Goal: Task Accomplishment & Management: Use online tool/utility

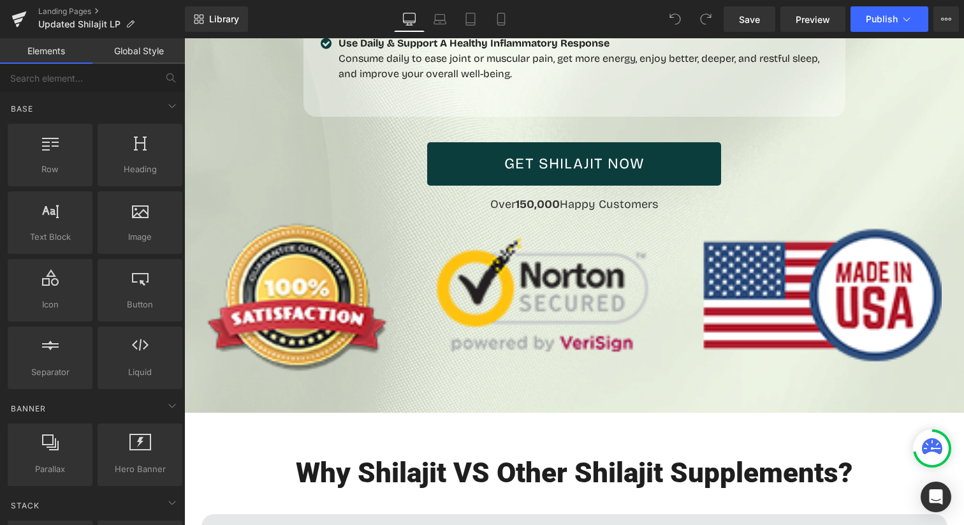
scroll to position [3233, 0]
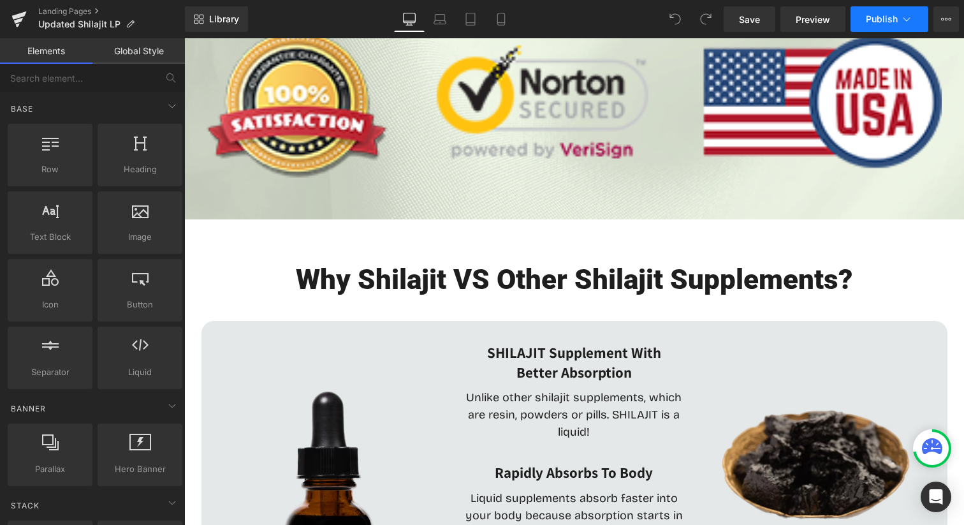
click at [861, 20] on button "Publish" at bounding box center [889, 18] width 78 height 25
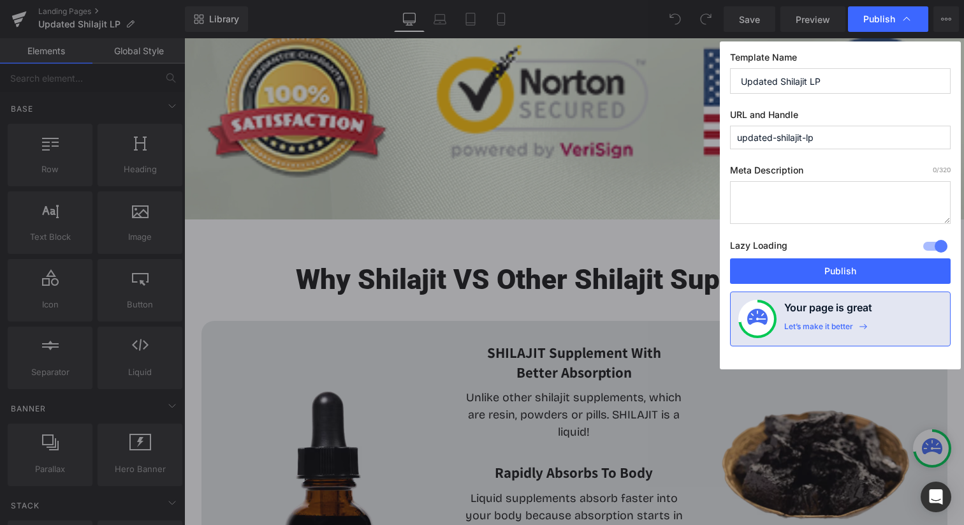
click at [795, 145] on input "updated-shilajit-lp" at bounding box center [840, 138] width 221 height 24
type input "shilajit-offer"
click at [881, 13] on span "Publish" at bounding box center [888, 19] width 50 height 13
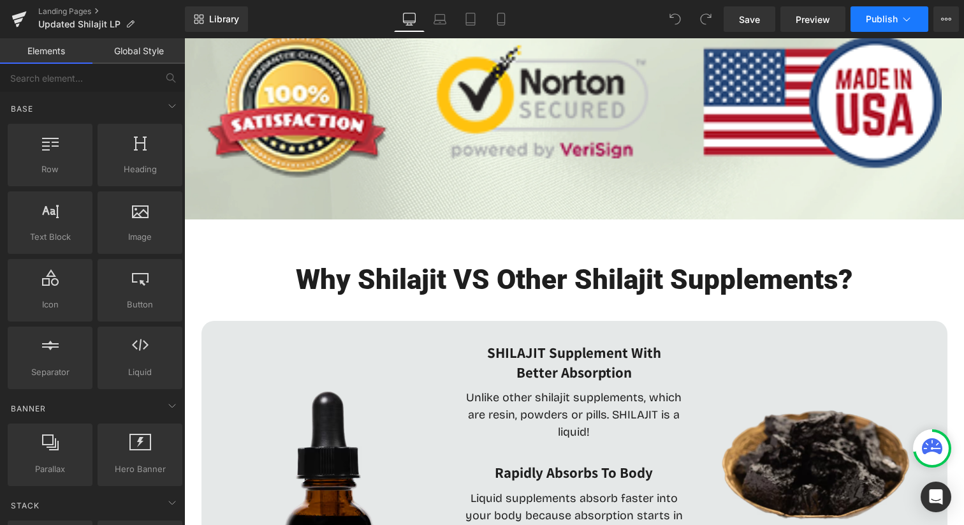
click at [864, 24] on button "Publish" at bounding box center [889, 18] width 78 height 25
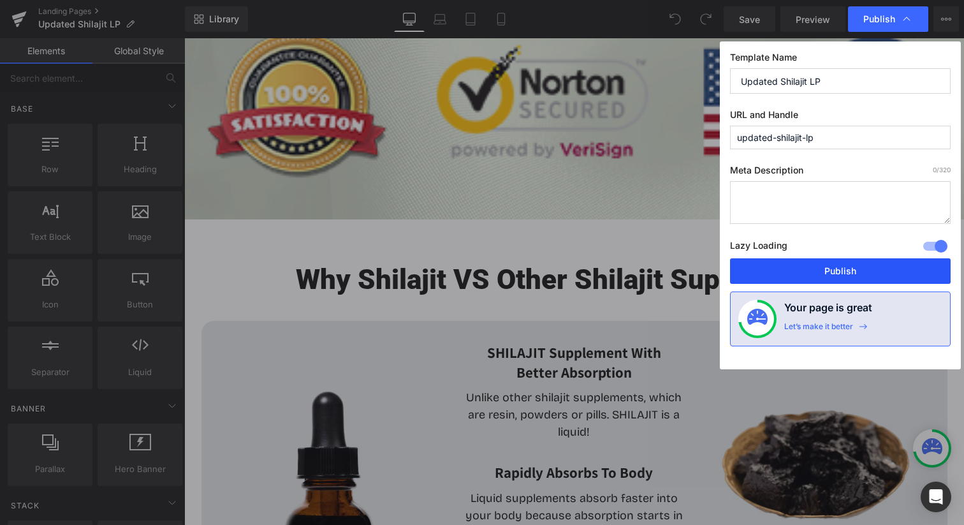
click at [824, 279] on button "Publish" at bounding box center [840, 270] width 221 height 25
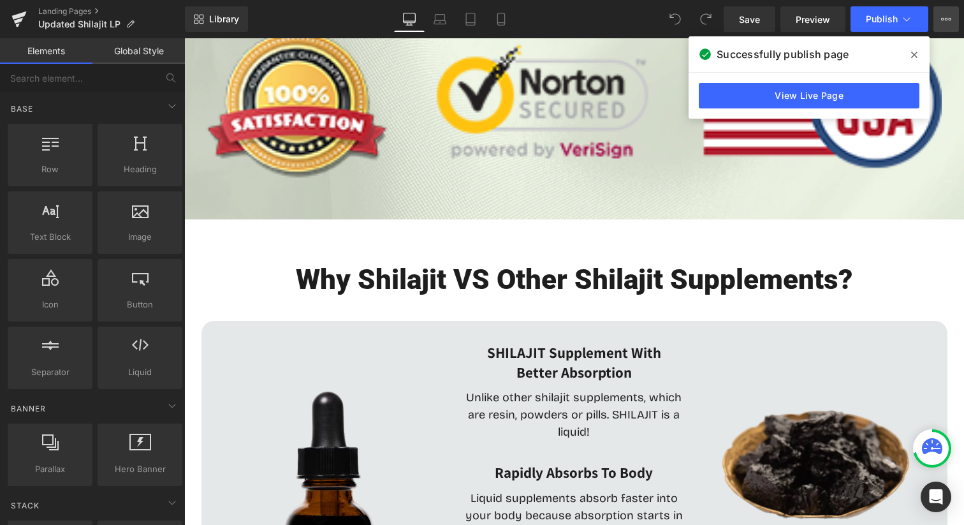
click at [946, 17] on icon at bounding box center [946, 19] width 10 height 10
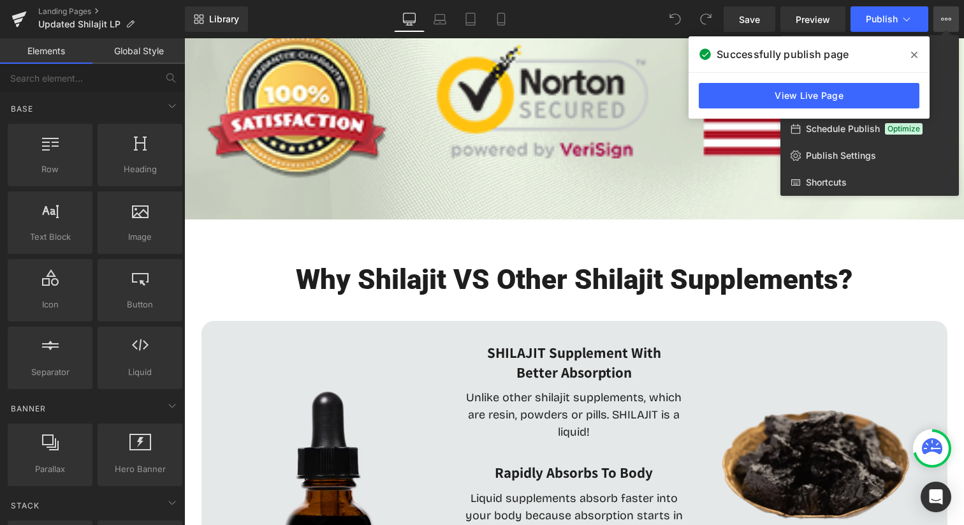
click at [900, 51] on div "Successfully publish page" at bounding box center [808, 54] width 241 height 36
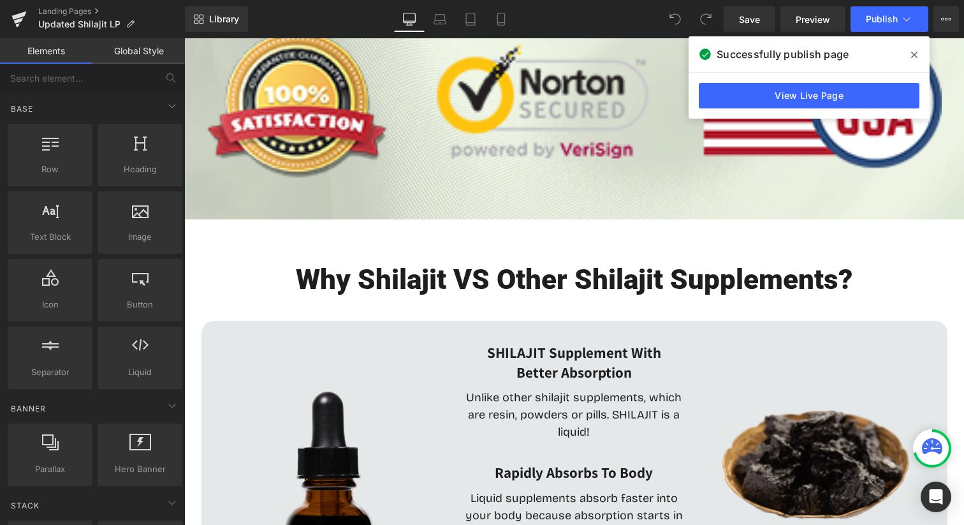
click at [902, 51] on div "Successfully publish page" at bounding box center [808, 54] width 241 height 36
click at [914, 52] on icon at bounding box center [914, 55] width 6 height 10
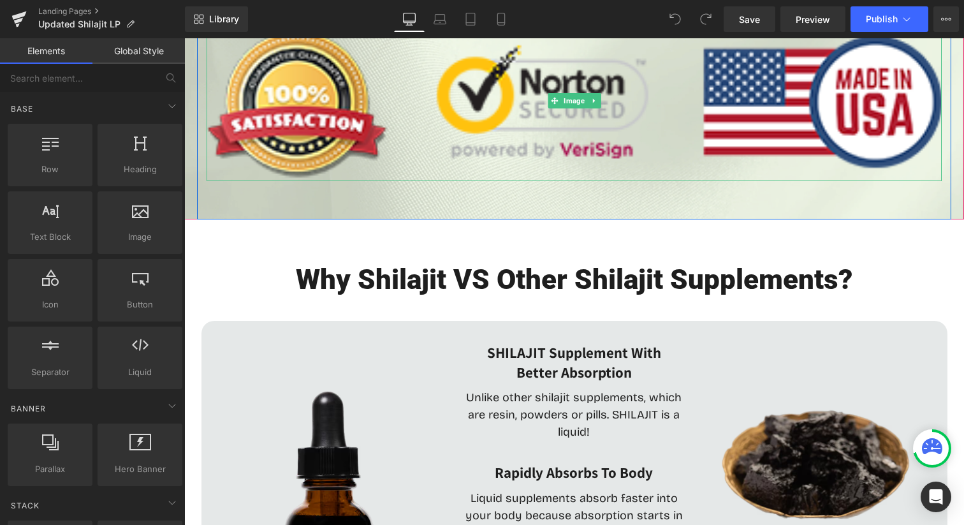
click at [939, 36] on div "Library Desktop Desktop Laptop Tablet Mobile Save Preview Publish Scheduled Vie…" at bounding box center [574, 19] width 779 height 38
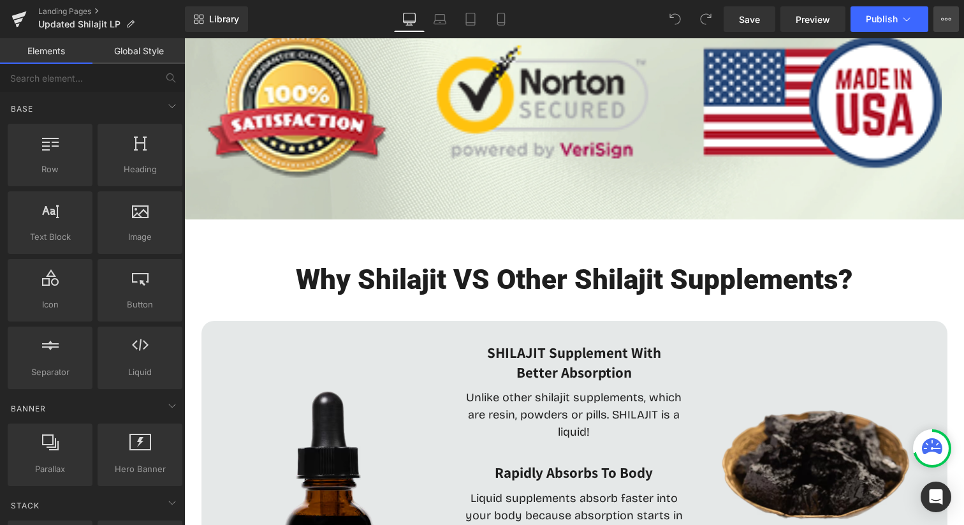
click at [944, 19] on icon at bounding box center [946, 19] width 10 height 10
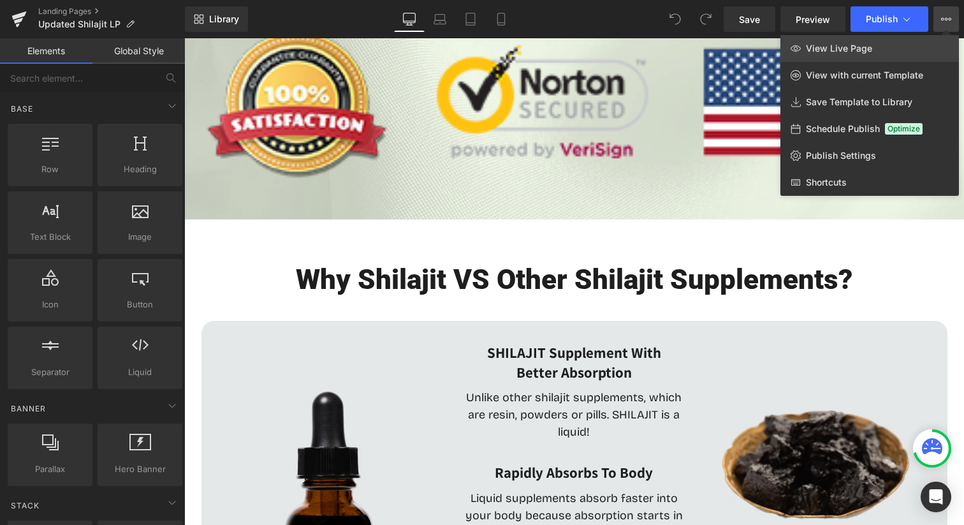
click at [848, 57] on link "View Live Page" at bounding box center [869, 48] width 178 height 27
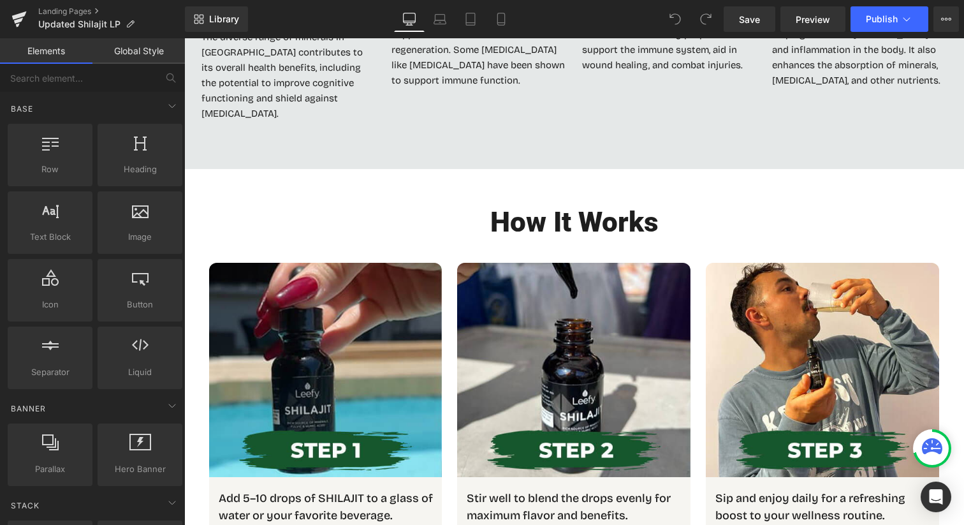
scroll to position [1827, 0]
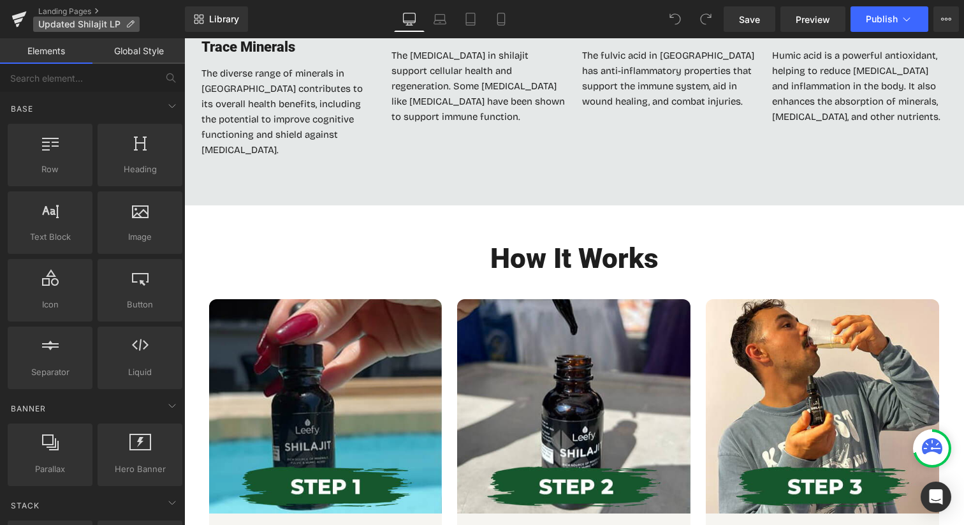
click at [131, 17] on p "Updated Shilajit LP" at bounding box center [86, 24] width 106 height 15
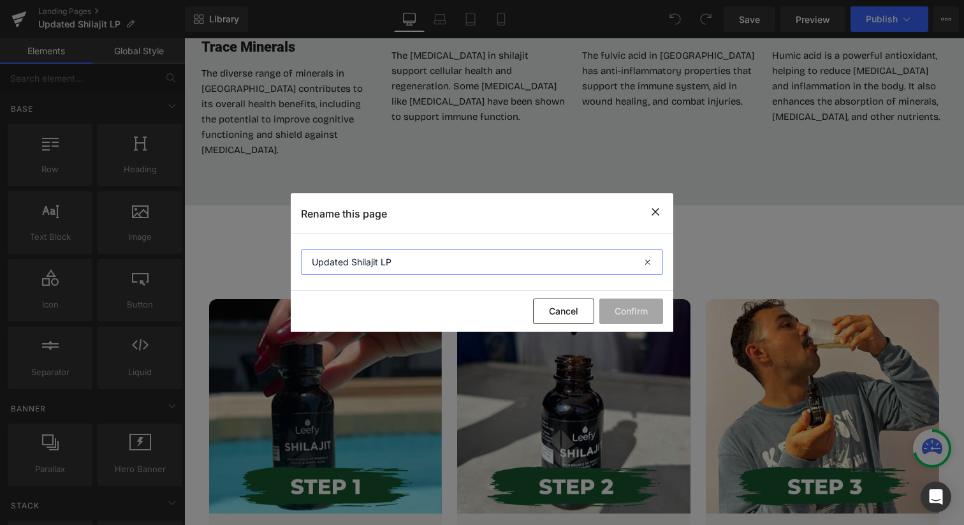
click at [398, 254] on input "Updated Shilajit LP" at bounding box center [482, 261] width 362 height 25
type input "Shilajit by Leefy Organics | Shilajit Tincture"
click at [645, 308] on button "Confirm" at bounding box center [631, 310] width 64 height 25
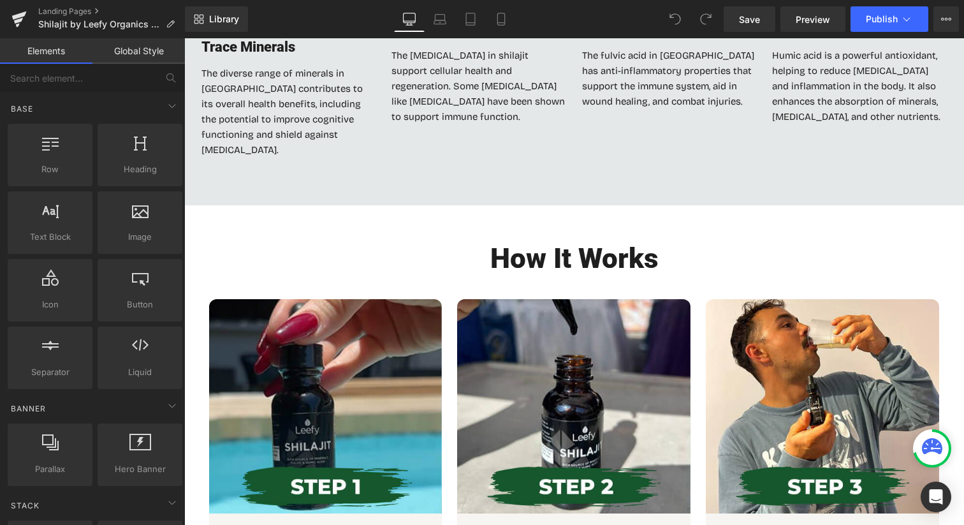
click at [904, 1] on div "Library Desktop Desktop Laptop Tablet Mobile Save Preview Publish Scheduled Vie…" at bounding box center [574, 19] width 779 height 38
click at [904, 11] on button "Publish" at bounding box center [889, 18] width 78 height 25
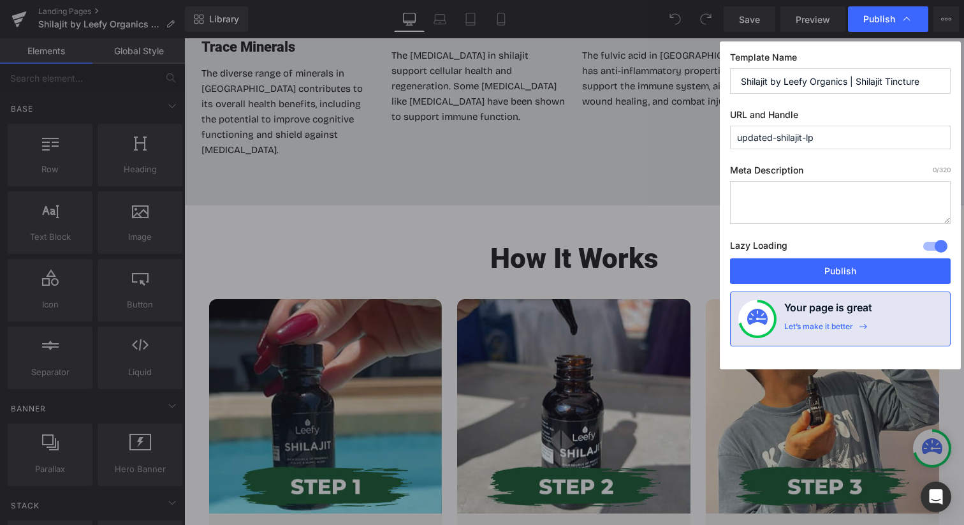
drag, startPoint x: 778, startPoint y: 136, endPoint x: 671, endPoint y: 136, distance: 106.4
click at [671, 136] on div "Publish Template Name Shilajit by Leefy Organics | Shilajit Tincture URL and Ha…" at bounding box center [482, 262] width 964 height 525
click at [786, 140] on input "shilajit-lp" at bounding box center [840, 138] width 221 height 24
type input "shilajit-offer"
click at [872, 108] on div "Template Name Shilajit by Leefy Organics | Shilajit Tincture URL and Handle shi…" at bounding box center [840, 205] width 241 height 328
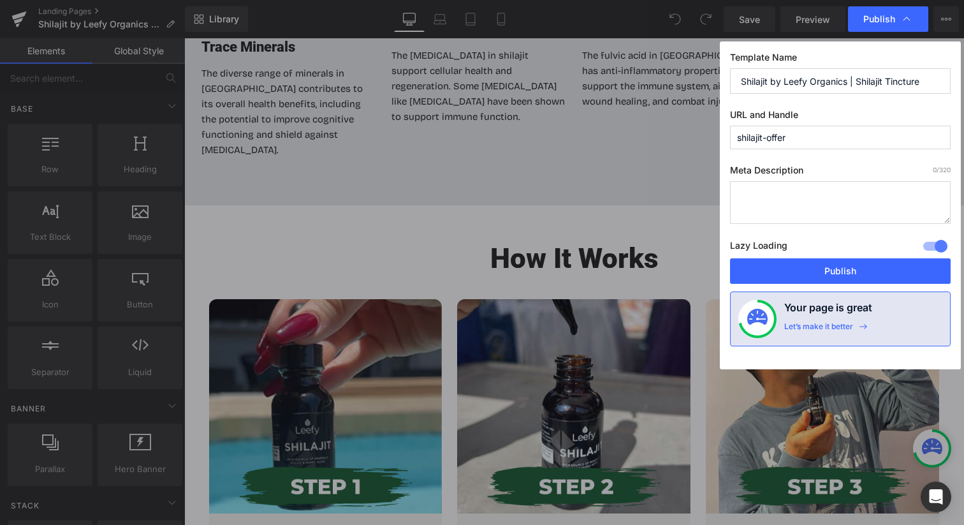
click at [821, 285] on div "Template Name Shilajit by Leefy Organics | Shilajit Tincture URL and Handle shi…" at bounding box center [840, 205] width 241 height 328
click at [821, 272] on button "Publish" at bounding box center [840, 270] width 221 height 25
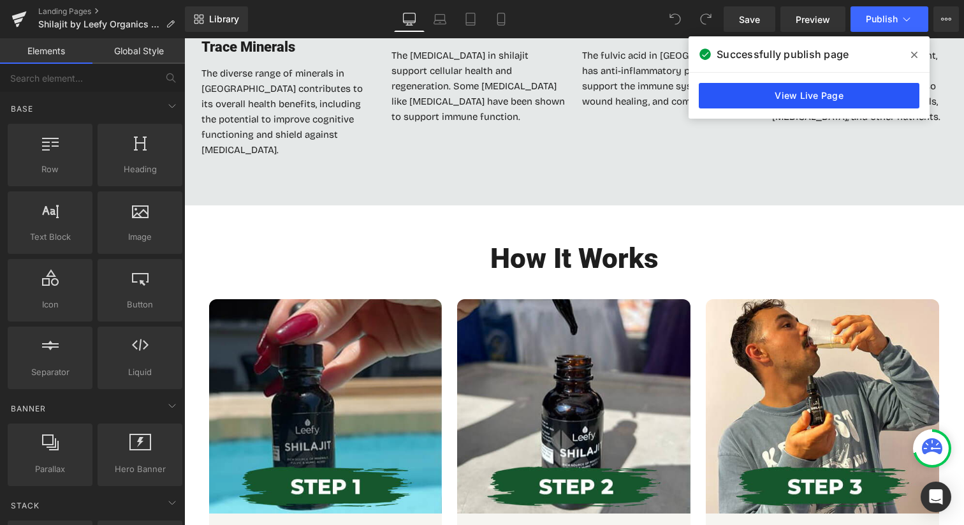
click at [784, 108] on link "View Live Page" at bounding box center [808, 95] width 221 height 25
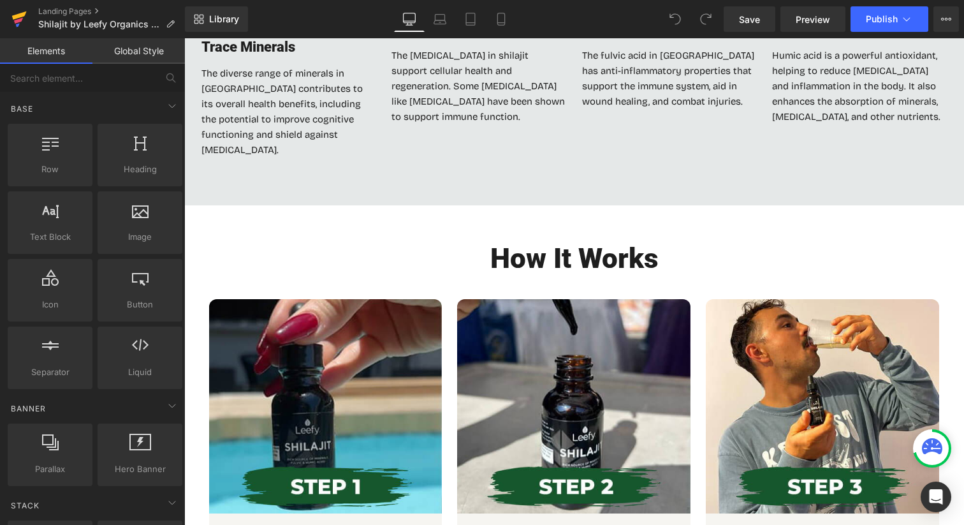
click at [10, 24] on link at bounding box center [19, 19] width 38 height 38
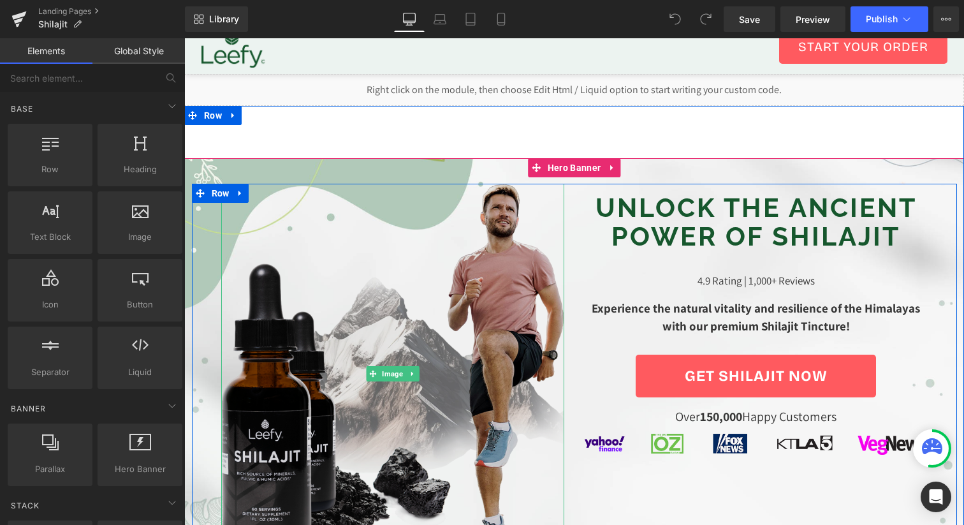
scroll to position [22, 0]
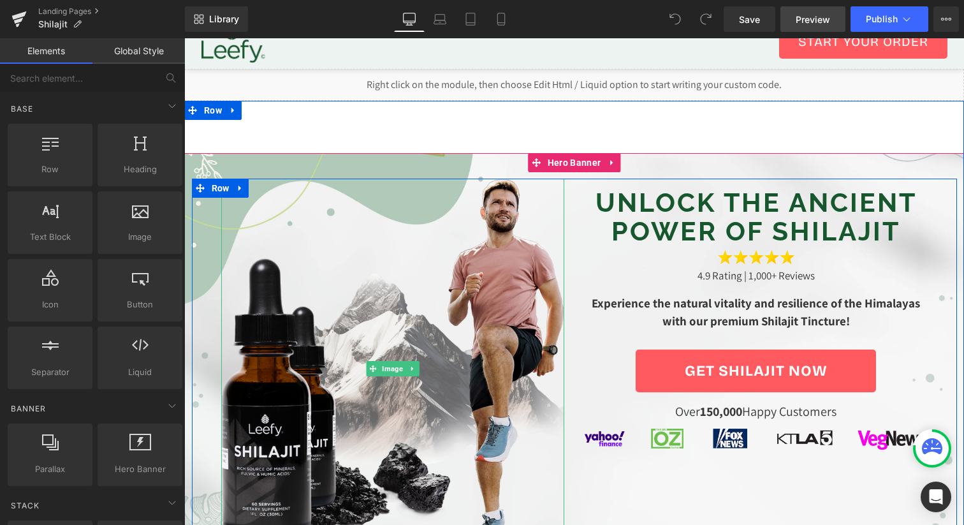
click at [834, 17] on link "Preview" at bounding box center [812, 18] width 65 height 25
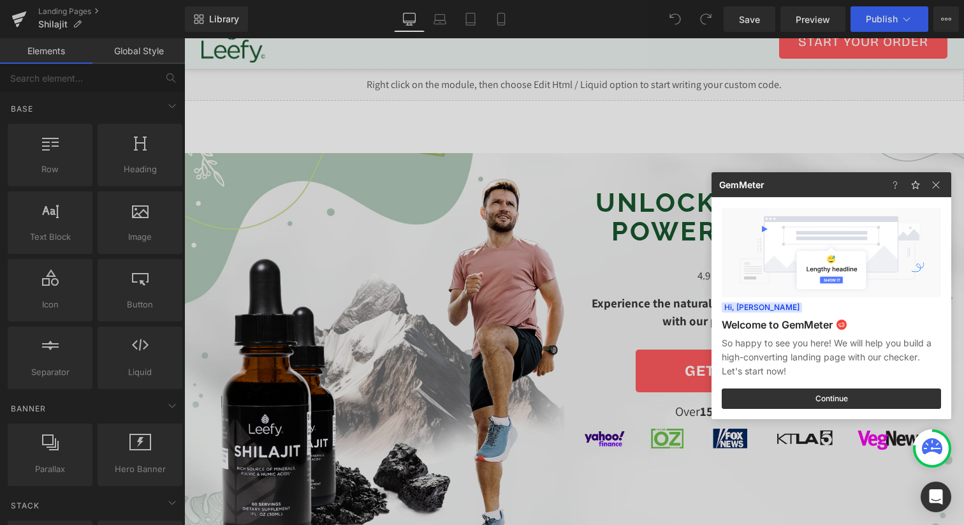
click at [243, 48] on div at bounding box center [482, 262] width 964 height 525
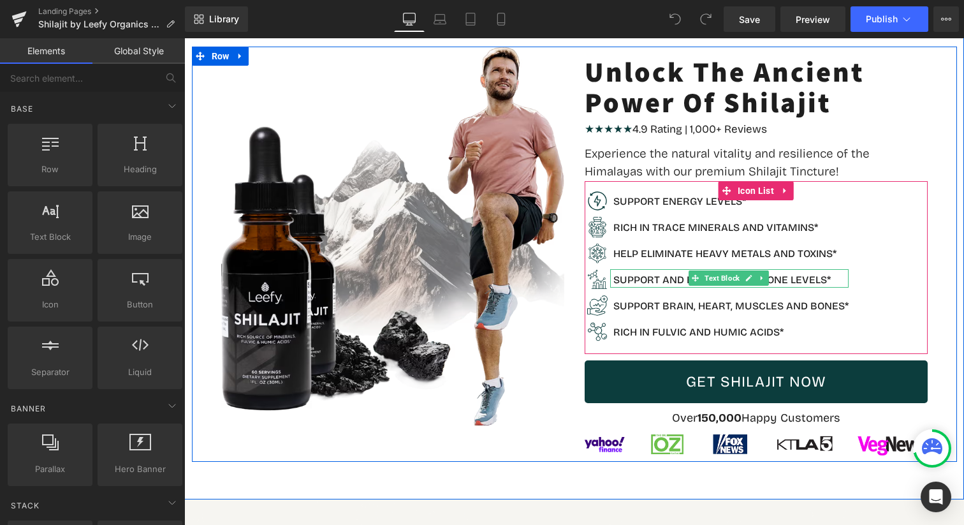
scroll to position [179, 0]
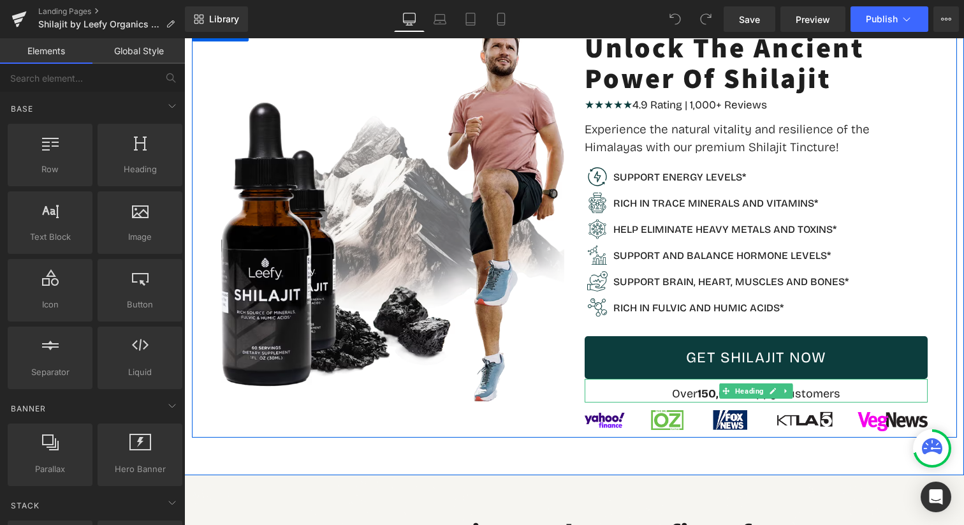
click at [707, 389] on strong "15" at bounding box center [702, 393] width 11 height 14
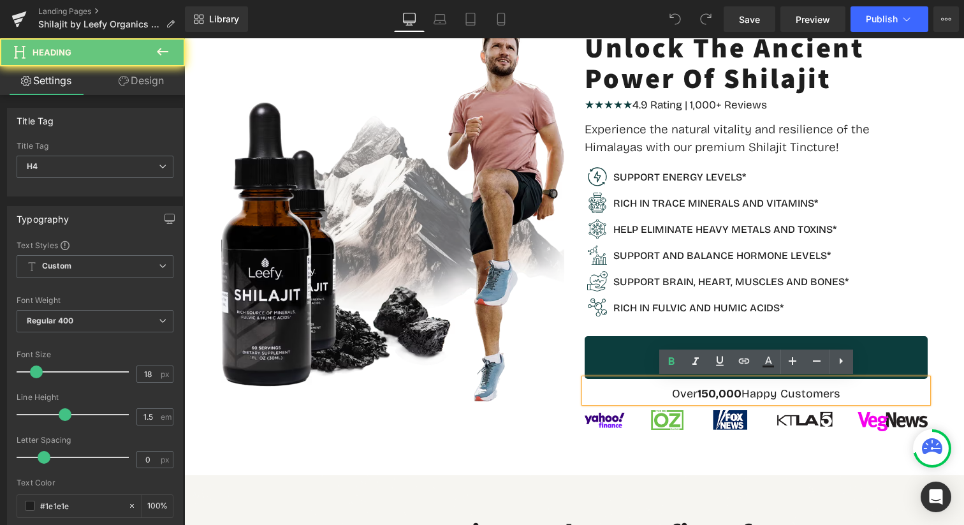
click at [702, 391] on strong "15" at bounding box center [702, 393] width 11 height 14
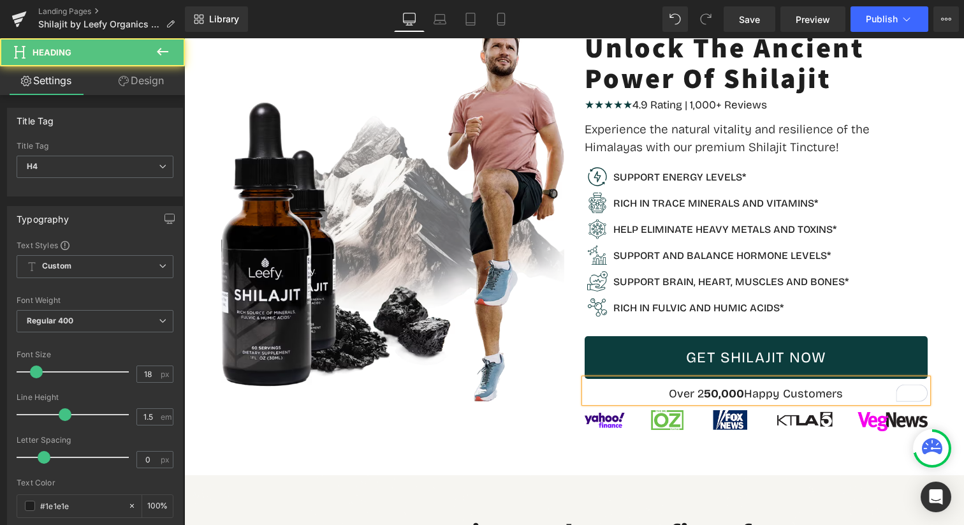
click at [699, 391] on h4 "Over 2 5 0,000 Happy Customers" at bounding box center [755, 393] width 343 height 17
drag, startPoint x: 695, startPoint y: 391, endPoint x: 704, endPoint y: 391, distance: 8.9
click at [704, 391] on h4 "Over 2 5 0,000 Happy Customers" at bounding box center [755, 393] width 343 height 17
drag, startPoint x: 697, startPoint y: 391, endPoint x: 742, endPoint y: 391, distance: 45.2
click at [742, 391] on h4 "Over 2 5 0,000 Happy Customers" at bounding box center [755, 393] width 343 height 17
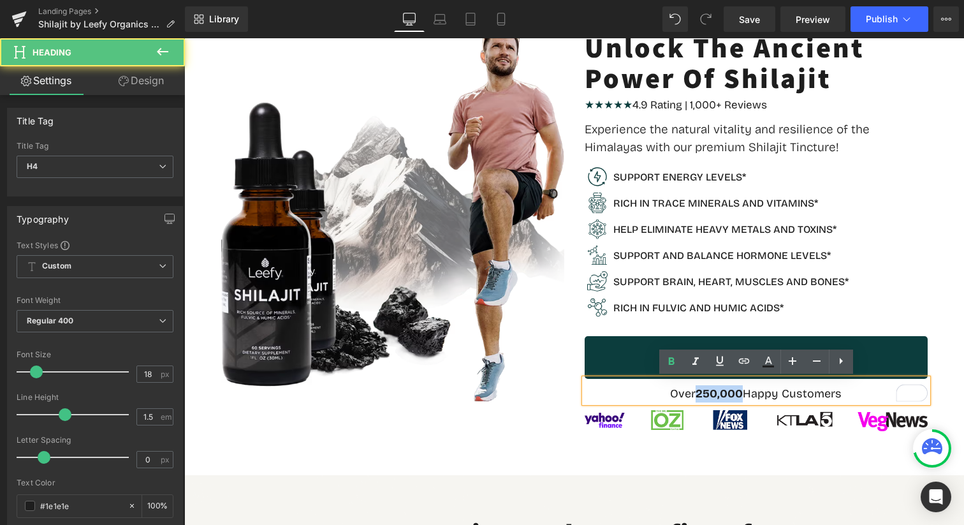
copy h4 "2 5 0,000"
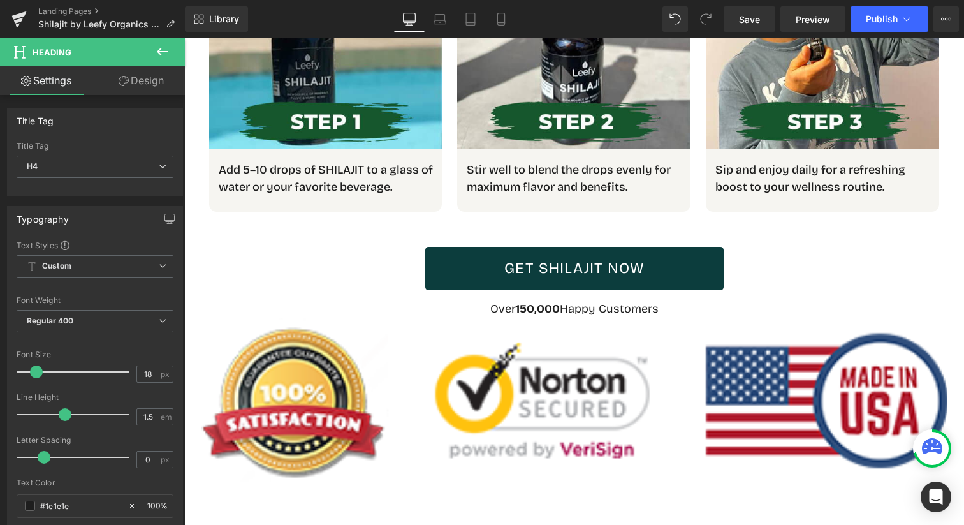
scroll to position [2264, 0]
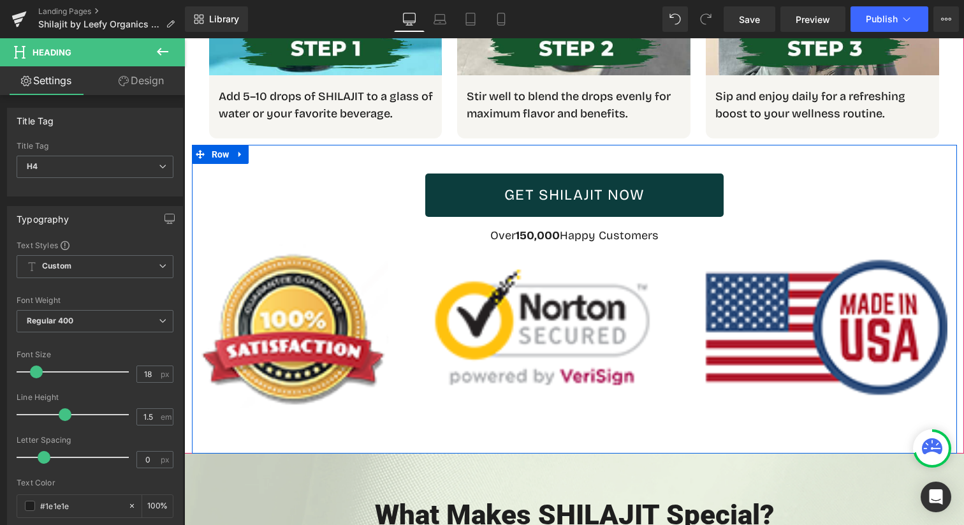
click at [517, 228] on strong "150,000" at bounding box center [538, 235] width 44 height 14
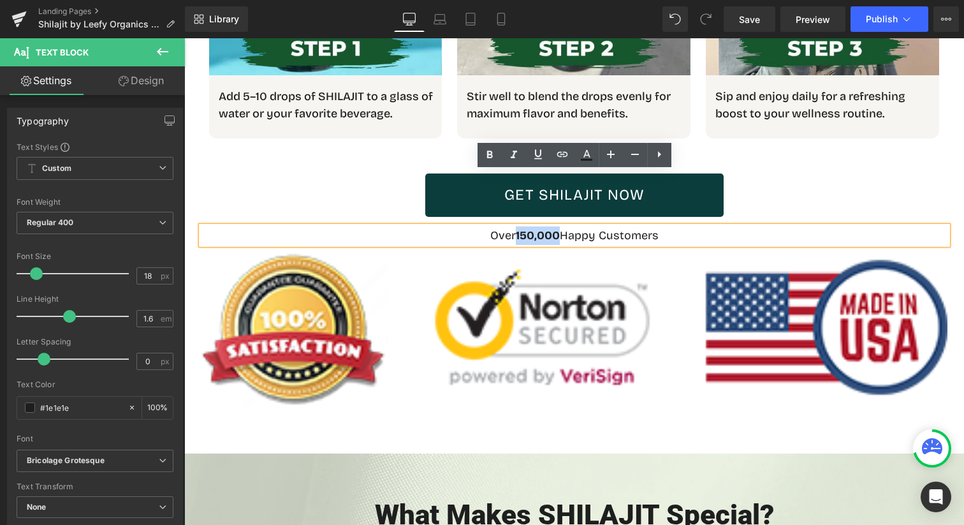
drag, startPoint x: 517, startPoint y: 179, endPoint x: 558, endPoint y: 180, distance: 40.8
click at [558, 228] on strong "150,000" at bounding box center [538, 235] width 44 height 14
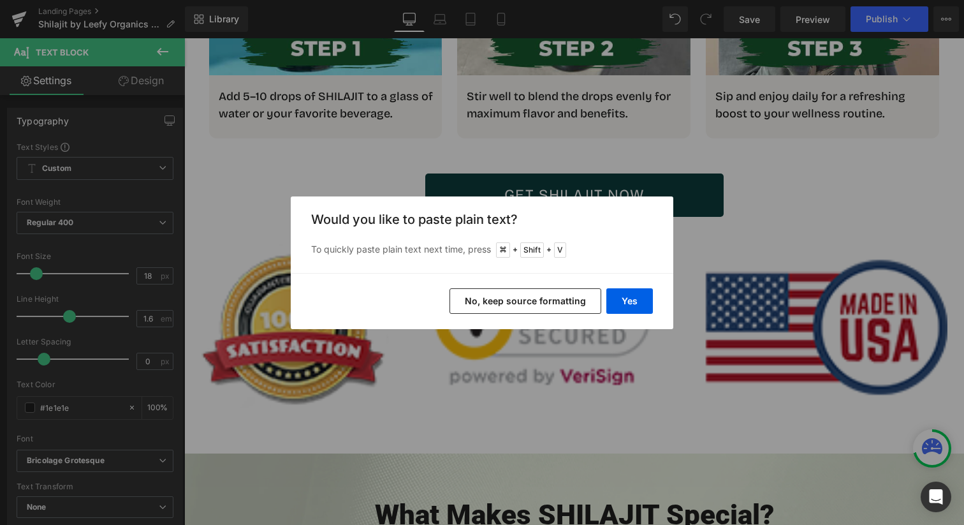
click at [574, 300] on button "No, keep source formatting" at bounding box center [525, 300] width 152 height 25
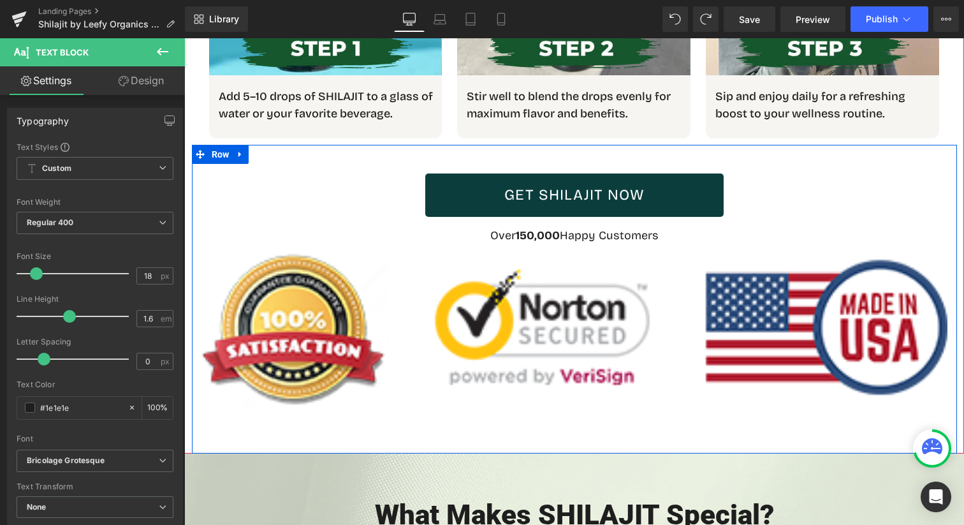
click at [521, 170] on div "GET SHILAJIT NOW Button Over 150,000 Happy Customers Text Block Image" at bounding box center [574, 281] width 765 height 254
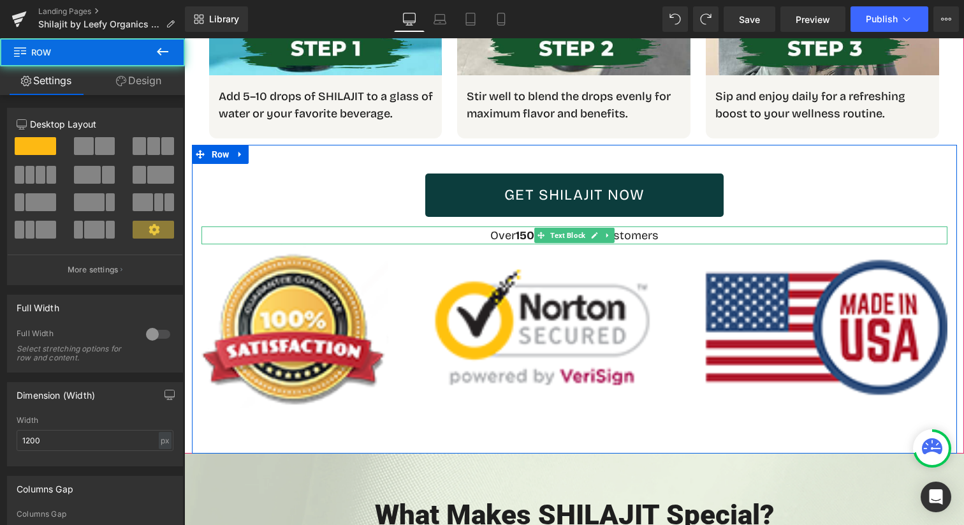
click at [521, 228] on strong "150,000" at bounding box center [538, 235] width 44 height 14
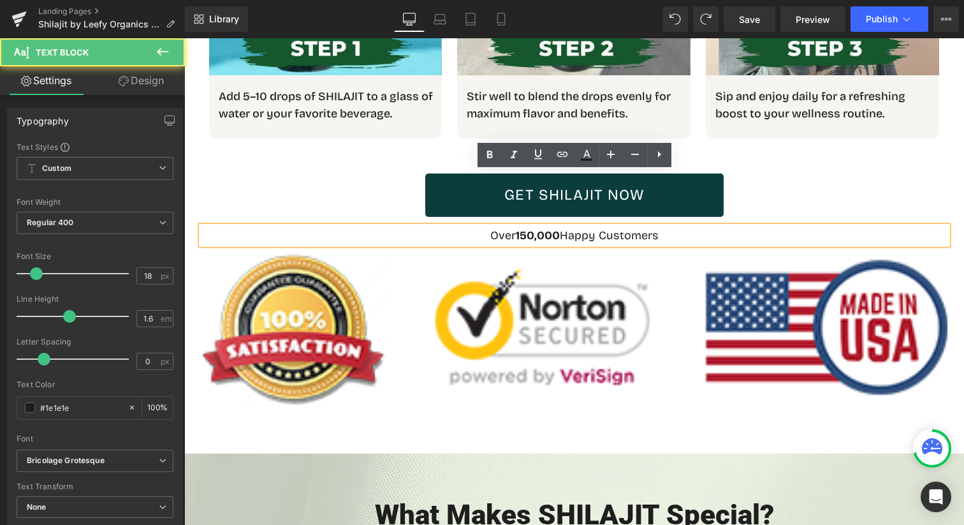
click at [521, 228] on strong "150,000" at bounding box center [538, 235] width 44 height 14
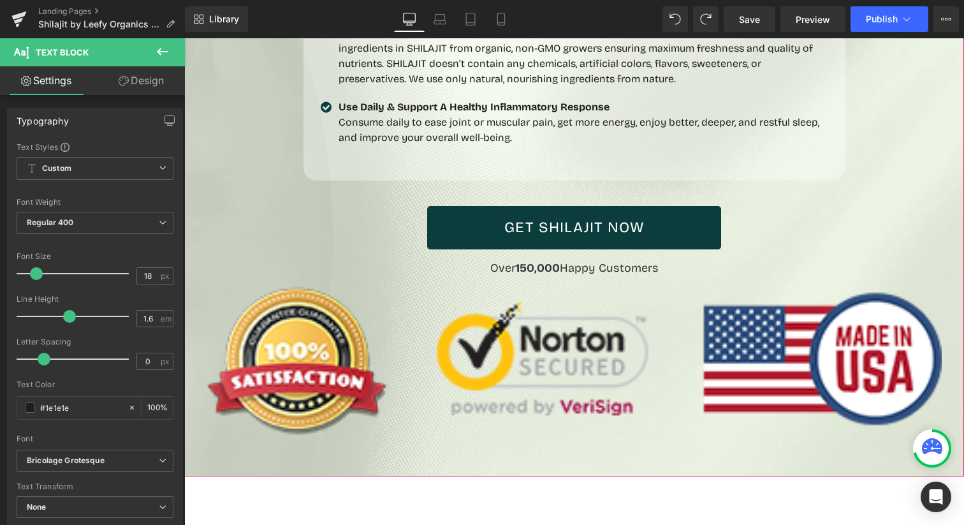
scroll to position [2981, 0]
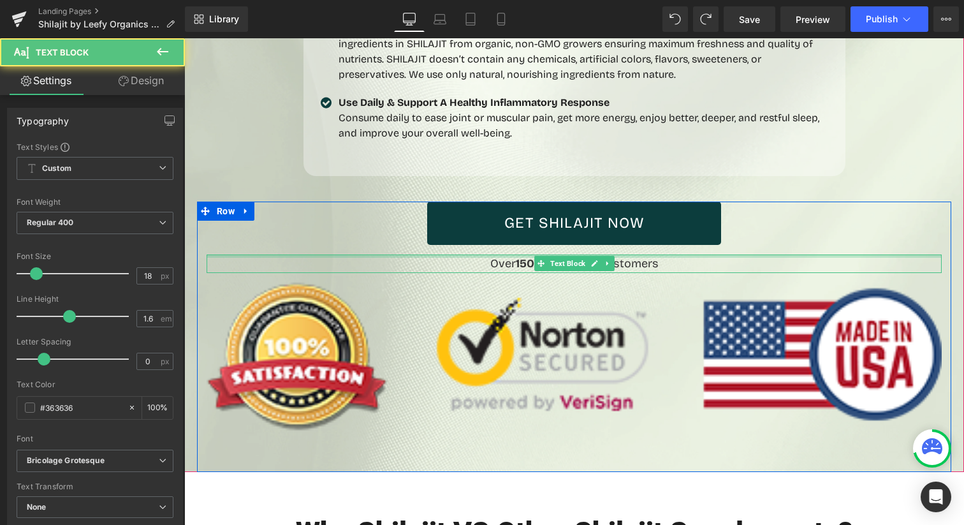
click at [518, 254] on div "Over 150,000 Happy Customers Text Block" at bounding box center [573, 263] width 735 height 18
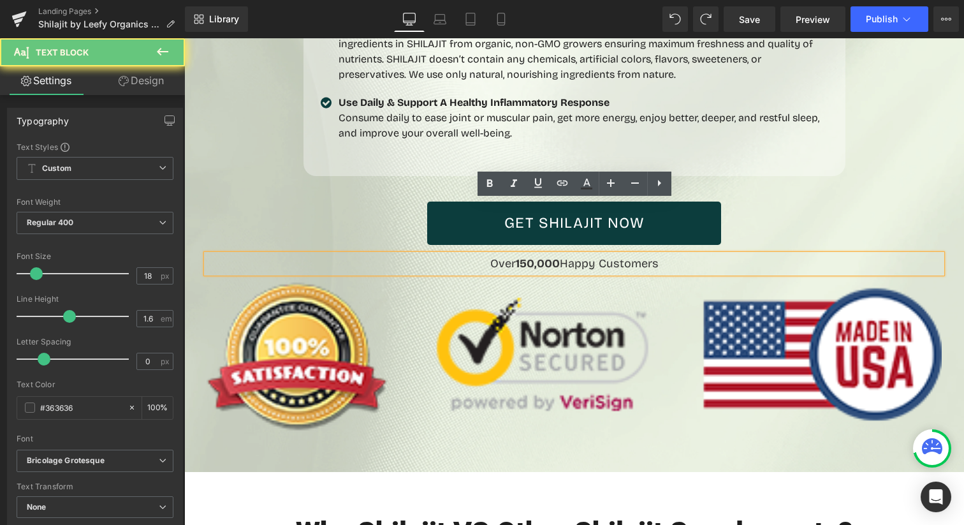
click at [522, 256] on strong "150,000" at bounding box center [538, 263] width 44 height 14
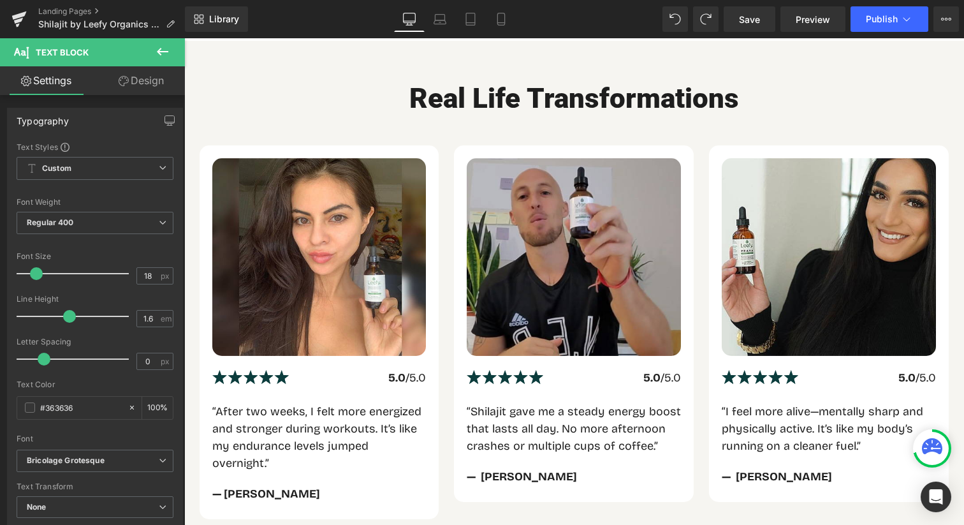
scroll to position [4097, 0]
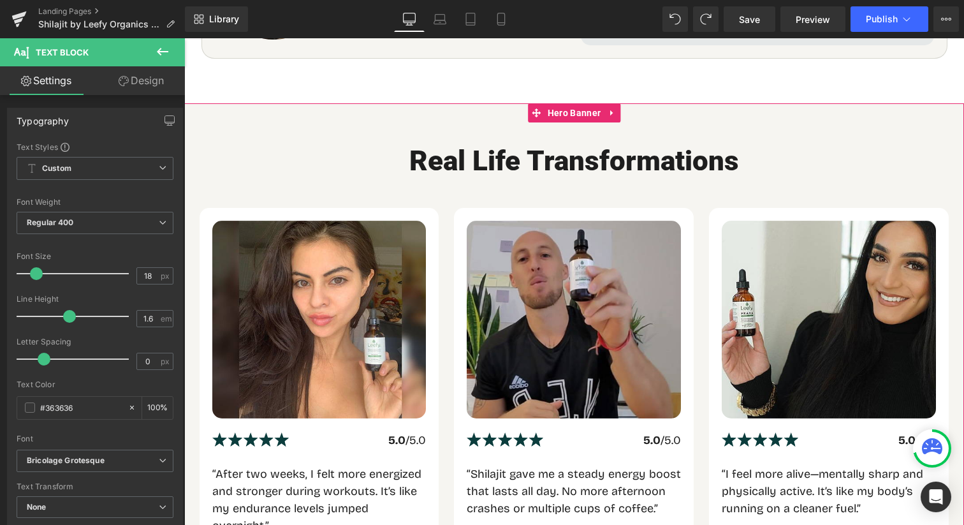
click at [313, 103] on div at bounding box center [573, 366] width 779 height 526
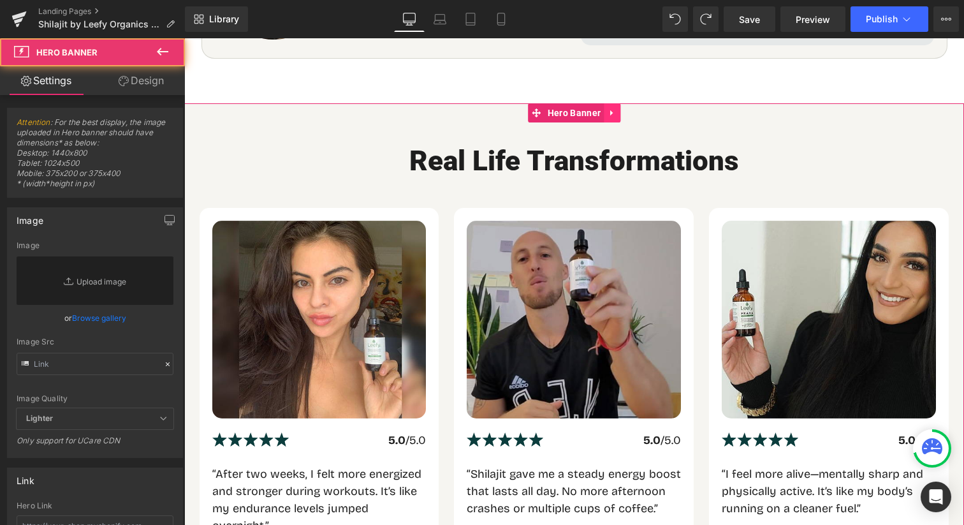
click at [615, 108] on icon at bounding box center [611, 113] width 9 height 10
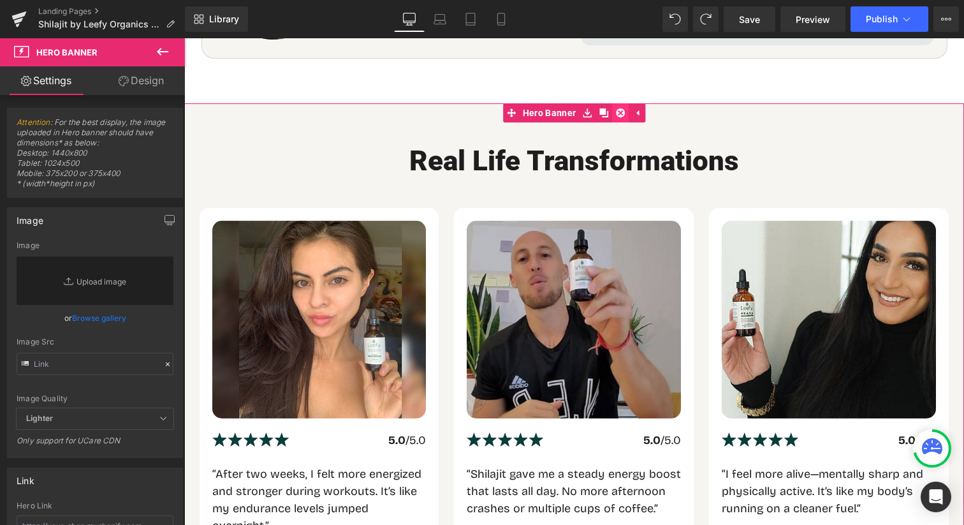
click at [623, 108] on icon at bounding box center [620, 112] width 9 height 9
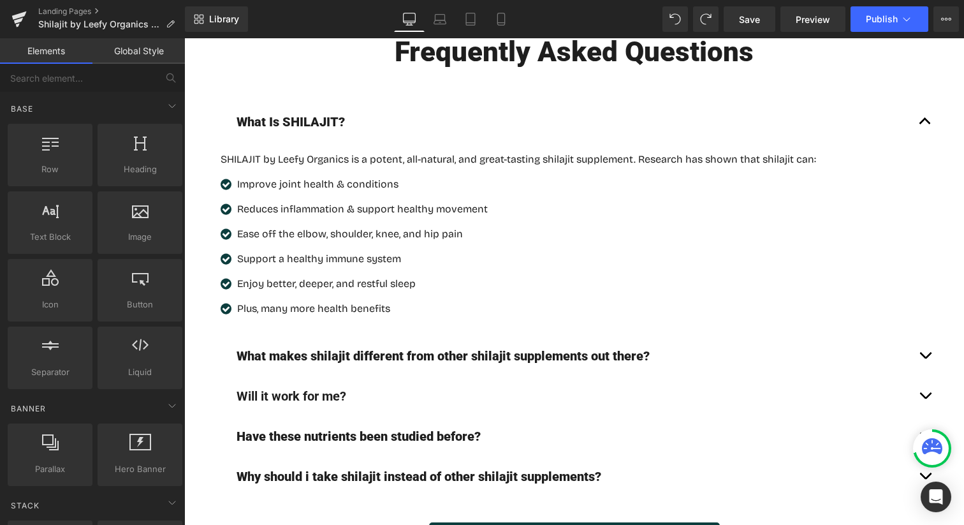
scroll to position [5065, 0]
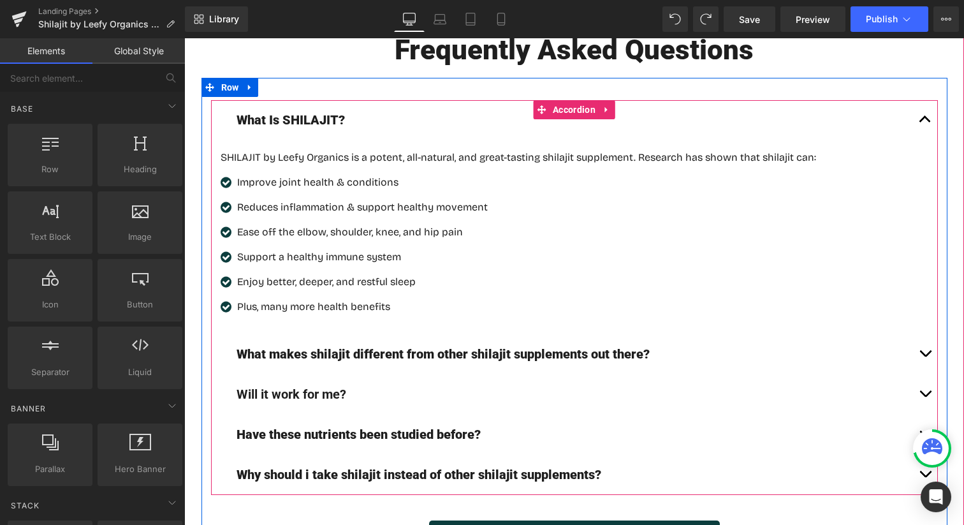
click at [922, 100] on button "button" at bounding box center [924, 120] width 25 height 40
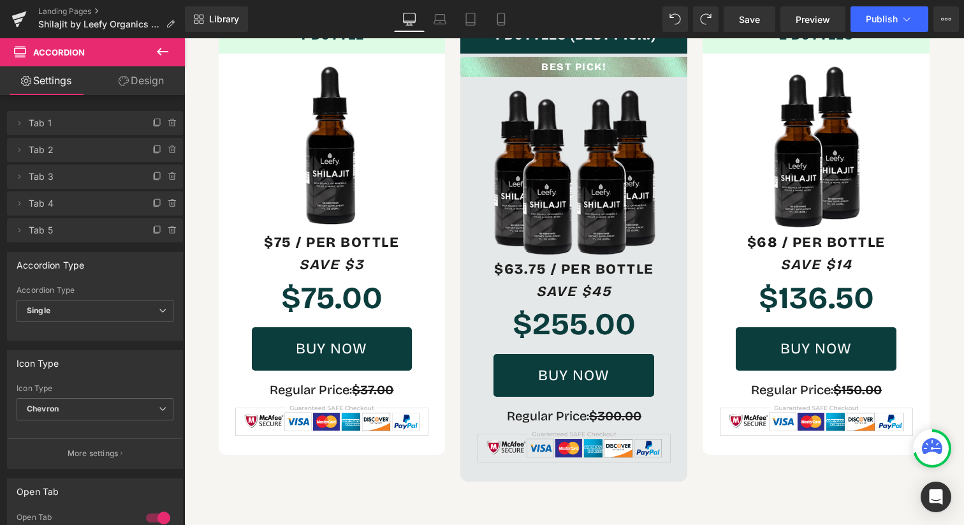
scroll to position [4246, 0]
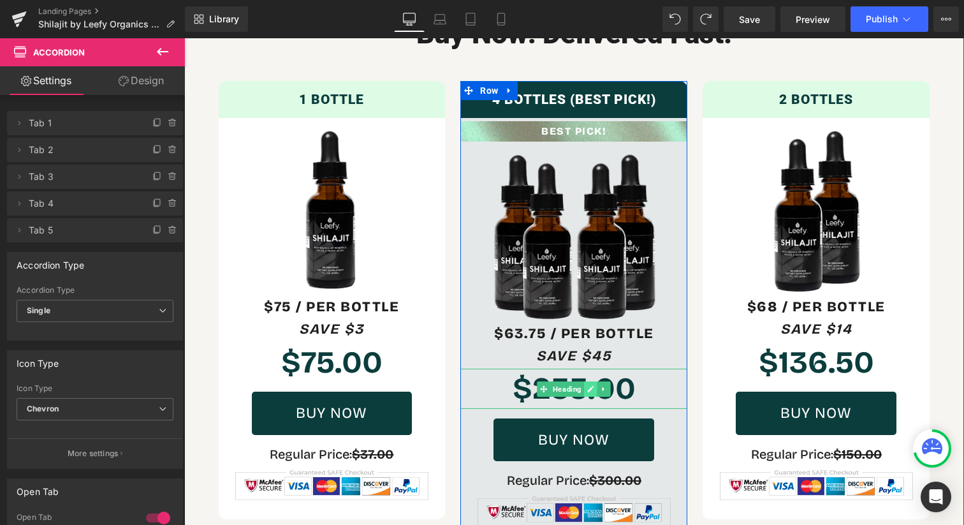
click at [590, 386] on icon at bounding box center [591, 389] width 6 height 6
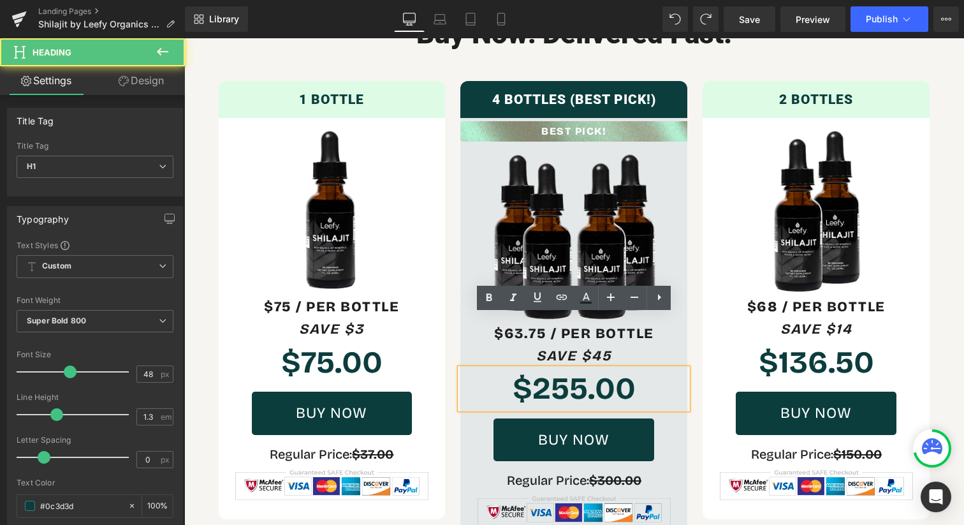
click at [581, 370] on strong "$255.00" at bounding box center [573, 388] width 123 height 37
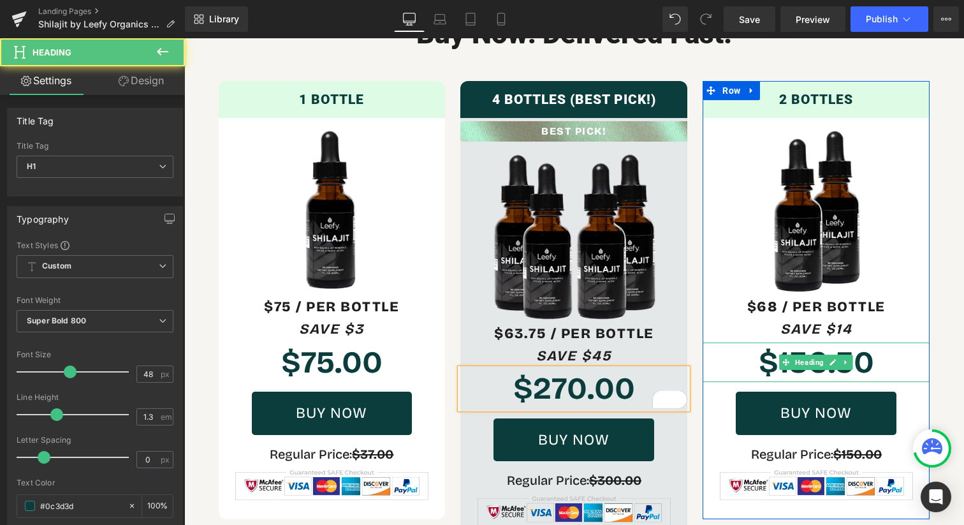
click at [819, 344] on strong "$136.50" at bounding box center [815, 362] width 115 height 37
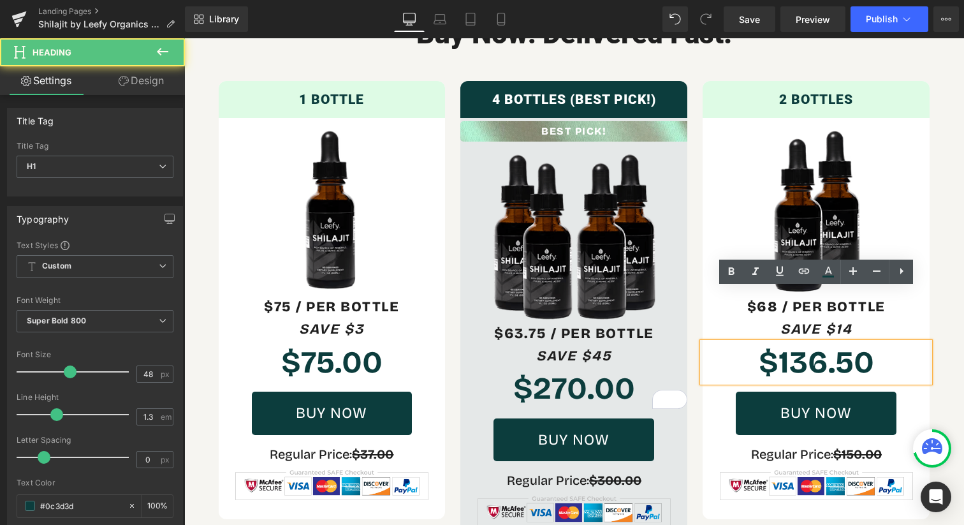
click at [819, 344] on strong "$136.50" at bounding box center [815, 362] width 115 height 37
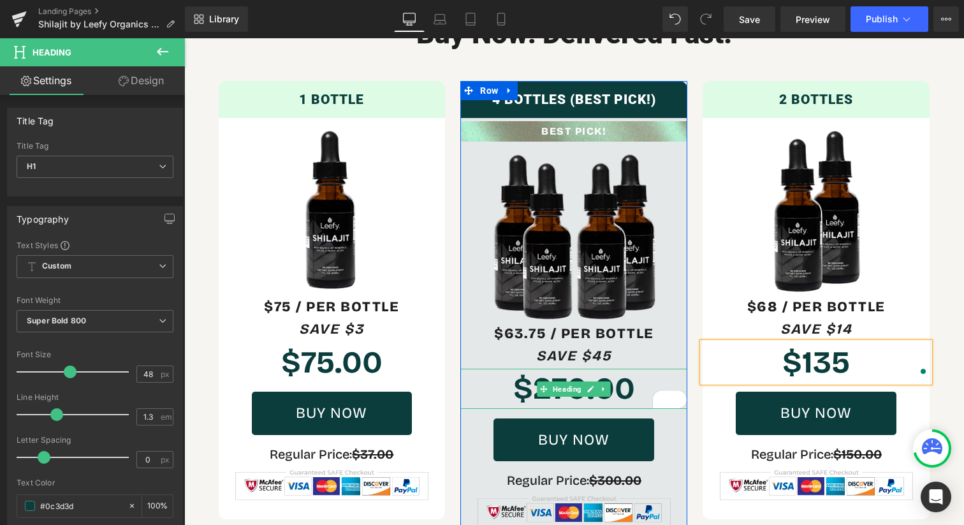
click at [632, 370] on strong "$270.00" at bounding box center [574, 388] width 122 height 37
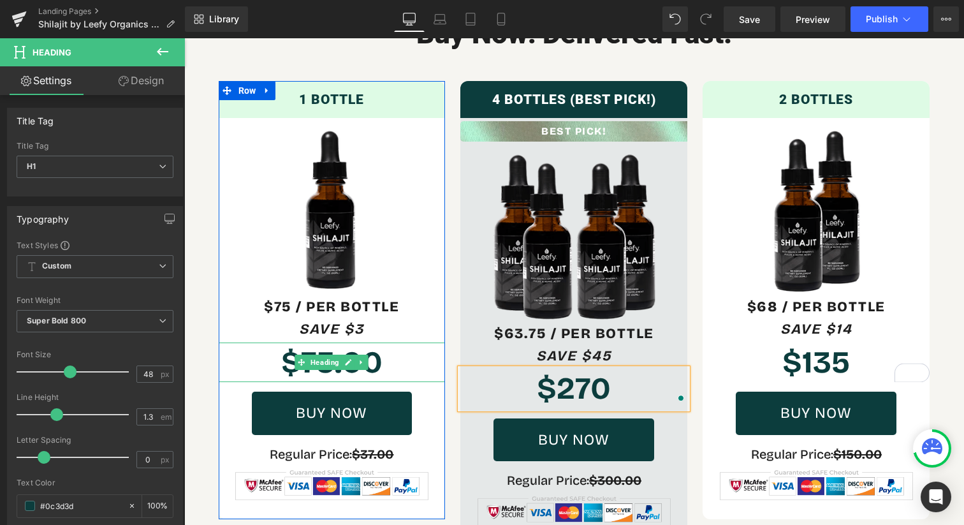
click at [385, 342] on h1 "$75.00" at bounding box center [332, 362] width 227 height 40
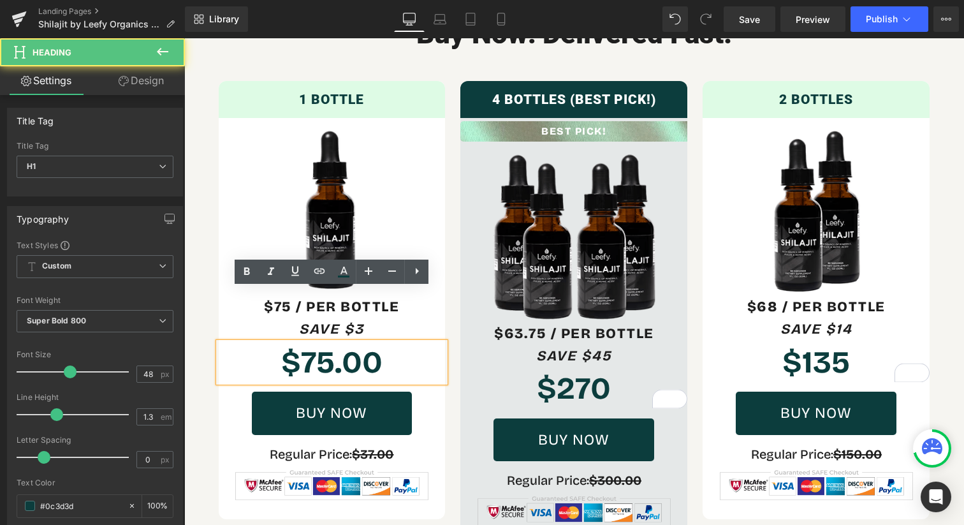
click at [374, 344] on strong "$75.00" at bounding box center [331, 362] width 101 height 37
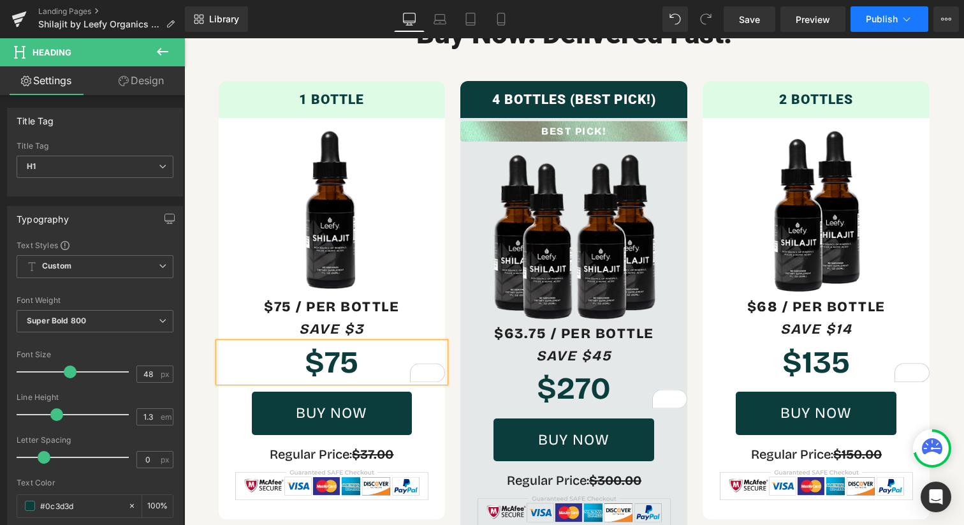
click at [895, 23] on span "Publish" at bounding box center [881, 19] width 32 height 10
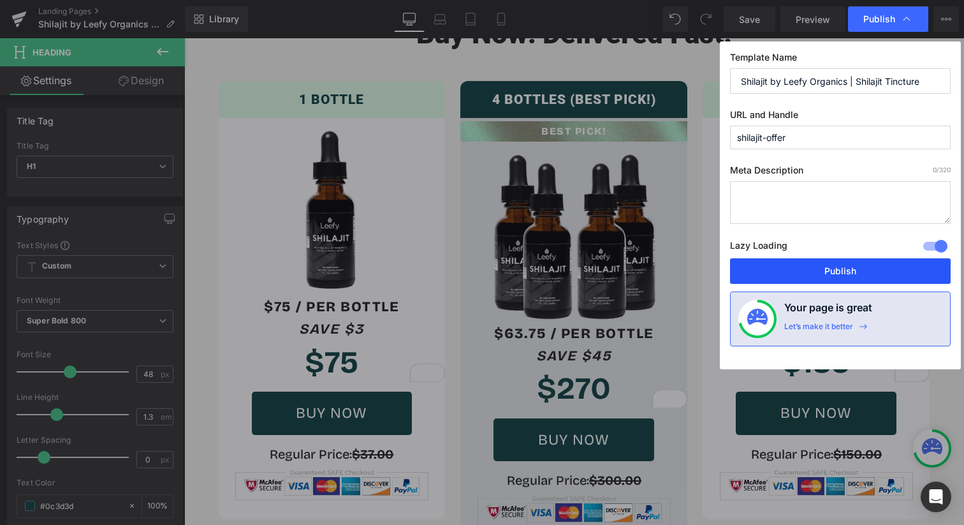
click at [804, 271] on button "Publish" at bounding box center [840, 270] width 221 height 25
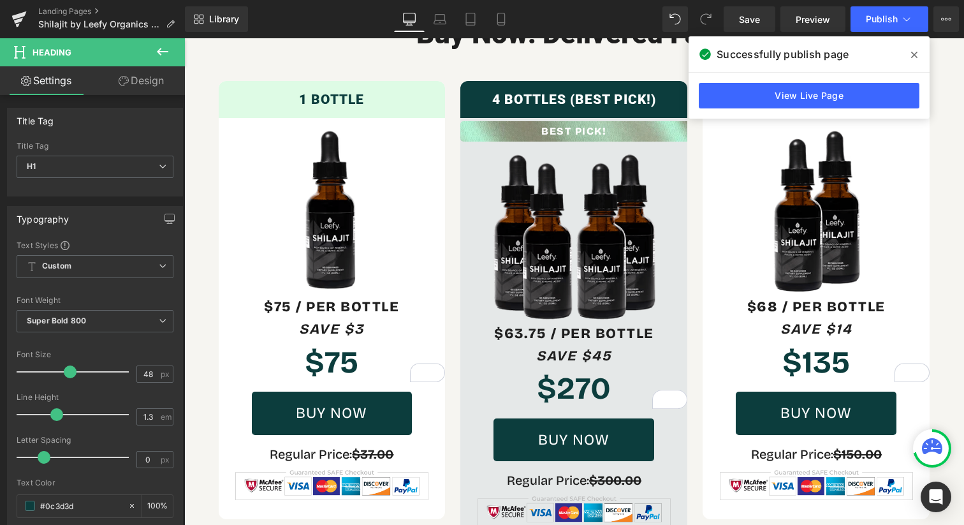
click at [821, 82] on div "View Live Page" at bounding box center [808, 96] width 241 height 46
click at [842, 88] on link "View Live Page" at bounding box center [808, 95] width 221 height 25
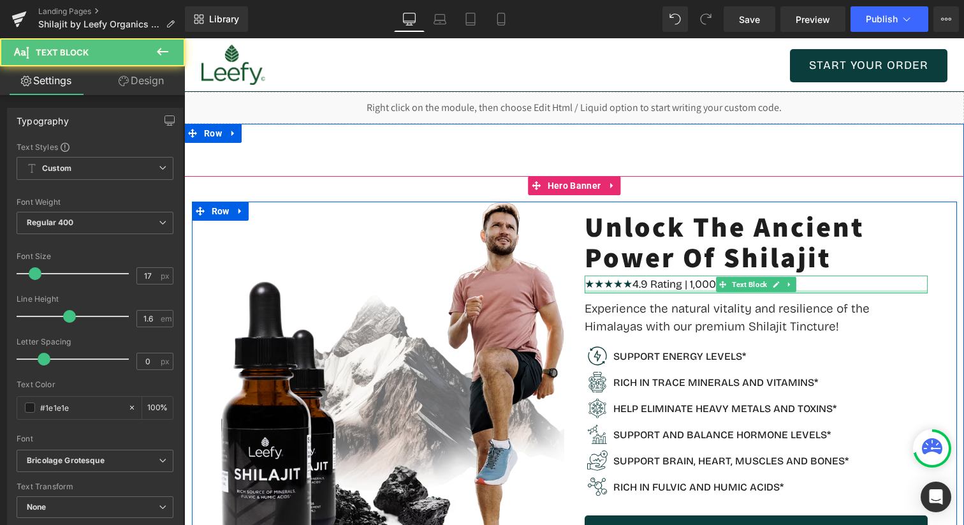
click at [704, 291] on div "★★★★★ 4.9 Rating | 1,000+ Reviews Text Block" at bounding box center [755, 283] width 343 height 17
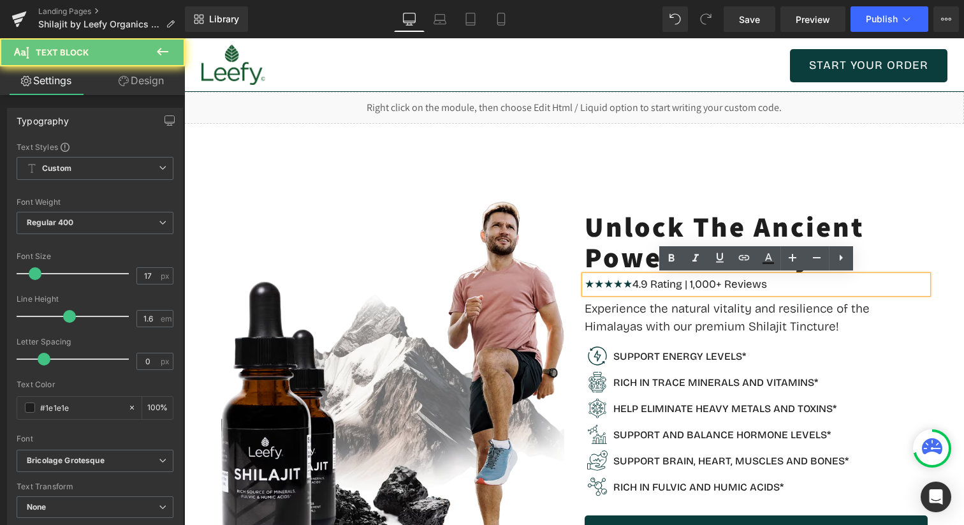
click at [704, 286] on p "★★★★★ 4.9 Rating | 1,000+ Reviews" at bounding box center [755, 283] width 343 height 17
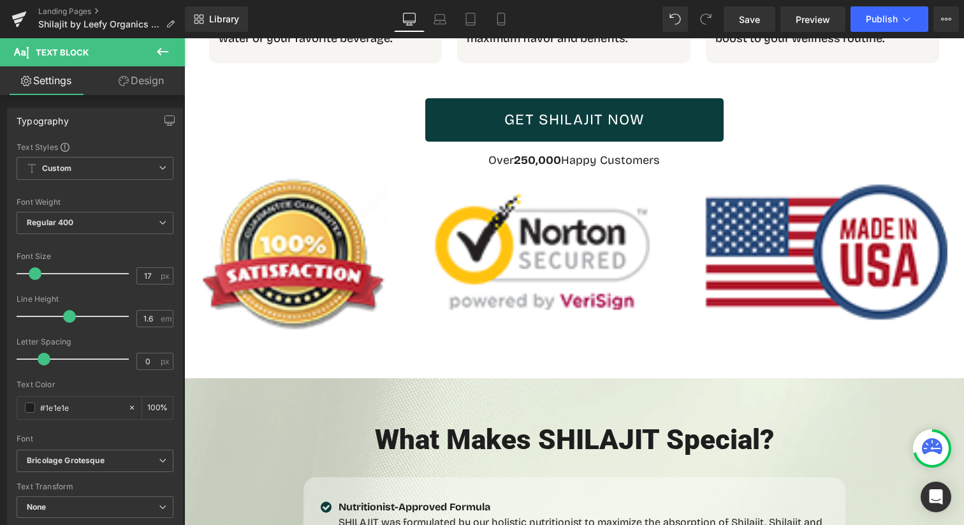
scroll to position [2589, 0]
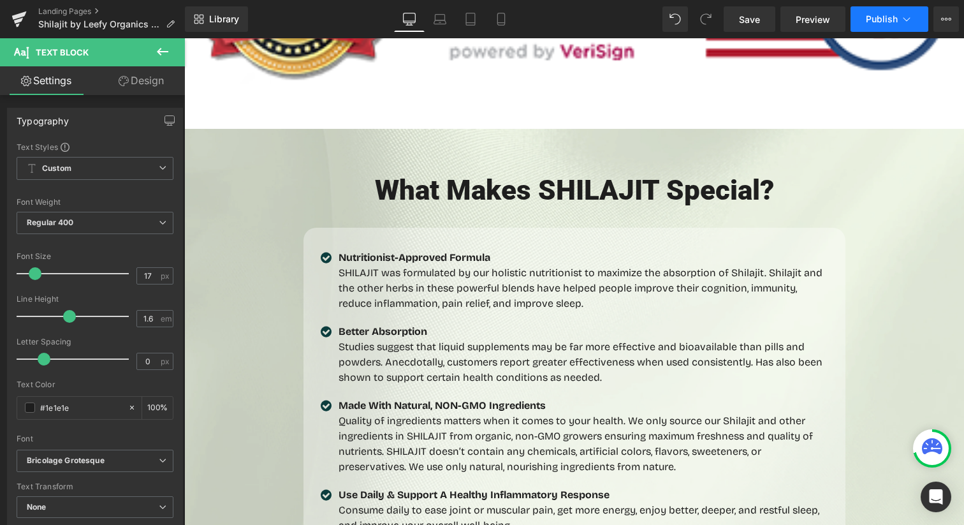
click at [879, 25] on button "Publish" at bounding box center [889, 18] width 78 height 25
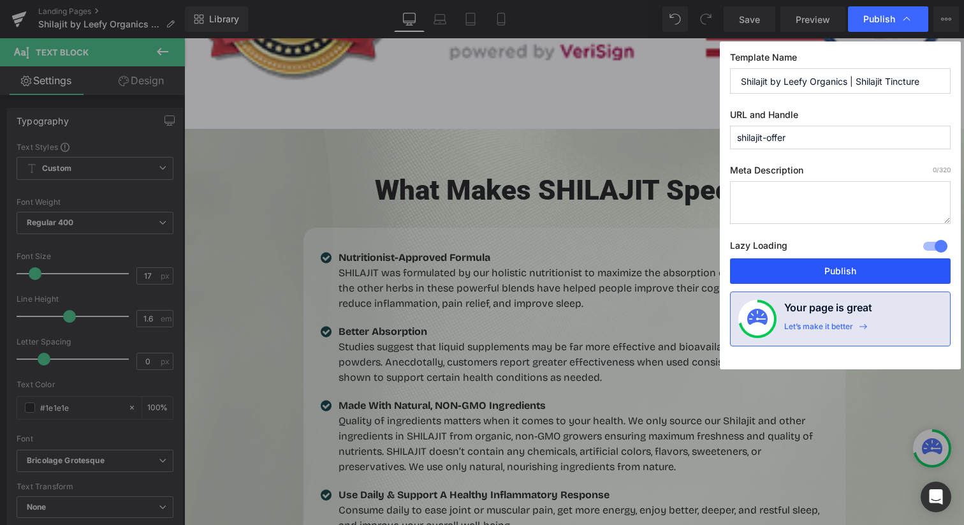
click at [769, 277] on button "Publish" at bounding box center [840, 270] width 221 height 25
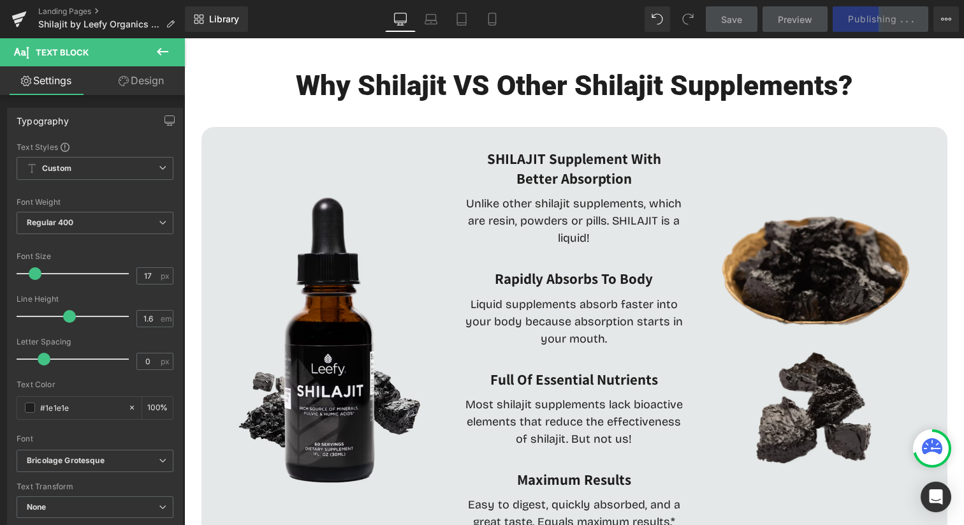
scroll to position [3432, 0]
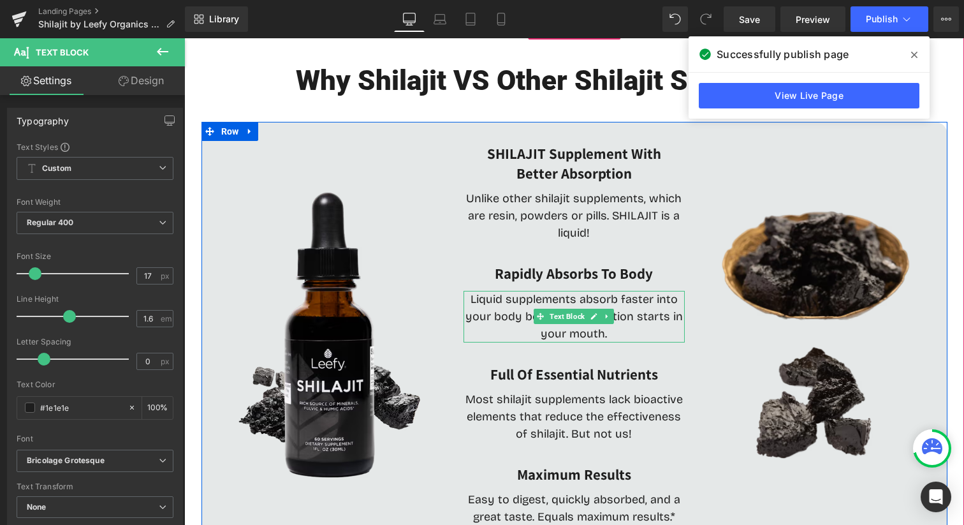
click at [574, 264] on div "Rapidly Absorbs To Body Heading" at bounding box center [573, 274] width 221 height 20
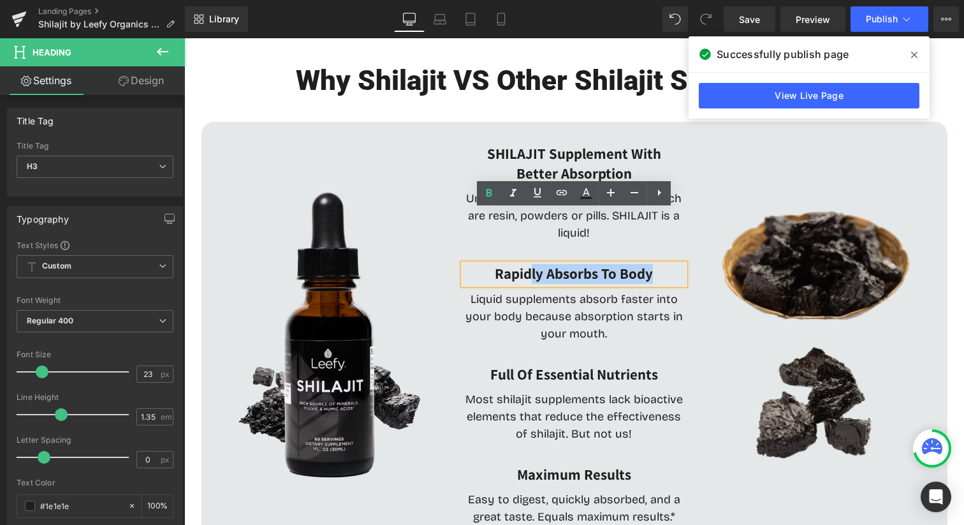
drag, startPoint x: 532, startPoint y: 221, endPoint x: 649, endPoint y: 217, distance: 117.3
click at [649, 264] on b "Rapidly Absorbs To Body" at bounding box center [574, 273] width 158 height 19
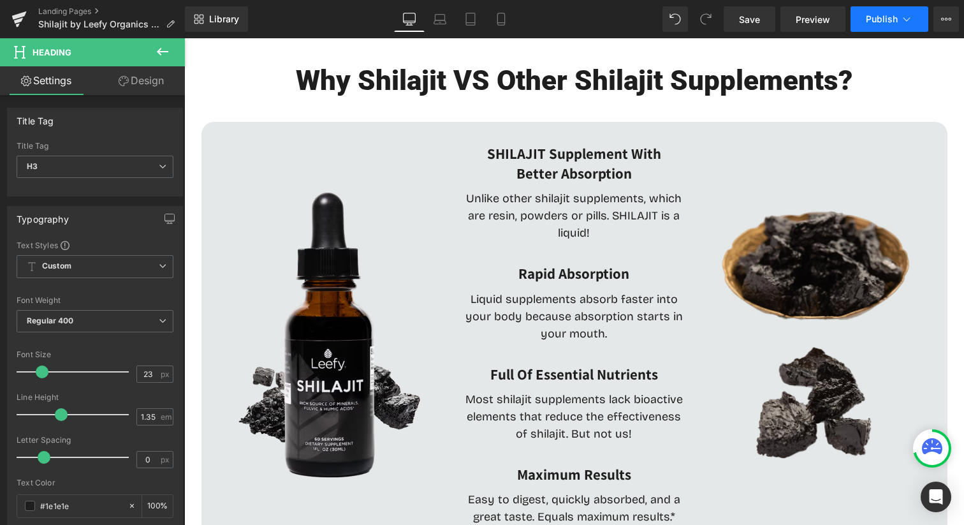
click at [894, 25] on button "Publish" at bounding box center [889, 18] width 78 height 25
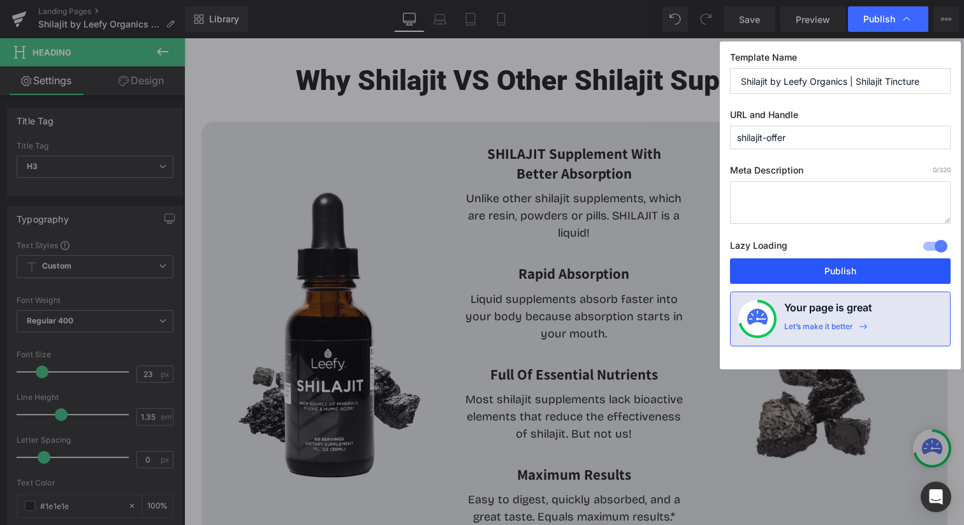
drag, startPoint x: 820, startPoint y: 268, endPoint x: 268, endPoint y: 147, distance: 564.3
click at [820, 268] on button "Publish" at bounding box center [840, 270] width 221 height 25
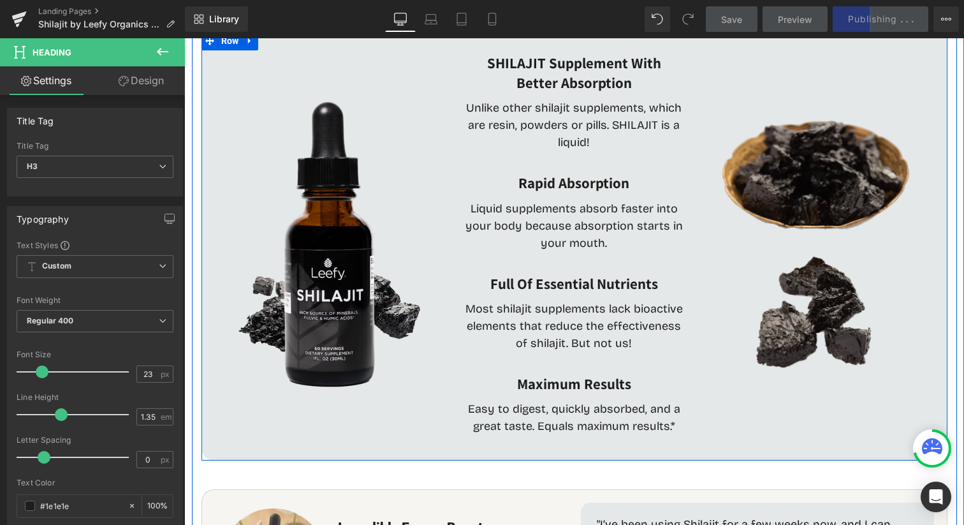
scroll to position [3547, 0]
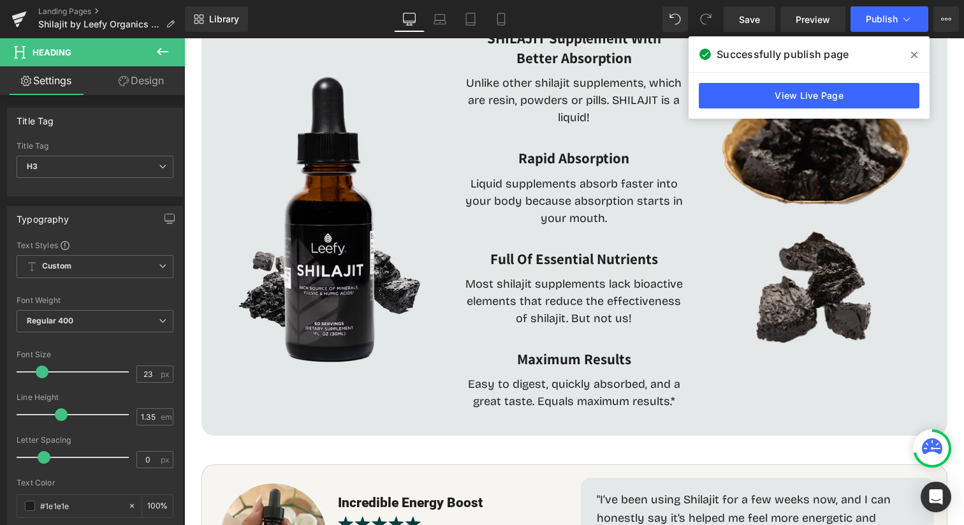
click at [915, 54] on icon at bounding box center [914, 55] width 6 height 6
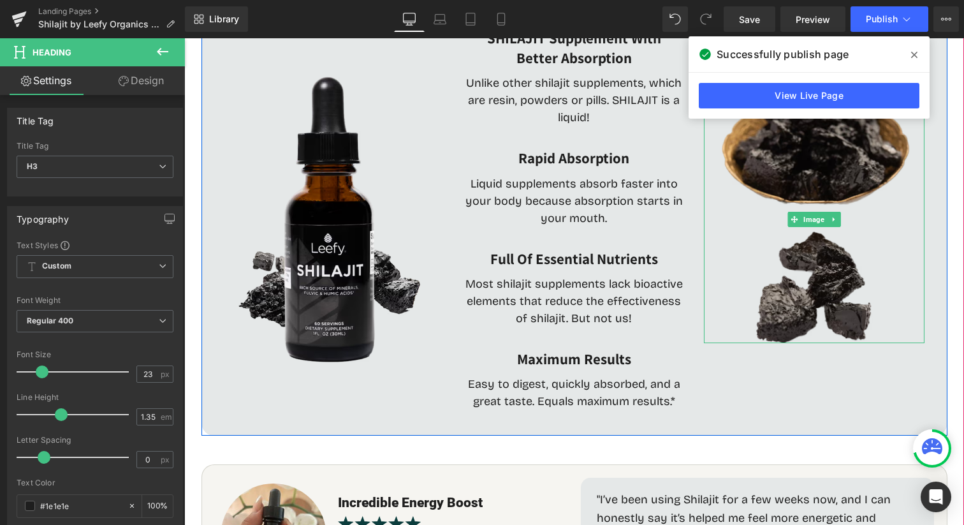
click at [915, 95] on div at bounding box center [814, 219] width 221 height 248
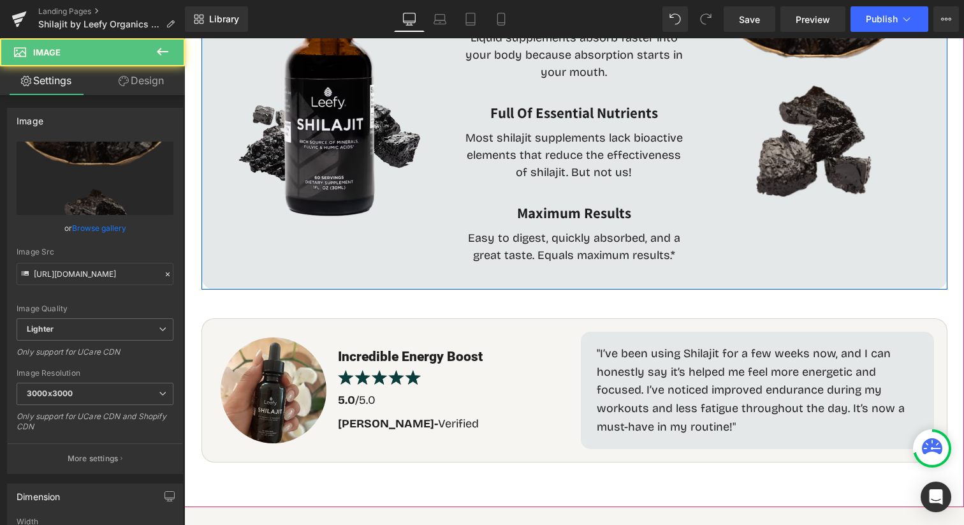
scroll to position [3746, 0]
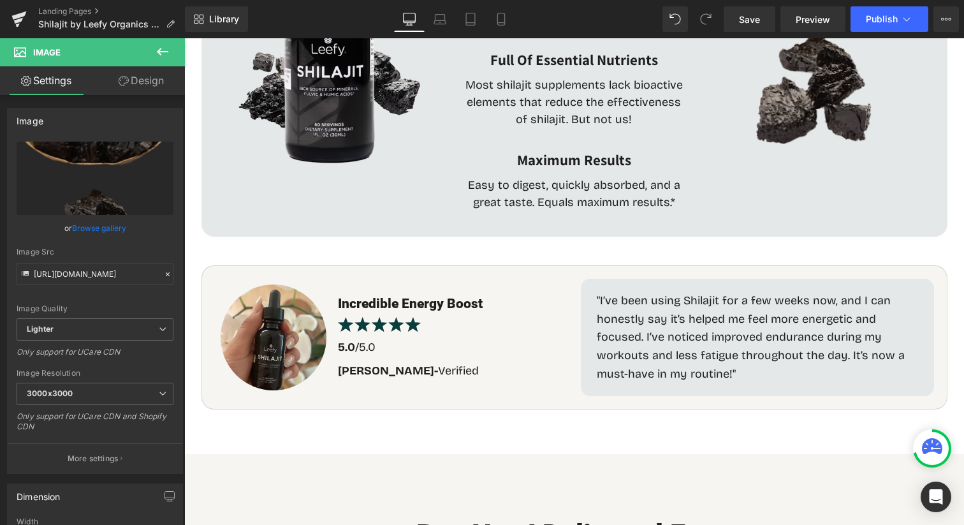
click at [882, 38] on div "Library Desktop Desktop Laptop Tablet Mobile Save Preview Publish Scheduled Vie…" at bounding box center [574, 19] width 779 height 38
click at [892, 27] on button "Publish" at bounding box center [889, 18] width 78 height 25
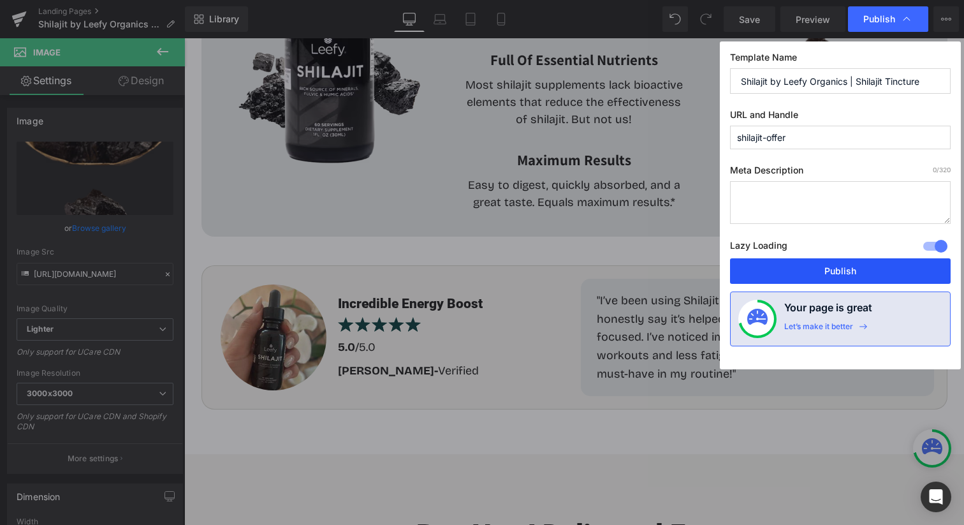
click at [834, 263] on button "Publish" at bounding box center [840, 270] width 221 height 25
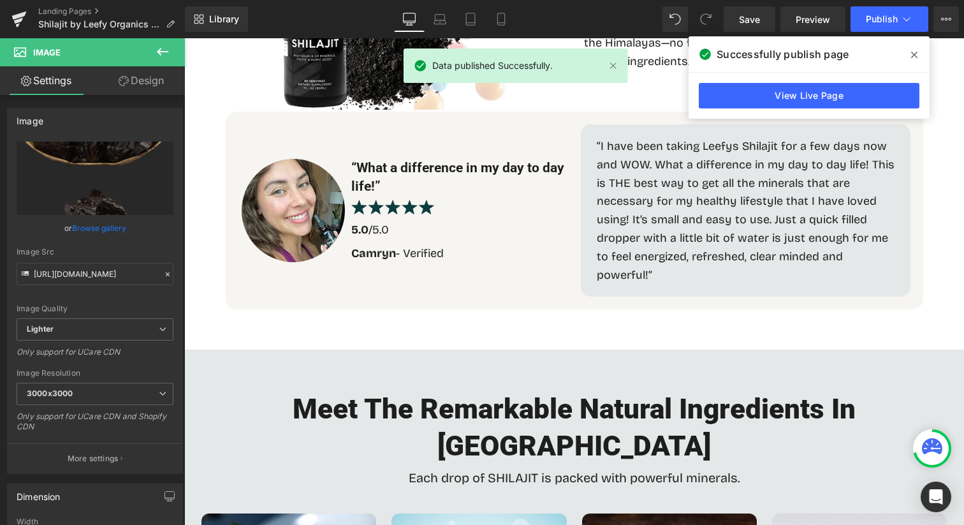
scroll to position [1147, 0]
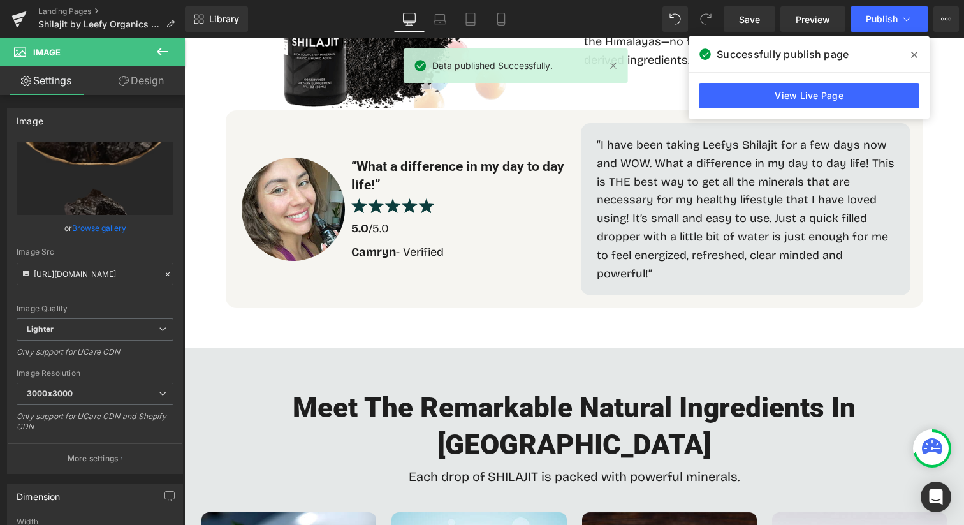
click at [911, 53] on icon at bounding box center [914, 55] width 6 height 10
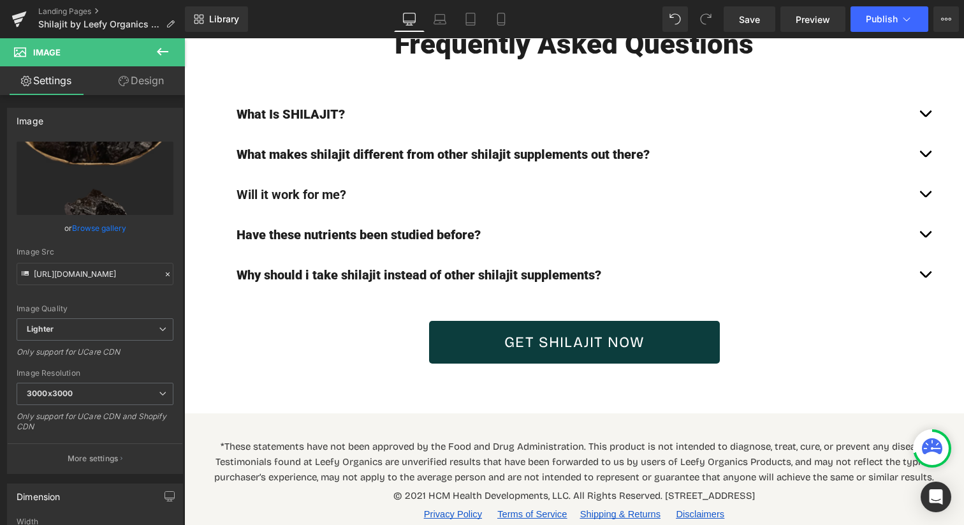
scroll to position [5213, 0]
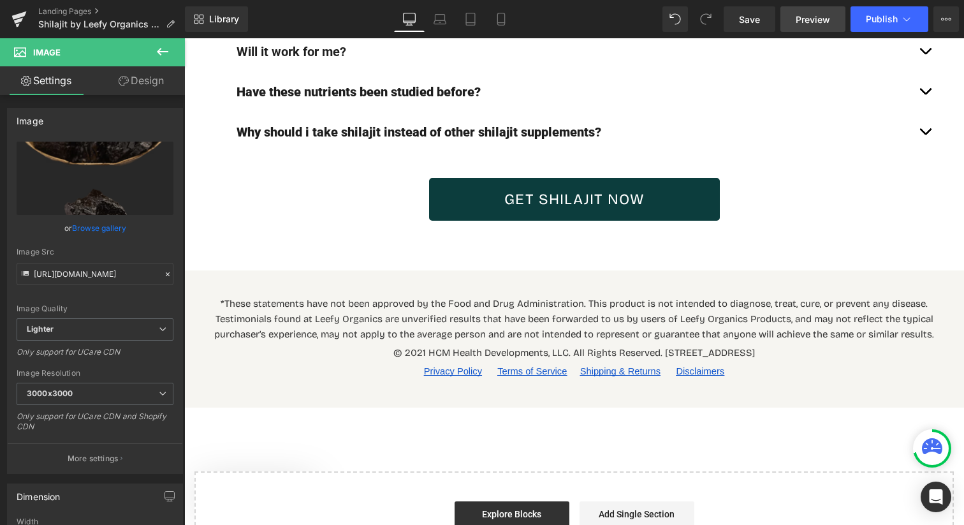
click at [832, 18] on link "Preview" at bounding box center [812, 18] width 65 height 25
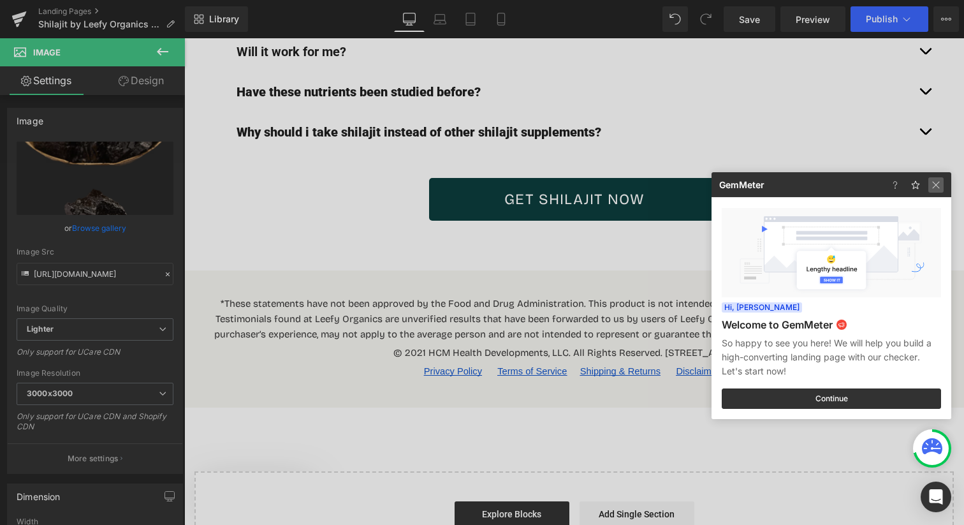
click at [934, 183] on img at bounding box center [935, 184] width 15 height 15
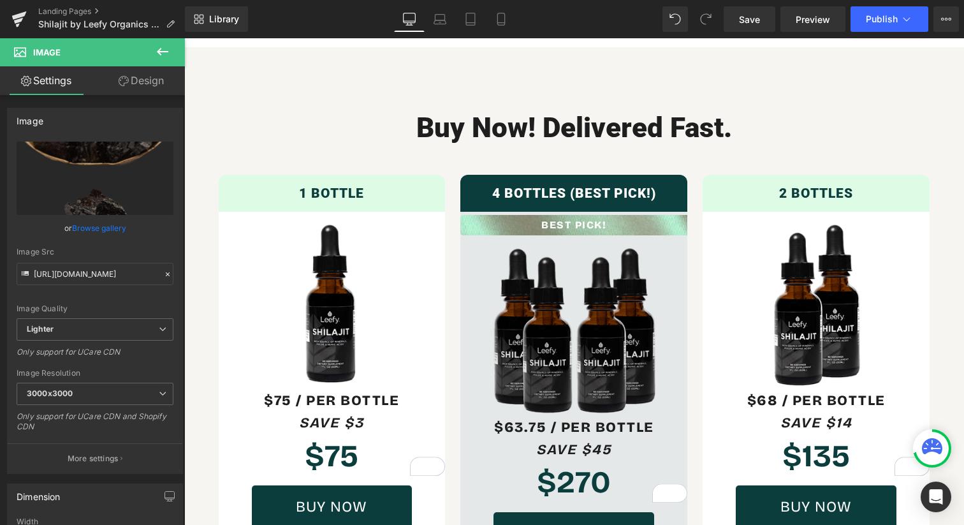
scroll to position [4161, 0]
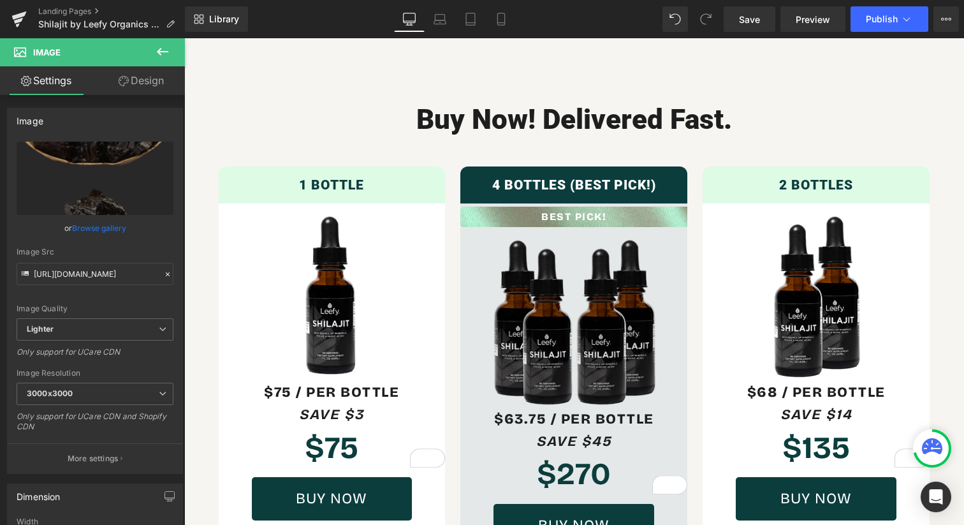
click at [677, 236] on img at bounding box center [573, 321] width 227 height 170
click at [161, 52] on icon at bounding box center [162, 51] width 15 height 15
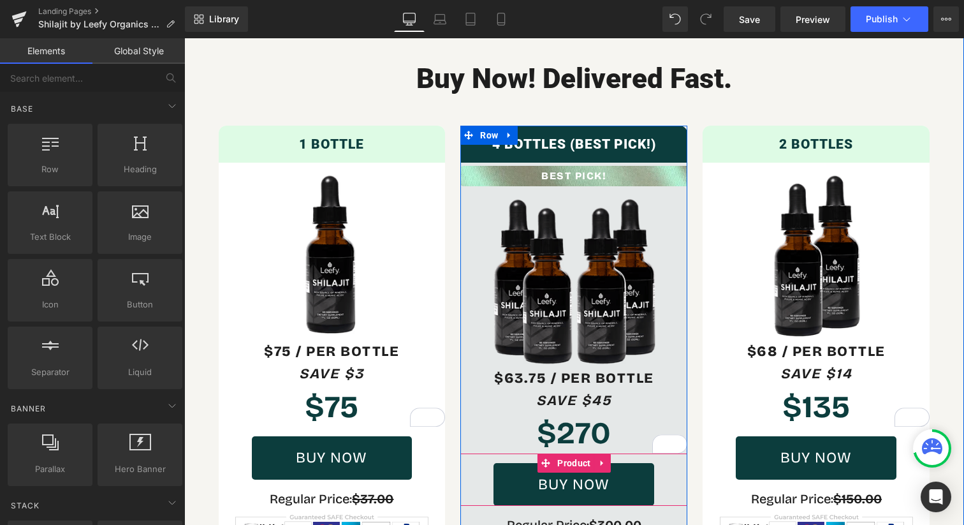
scroll to position [4229, 0]
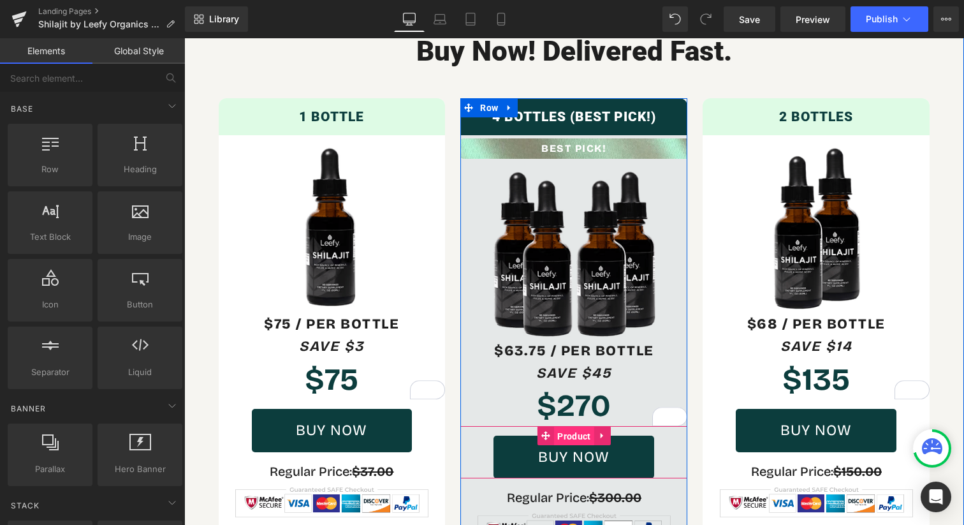
click at [572, 426] on span "Product" at bounding box center [574, 435] width 40 height 19
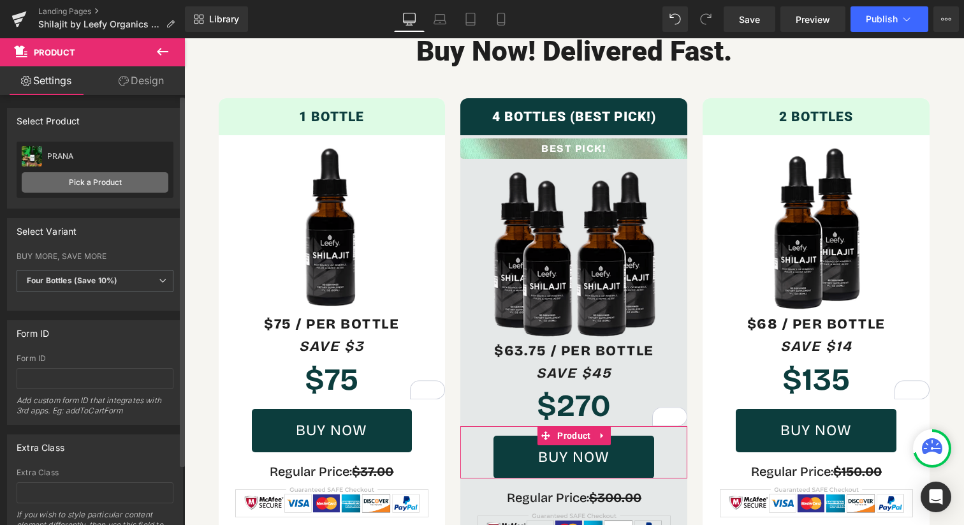
click at [96, 186] on link "Pick a Product" at bounding box center [95, 182] width 147 height 20
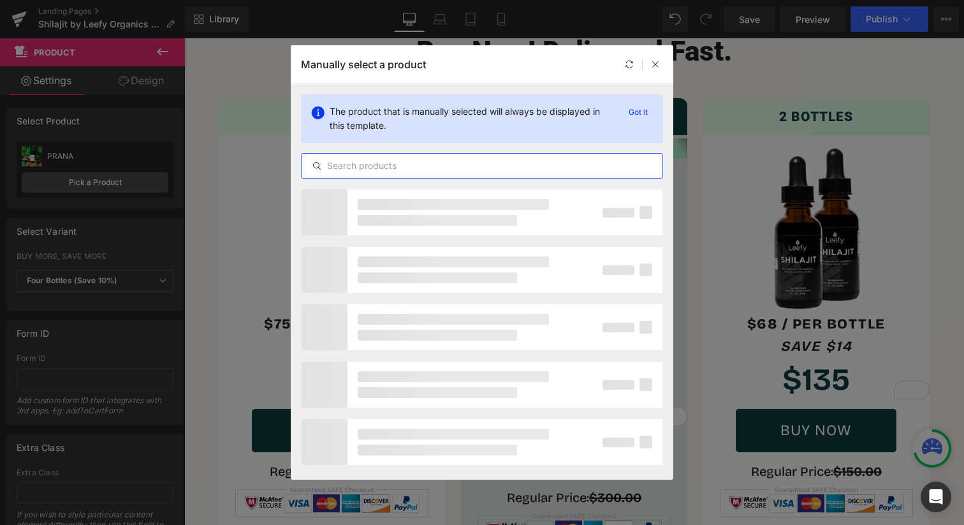
click at [402, 164] on input "text" at bounding box center [481, 165] width 361 height 15
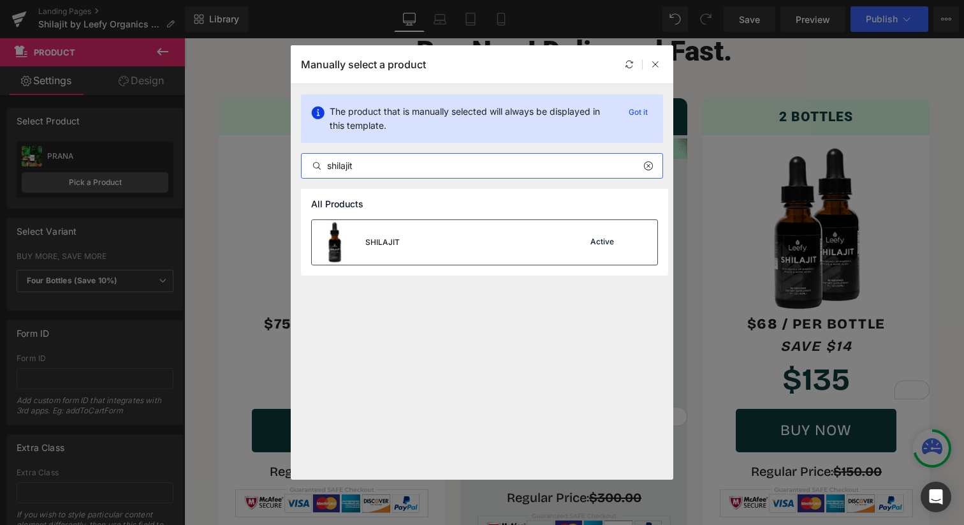
type input "shilajit"
click at [598, 243] on div "Active" at bounding box center [602, 242] width 29 height 10
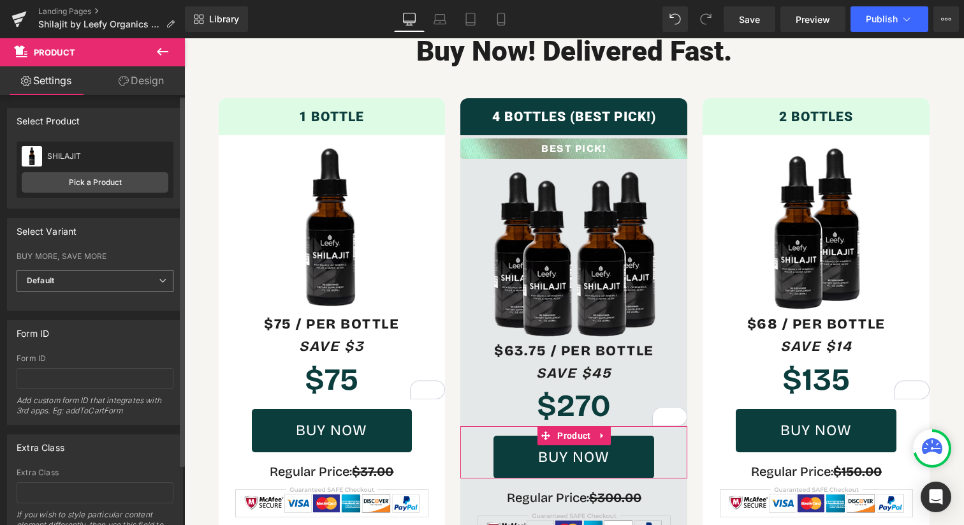
click at [55, 273] on span "Default" at bounding box center [95, 281] width 157 height 22
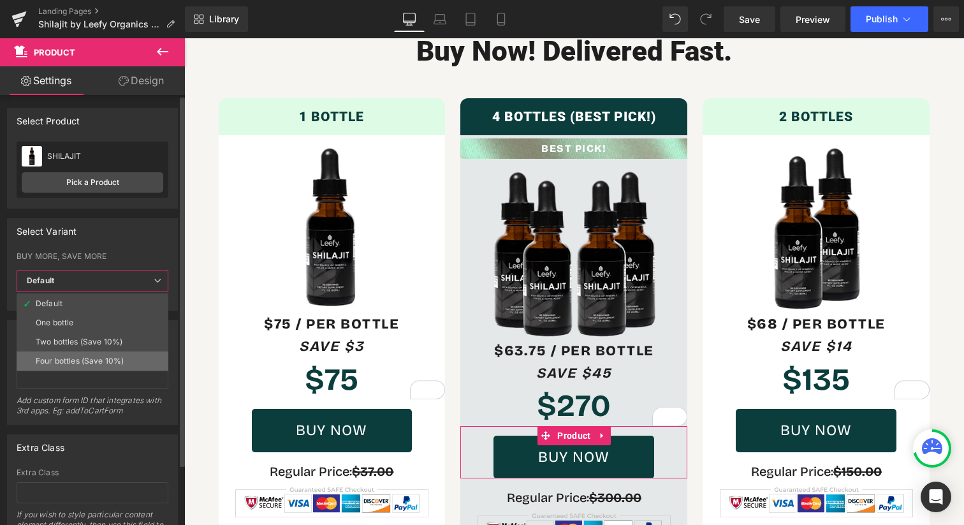
click at [80, 351] on li "Four bottles (Save 10%)" at bounding box center [93, 360] width 152 height 19
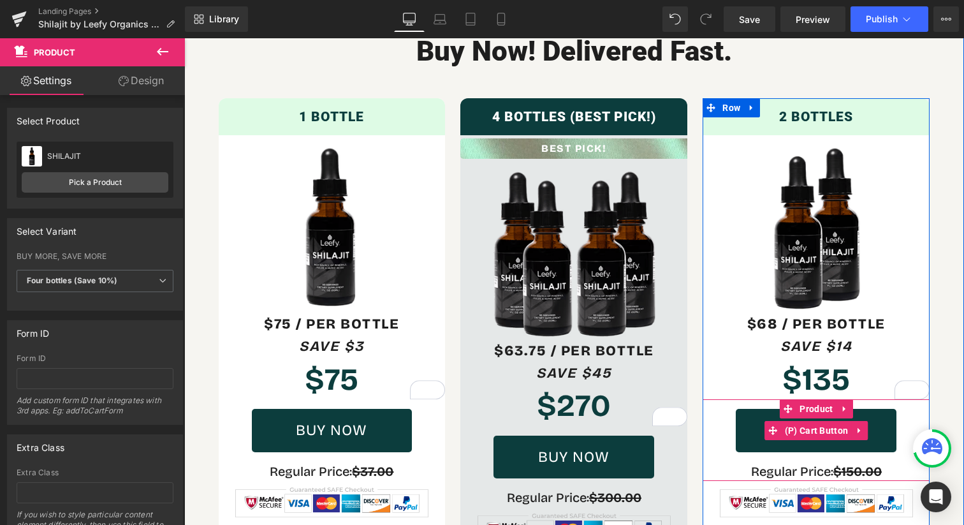
click at [790, 409] on button "Buy now" at bounding box center [815, 430] width 161 height 43
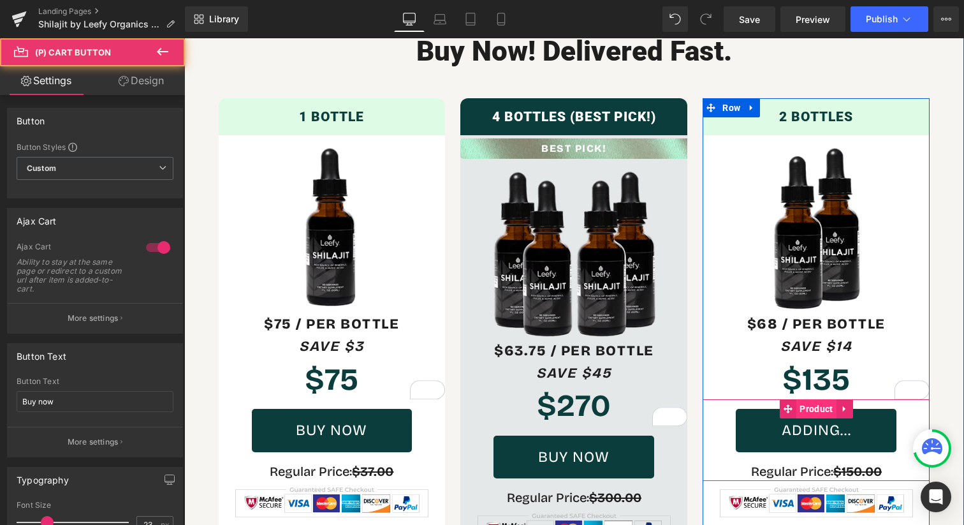
click at [806, 399] on span "Product" at bounding box center [816, 408] width 40 height 19
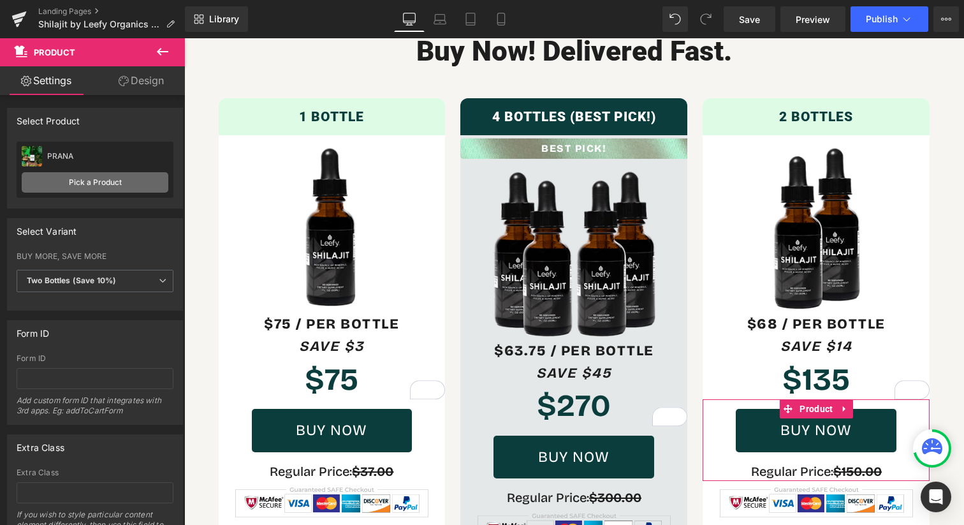
click at [79, 180] on link "Pick a Product" at bounding box center [95, 182] width 147 height 20
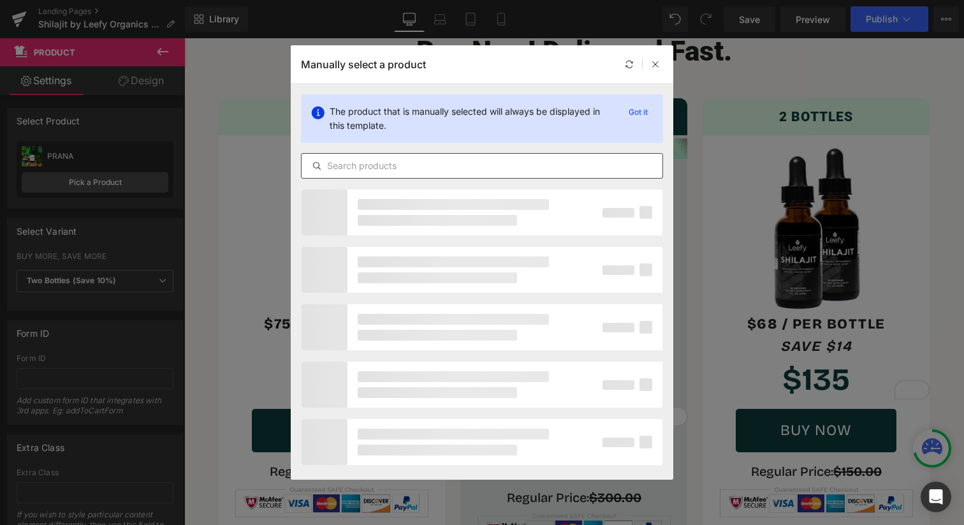
click at [372, 170] on input "text" at bounding box center [481, 165] width 361 height 15
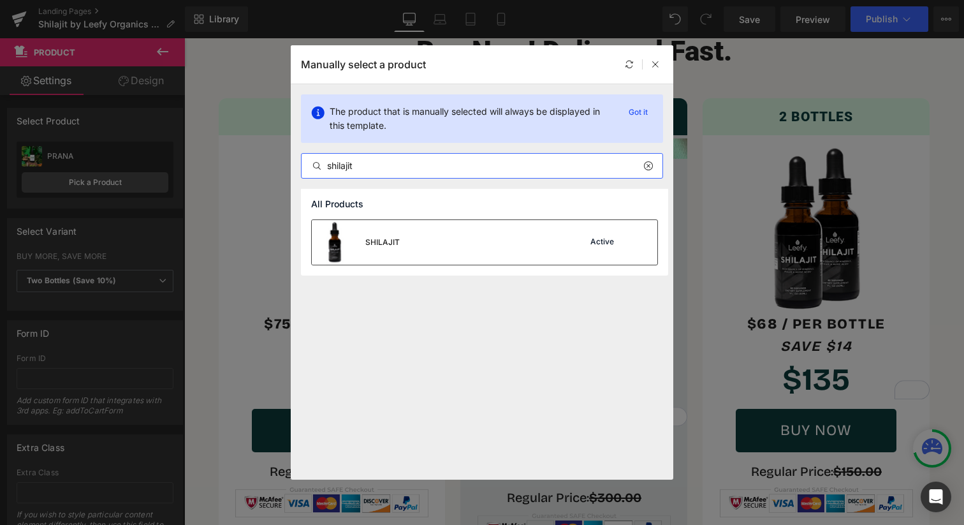
type input "shilajit"
click at [597, 241] on div "Active" at bounding box center [602, 242] width 29 height 10
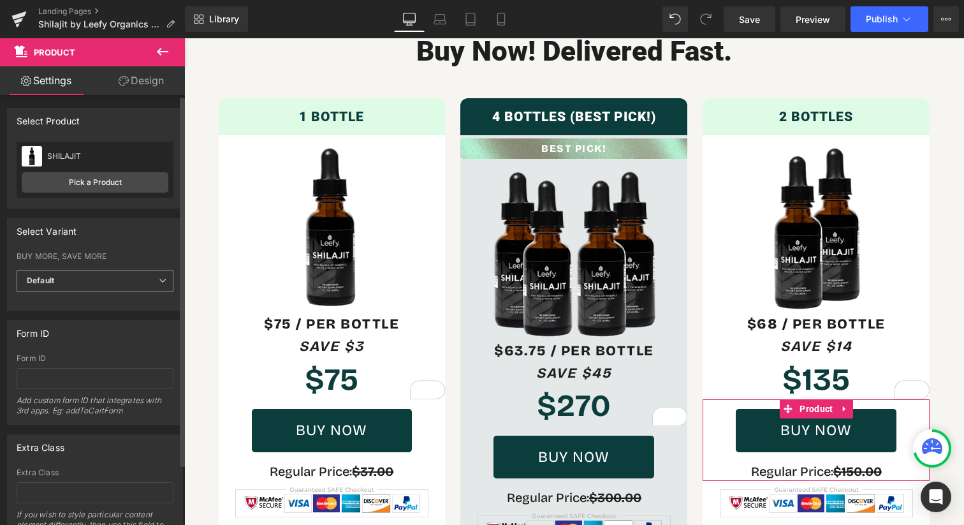
click at [126, 281] on span "Default" at bounding box center [95, 281] width 157 height 22
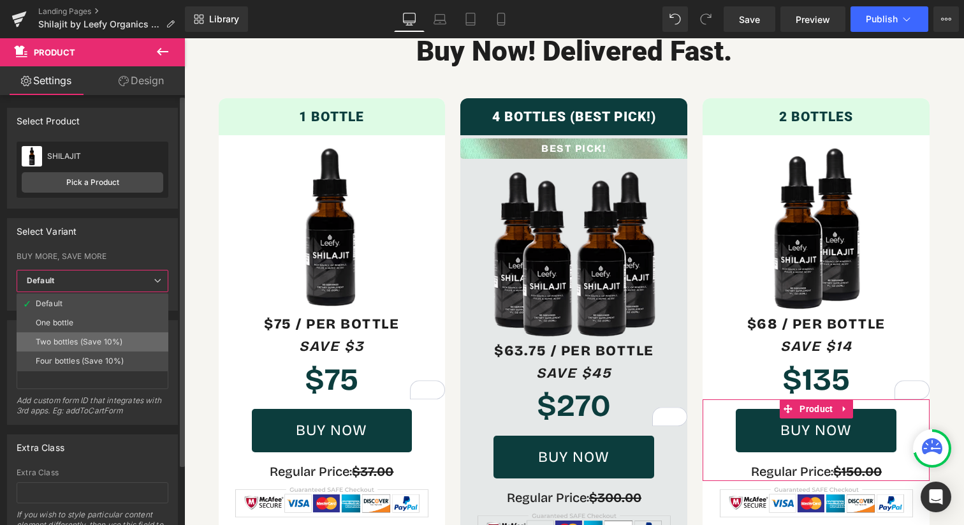
click at [99, 338] on div "Two bottles (Save 10%)" at bounding box center [79, 341] width 87 height 9
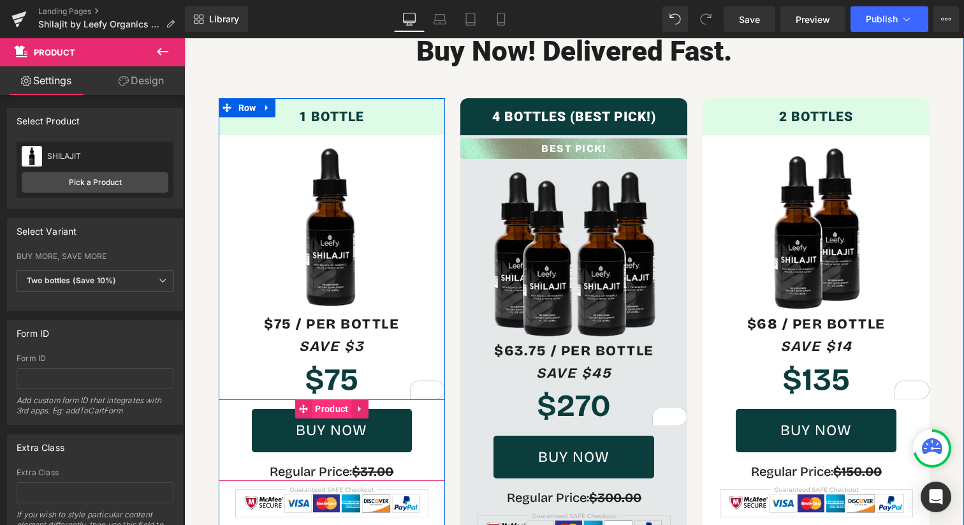
click at [336, 399] on span "Product" at bounding box center [332, 408] width 40 height 19
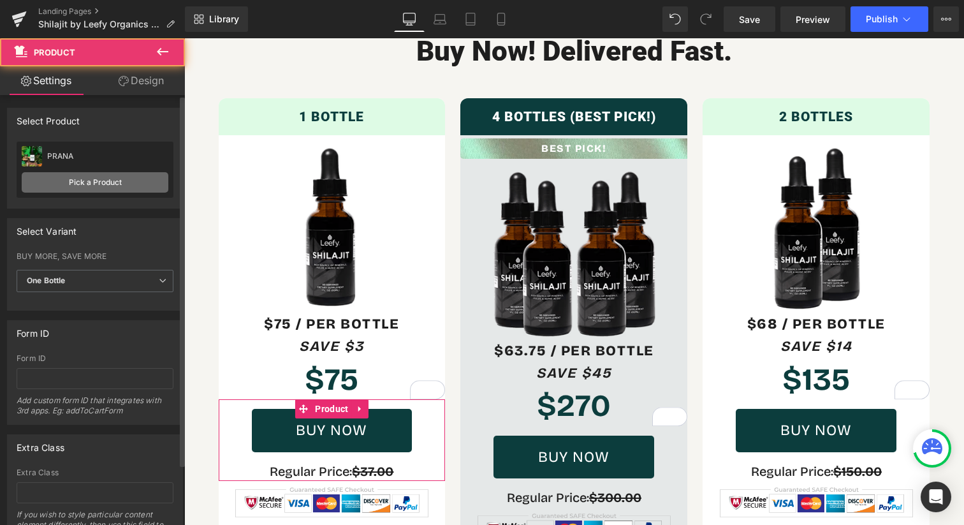
click at [72, 182] on link "Pick a Product" at bounding box center [95, 182] width 147 height 20
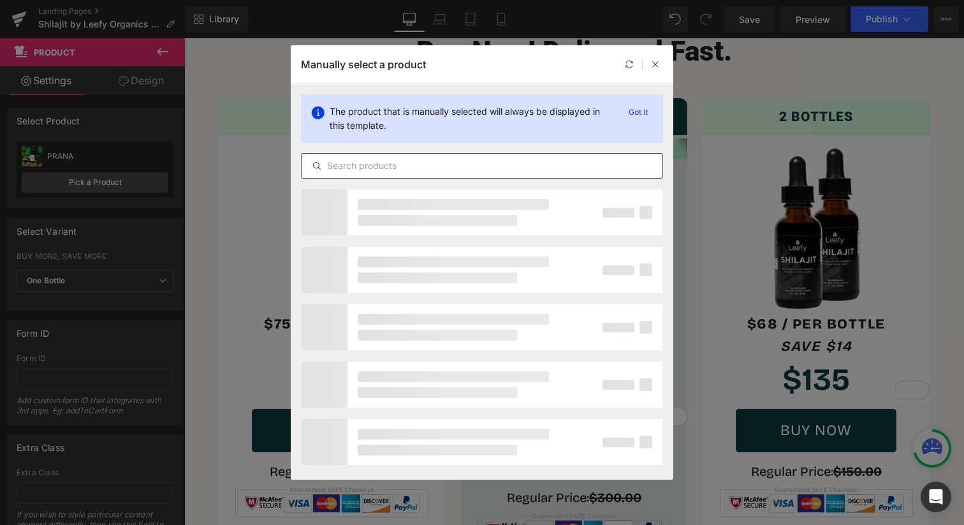
click at [351, 175] on div at bounding box center [482, 165] width 362 height 25
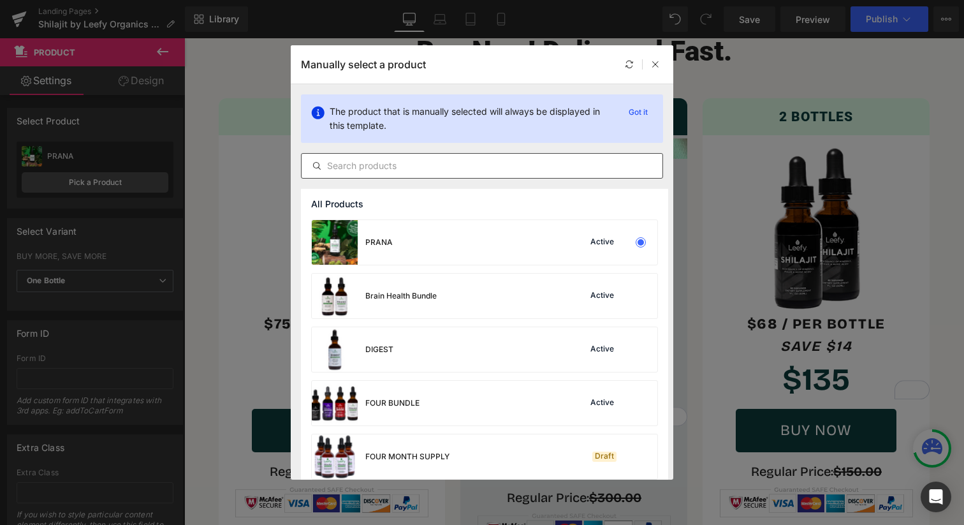
click at [351, 175] on div at bounding box center [482, 165] width 362 height 25
click at [350, 157] on div at bounding box center [482, 165] width 362 height 25
click at [351, 159] on input "text" at bounding box center [481, 165] width 361 height 15
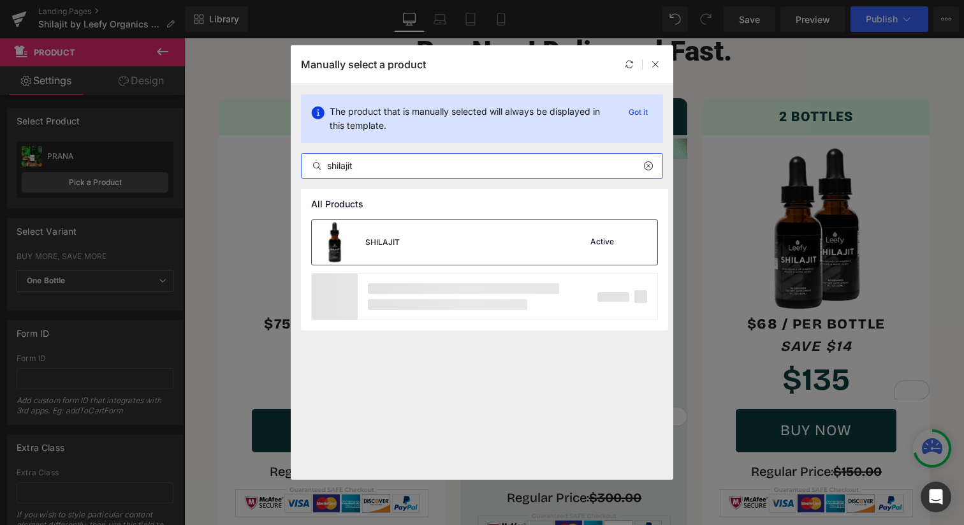
type input "shilajit"
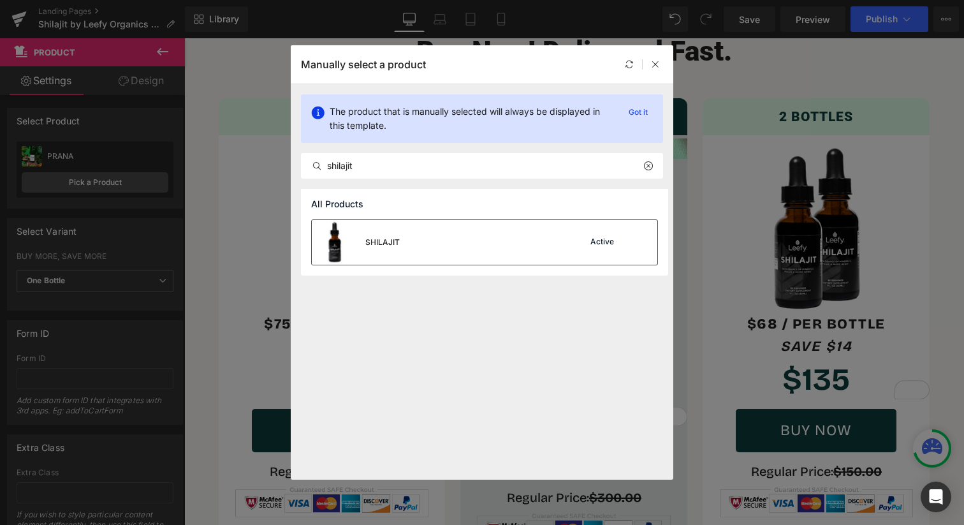
click at [527, 244] on div "SHILAJIT Active" at bounding box center [484, 242] width 345 height 45
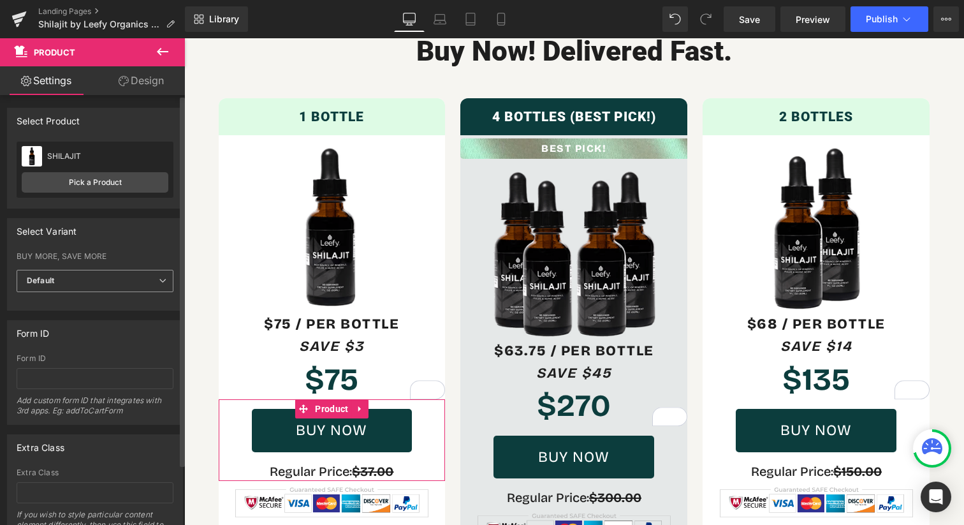
click at [117, 286] on span "Default" at bounding box center [95, 281] width 157 height 22
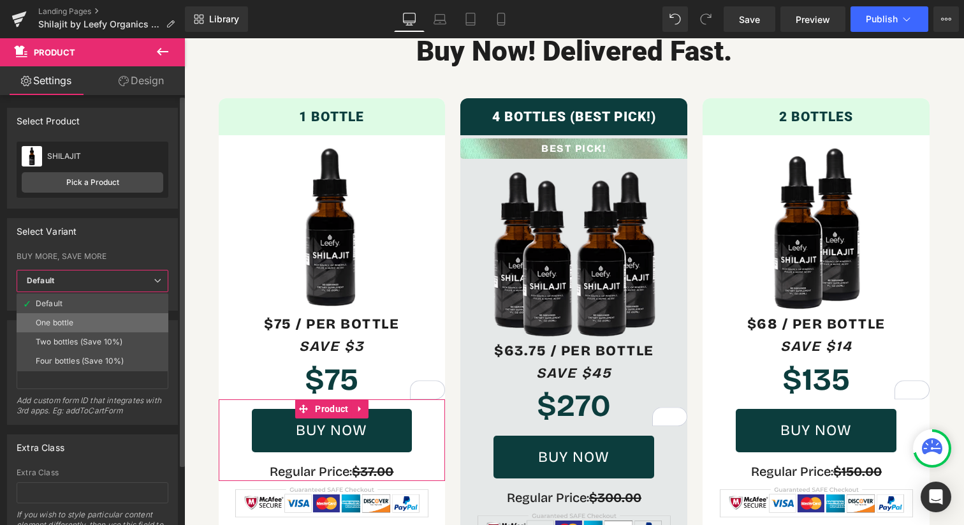
click at [94, 319] on li "One bottle" at bounding box center [93, 322] width 152 height 19
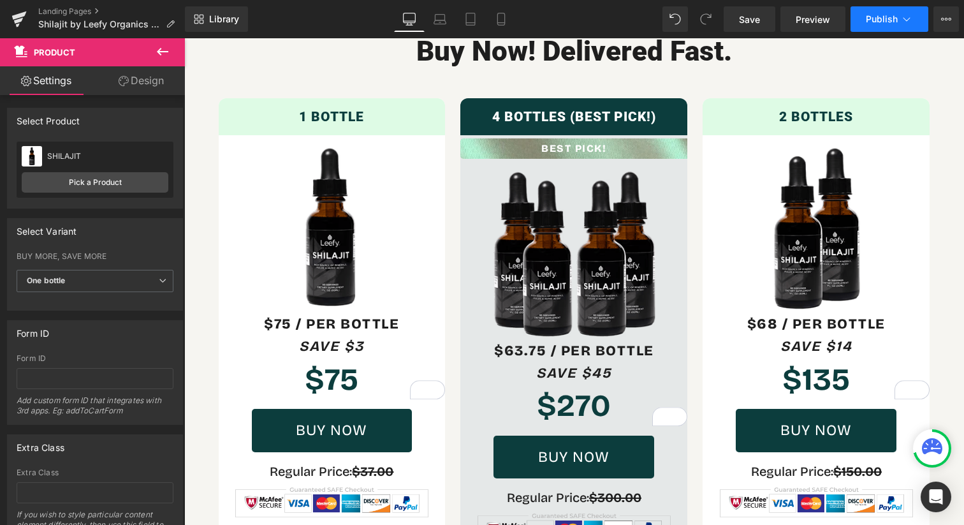
click at [902, 18] on icon at bounding box center [906, 19] width 13 height 13
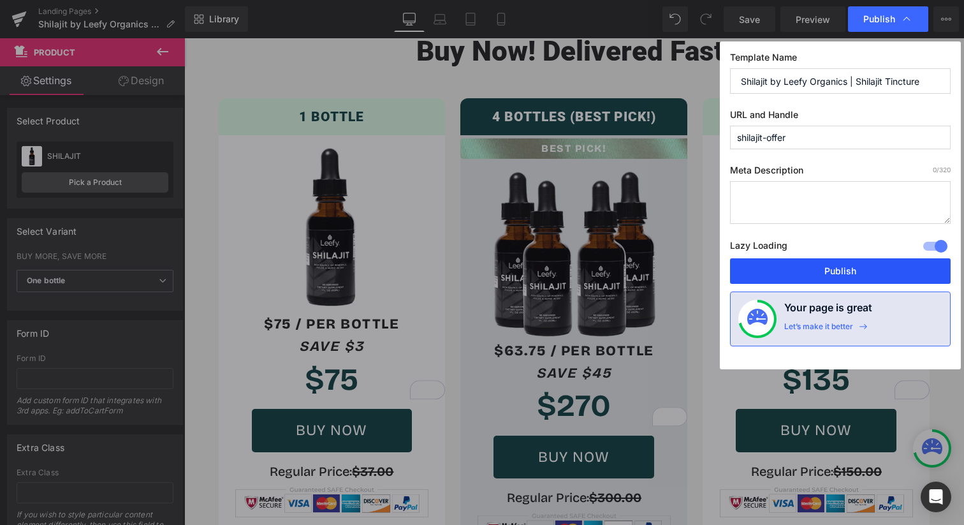
click at [756, 264] on button "Publish" at bounding box center [840, 270] width 221 height 25
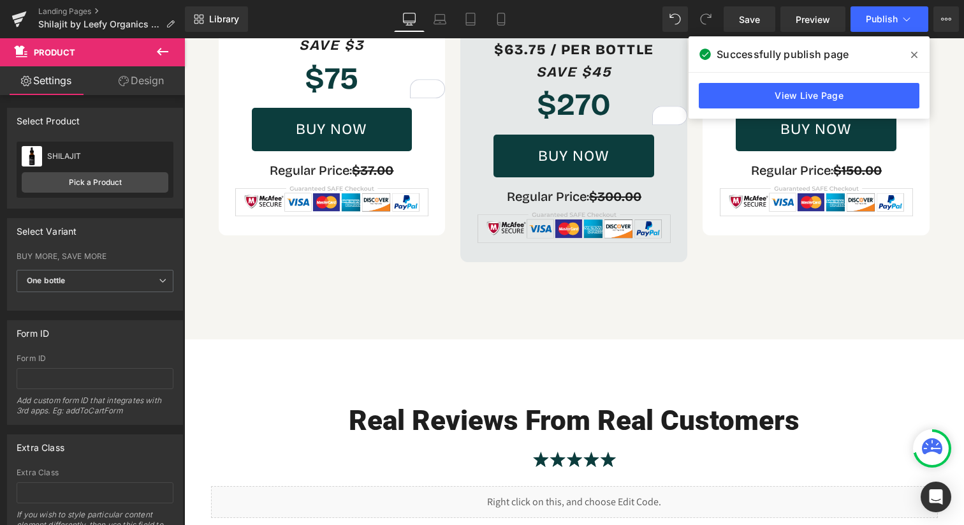
scroll to position [4575, 0]
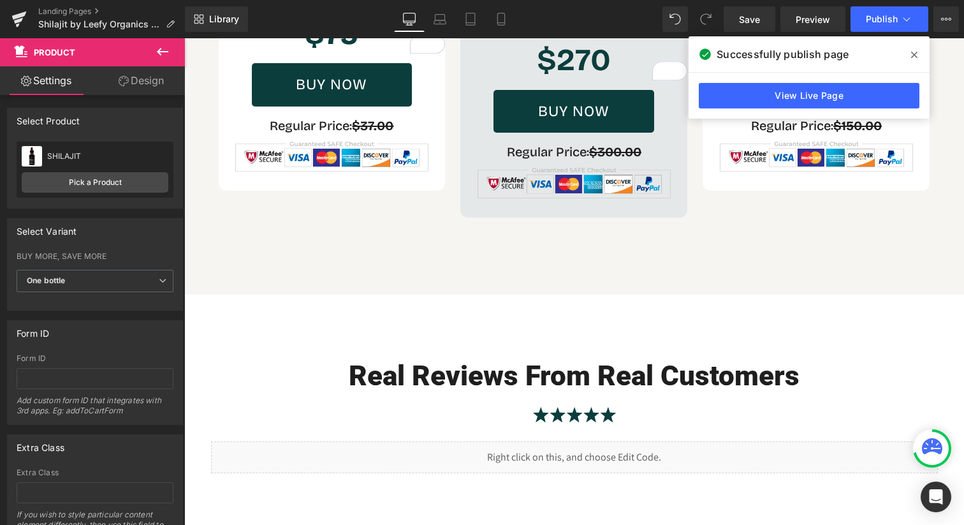
click at [913, 50] on icon at bounding box center [914, 55] width 6 height 10
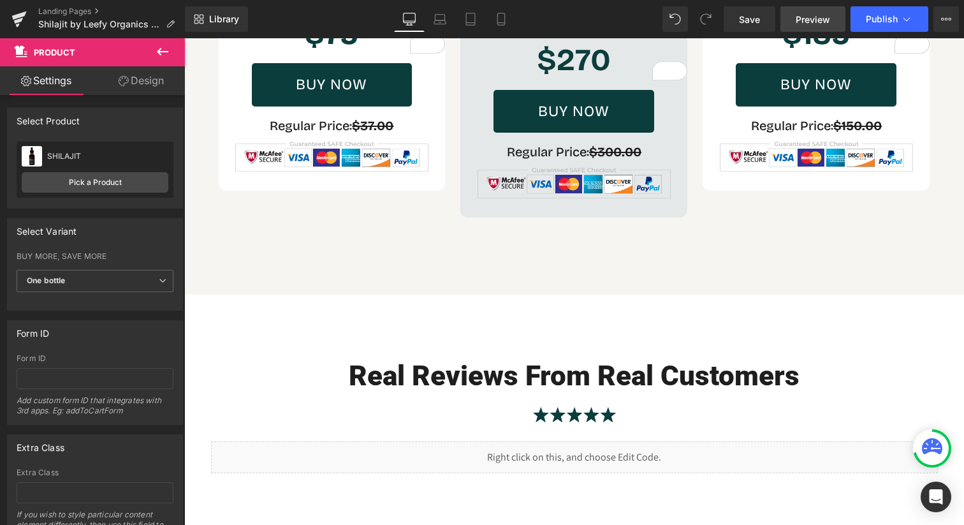
click at [821, 28] on link "Preview" at bounding box center [812, 18] width 65 height 25
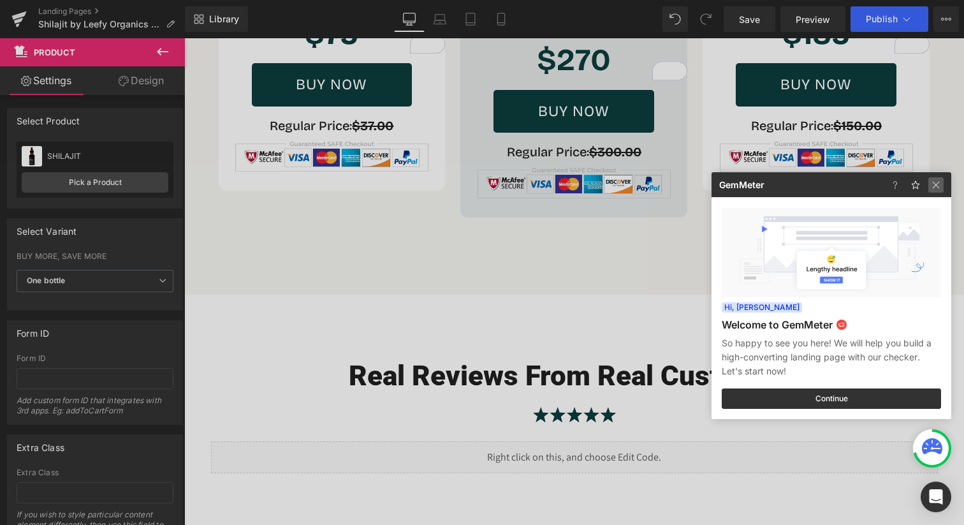
click at [934, 183] on img at bounding box center [935, 184] width 15 height 15
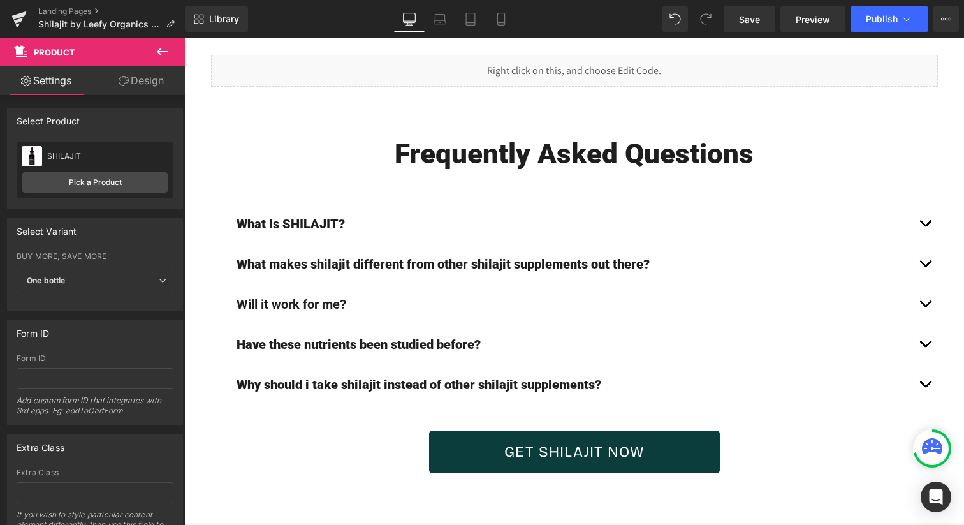
scroll to position [4954, 0]
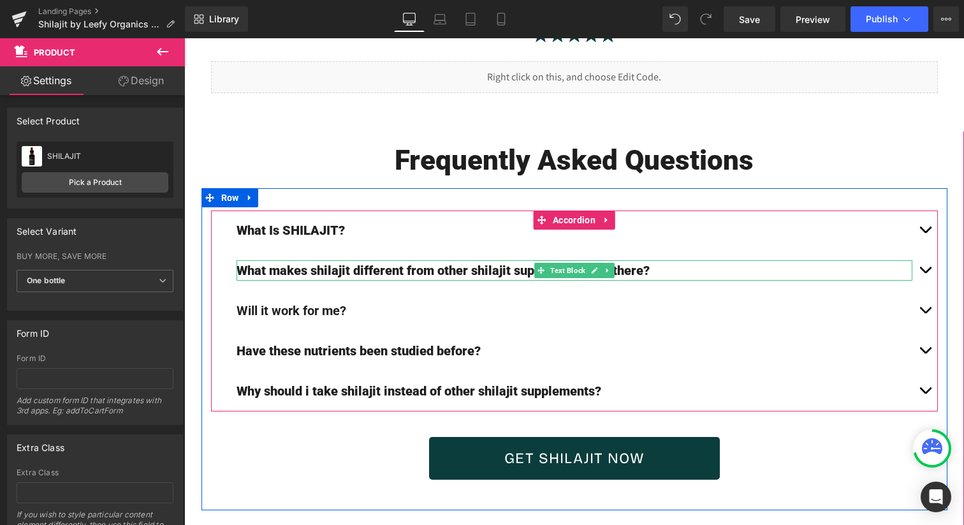
click at [349, 260] on p "What makes shilajit different from other shilajit supplements out there?" at bounding box center [574, 270] width 676 height 20
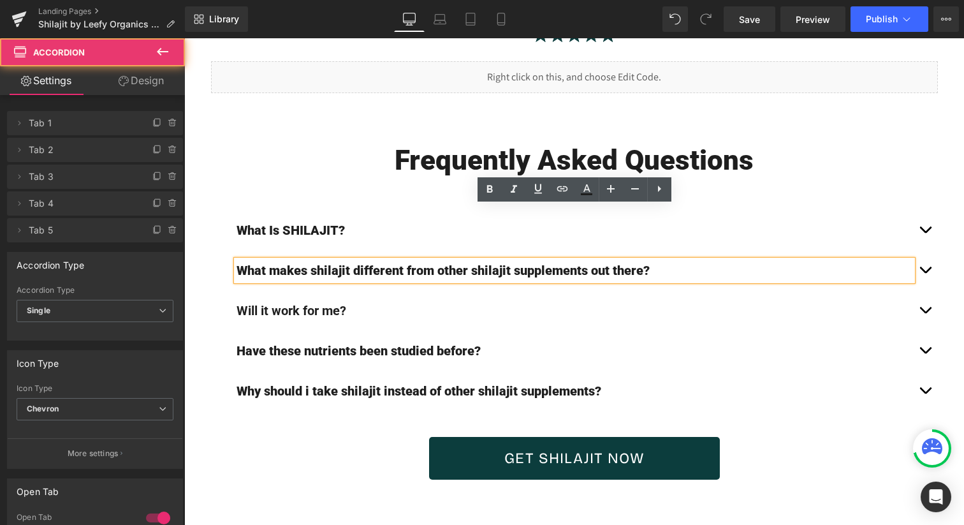
click at [925, 273] on span "button" at bounding box center [925, 273] width 0 height 0
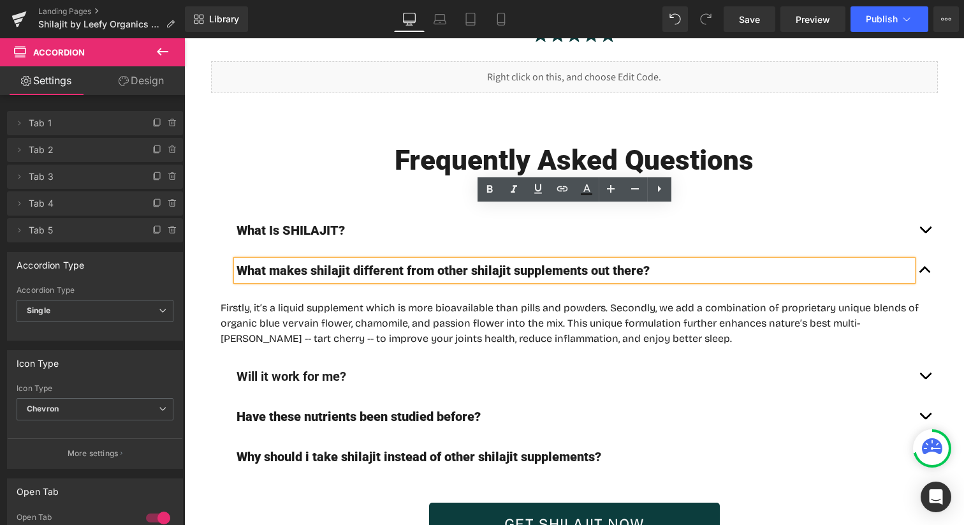
click at [559, 315] on span "Text Block" at bounding box center [567, 322] width 40 height 15
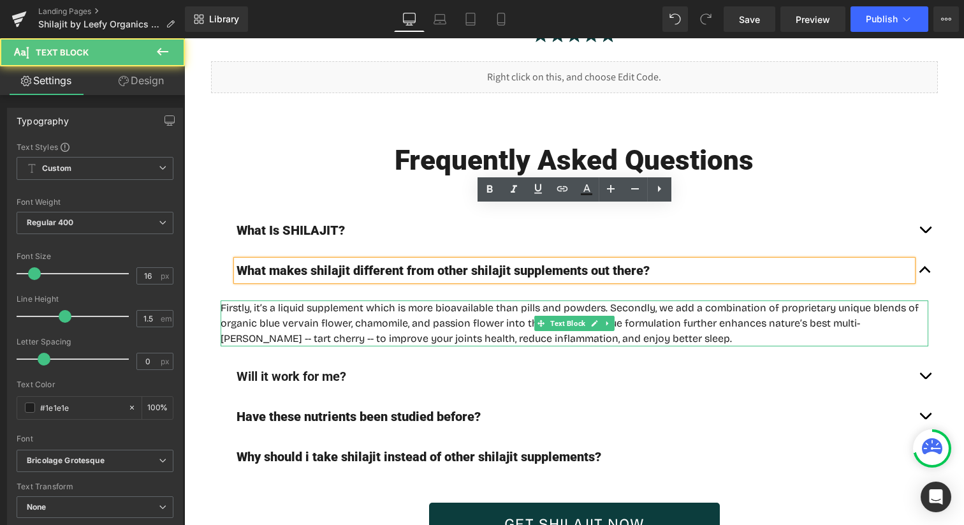
click at [508, 300] on p "Firstly, it’s a liquid supplement which is more bioavailable than pills and pow…" at bounding box center [574, 323] width 707 height 46
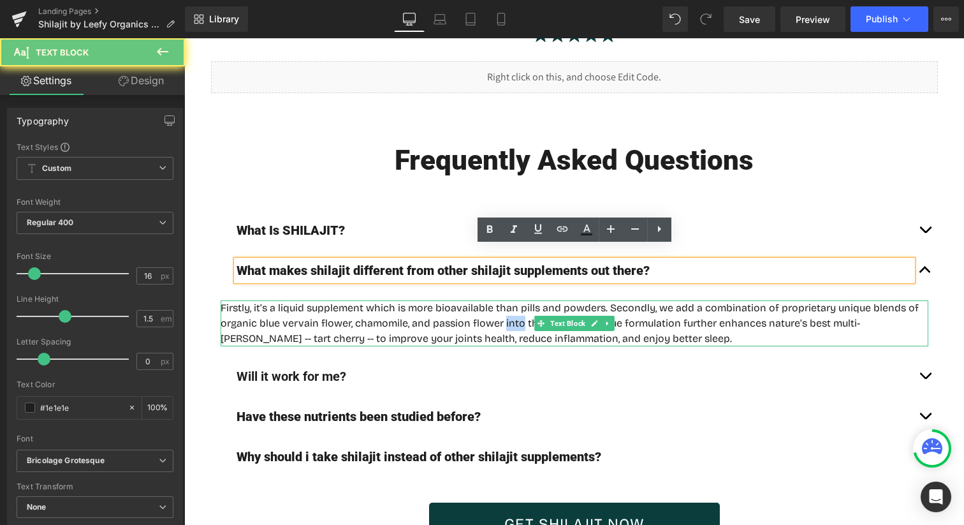
click at [508, 300] on p "Firstly, it’s a liquid supplement which is more bioavailable than pills and pow…" at bounding box center [574, 323] width 707 height 46
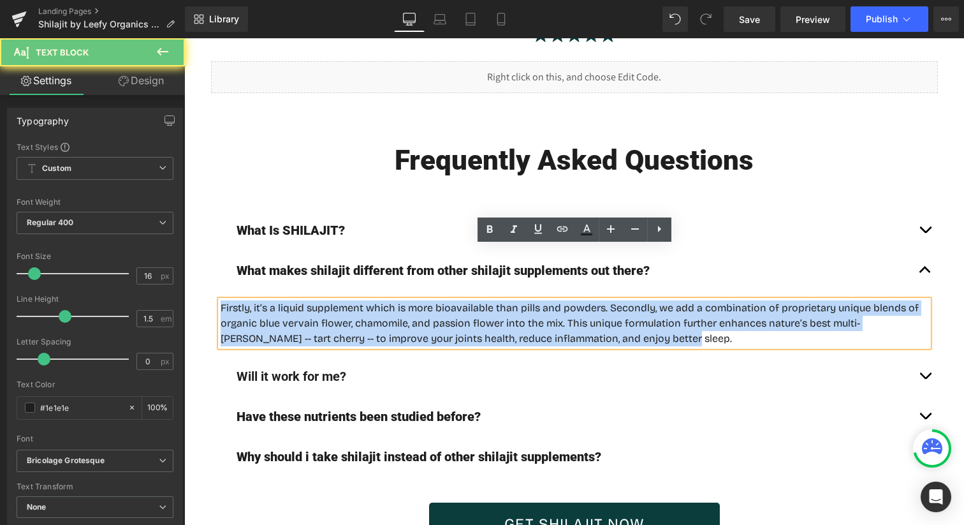
click at [508, 300] on p "Firstly, it’s a liquid supplement which is more bioavailable than pills and pow…" at bounding box center [574, 323] width 707 height 46
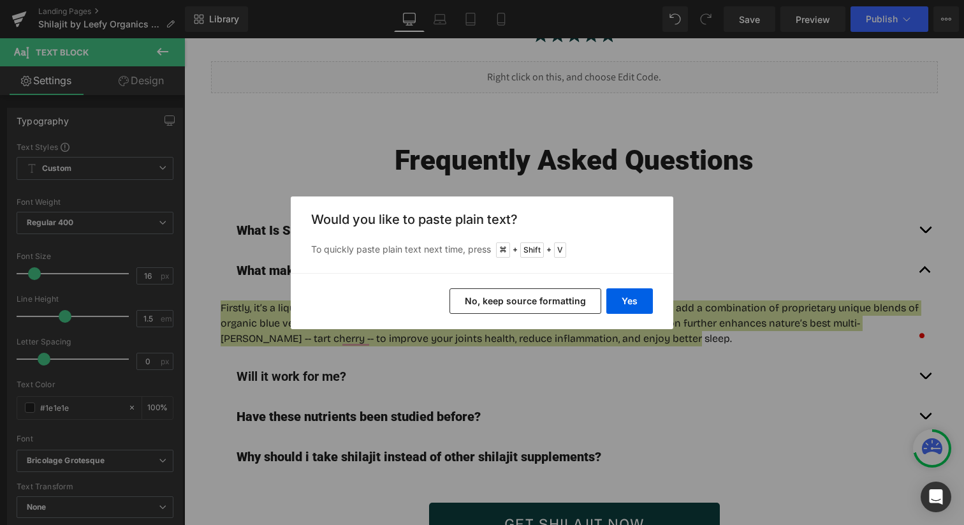
click at [547, 301] on button "No, keep source formatting" at bounding box center [525, 300] width 152 height 25
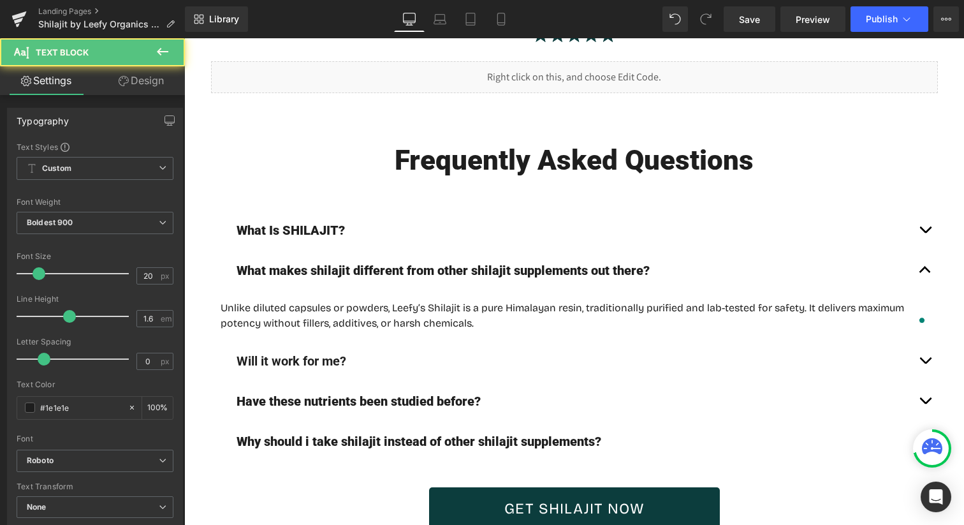
click at [330, 351] on div "Will it work for me? Text Block" at bounding box center [574, 361] width 676 height 20
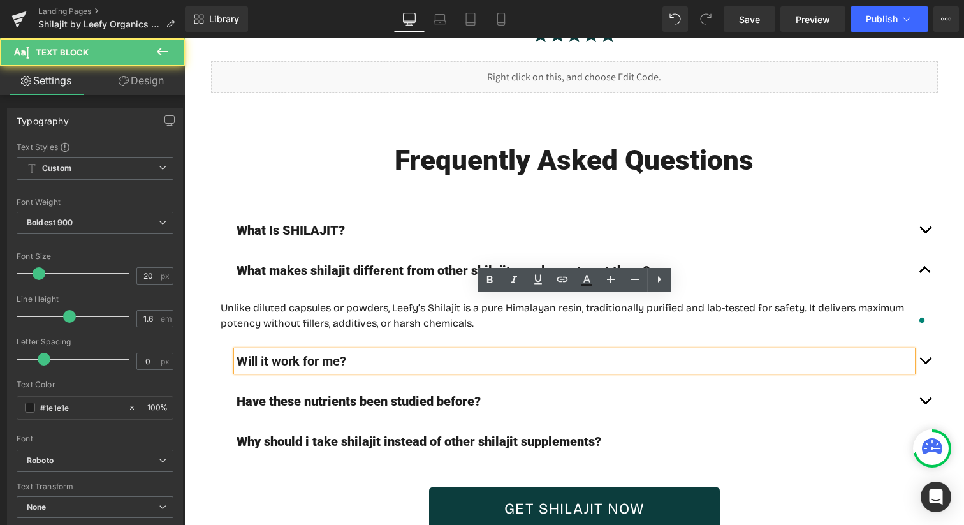
click at [375, 351] on p "Will it work for me?" at bounding box center [574, 361] width 676 height 20
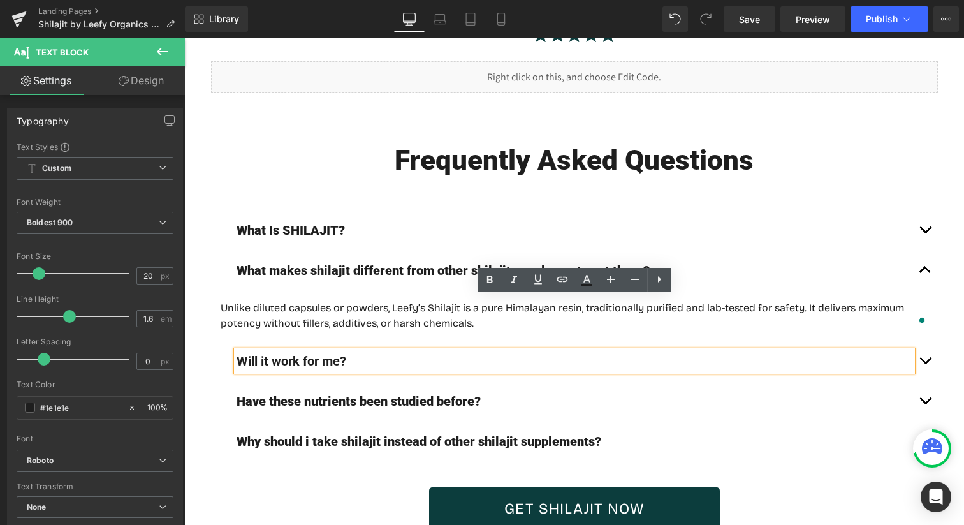
click at [925, 341] on button "button" at bounding box center [924, 361] width 25 height 40
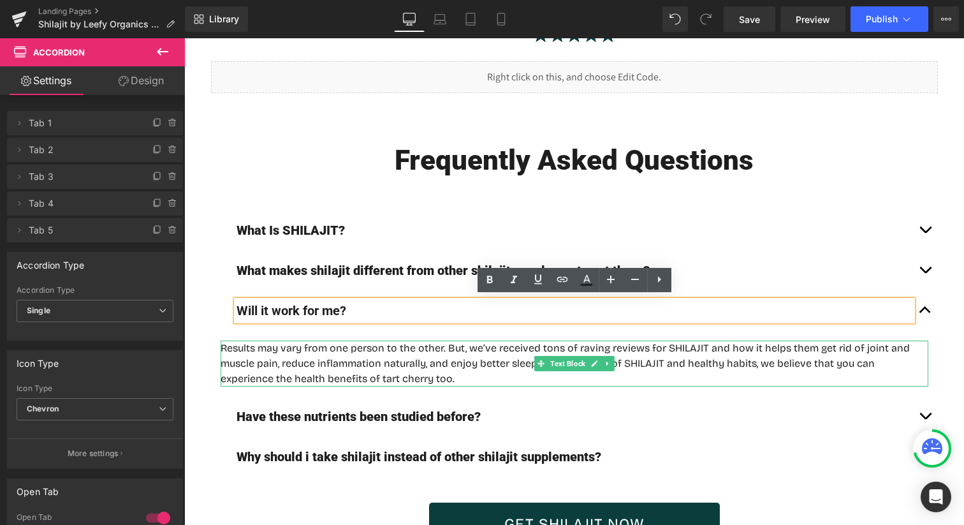
click at [641, 340] on p "Results may vary from one person to the other. But, we’ve received tons of ravi…" at bounding box center [574, 363] width 707 height 46
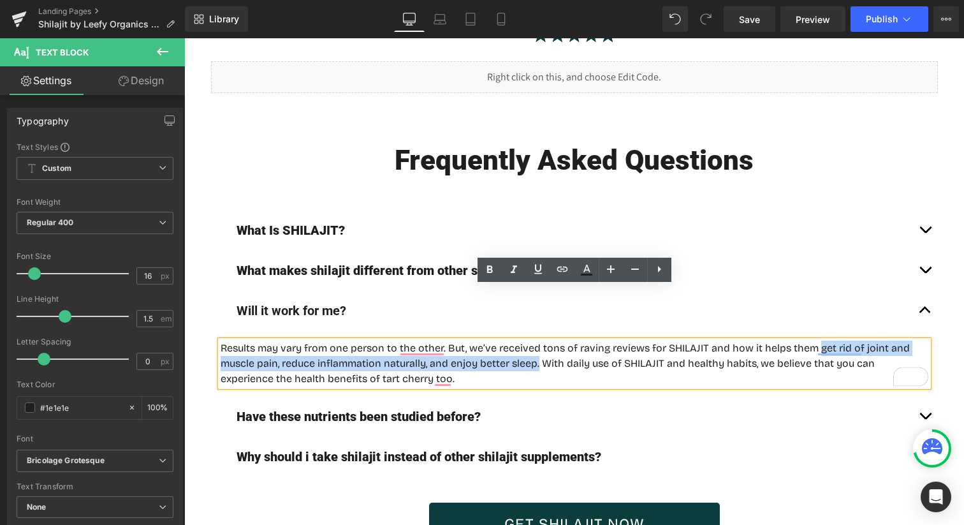
drag, startPoint x: 818, startPoint y: 292, endPoint x: 539, endPoint y: 308, distance: 279.6
click at [539, 340] on p "Results may vary from one person to the other. But, we’ve received tons of ravi…" at bounding box center [574, 363] width 707 height 46
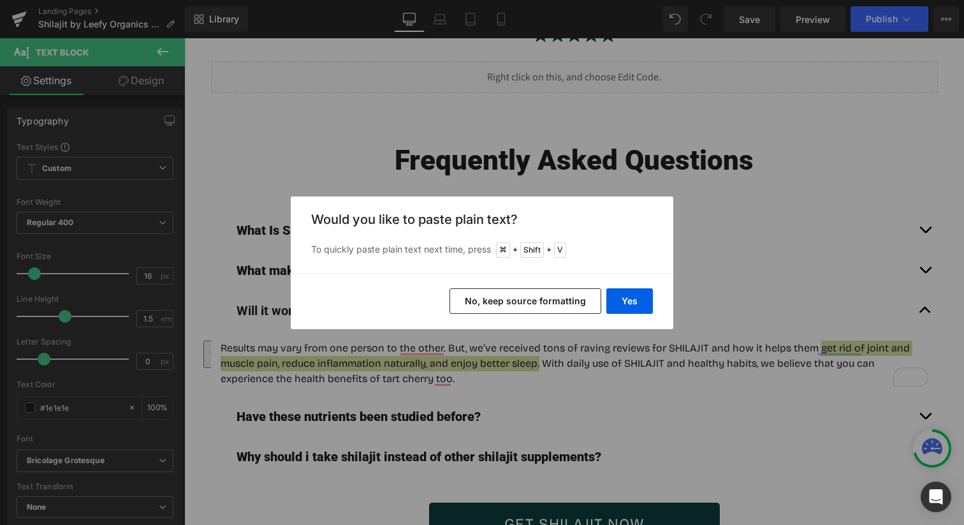
click at [574, 301] on button "No, keep source formatting" at bounding box center [525, 300] width 152 height 25
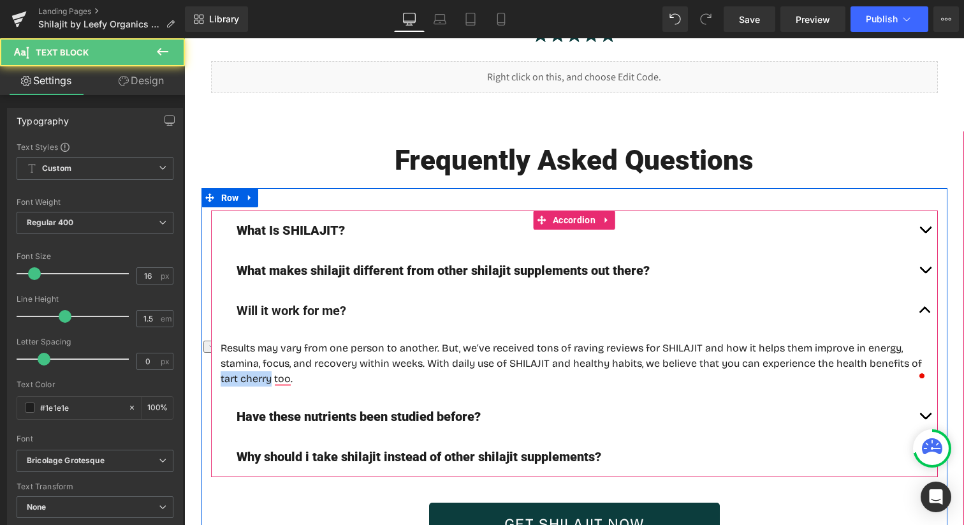
drag, startPoint x: 271, startPoint y: 327, endPoint x: 220, endPoint y: 327, distance: 51.0
click at [221, 340] on p "Results may vary from one person to another. But, we’ve received tons of raving…" at bounding box center [574, 363] width 707 height 46
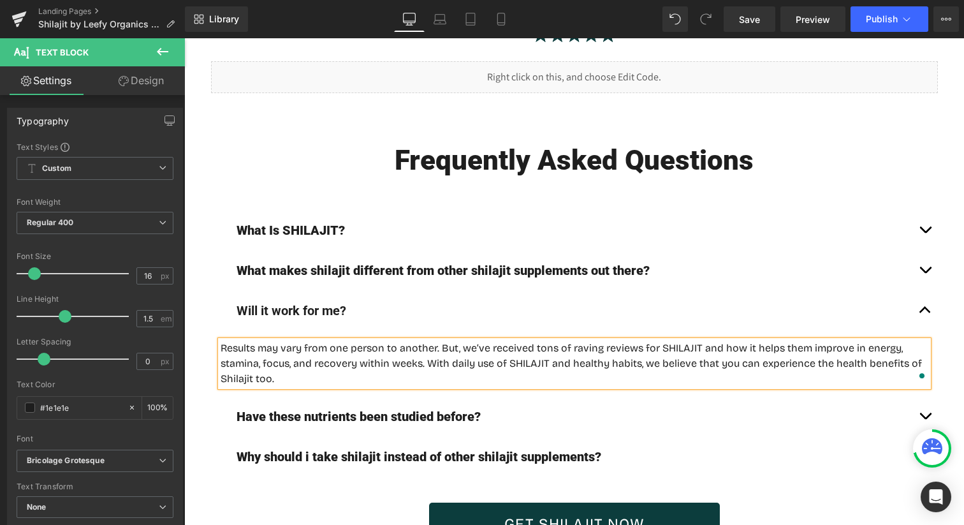
click at [934, 396] on button "button" at bounding box center [924, 416] width 25 height 40
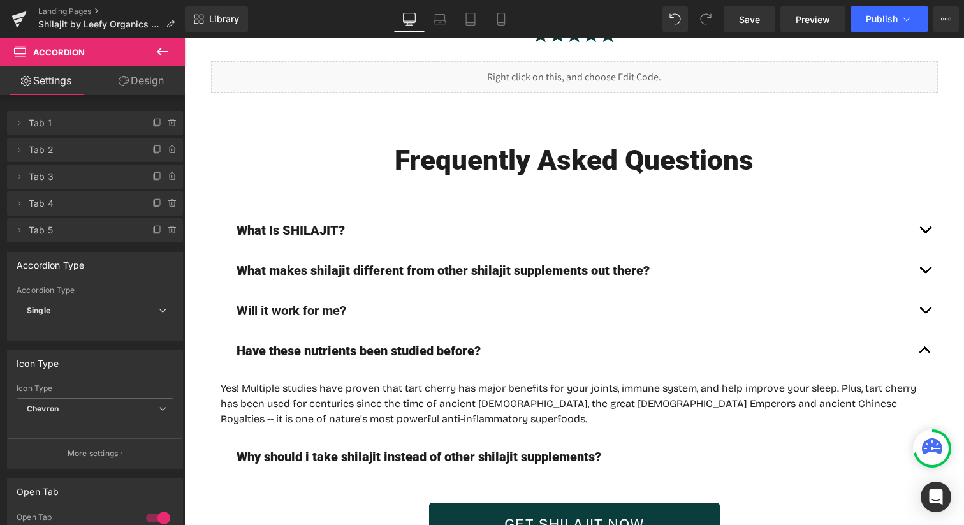
click at [331, 380] on p "Yes! Multiple studies have proven that tart cherry has major benefits for your …" at bounding box center [574, 403] width 707 height 46
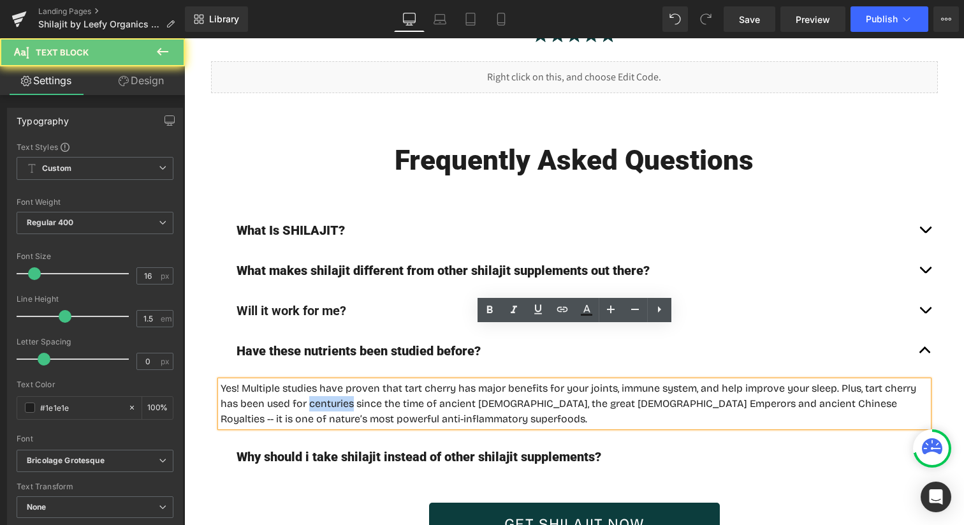
click at [331, 380] on p "Yes! Multiple studies have proven that tart cherry has major benefits for your …" at bounding box center [574, 403] width 707 height 46
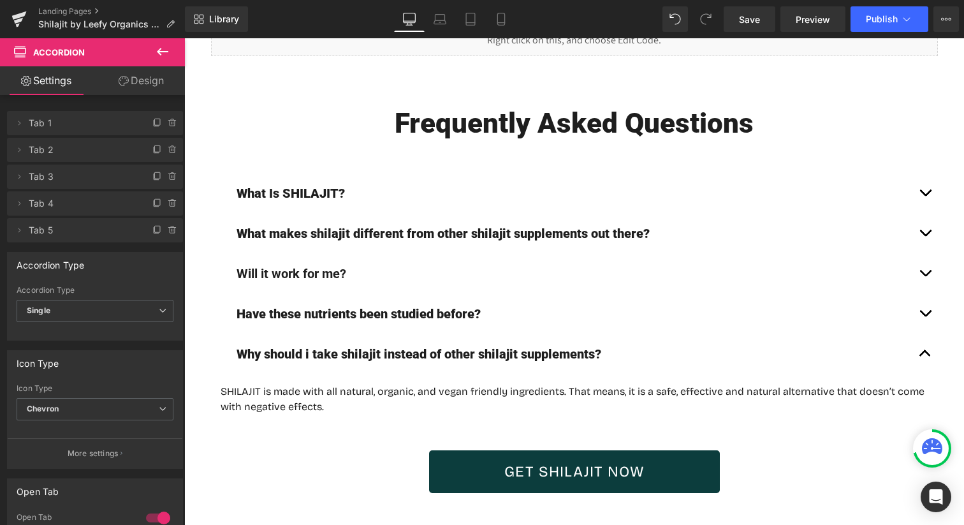
scroll to position [4991, 0]
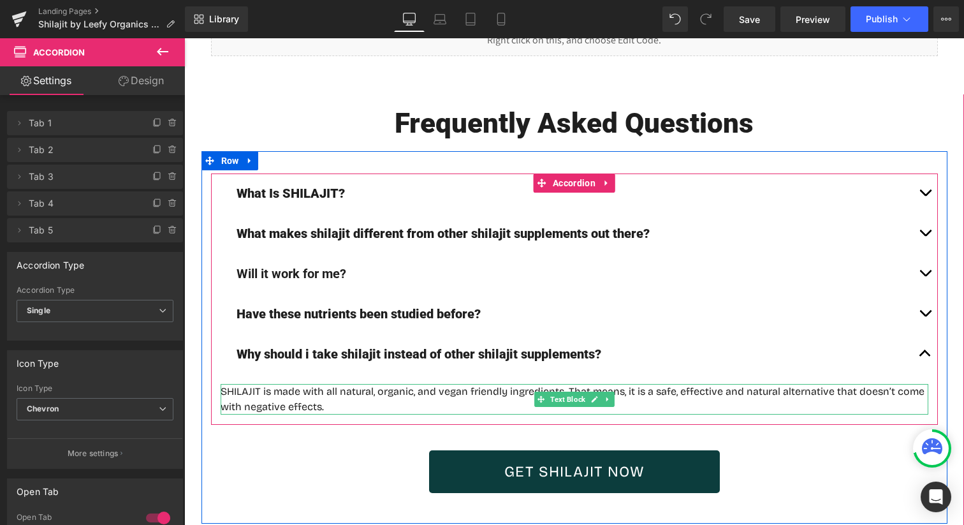
click at [303, 384] on p "SHILAJIT is made with all natural, organic, and vegan friendly ingredients. Tha…" at bounding box center [574, 399] width 707 height 31
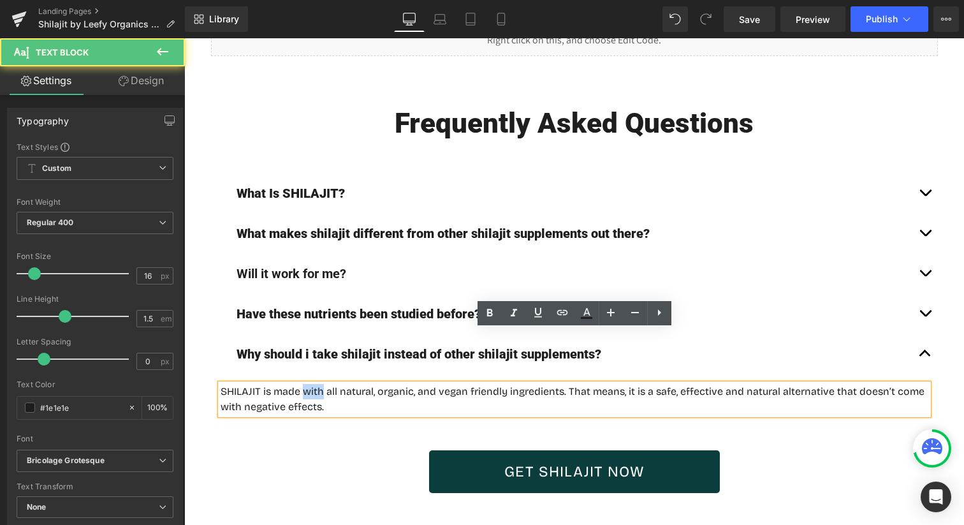
click at [303, 384] on p "SHILAJIT is made with all natural, organic, and vegan friendly ingredients. Tha…" at bounding box center [574, 399] width 707 height 31
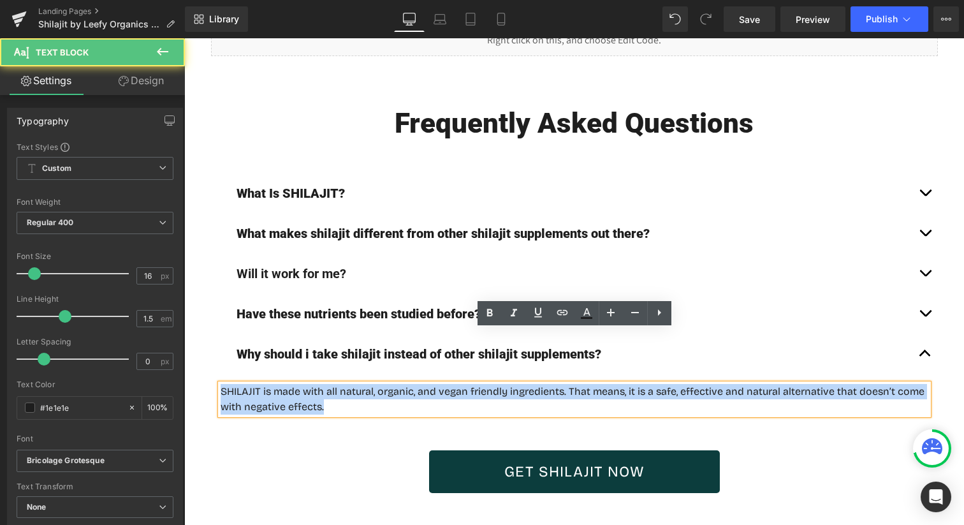
click at [303, 384] on p "SHILAJIT is made with all natural, organic, and vegan friendly ingredients. Tha…" at bounding box center [574, 399] width 707 height 31
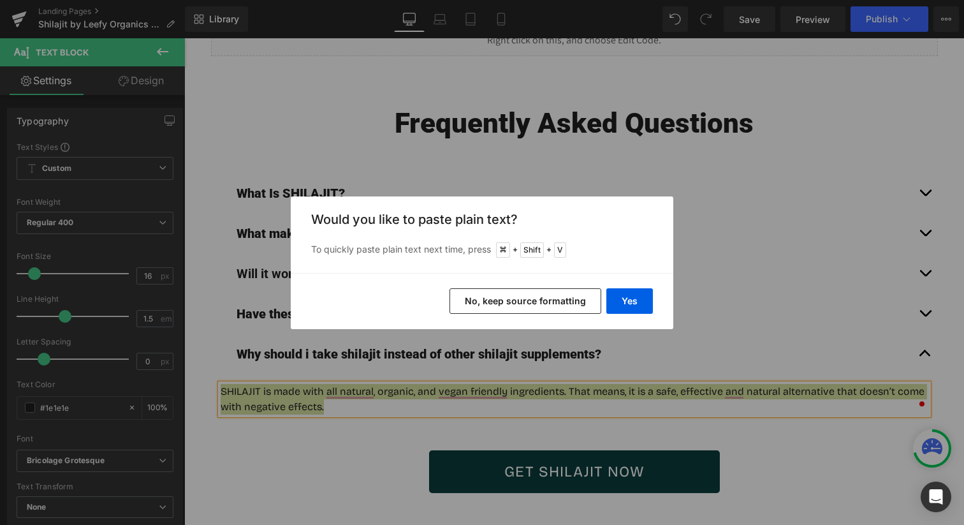
click at [548, 284] on div "Yes No, keep source formatting" at bounding box center [482, 301] width 382 height 56
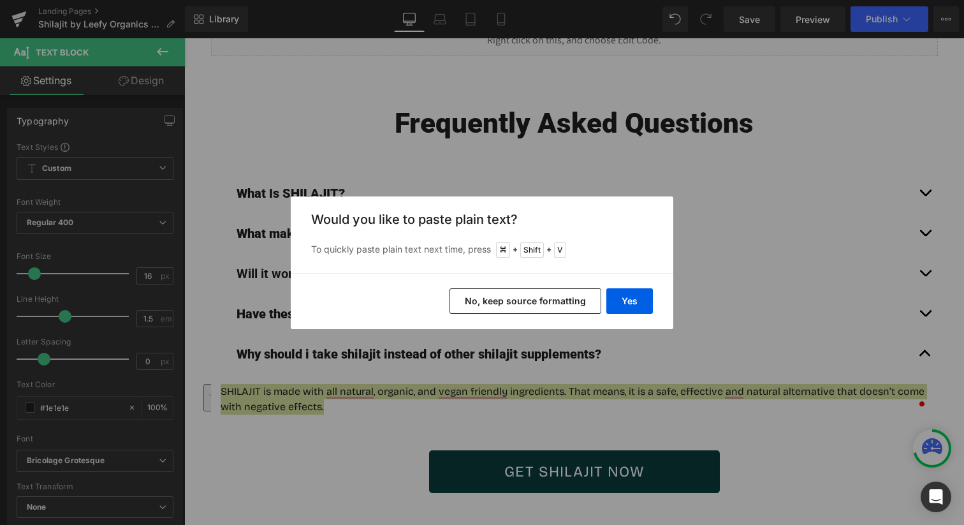
click at [548, 291] on button "No, keep source formatting" at bounding box center [525, 300] width 152 height 25
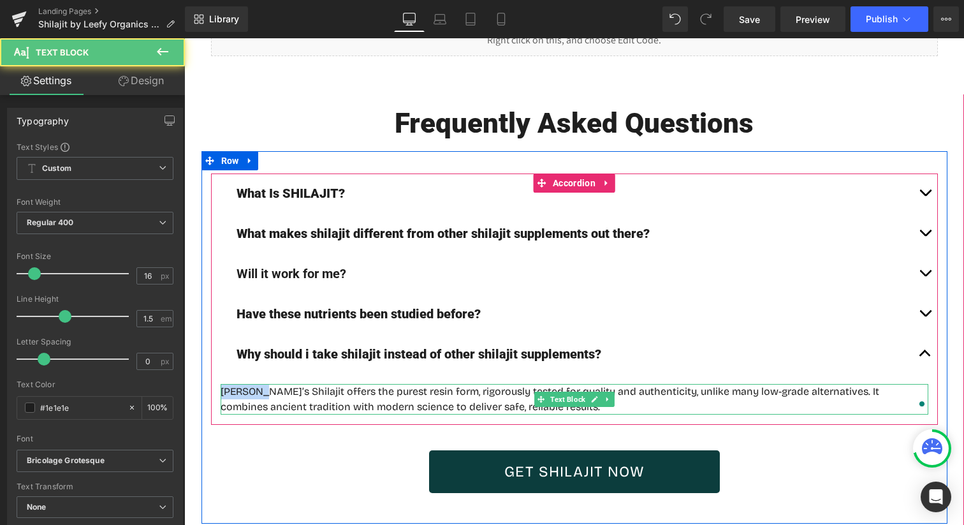
drag, startPoint x: 258, startPoint y: 336, endPoint x: 209, endPoint y: 336, distance: 49.1
click at [209, 336] on div "What Is SHILAJIT? Text Block SHILAJIT by Leefy Organics is a potent, all-natura…" at bounding box center [574, 333] width 746 height 320
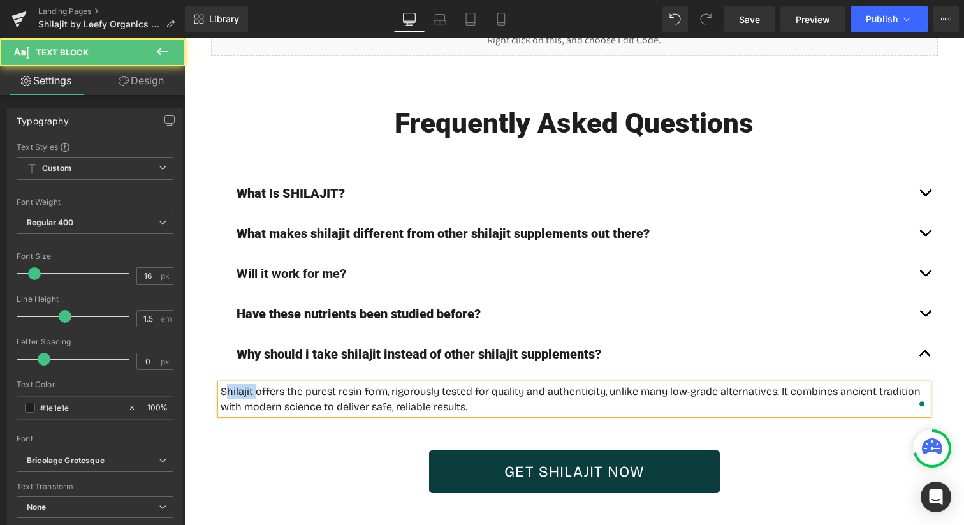
drag, startPoint x: 254, startPoint y: 338, endPoint x: 229, endPoint y: 337, distance: 24.9
click at [229, 384] on p "Shilajit offers the purest resin form, rigorously tested for quality and authen…" at bounding box center [574, 399] width 707 height 31
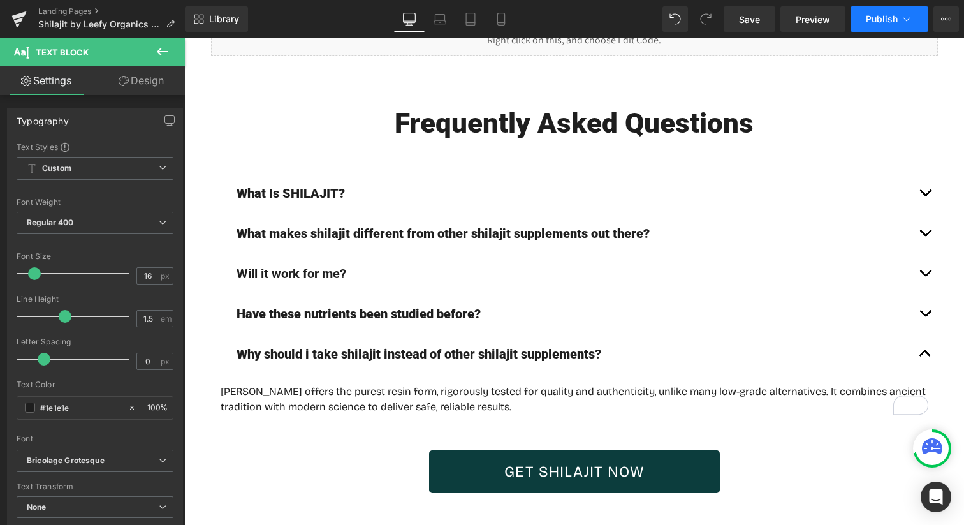
click at [865, 15] on button "Publish" at bounding box center [889, 18] width 78 height 25
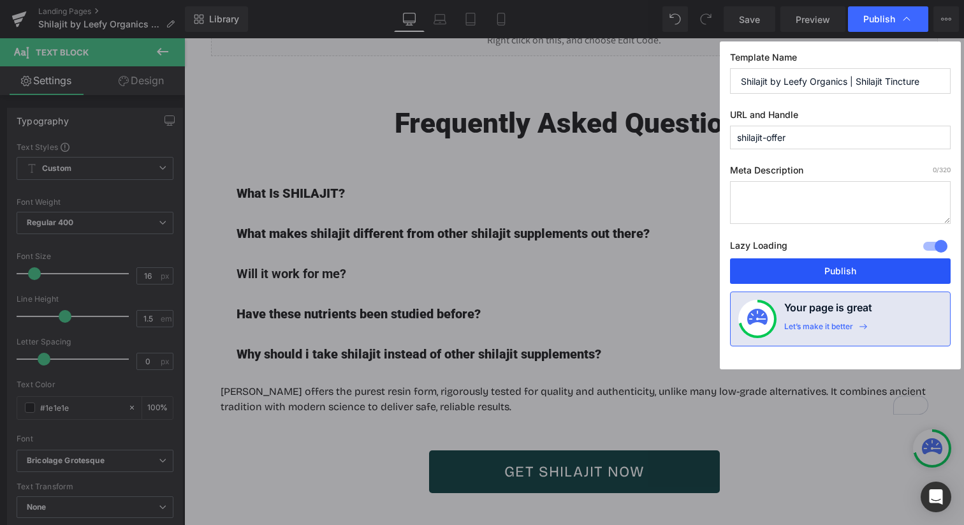
click at [842, 270] on button "Publish" at bounding box center [840, 270] width 221 height 25
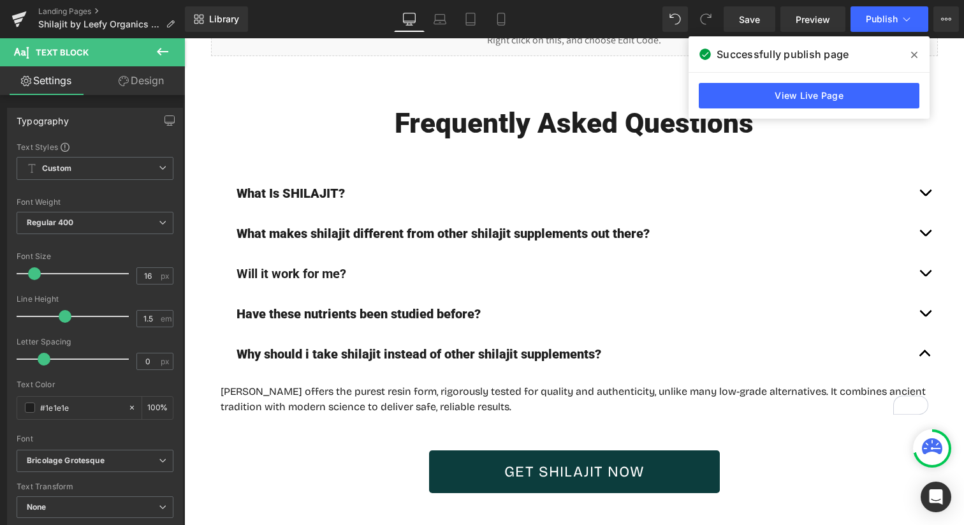
drag, startPoint x: 909, startPoint y: 54, endPoint x: 721, endPoint y: 17, distance: 191.6
click at [909, 54] on span at bounding box center [914, 55] width 20 height 20
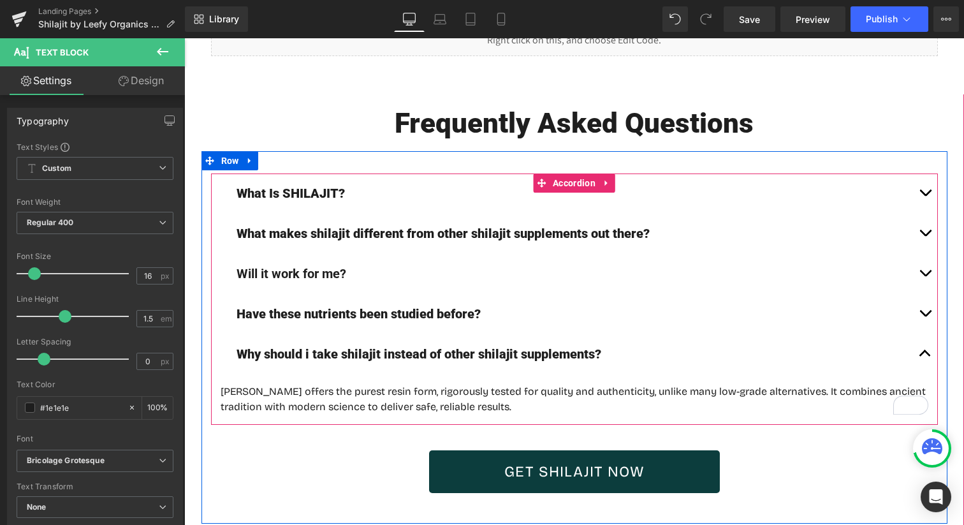
click at [356, 173] on div "What Is SHILAJIT? Text Block" at bounding box center [574, 193] width 727 height 40
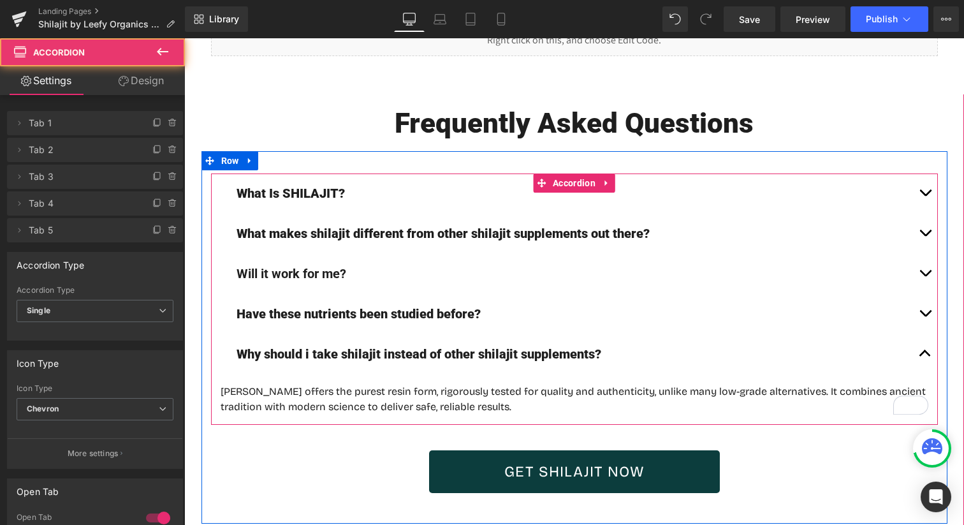
click at [925, 196] on span "button" at bounding box center [925, 196] width 0 height 0
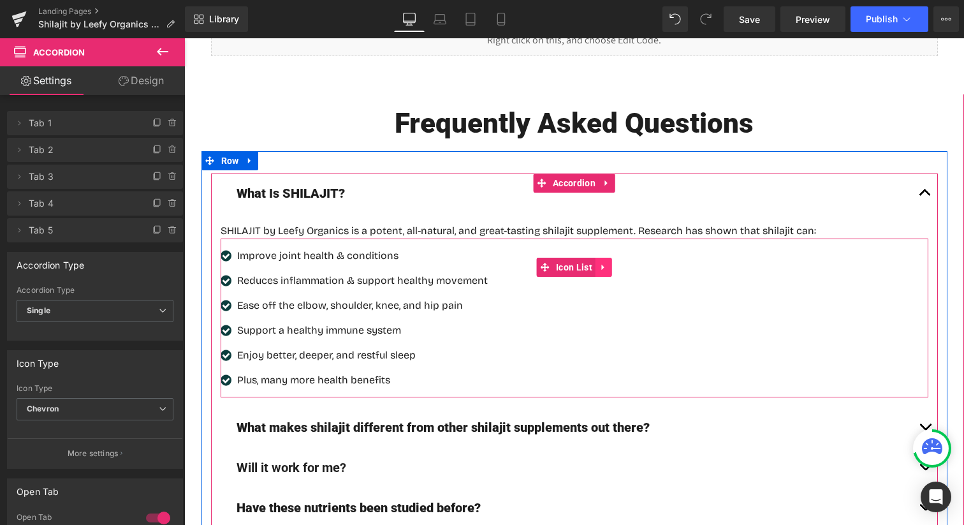
click at [606, 262] on icon at bounding box center [603, 267] width 9 height 10
click at [611, 263] on icon at bounding box center [611, 267] width 9 height 9
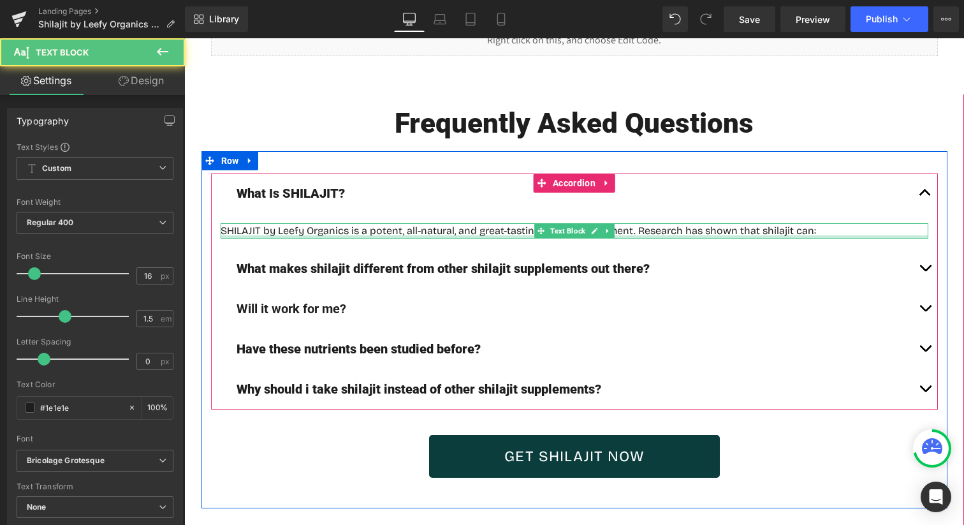
click at [394, 235] on div at bounding box center [574, 236] width 707 height 3
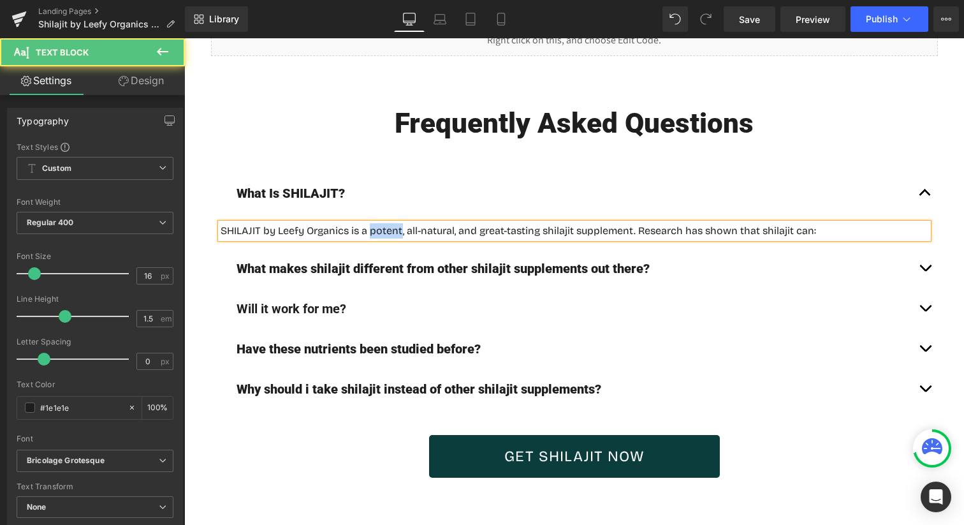
click at [394, 223] on p "SHILAJIT by Leefy Organics is a potent, all-natural, and great-tasting shilajit…" at bounding box center [574, 230] width 707 height 15
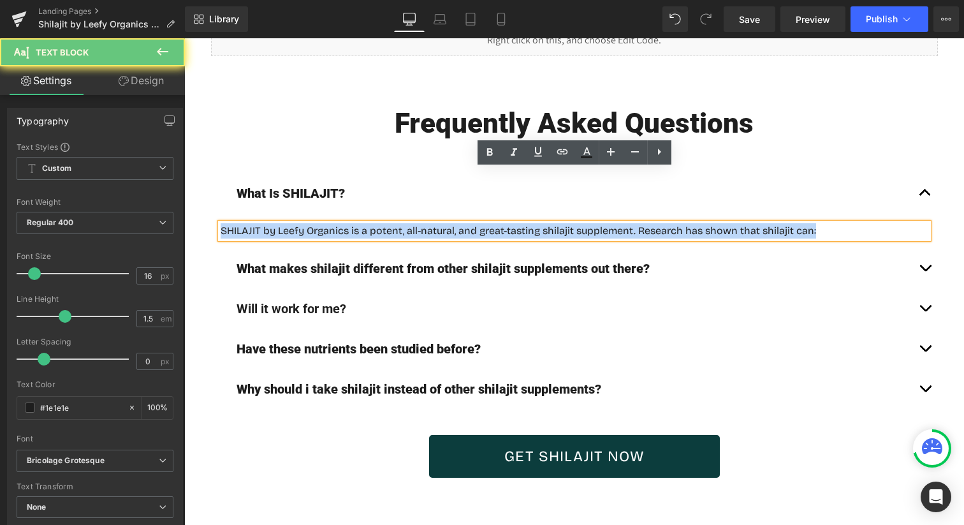
click at [394, 223] on p "SHILAJIT by Leefy Organics is a potent, all-natural, and great-tasting shilajit…" at bounding box center [574, 230] width 707 height 15
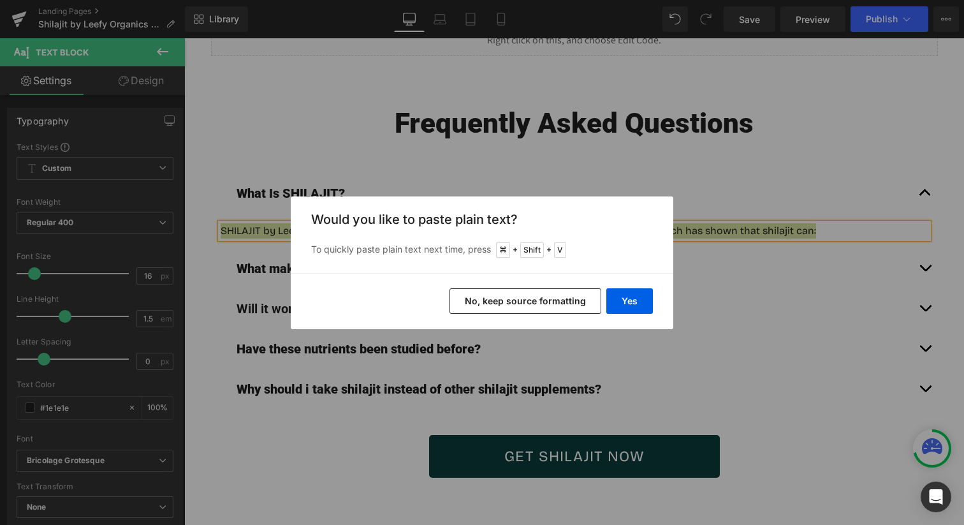
click at [523, 291] on button "No, keep source formatting" at bounding box center [525, 300] width 152 height 25
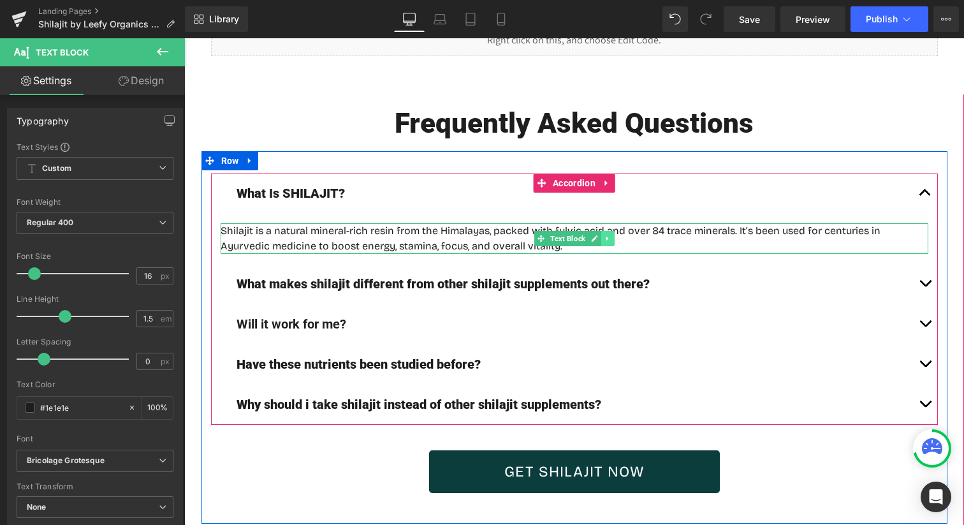
click at [614, 231] on link at bounding box center [607, 238] width 13 height 15
click at [632, 223] on div "Shilajit is a natural mineral-rich resin from the Himalayas, packed with fulvic…" at bounding box center [574, 238] width 707 height 31
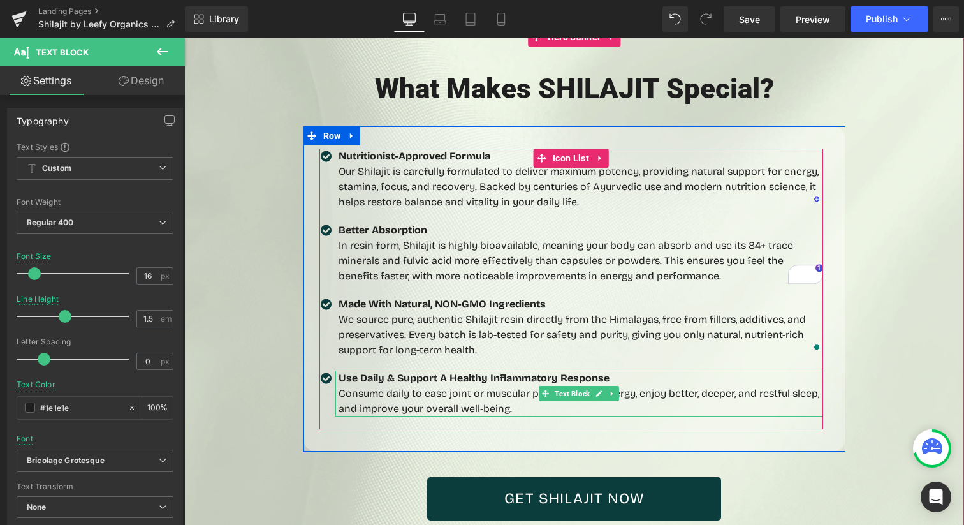
click at [432, 386] on p "Consume daily to ease joint or muscular pain, get more energy, enjoy better, de…" at bounding box center [580, 401] width 484 height 31
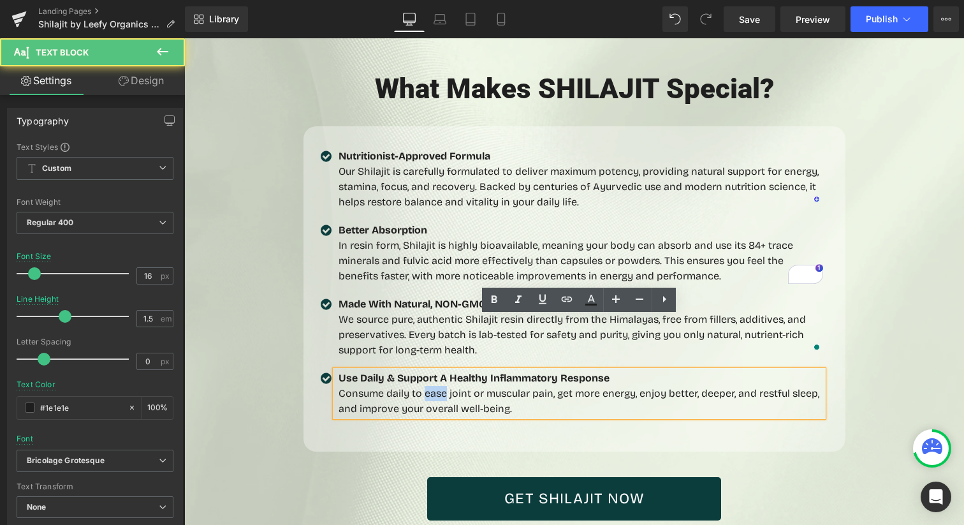
click at [432, 386] on p "Consume daily to ease joint or muscular pain, get more energy, enjoy better, de…" at bounding box center [580, 401] width 484 height 31
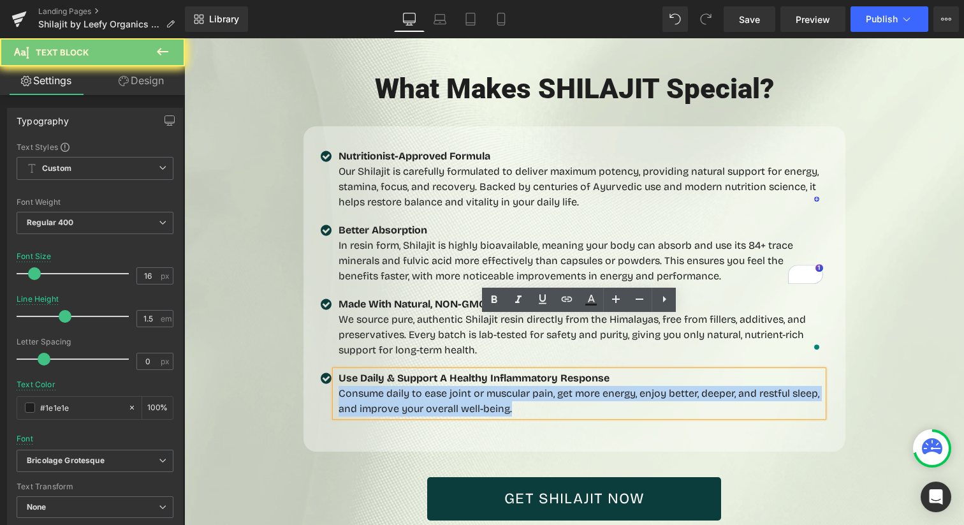
click at [432, 386] on p "Consume daily to ease joint or muscular pain, get more energy, enjoy better, de…" at bounding box center [580, 401] width 484 height 31
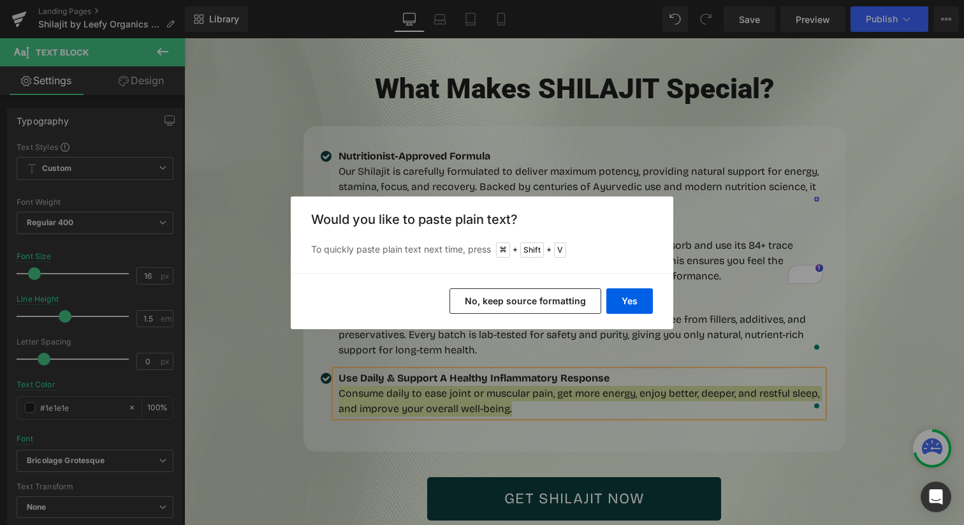
click at [496, 302] on button "No, keep source formatting" at bounding box center [525, 300] width 152 height 25
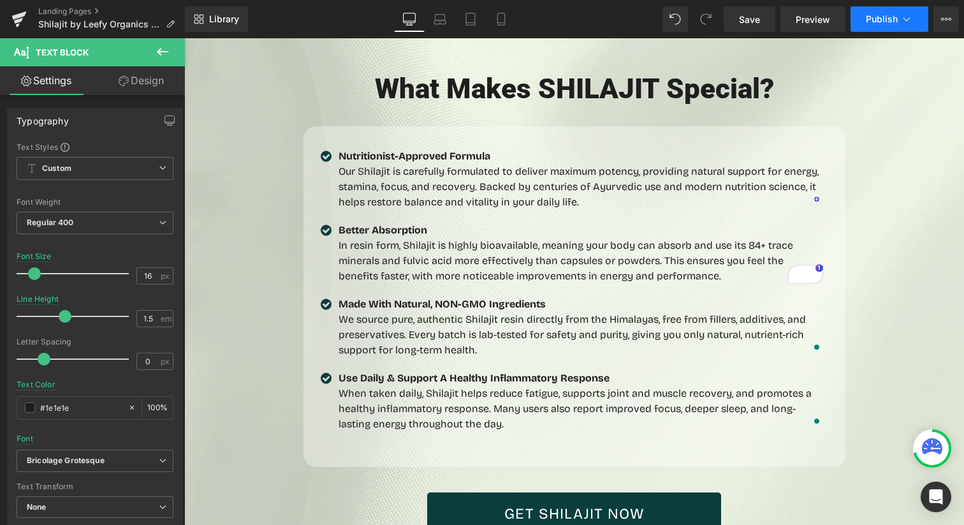
click at [882, 19] on span "Publish" at bounding box center [881, 19] width 32 height 10
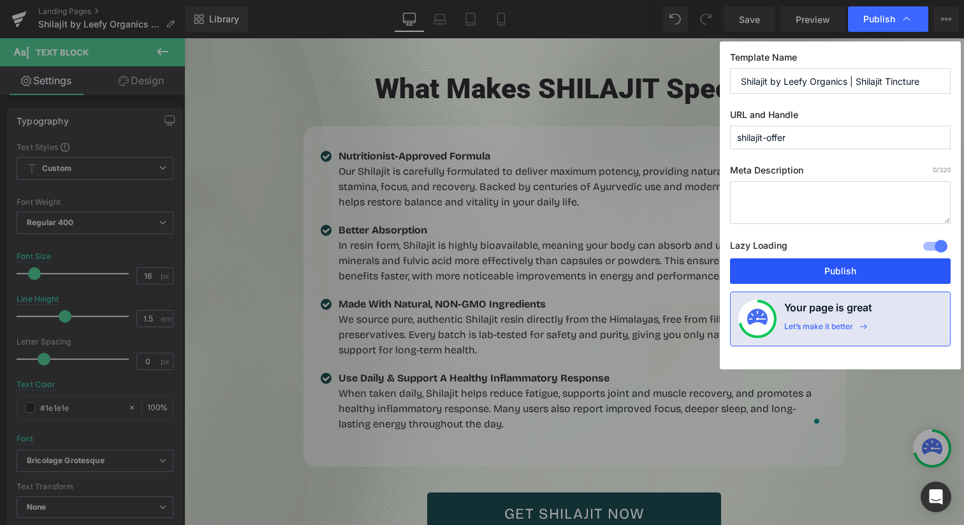
click at [805, 263] on button "Publish" at bounding box center [840, 270] width 221 height 25
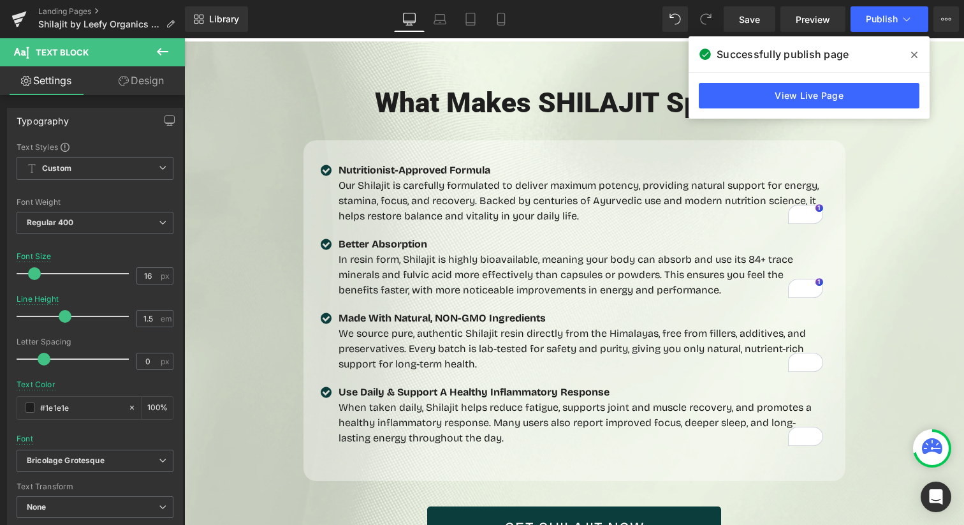
scroll to position [2678, 0]
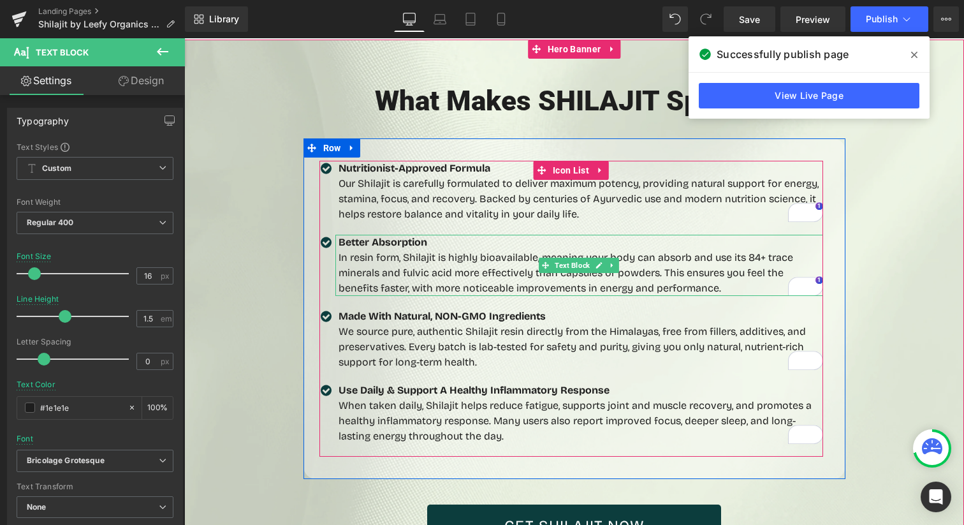
click at [758, 250] on p "In resin form, Shilajit is highly bioavailable, meaning your body can absorb an…" at bounding box center [580, 273] width 484 height 46
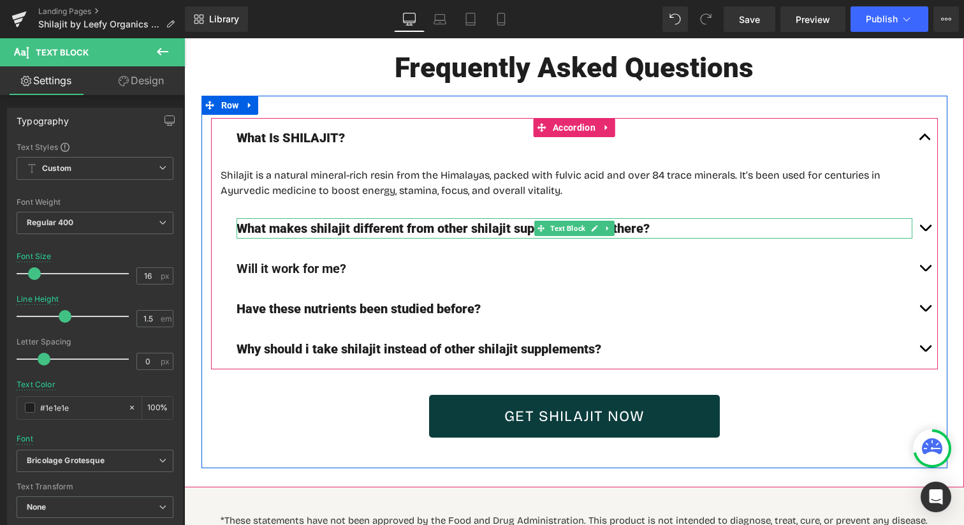
scroll to position [4984, 0]
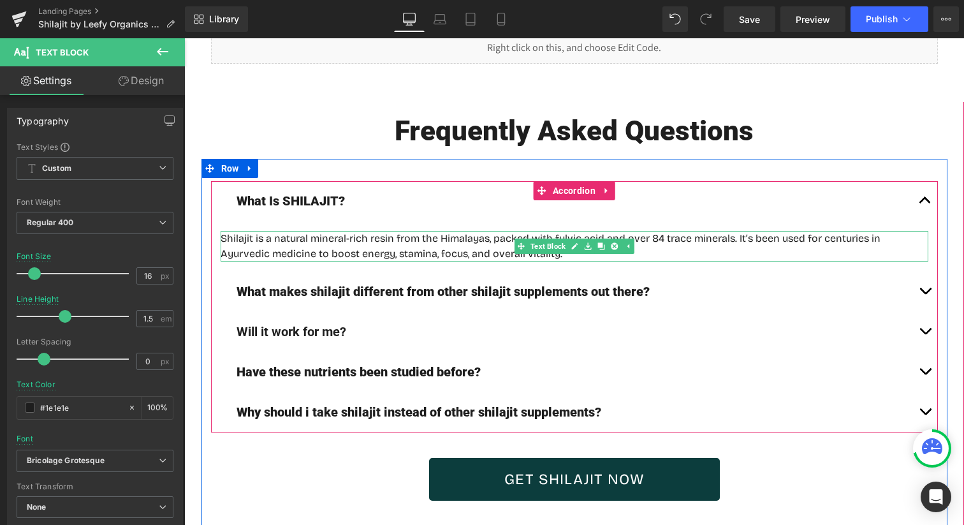
click at [662, 231] on p "Shilajit is a natural mineral-rich resin from the Himalayas, packed with fulvic…" at bounding box center [574, 246] width 707 height 31
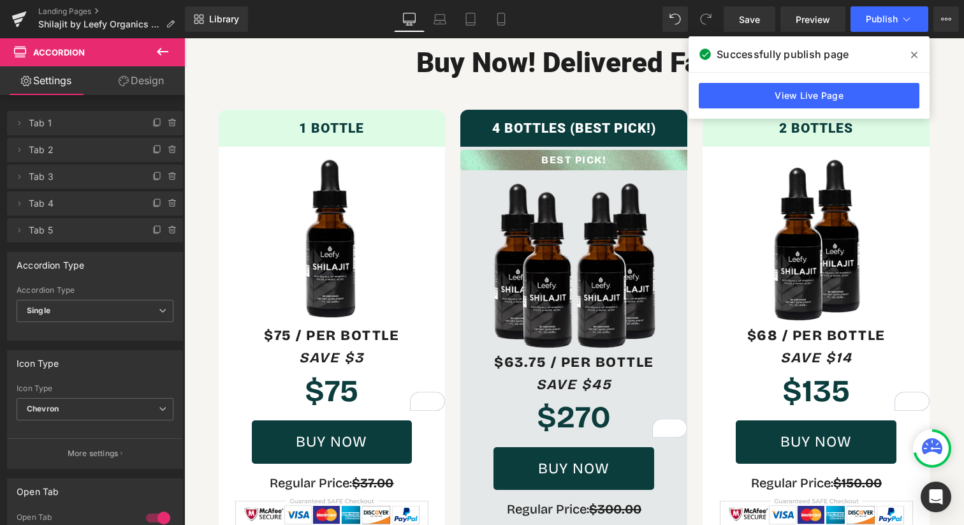
scroll to position [4100, 0]
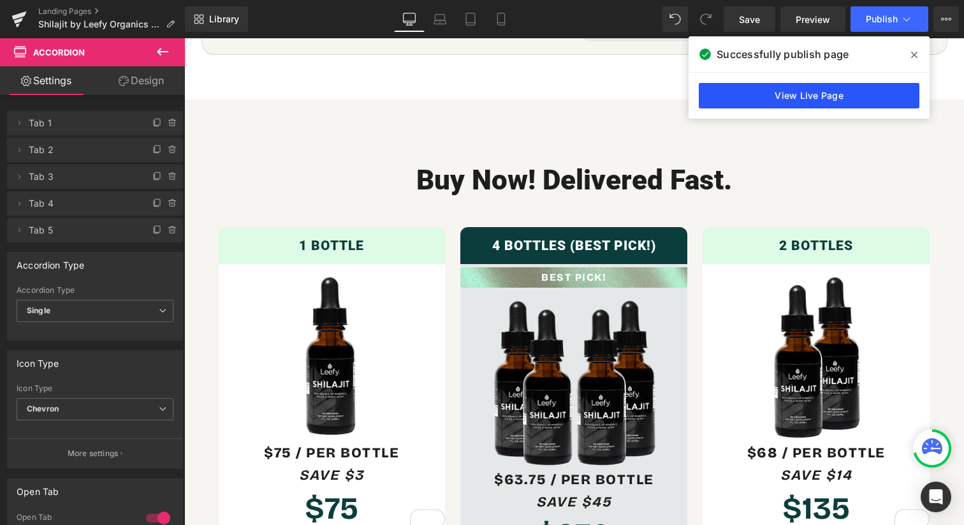
click at [793, 96] on link "View Live Page" at bounding box center [808, 95] width 221 height 25
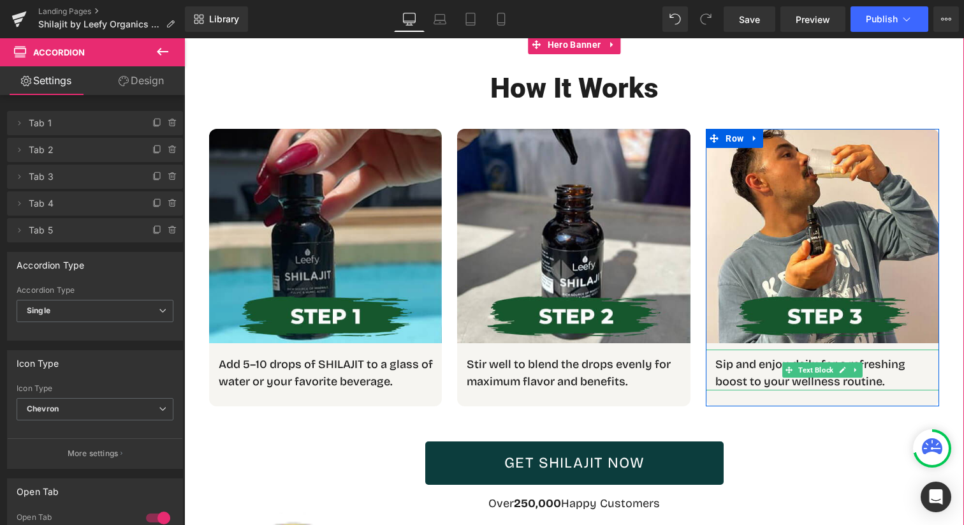
scroll to position [1988, 0]
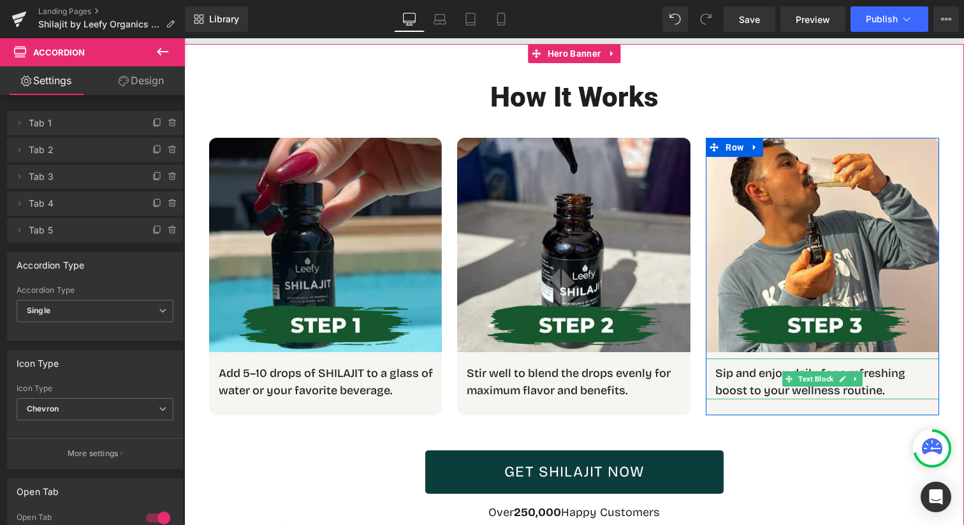
click at [752, 365] on p "Sip and enjoy daily for a refreshing boost to your wellness routine." at bounding box center [822, 382] width 214 height 34
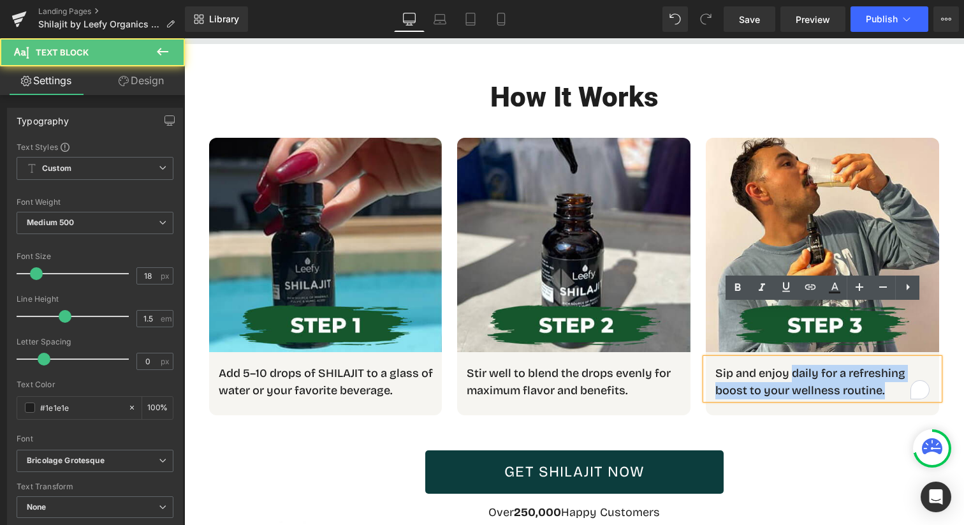
drag, startPoint x: 792, startPoint y: 319, endPoint x: 890, endPoint y: 338, distance: 100.6
click at [890, 365] on p "Sip and enjoy daily for a refreshing boost to your wellness routine." at bounding box center [822, 382] width 214 height 34
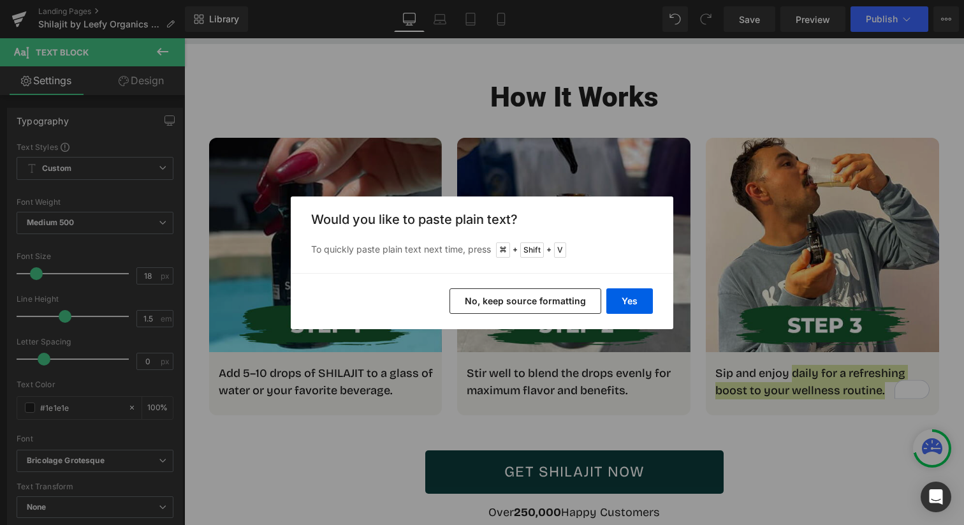
click at [558, 298] on button "No, keep source formatting" at bounding box center [525, 300] width 152 height 25
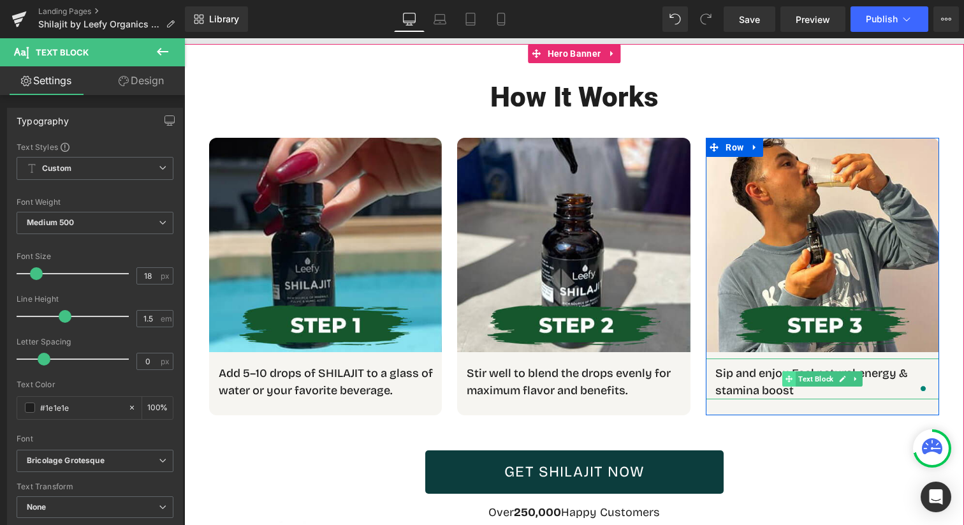
click at [783, 371] on span at bounding box center [789, 378] width 13 height 15
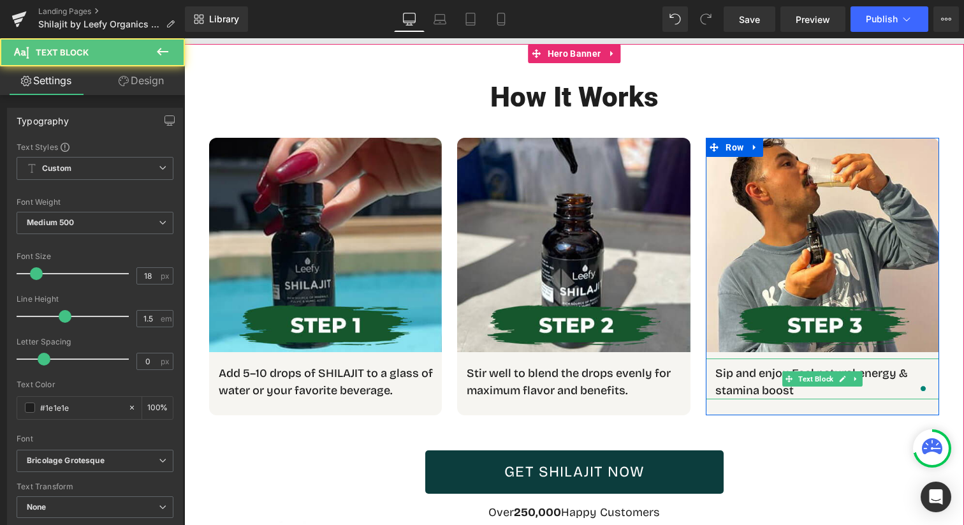
click at [766, 365] on p "Sip and enjoy Feel natural energy & stamina boost" at bounding box center [822, 382] width 214 height 34
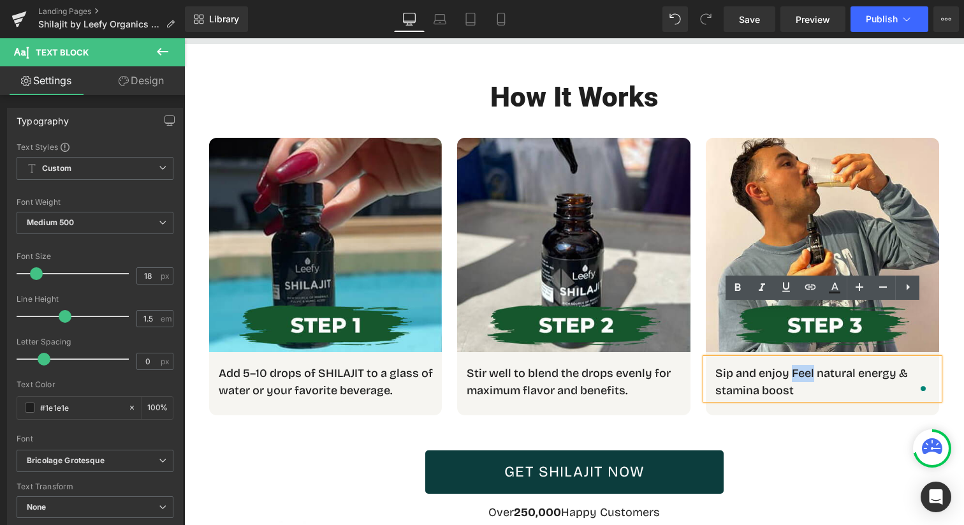
drag, startPoint x: 792, startPoint y: 321, endPoint x: 814, endPoint y: 321, distance: 21.7
click at [814, 365] on p "Sip and enjoy Feel natural energy & stamina boost" at bounding box center [822, 382] width 214 height 34
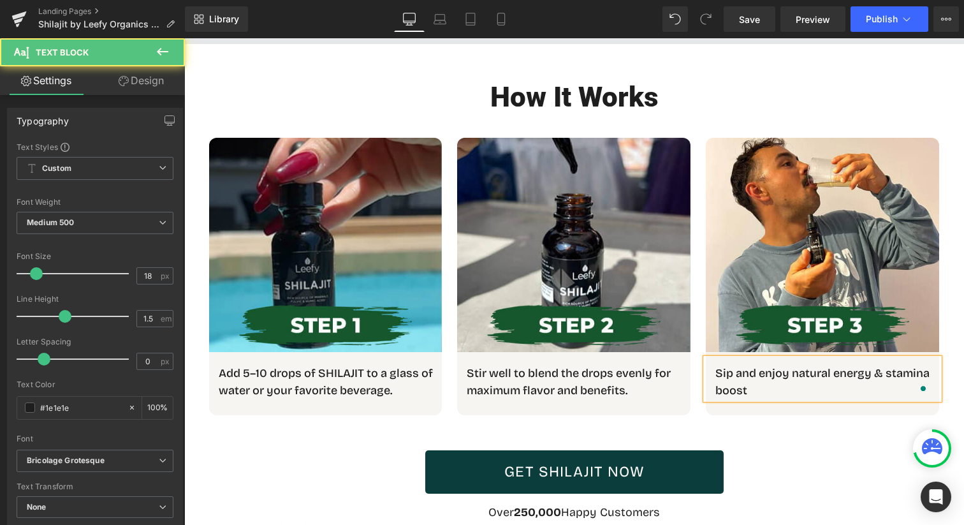
click at [799, 365] on p "Sip and enjoy natural energy & stamina boost" at bounding box center [822, 382] width 214 height 34
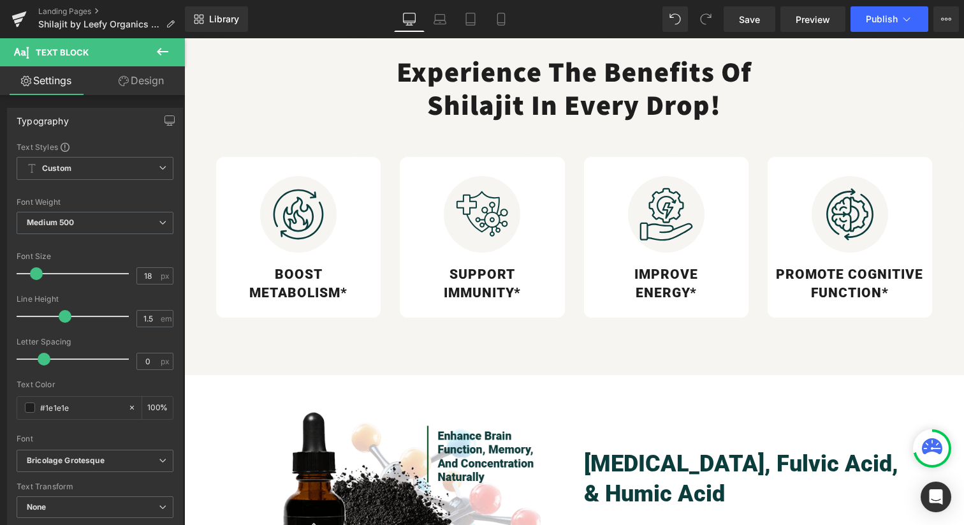
scroll to position [670, 0]
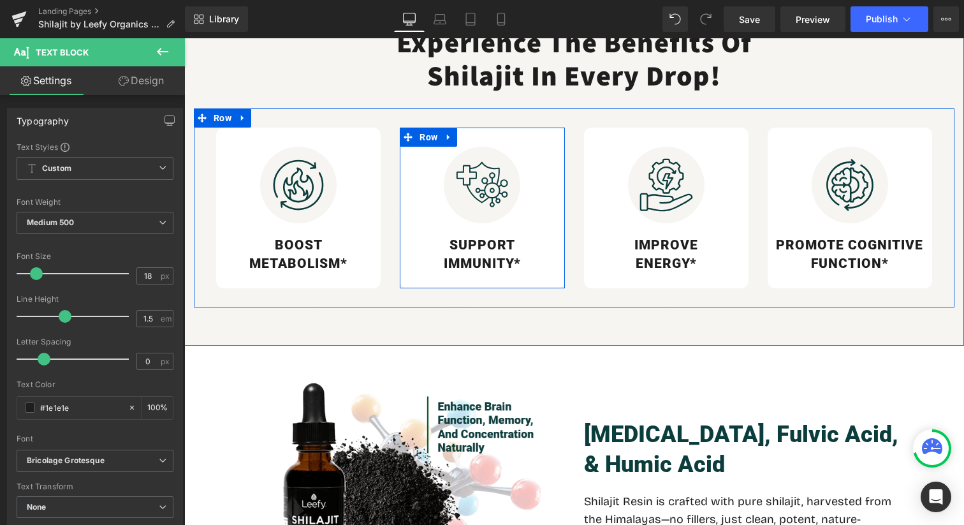
click at [454, 273] on div "Image Support Immunity* Heading Row" at bounding box center [482, 207] width 164 height 161
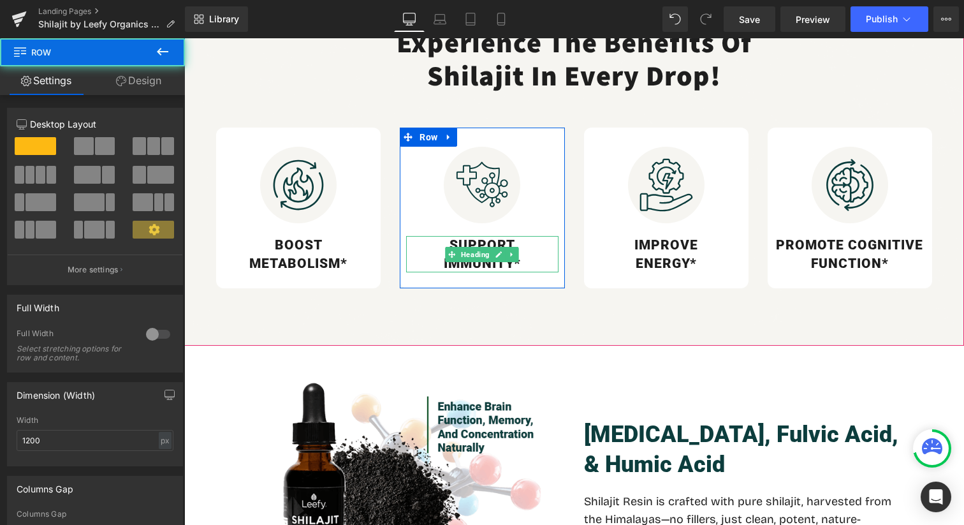
click at [454, 262] on h3 "Support Immunity*" at bounding box center [482, 254] width 152 height 36
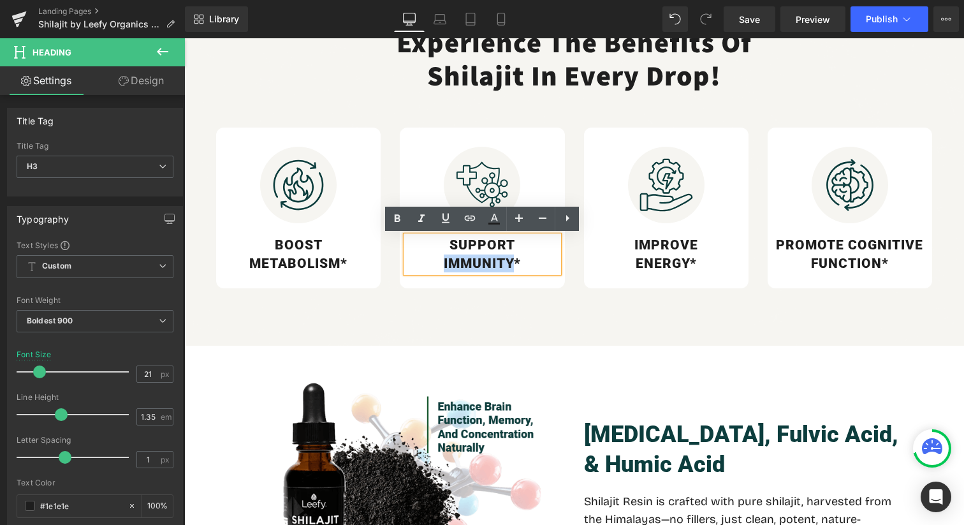
drag, startPoint x: 442, startPoint y: 262, endPoint x: 511, endPoint y: 263, distance: 68.8
click at [511, 263] on h3 "Support Immunity*" at bounding box center [482, 254] width 152 height 36
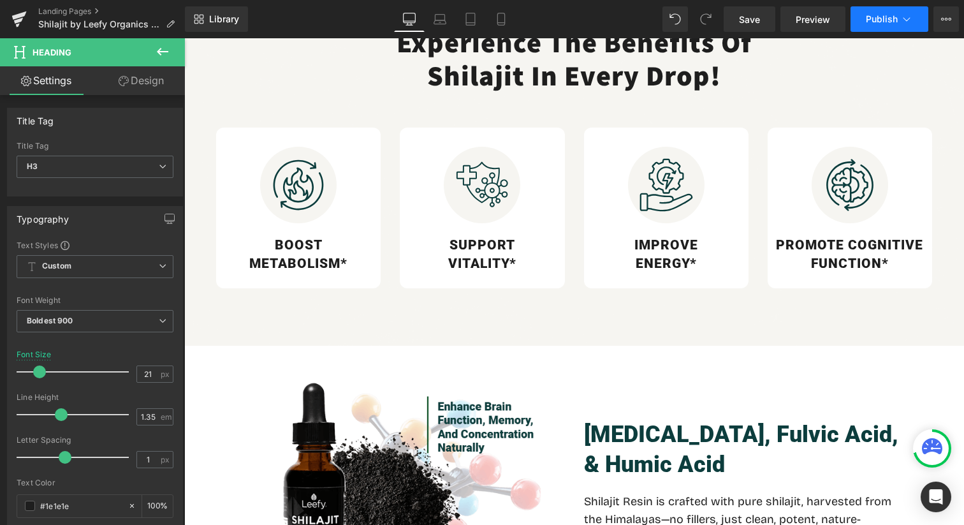
click at [878, 16] on span "Publish" at bounding box center [881, 19] width 32 height 10
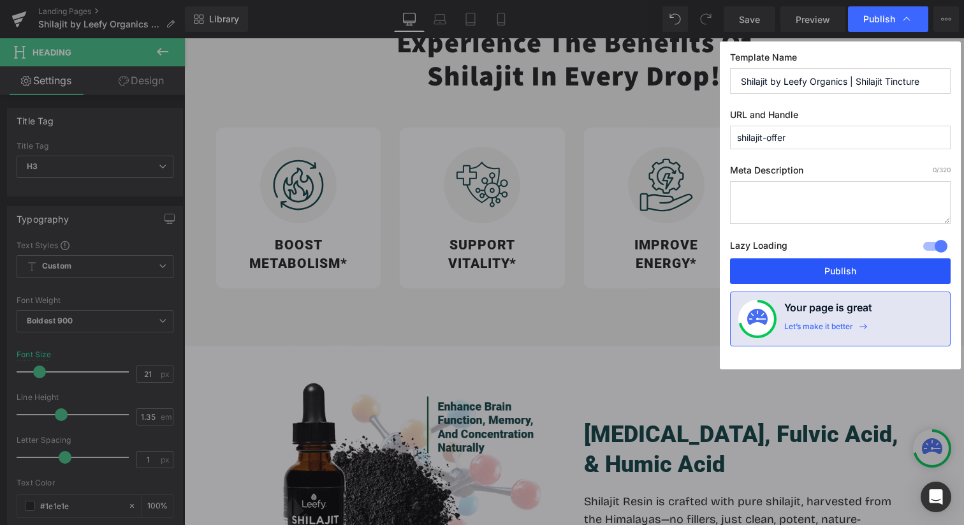
click at [800, 271] on button "Publish" at bounding box center [840, 270] width 221 height 25
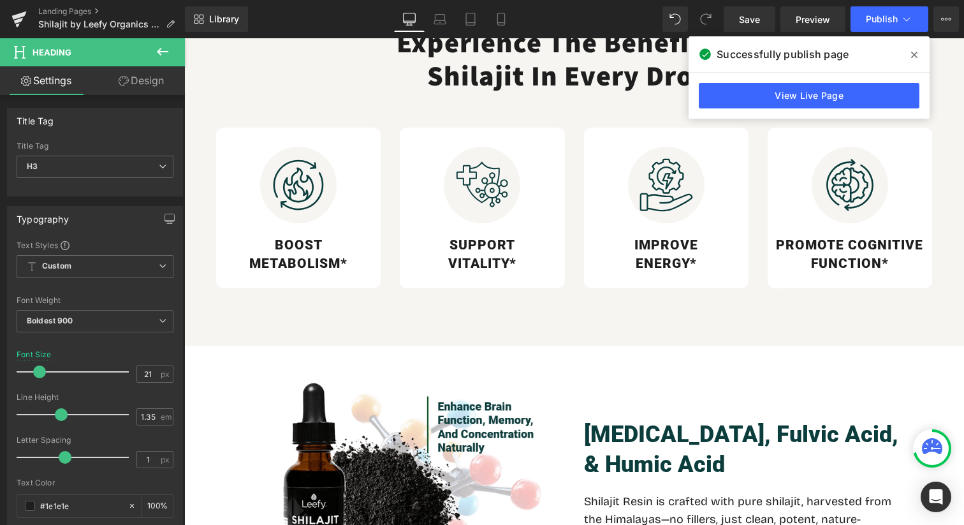
click at [908, 47] on span at bounding box center [914, 55] width 20 height 20
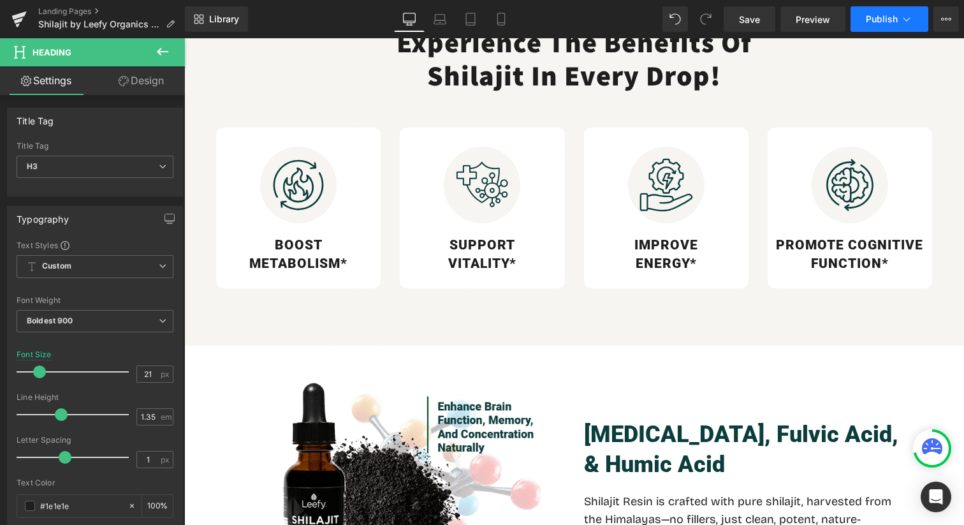
click at [892, 26] on button "Publish" at bounding box center [889, 18] width 78 height 25
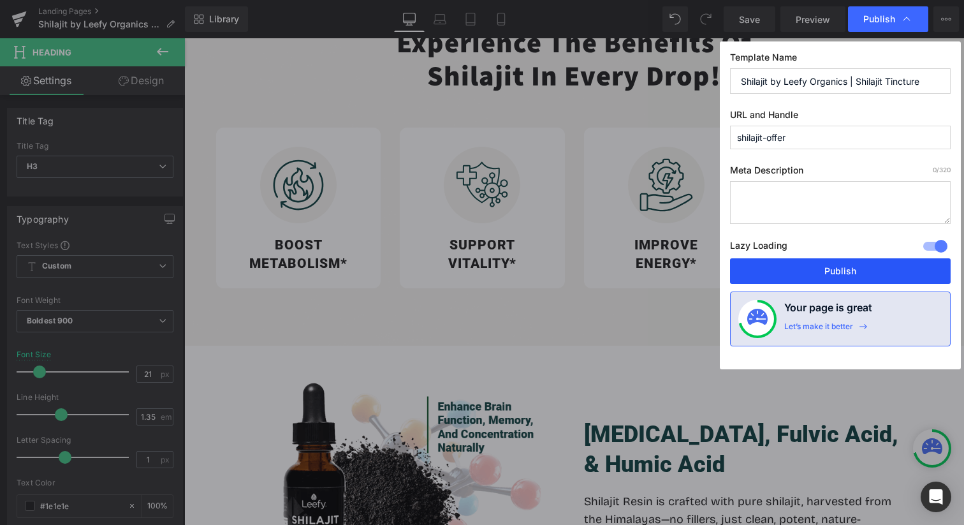
click at [829, 264] on button "Publish" at bounding box center [840, 270] width 221 height 25
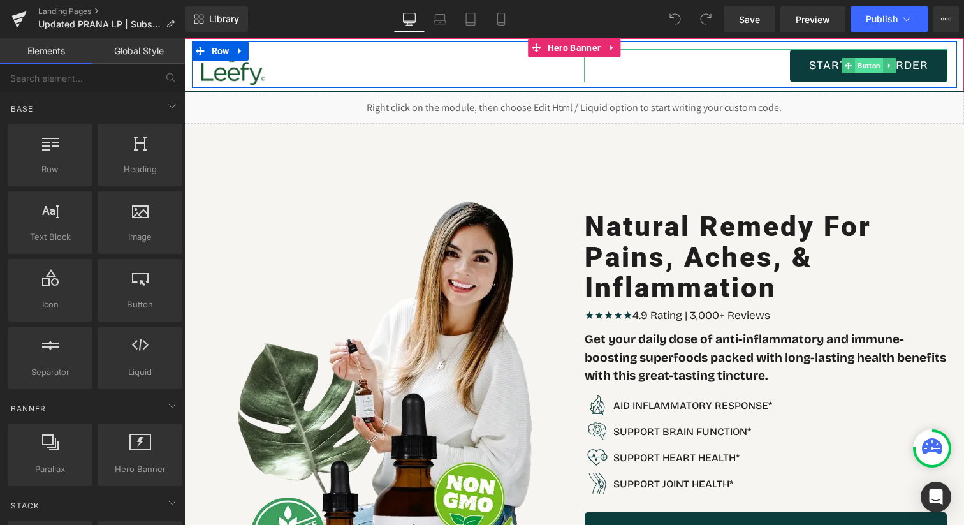
click at [876, 68] on span "Button" at bounding box center [869, 65] width 28 height 15
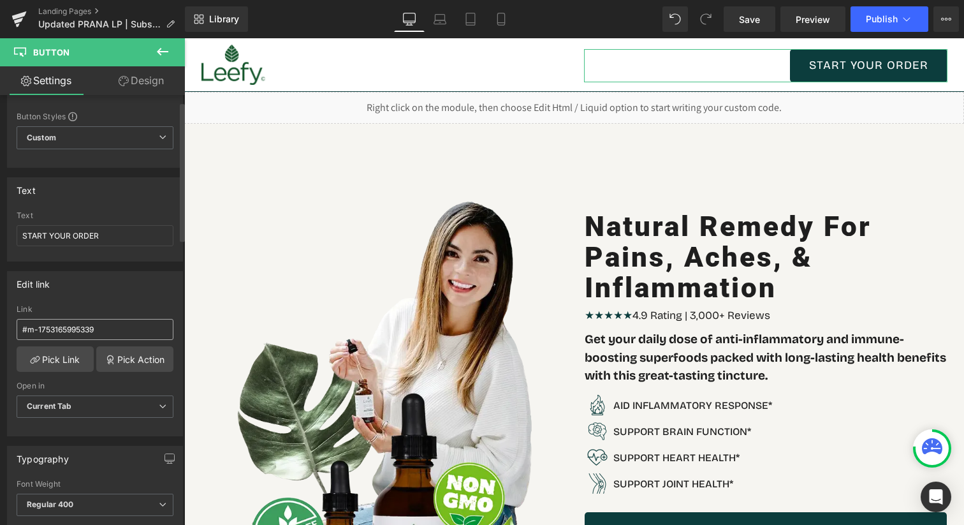
scroll to position [32, 0]
click at [73, 326] on input "#m-1753165995339" at bounding box center [95, 327] width 157 height 21
click at [141, 354] on link "Pick Action" at bounding box center [134, 357] width 77 height 25
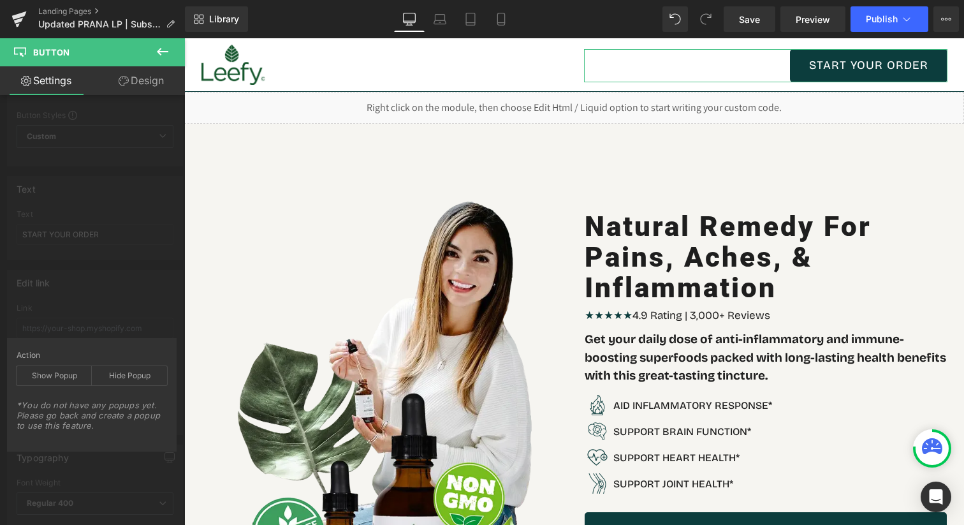
click at [82, 308] on div "Edit link #m-1753165995339 Link Pick Link Pick Action Current Tab New Tab Open …" at bounding box center [95, 347] width 191 height 175
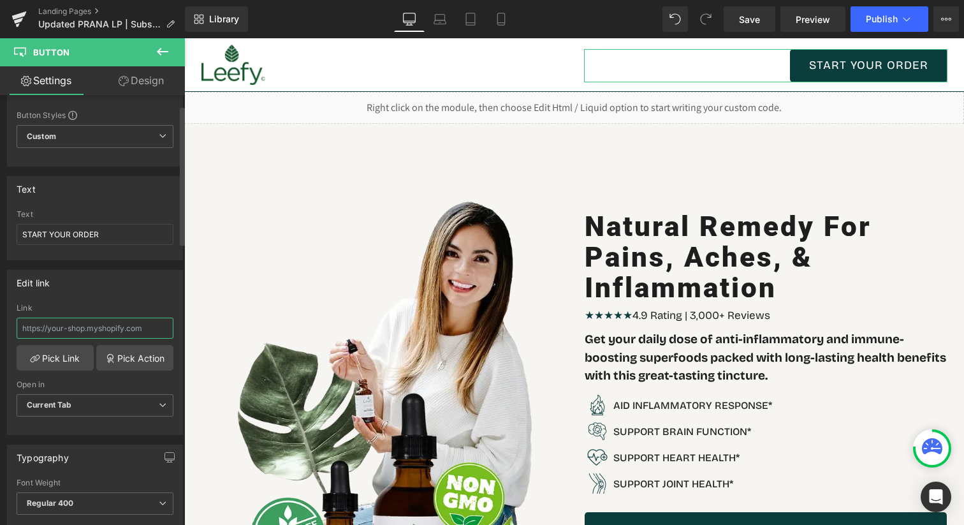
click at [83, 330] on input "text" at bounding box center [95, 327] width 157 height 21
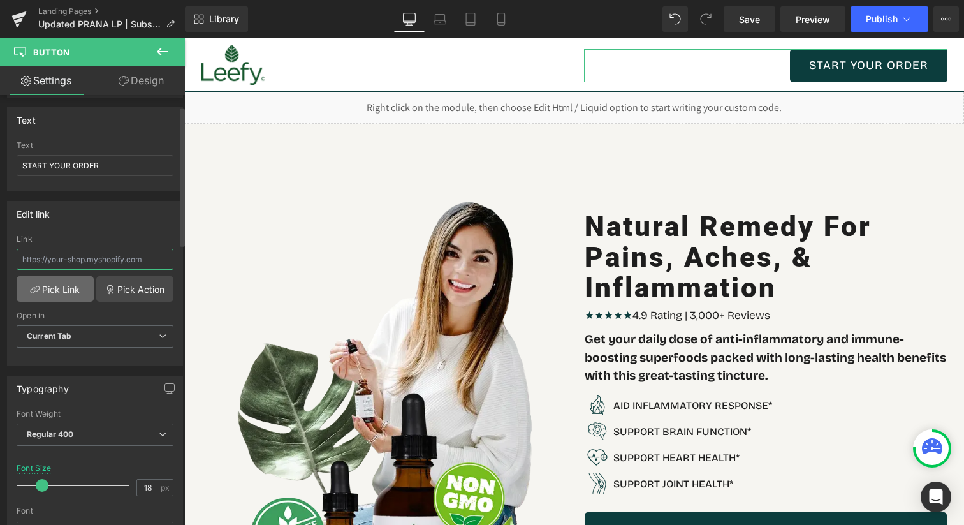
scroll to position [108, 0]
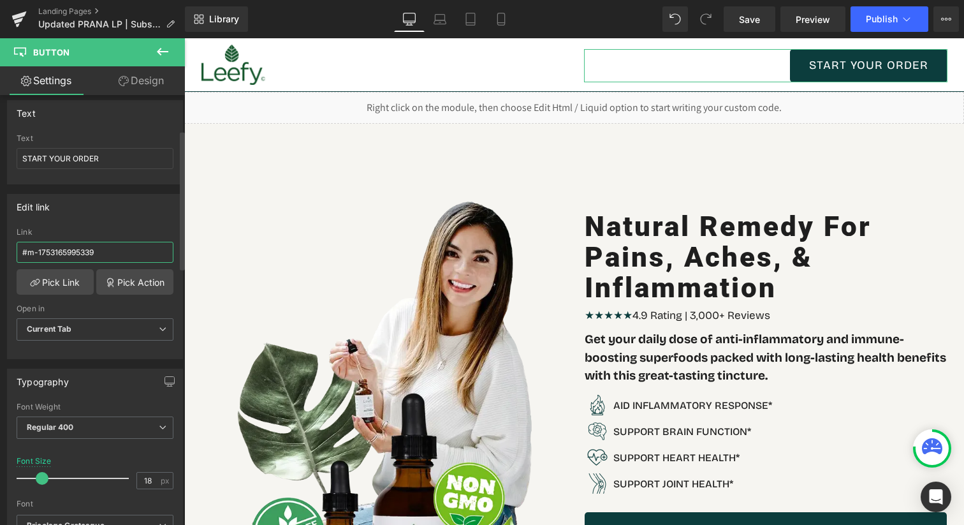
type input "#m-1753165995339"
click at [126, 209] on div "Edit link" at bounding box center [95, 206] width 175 height 24
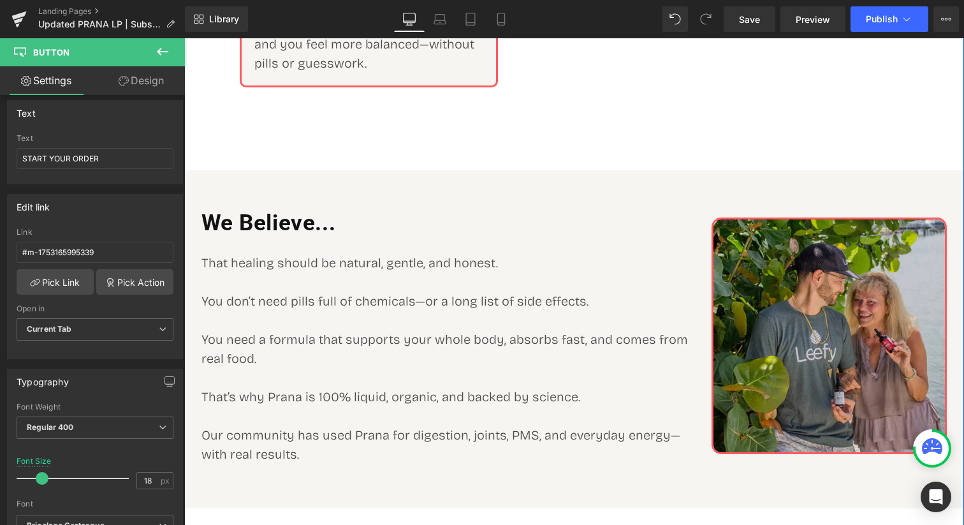
scroll to position [5915, 0]
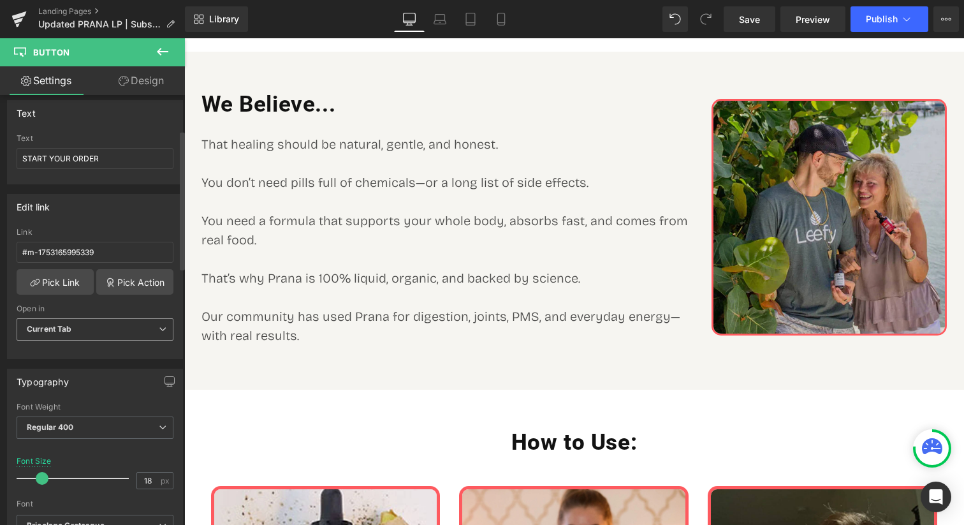
click at [70, 325] on b "Current Tab" at bounding box center [49, 329] width 45 height 10
click at [82, 311] on div "Open in" at bounding box center [93, 308] width 152 height 9
click at [112, 278] on link "Pick Action" at bounding box center [134, 281] width 77 height 25
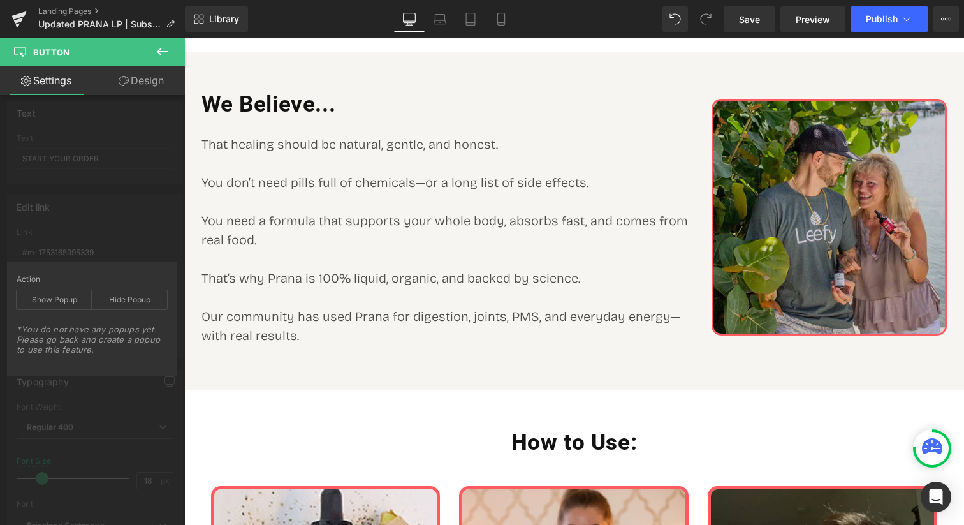
click at [112, 241] on div "Edit link #m-1753165995339 Link #m-1753165995339 Pick Link Pick Action Current …" at bounding box center [95, 271] width 191 height 175
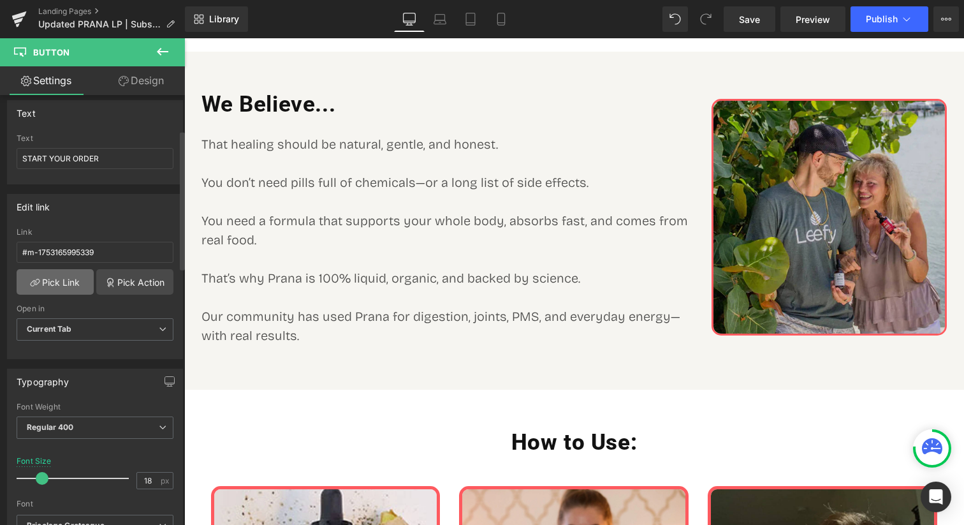
click at [66, 283] on link "Pick Link" at bounding box center [55, 281] width 77 height 25
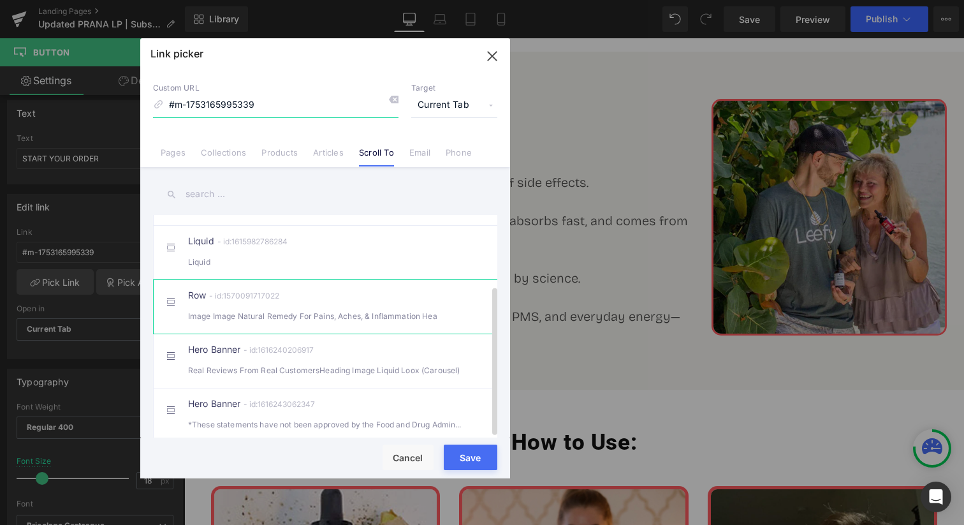
scroll to position [81, 0]
drag, startPoint x: 485, startPoint y: 55, endPoint x: 301, endPoint y: 34, distance: 185.4
click at [485, 55] on icon "button" at bounding box center [492, 56] width 20 height 20
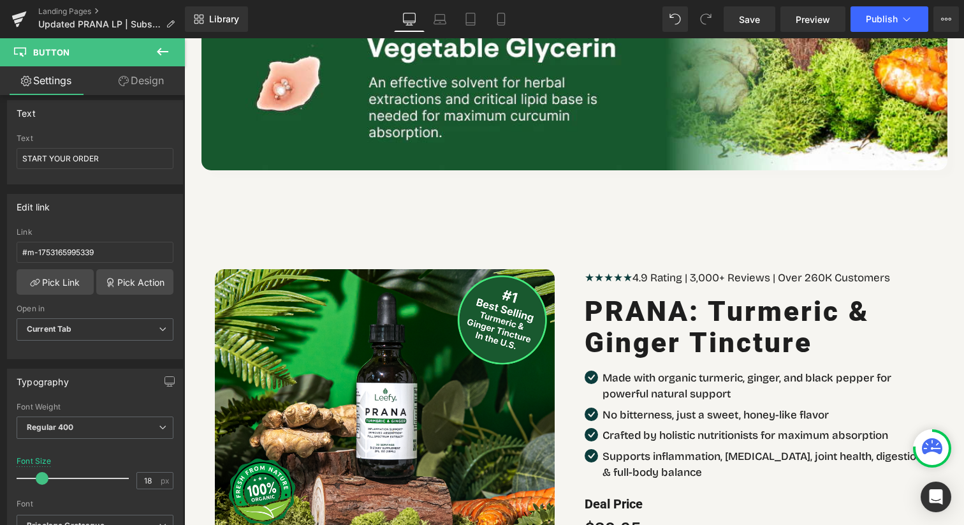
scroll to position [7393, 0]
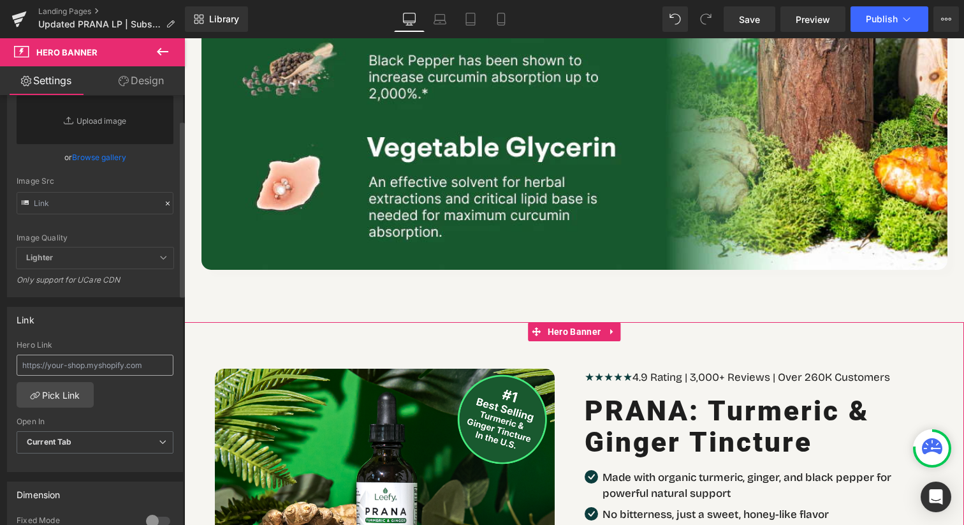
scroll to position [0, 0]
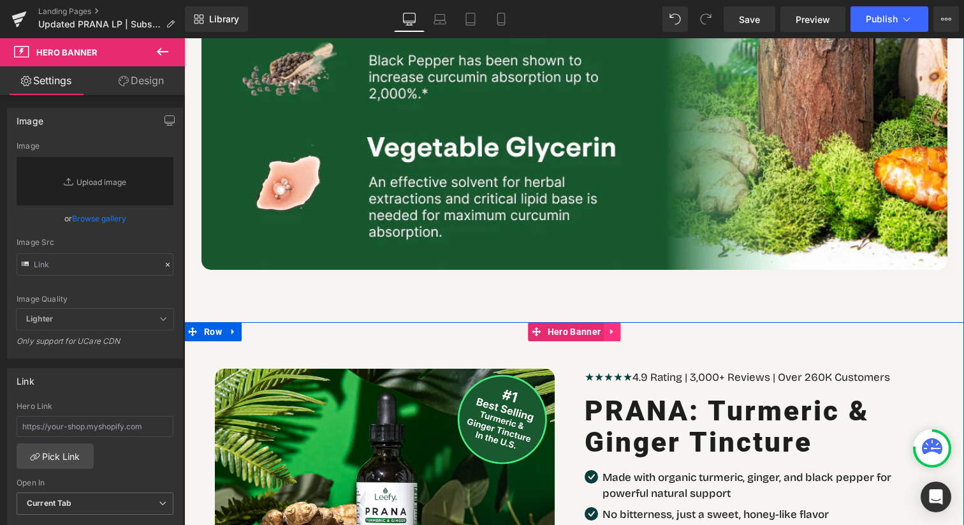
click at [617, 322] on link at bounding box center [612, 331] width 17 height 19
click at [552, 322] on span "Hero Banner" at bounding box center [548, 331] width 59 height 19
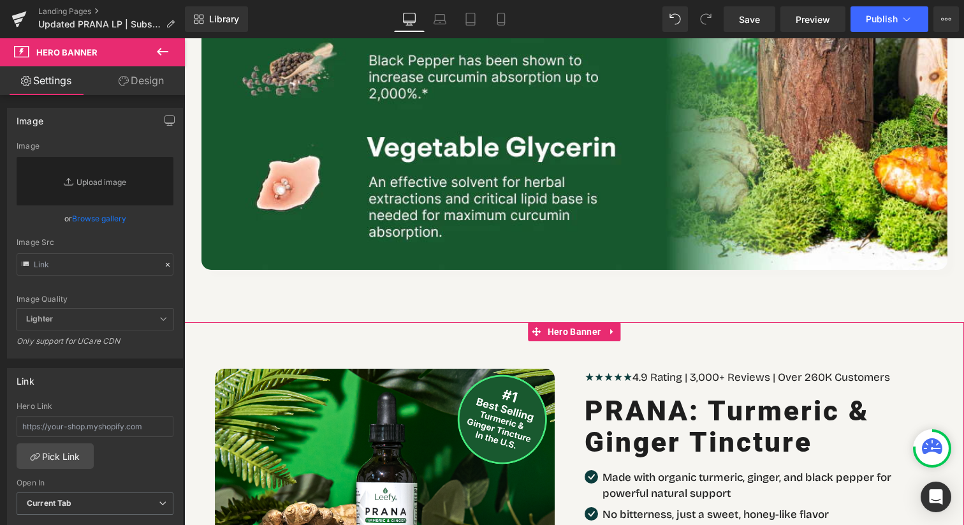
click at [129, 77] on link "Design" at bounding box center [141, 80] width 92 height 29
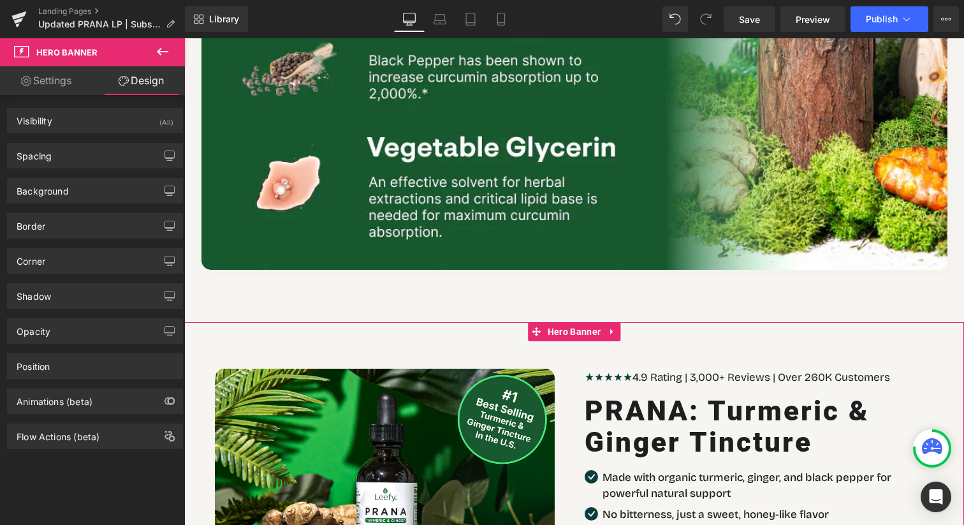
click at [57, 79] on link "Settings" at bounding box center [46, 80] width 92 height 29
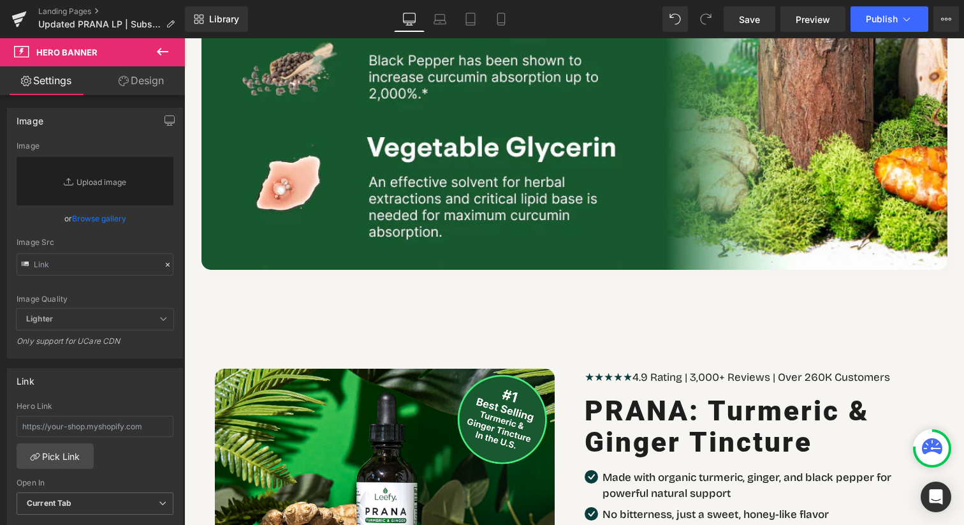
click at [74, 45] on span "Hero Banner" at bounding box center [76, 52] width 127 height 28
click at [74, 47] on span "Hero Banner" at bounding box center [66, 52] width 61 height 10
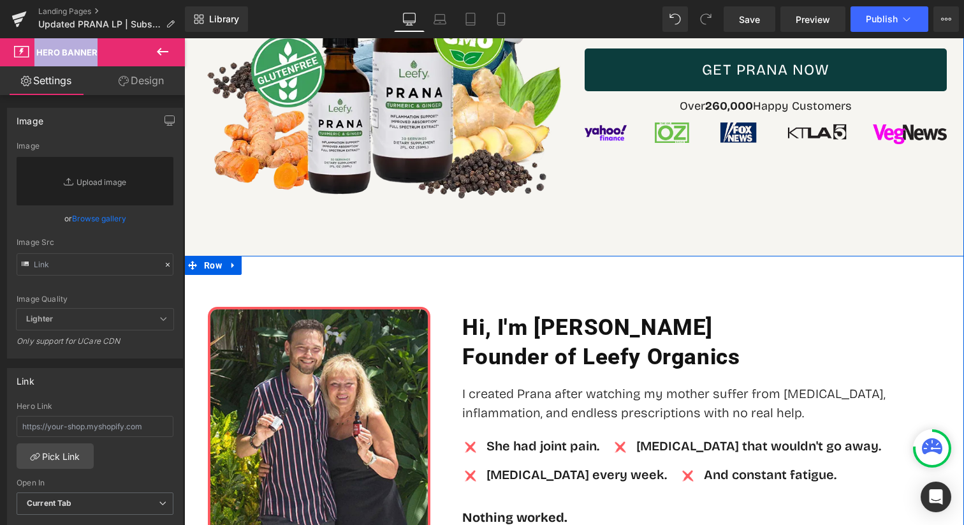
scroll to position [263, 0]
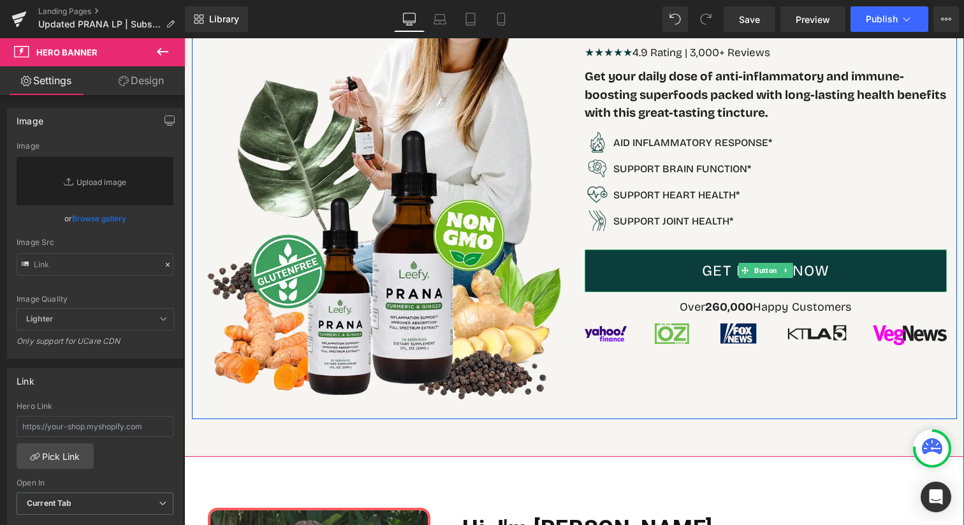
click at [822, 273] on link "GET PRANA NOW" at bounding box center [765, 270] width 362 height 43
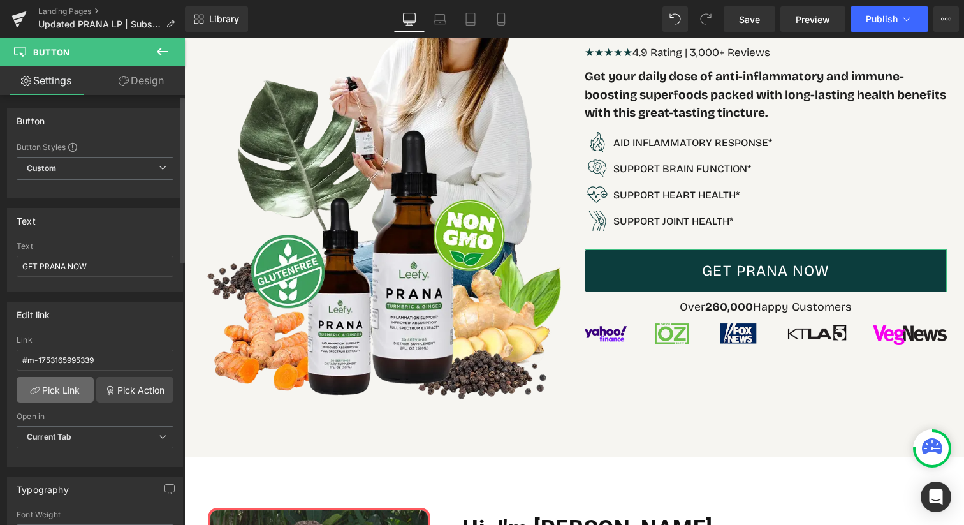
click at [66, 385] on link "Pick Link" at bounding box center [55, 389] width 77 height 25
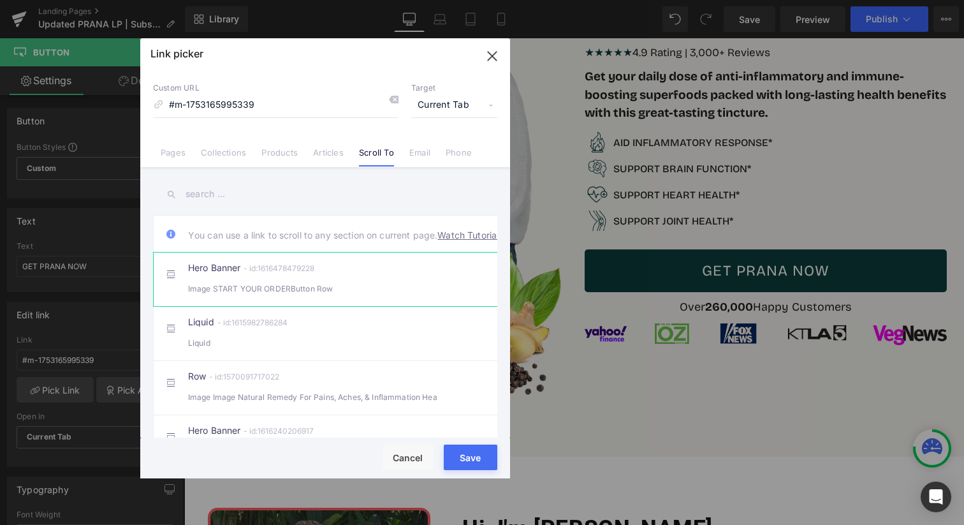
click at [352, 287] on div "Hero Banner - id:1616478479228 Image START YOUR ORDERButton Row" at bounding box center [344, 279] width 313 height 32
drag, startPoint x: 460, startPoint y: 453, endPoint x: 294, endPoint y: 386, distance: 178.4
click at [460, 453] on button "Save" at bounding box center [471, 456] width 54 height 25
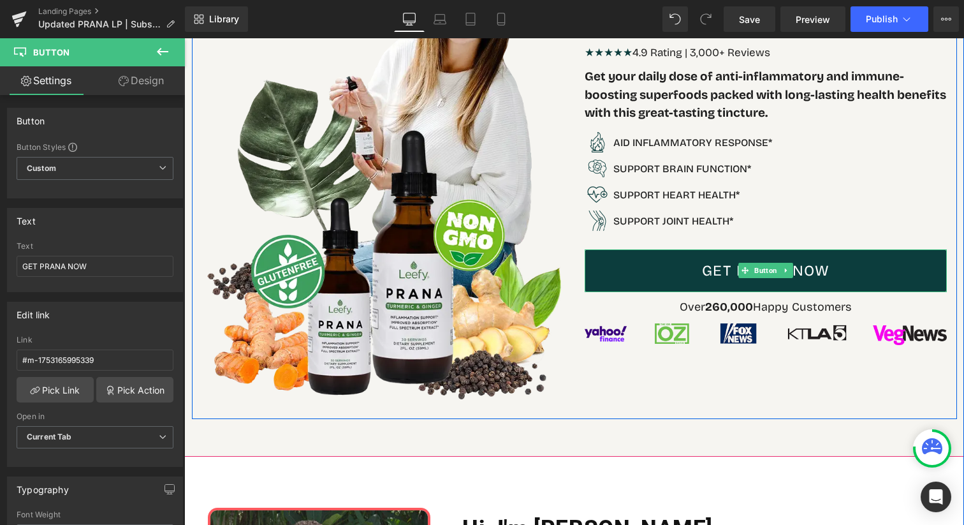
scroll to position [0, 0]
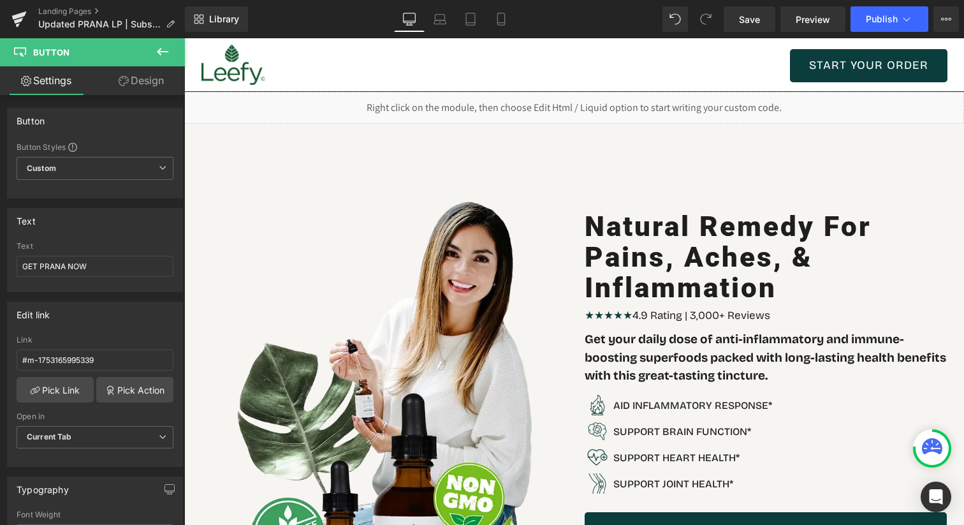
click at [878, 60] on span "Button" at bounding box center [869, 65] width 28 height 15
drag, startPoint x: 72, startPoint y: 428, endPoint x: 65, endPoint y: 383, distance: 45.2
click at [65, 383] on div "#m-1753165995339 Link #m-1753165995339 Pick Link Pick Action Current Tab New Ta…" at bounding box center [95, 400] width 175 height 131
click at [65, 383] on link "Pick Link" at bounding box center [55, 389] width 77 height 25
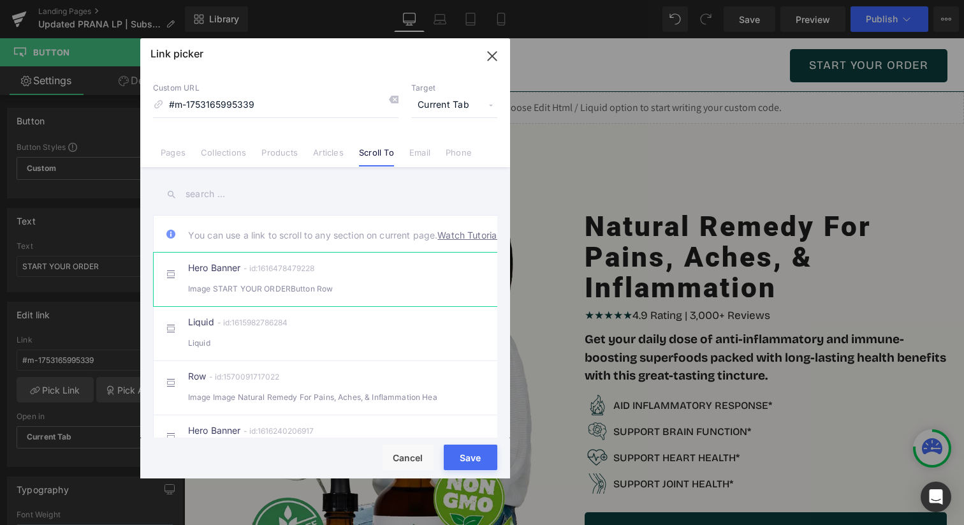
click at [268, 295] on div "Image START YOUR ORDERButton Row" at bounding box center [325, 288] width 274 height 13
drag, startPoint x: 467, startPoint y: 457, endPoint x: 282, endPoint y: 419, distance: 189.4
click at [467, 457] on button "Save" at bounding box center [471, 456] width 54 height 25
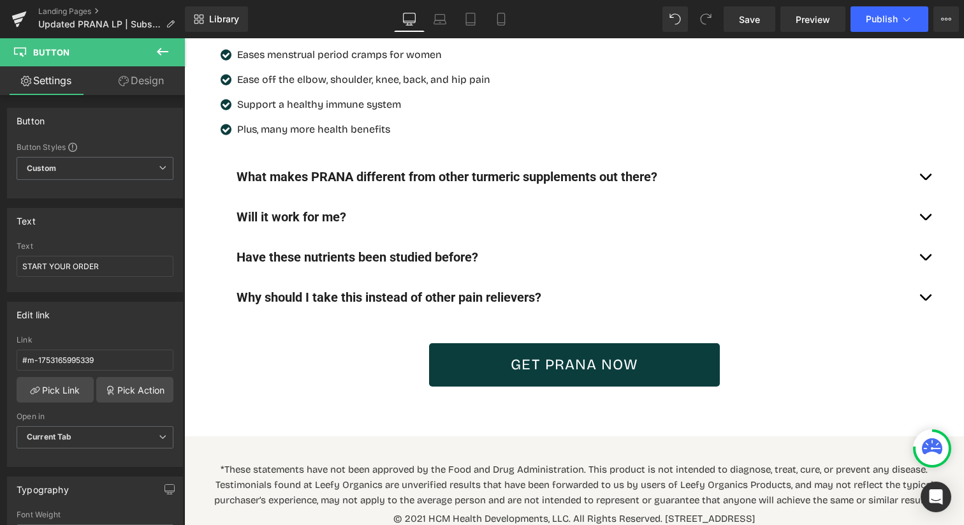
scroll to position [8818, 0]
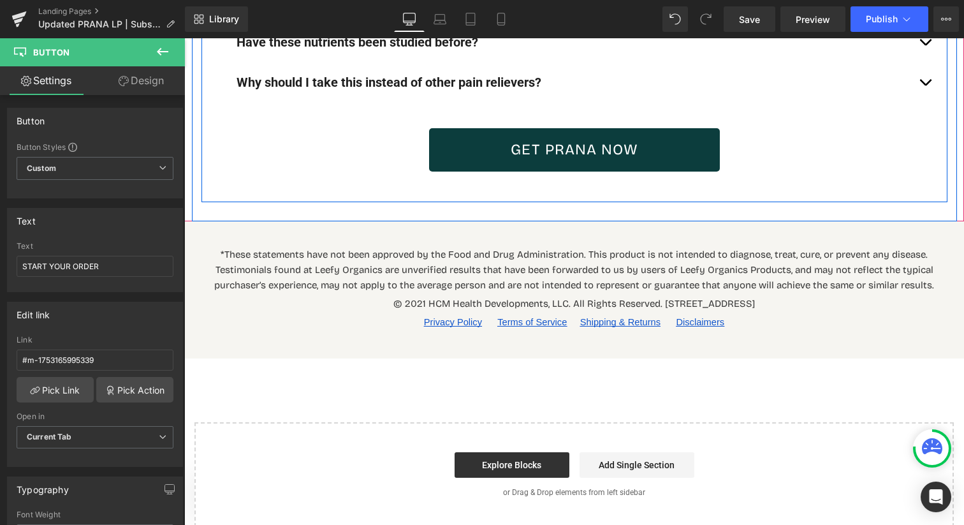
click at [184, 38] on div at bounding box center [184, 38] width 0 height 0
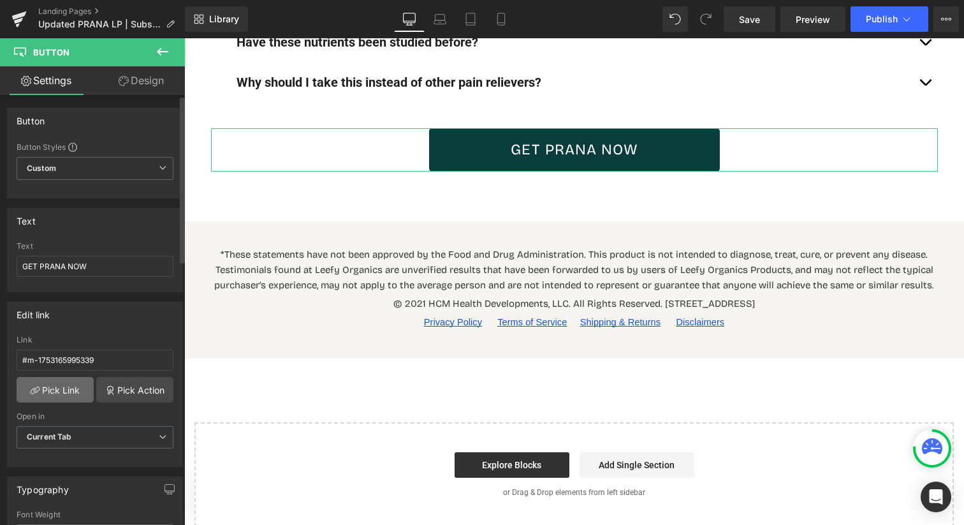
click at [69, 391] on link "Pick Link" at bounding box center [55, 389] width 77 height 25
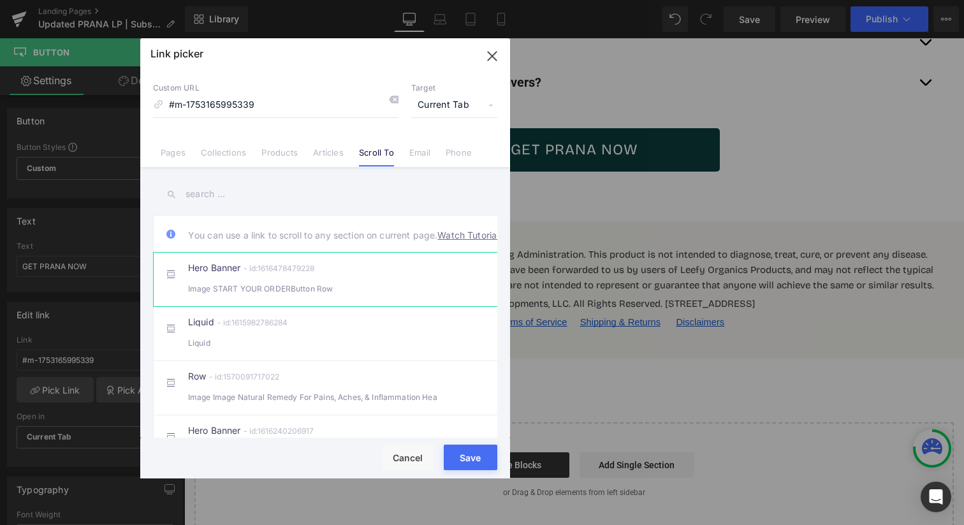
click at [344, 280] on div "Hero Banner - id:1616478479228 Image START YOUR ORDERButton Row" at bounding box center [344, 279] width 313 height 32
click at [476, 450] on button "Save" at bounding box center [471, 456] width 54 height 25
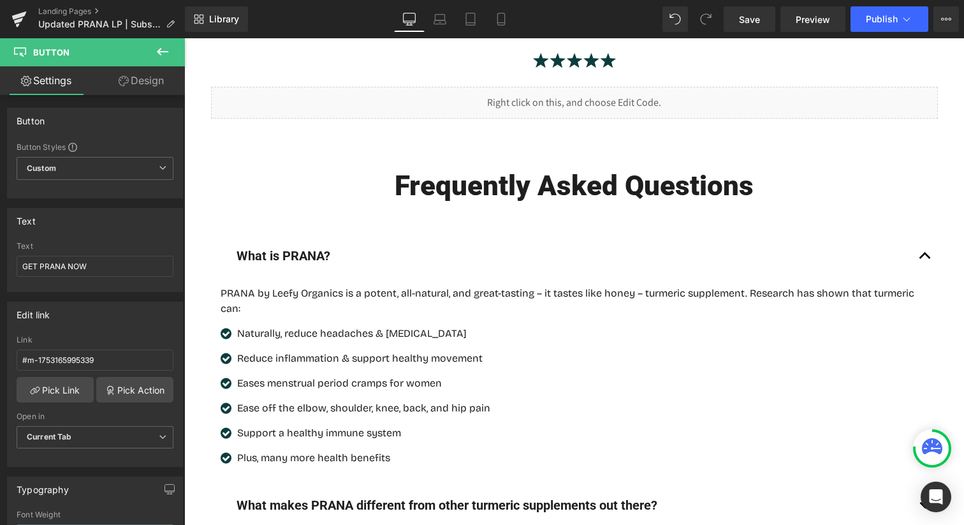
scroll to position [8383, 0]
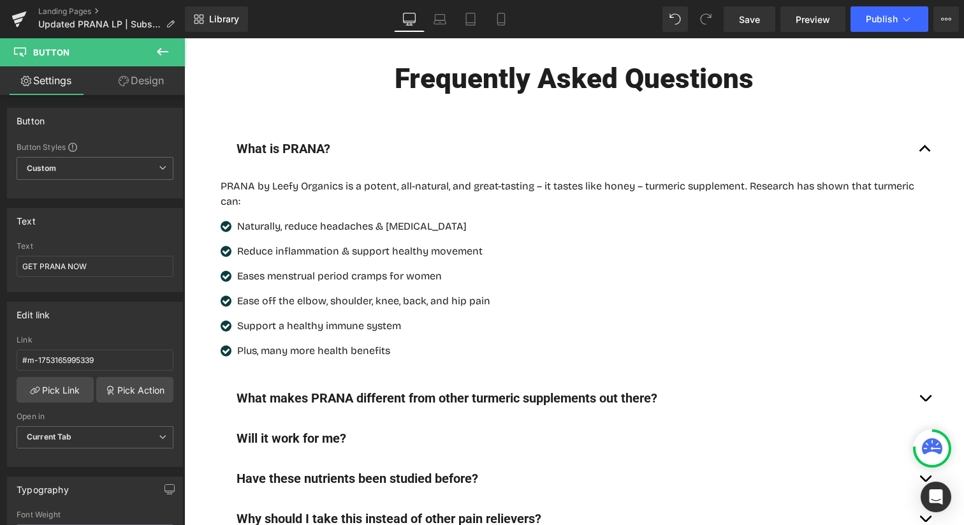
click at [563, 387] on div "What makes PRANA different from other turmeric supplements out there? Text Block" at bounding box center [574, 397] width 676 height 20
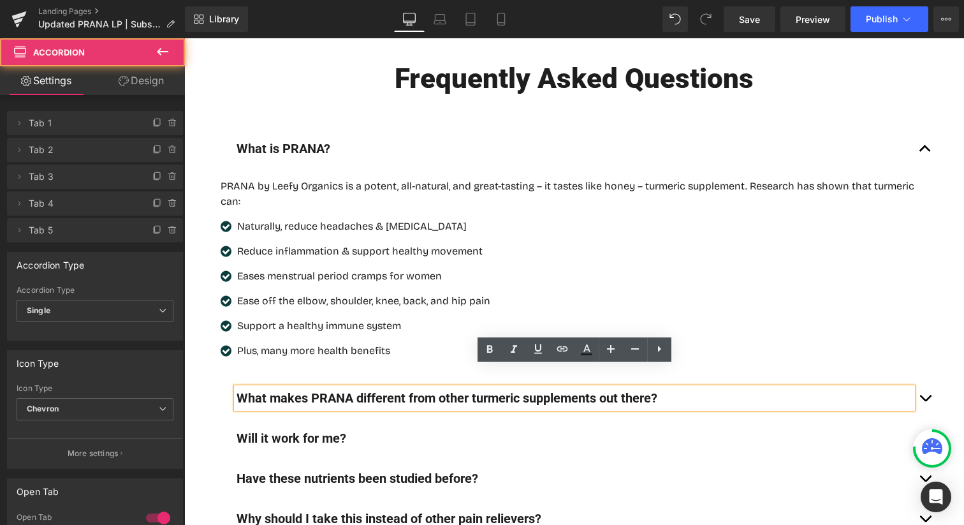
click at [920, 378] on button "button" at bounding box center [924, 398] width 25 height 40
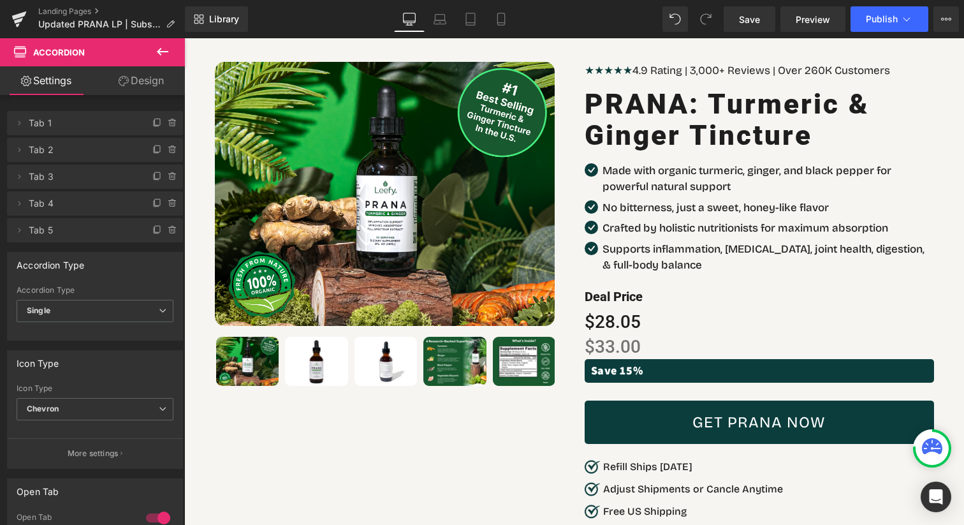
scroll to position [7631, 0]
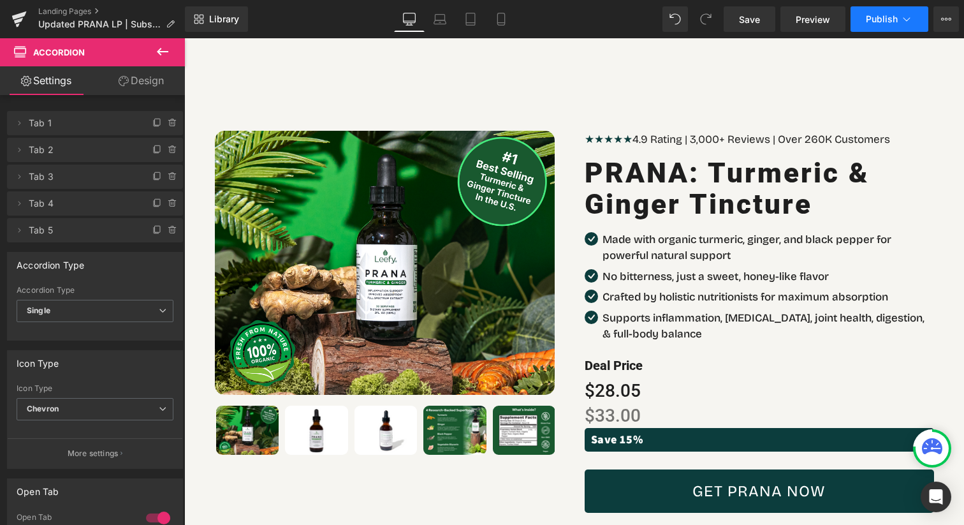
click at [888, 18] on span "Publish" at bounding box center [881, 19] width 32 height 10
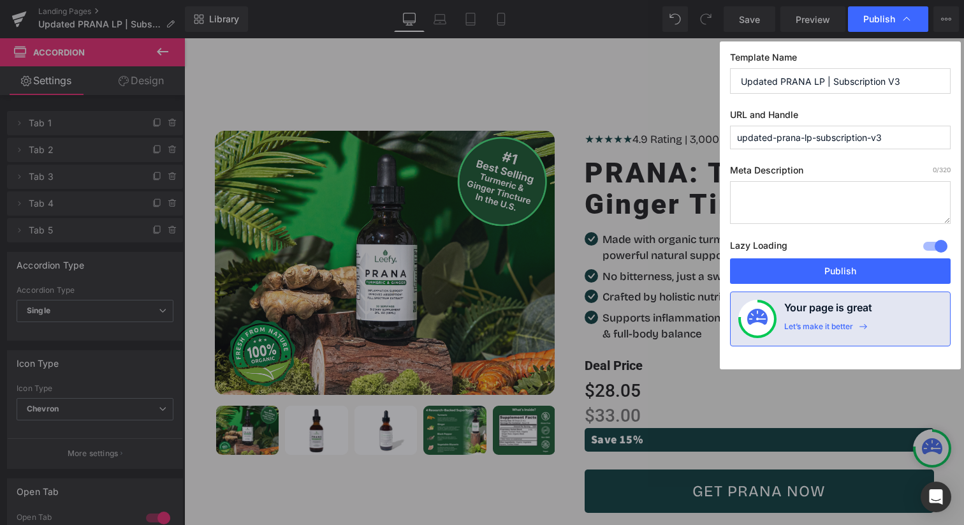
click at [820, 257] on div "Lazy Loading Build Upgrade plan to unlock" at bounding box center [840, 247] width 221 height 21
click at [776, 138] on input "updated-prana-lp-subscription-v3" at bounding box center [840, 138] width 221 height 24
type input "s"
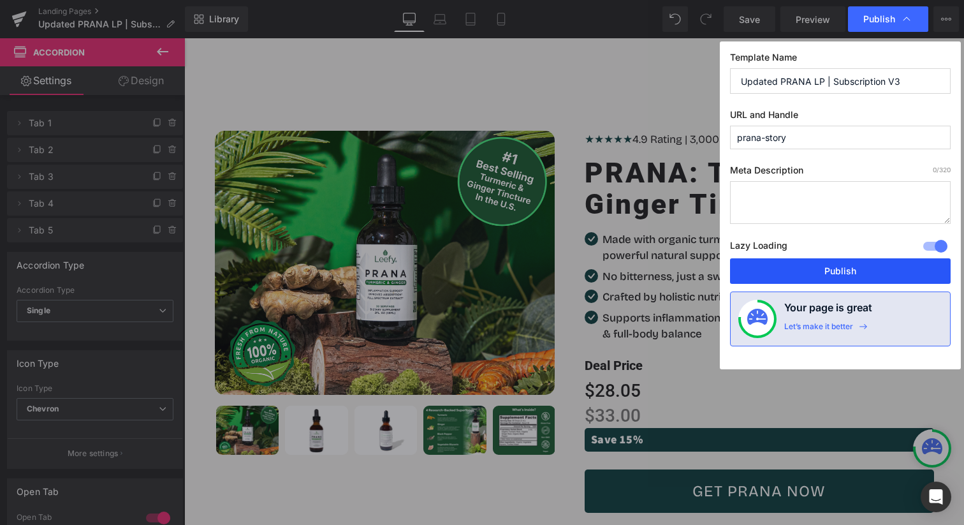
type input "prana-story"
click at [829, 275] on button "Publish" at bounding box center [840, 270] width 221 height 25
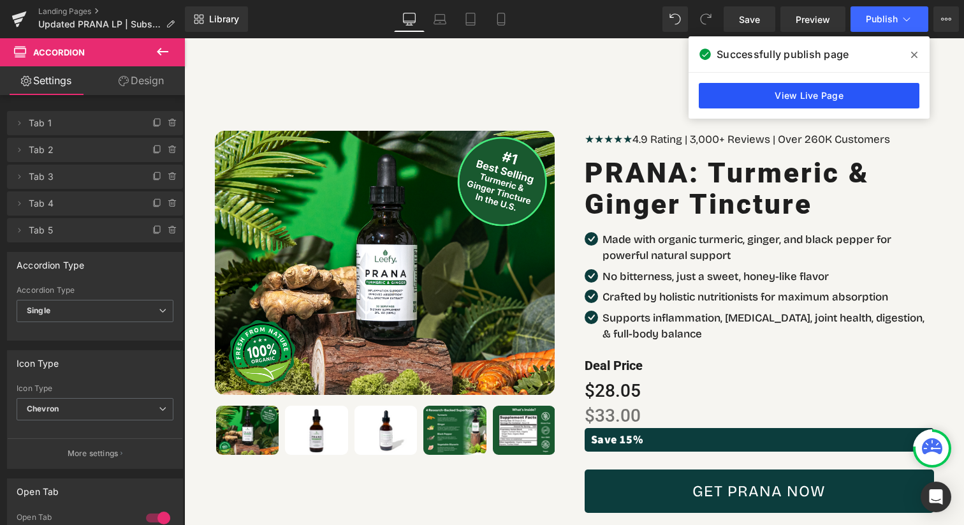
click at [855, 93] on link "View Live Page" at bounding box center [808, 95] width 221 height 25
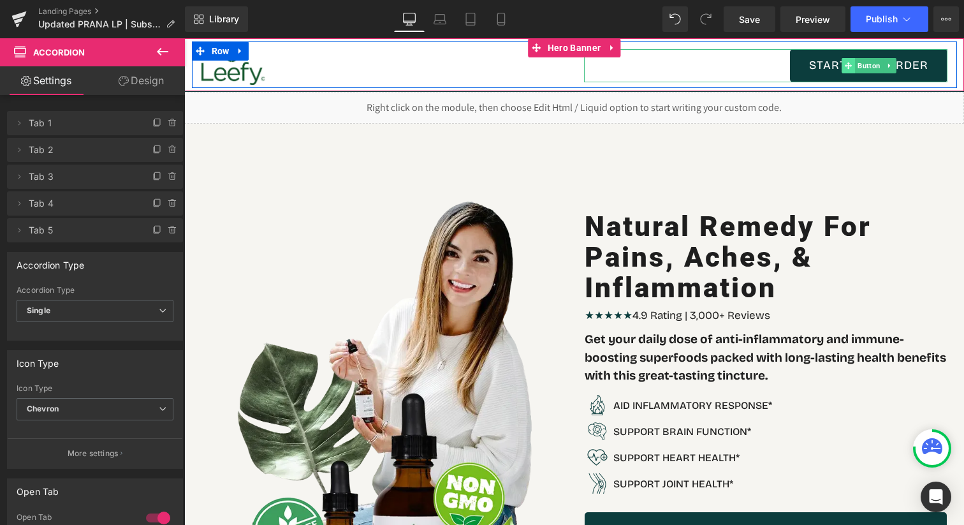
click at [846, 59] on span at bounding box center [848, 65] width 13 height 15
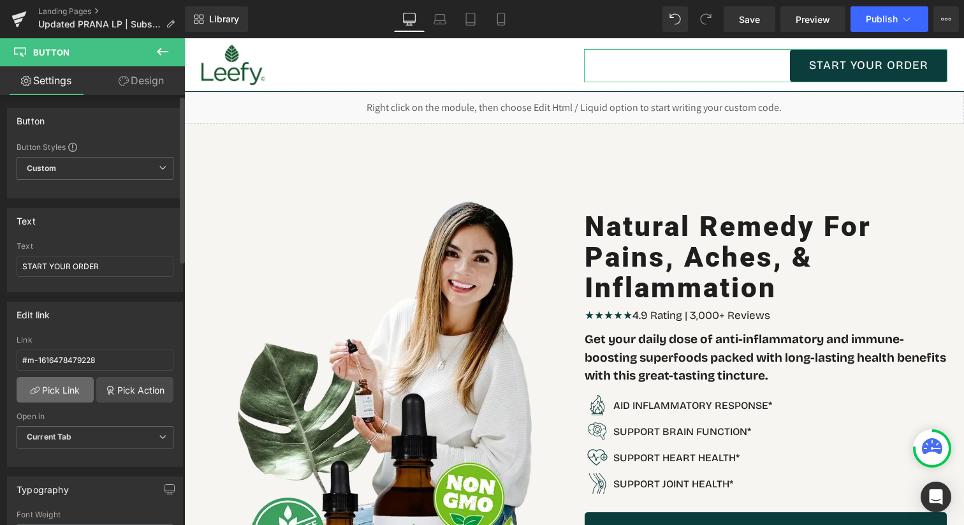
click at [48, 398] on link "Pick Link" at bounding box center [55, 389] width 77 height 25
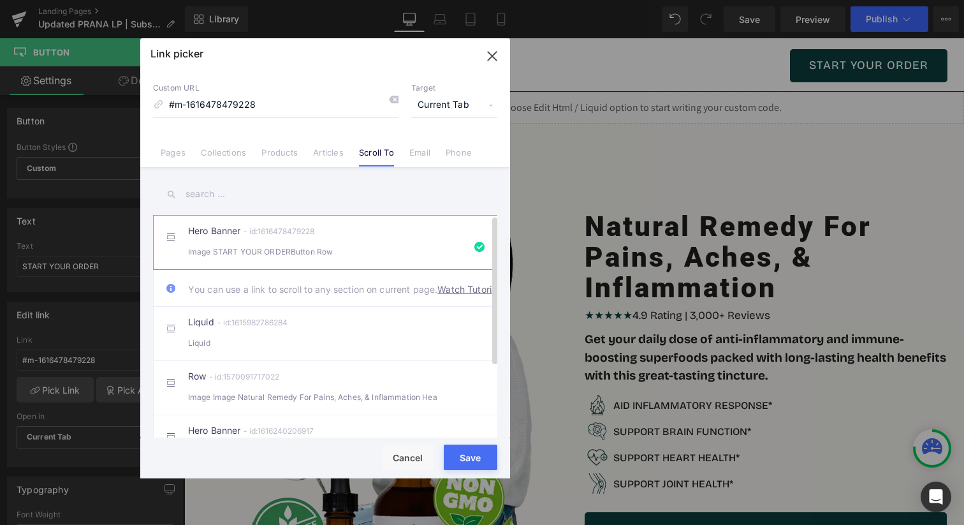
click at [363, 241] on div "Hero Banner - id:1616478479228 Image START YOUR ORDERButton Row" at bounding box center [344, 242] width 313 height 32
click at [459, 451] on button "Save" at bounding box center [471, 456] width 54 height 25
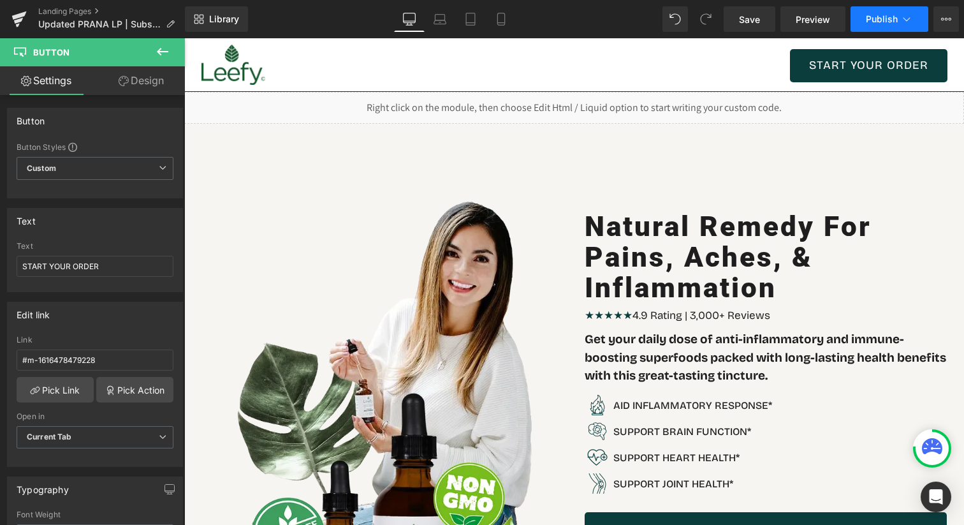
click at [890, 31] on button "Publish" at bounding box center [889, 18] width 78 height 25
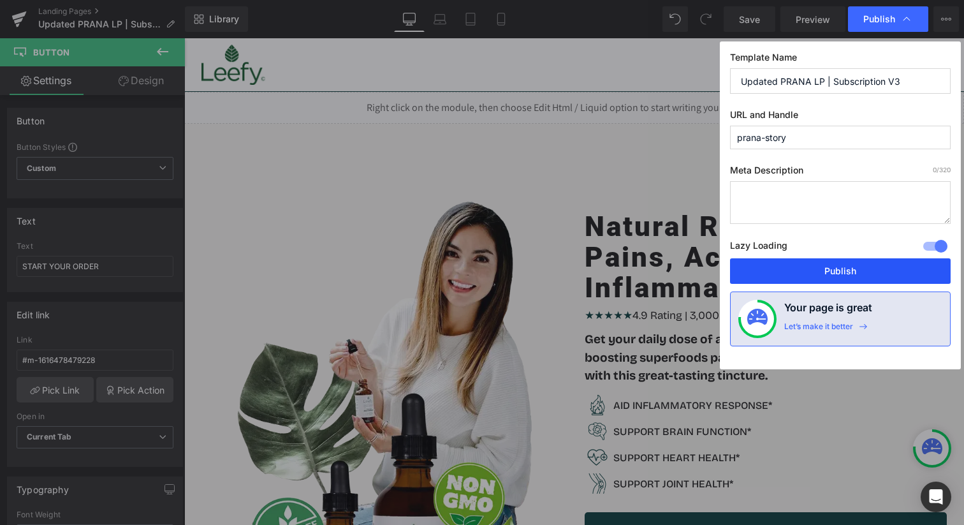
click at [827, 275] on button "Publish" at bounding box center [840, 270] width 221 height 25
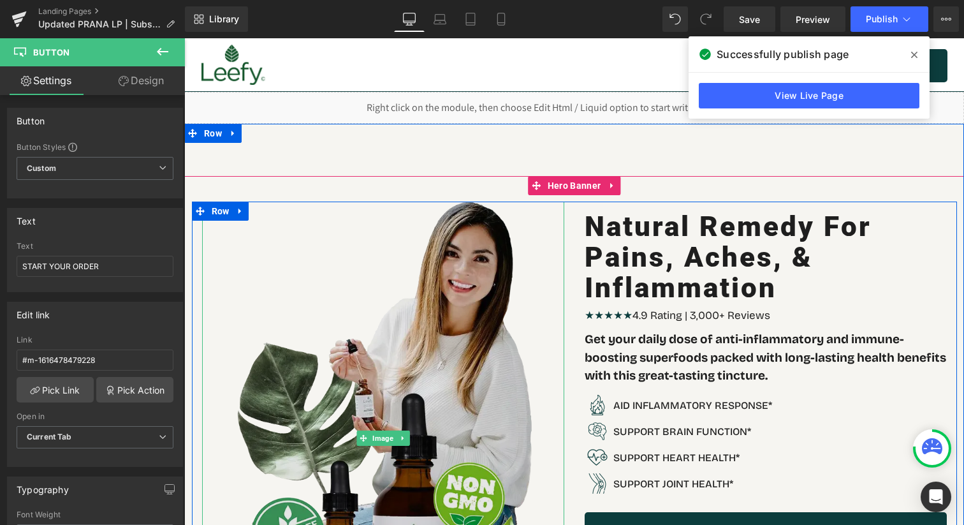
scroll to position [1, 0]
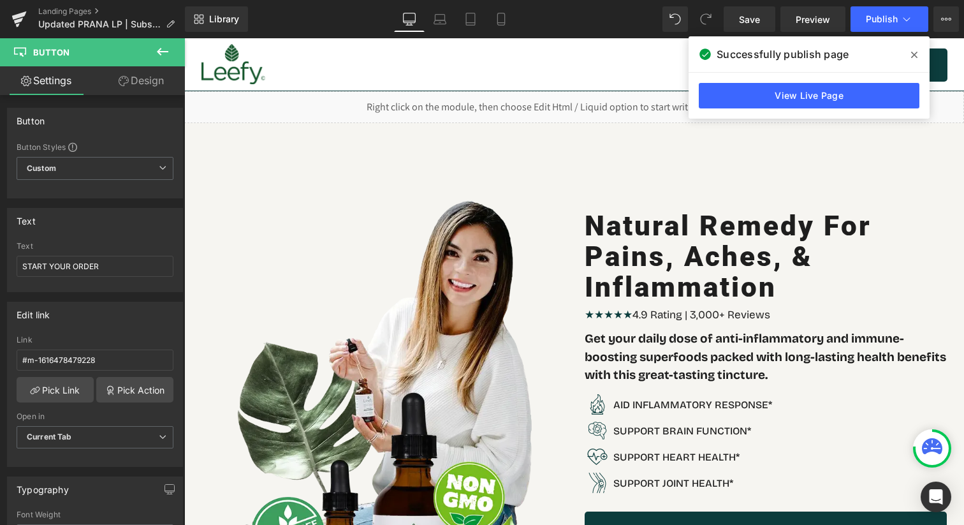
drag, startPoint x: 919, startPoint y: 52, endPoint x: 665, endPoint y: 64, distance: 253.9
click at [919, 52] on span at bounding box center [914, 55] width 20 height 20
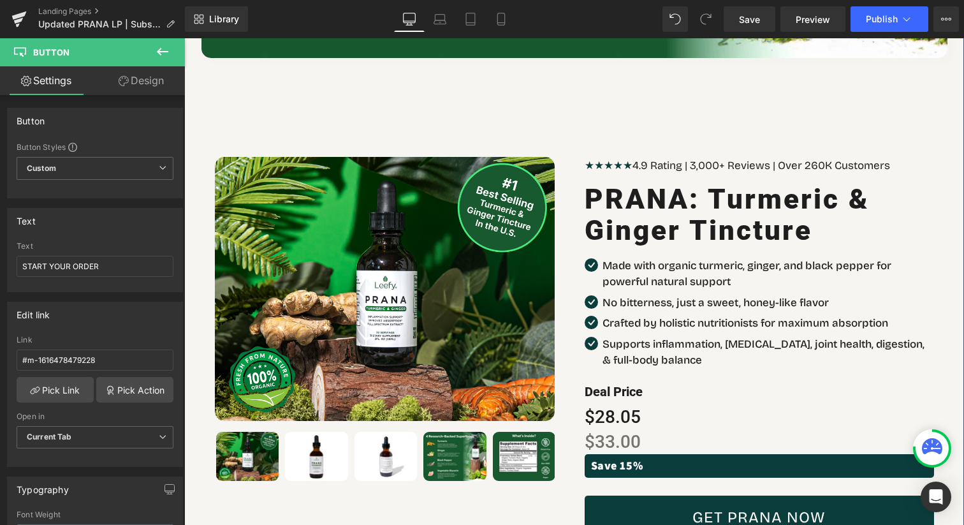
scroll to position [7617, 0]
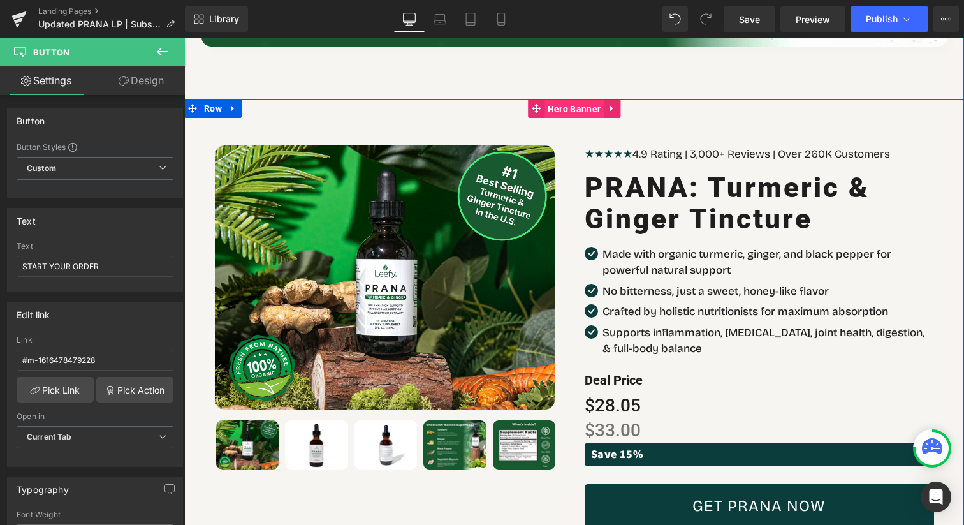
click at [575, 99] on span "Hero Banner" at bounding box center [573, 108] width 59 height 19
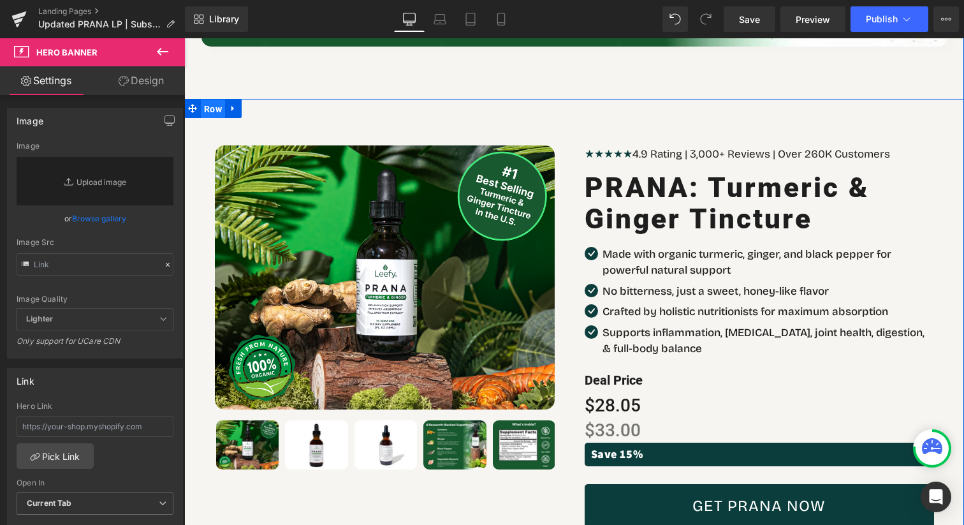
click at [212, 99] on span "Row" at bounding box center [213, 108] width 24 height 19
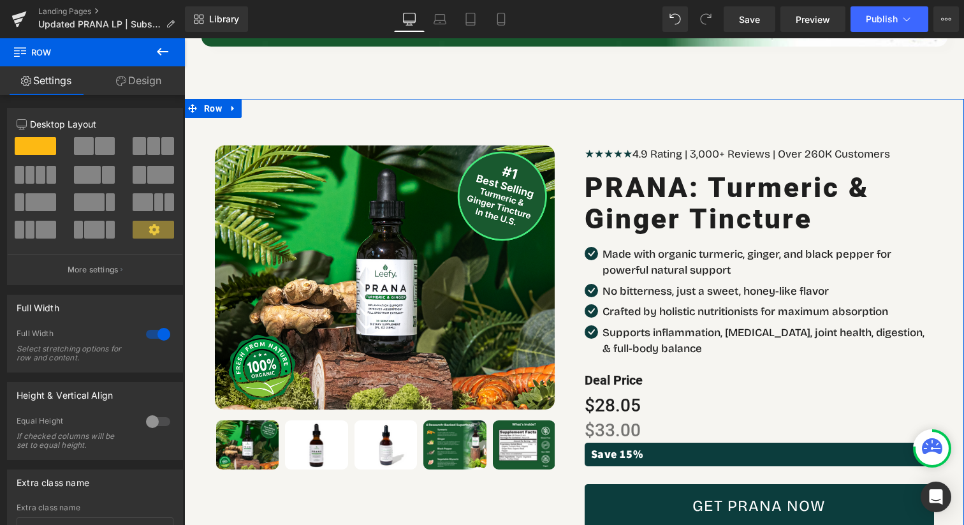
click at [133, 86] on link "Design" at bounding box center [138, 80] width 92 height 29
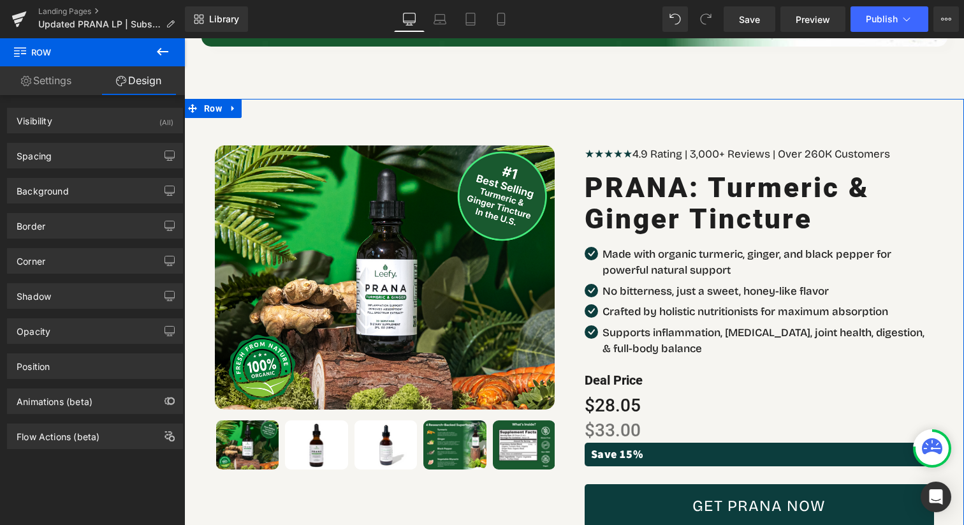
click at [46, 77] on link "Settings" at bounding box center [46, 80] width 92 height 29
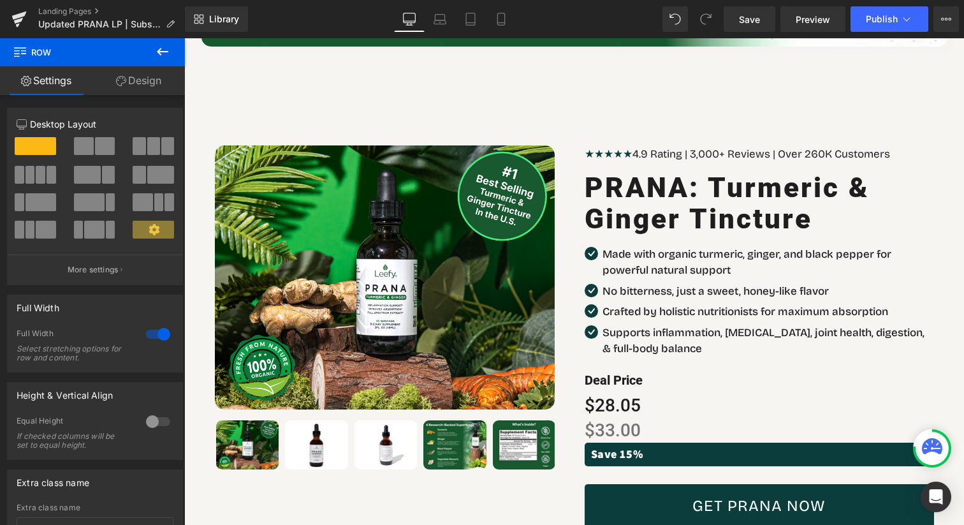
click at [164, 45] on icon at bounding box center [162, 51] width 15 height 15
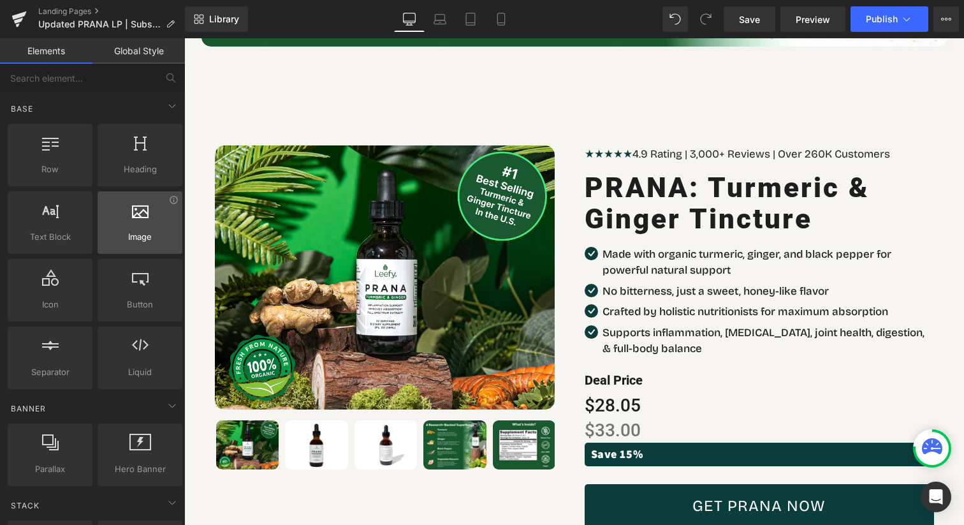
drag, startPoint x: 238, startPoint y: 19, endPoint x: 121, endPoint y: 219, distance: 231.6
click at [122, 219] on div "Row You are previewing how the will restyle your page. You can not edit Element…" at bounding box center [482, 273] width 964 height 546
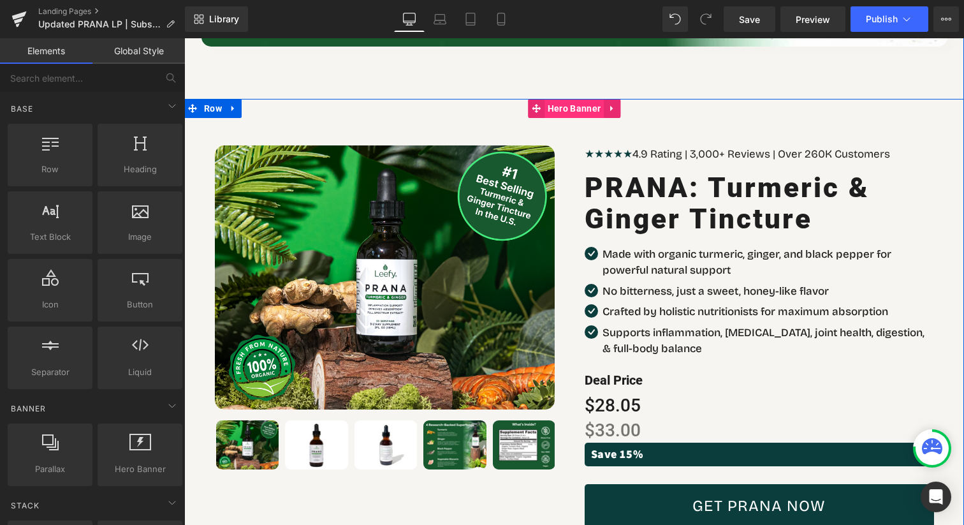
click at [548, 99] on span "Hero Banner" at bounding box center [573, 108] width 59 height 19
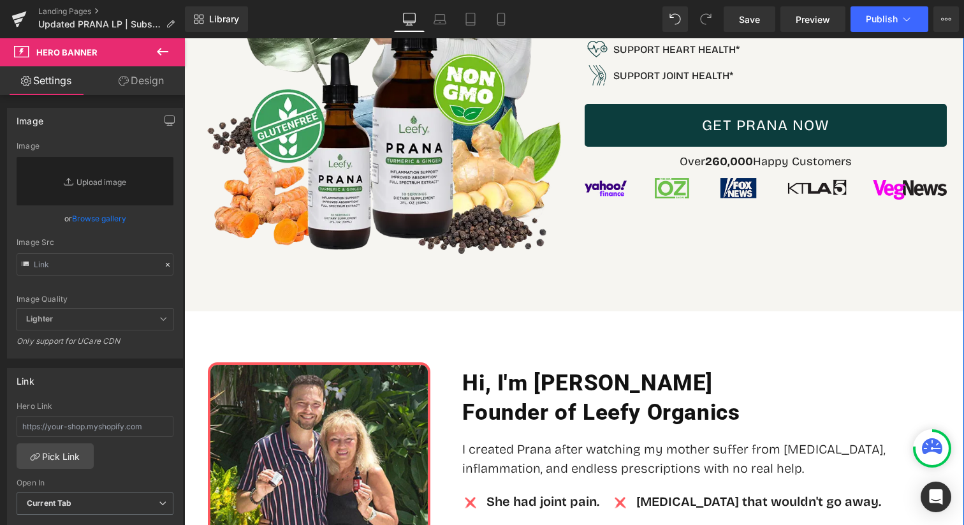
scroll to position [0, 0]
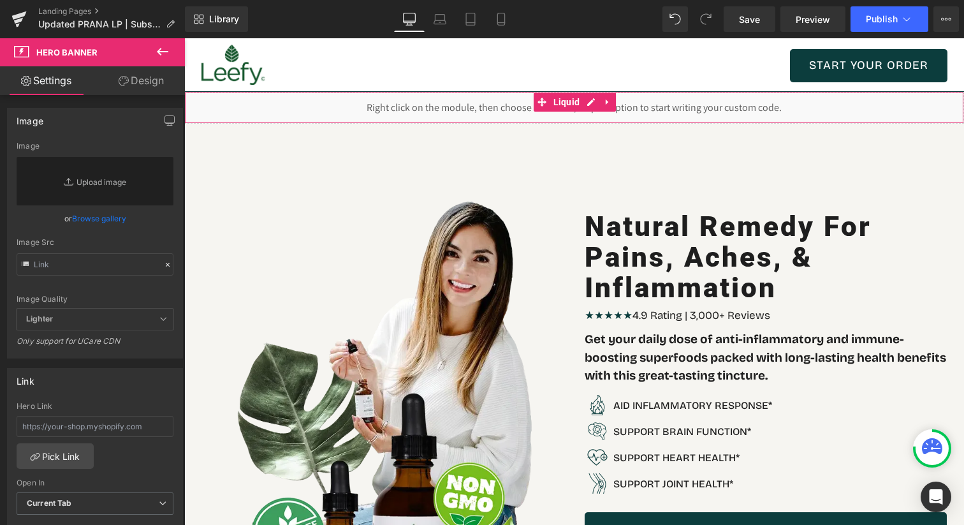
click at [860, 69] on div "START YOUR ORDER Button" at bounding box center [765, 65] width 363 height 33
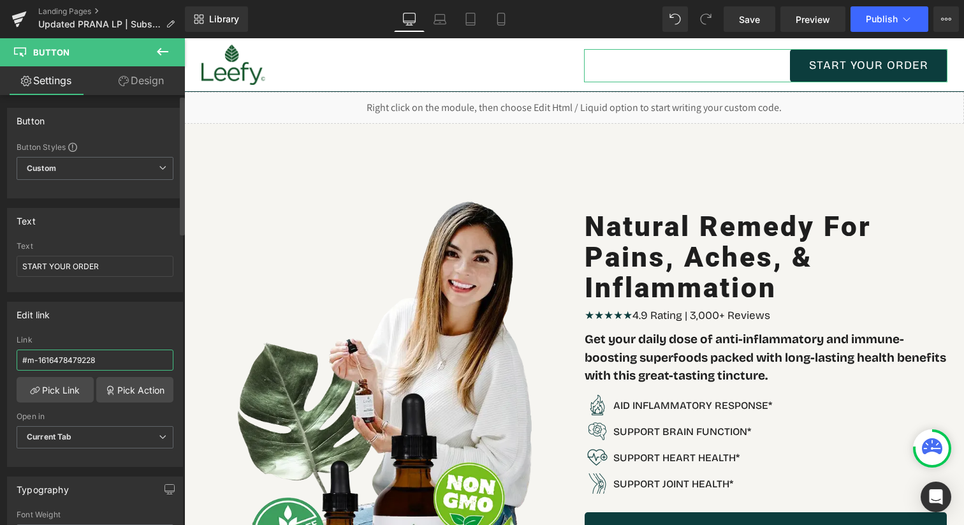
click at [112, 358] on input "#m-1616478479228" at bounding box center [95, 359] width 157 height 21
click at [99, 322] on div "Edit link" at bounding box center [95, 314] width 175 height 24
click at [77, 393] on link "Pick Link" at bounding box center [55, 389] width 77 height 25
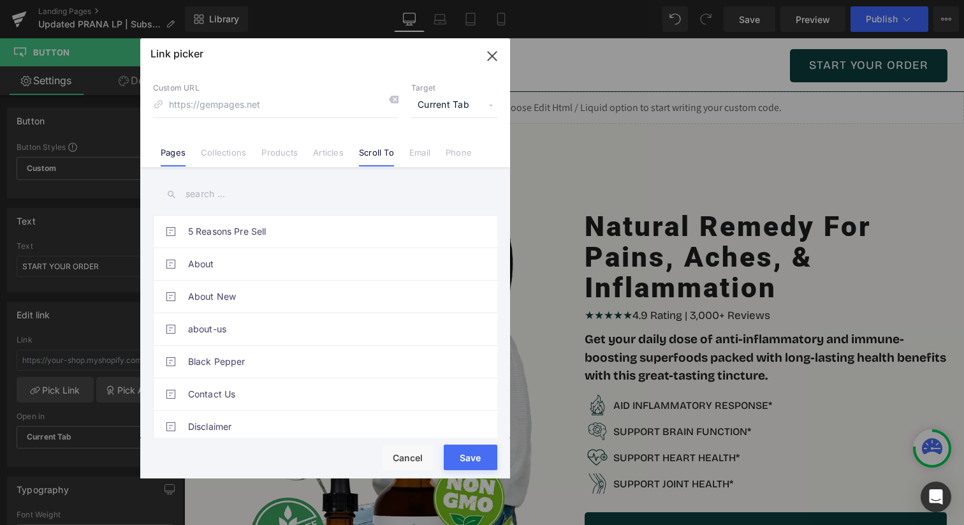
click at [387, 143] on li "Scroll To" at bounding box center [376, 147] width 50 height 22
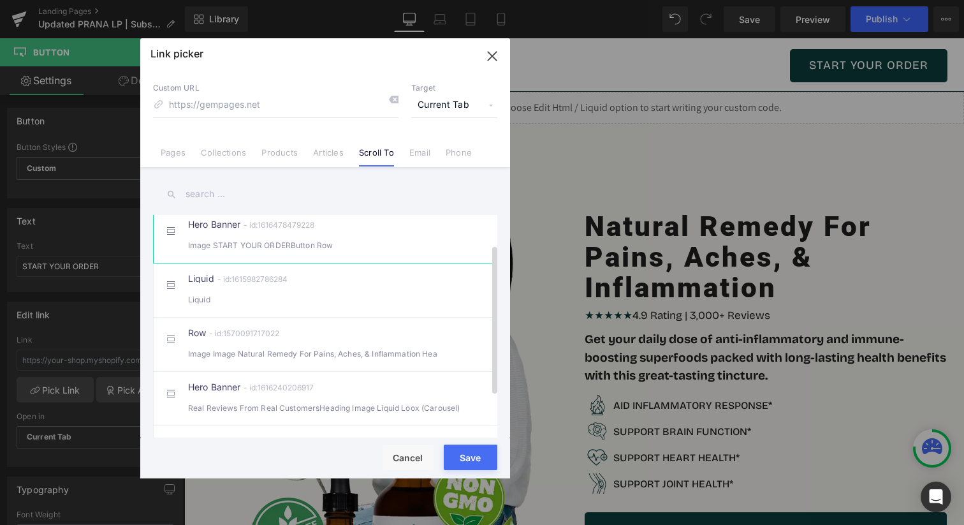
scroll to position [41, 0]
click at [359, 254] on div "Image START YOUR ORDERButton Row" at bounding box center [325, 246] width 274 height 13
click at [471, 454] on button "Save" at bounding box center [471, 456] width 54 height 25
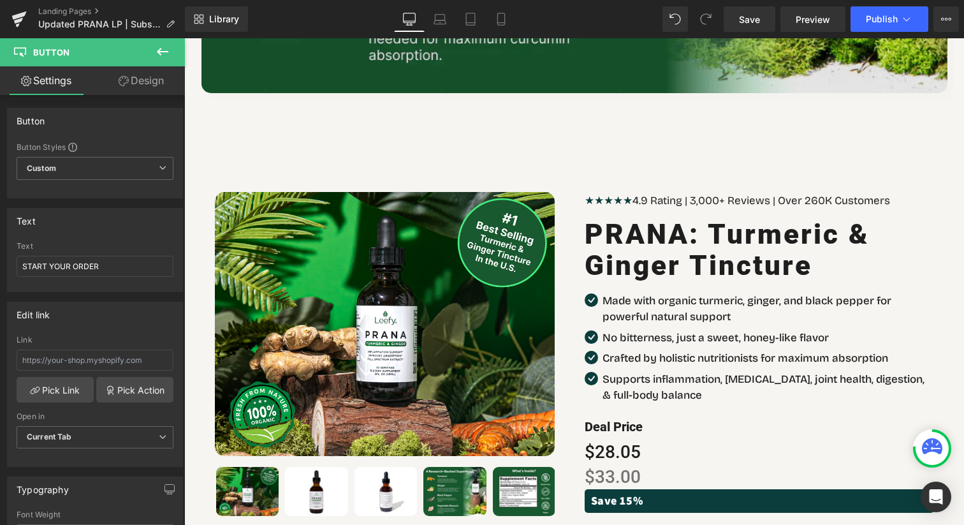
scroll to position [7573, 0]
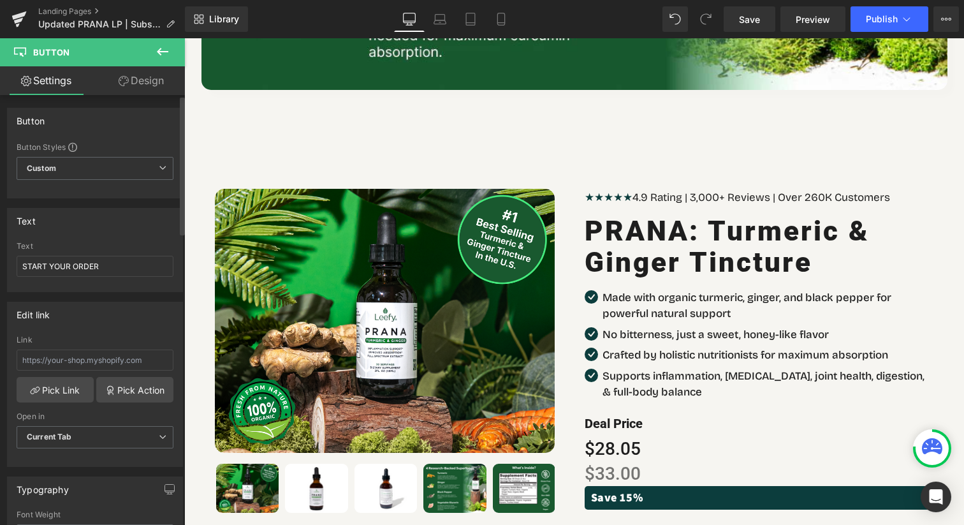
click at [77, 345] on div "Link" at bounding box center [95, 355] width 157 height 41
click at [77, 351] on input "text" at bounding box center [95, 359] width 157 height 21
type input "#m-1616478479228"
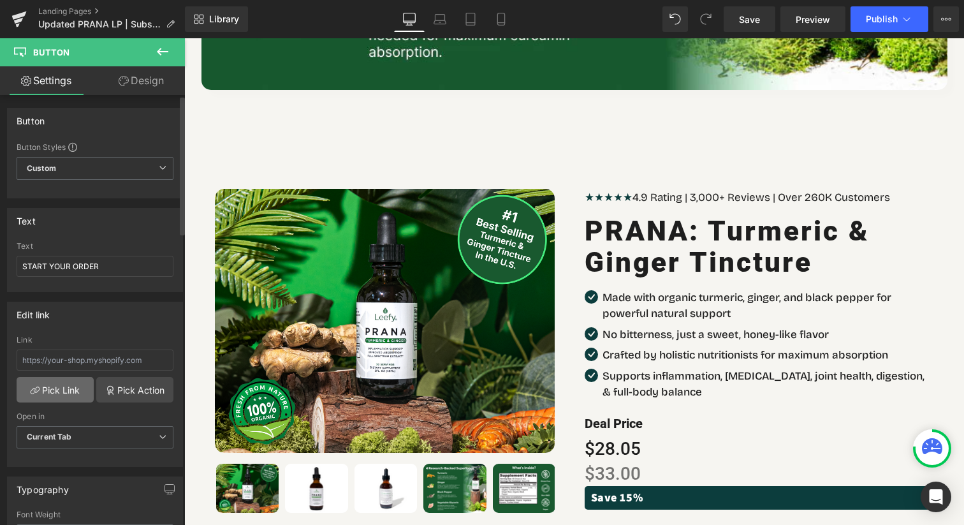
click at [72, 377] on link "Pick Link" at bounding box center [55, 389] width 77 height 25
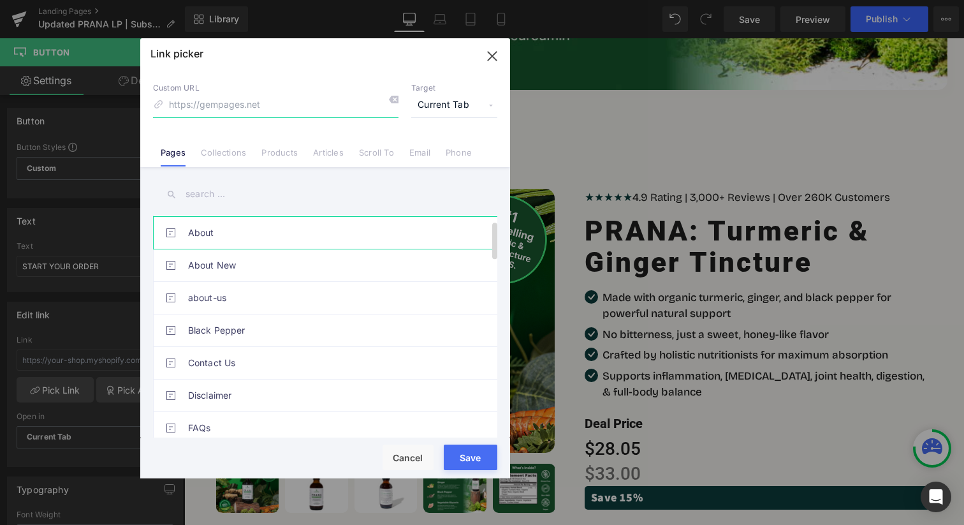
scroll to position [29, 0]
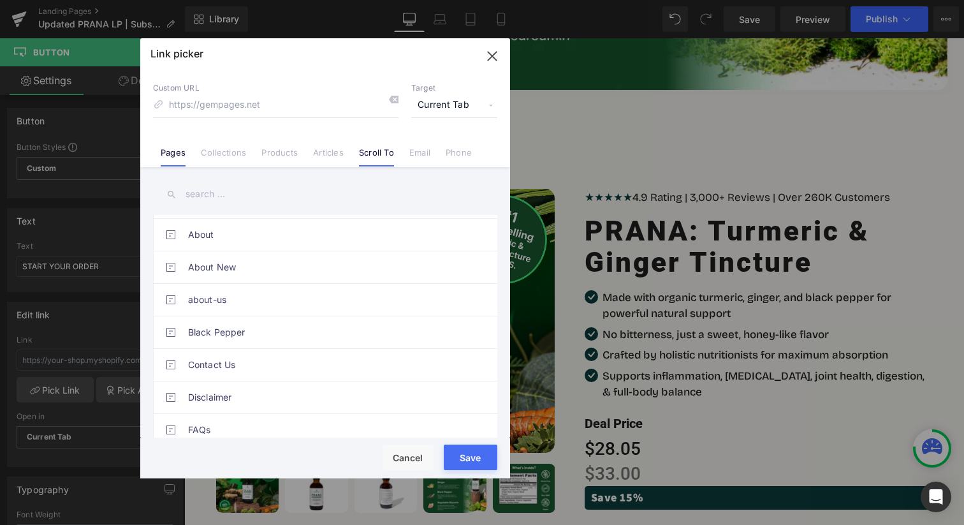
click at [387, 153] on link "Scroll To" at bounding box center [376, 156] width 35 height 19
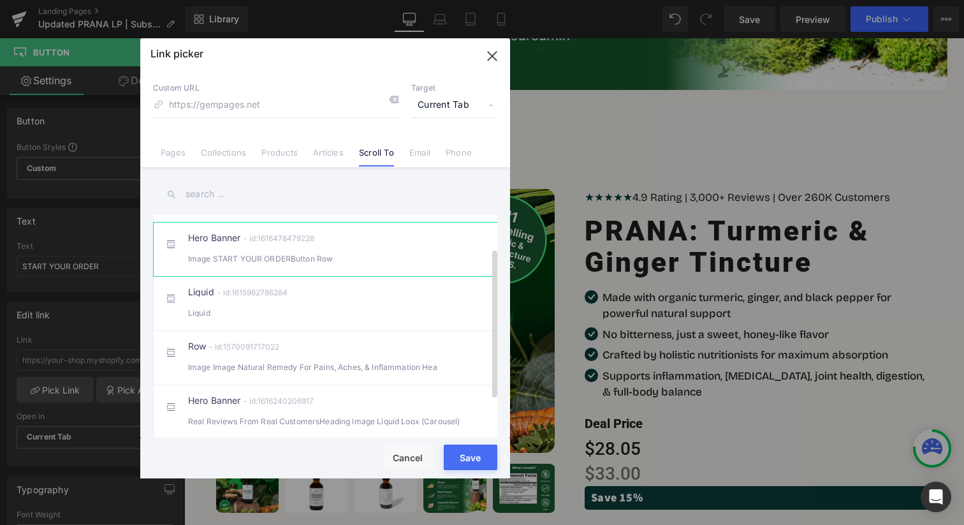
scroll to position [15, 0]
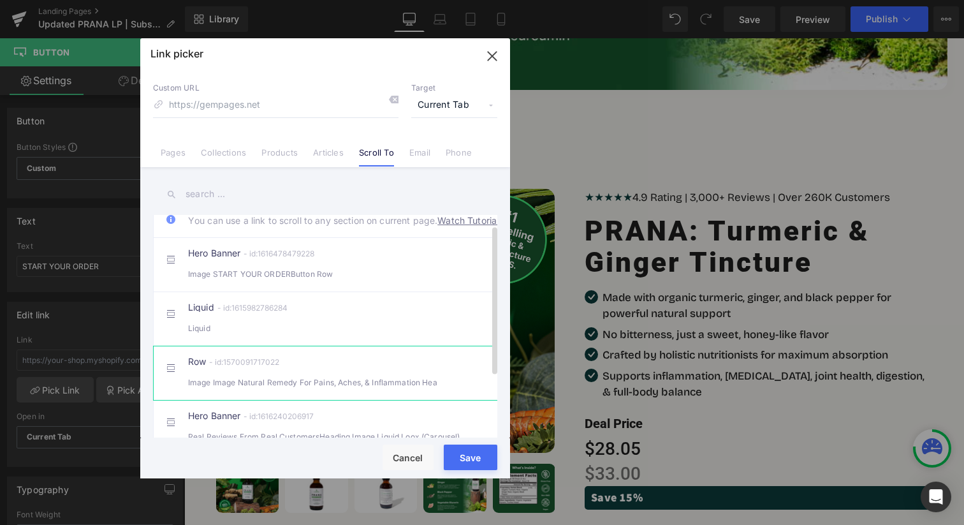
click at [367, 370] on div "Row - id:1570091717022 Image Image Natural Remedy For Pains, Aches, & Inflammat…" at bounding box center [344, 373] width 313 height 32
click at [464, 457] on button "Save" at bounding box center [471, 456] width 54 height 25
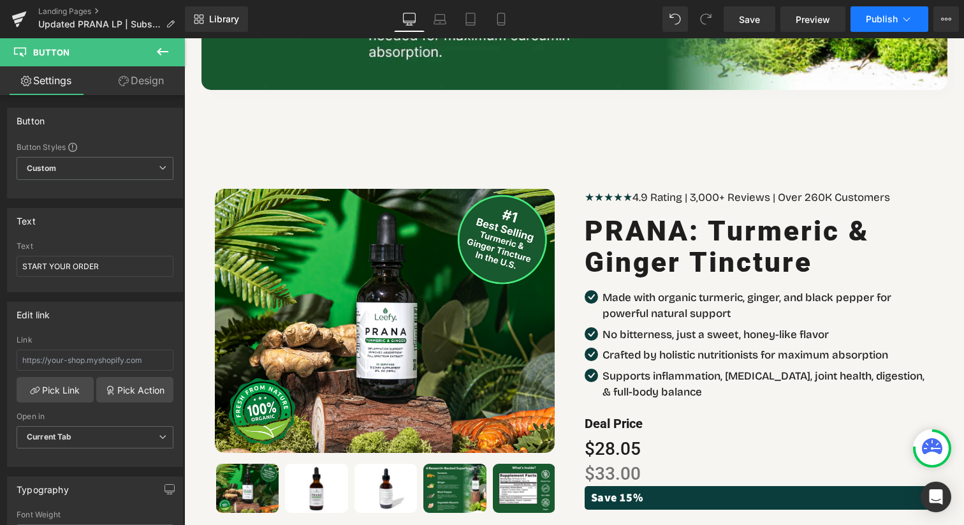
click at [905, 18] on icon at bounding box center [906, 19] width 13 height 13
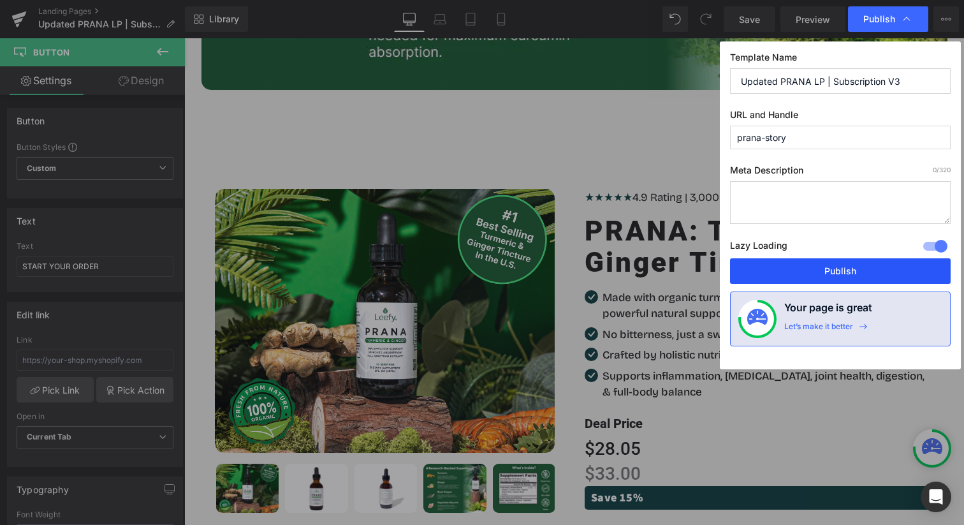
click at [831, 262] on button "Publish" at bounding box center [840, 270] width 221 height 25
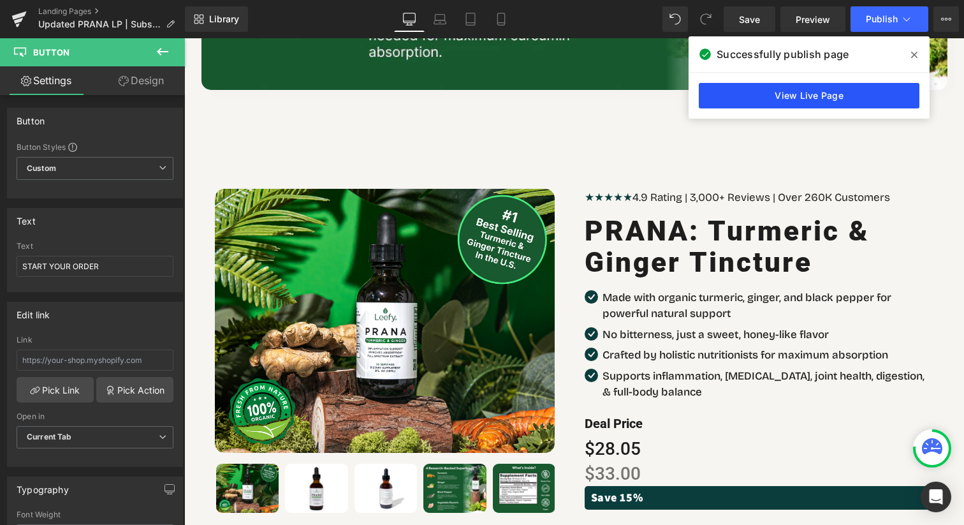
click at [874, 88] on link "View Live Page" at bounding box center [808, 95] width 221 height 25
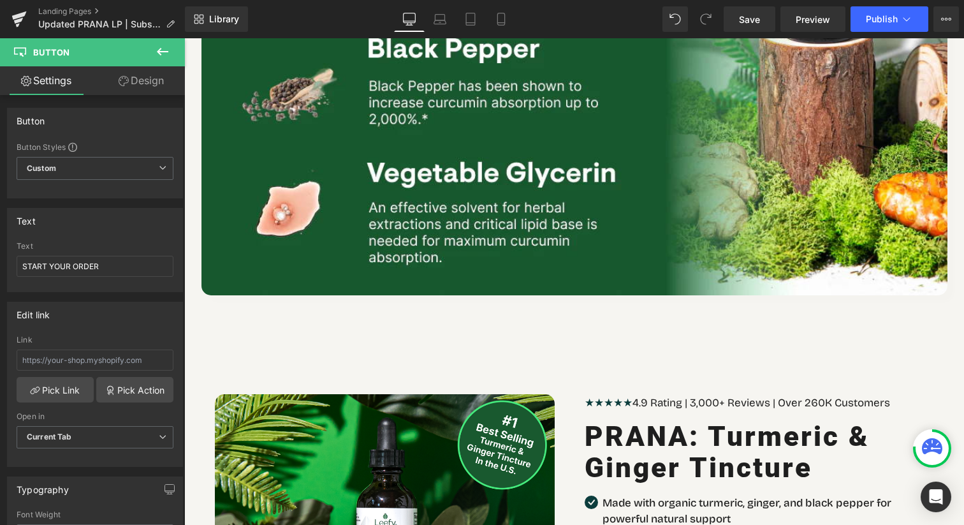
scroll to position [7331, 0]
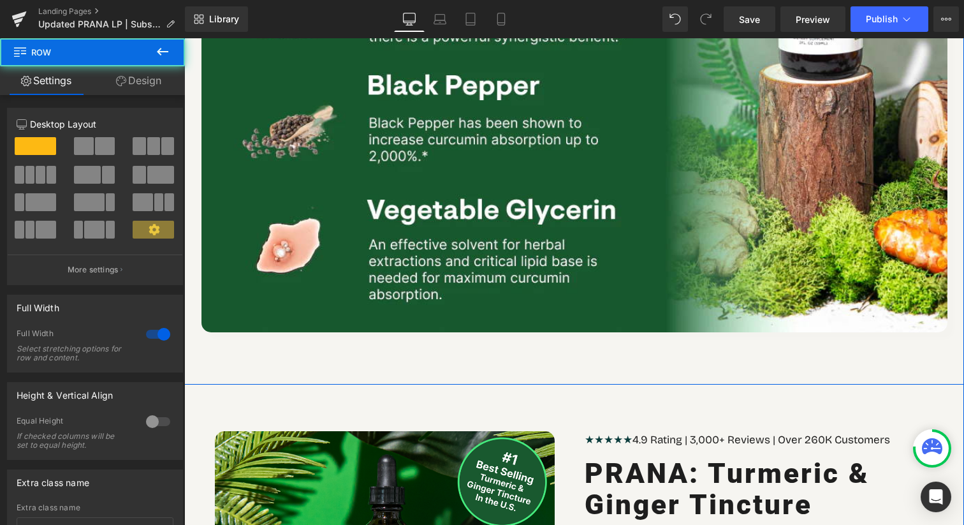
click at [528, 340] on div "Here's Where the Magic Happens Heading Row Image Row Row" at bounding box center [573, 20] width 779 height 728
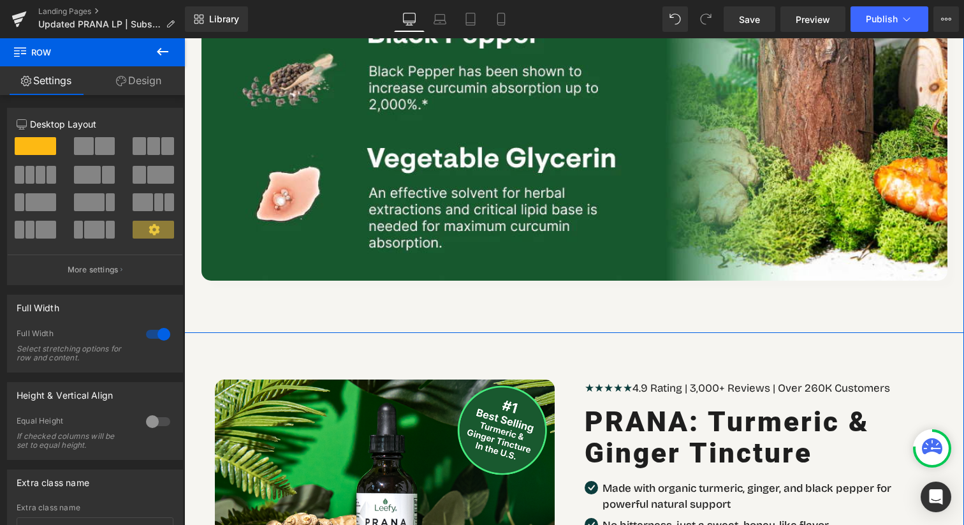
scroll to position [7428, 0]
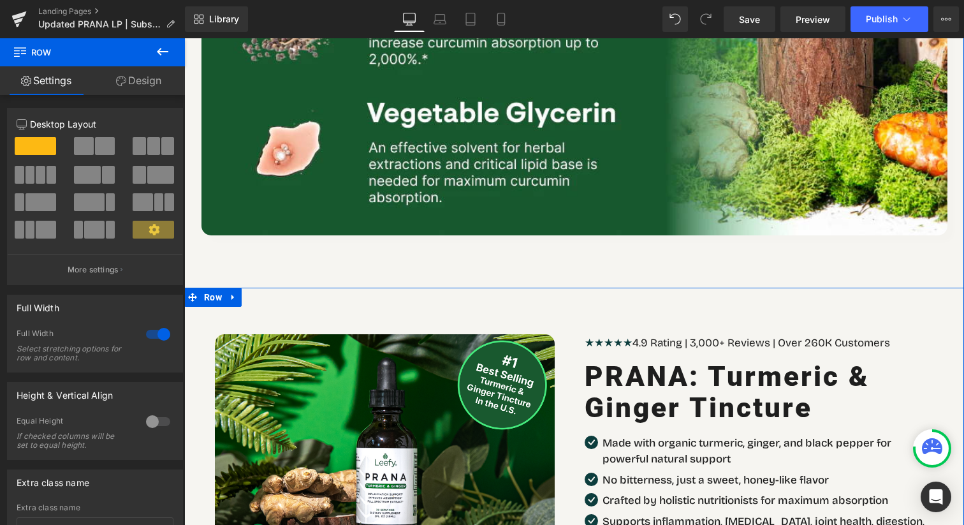
click at [550, 289] on span "Hero Banner" at bounding box center [574, 296] width 48 height 15
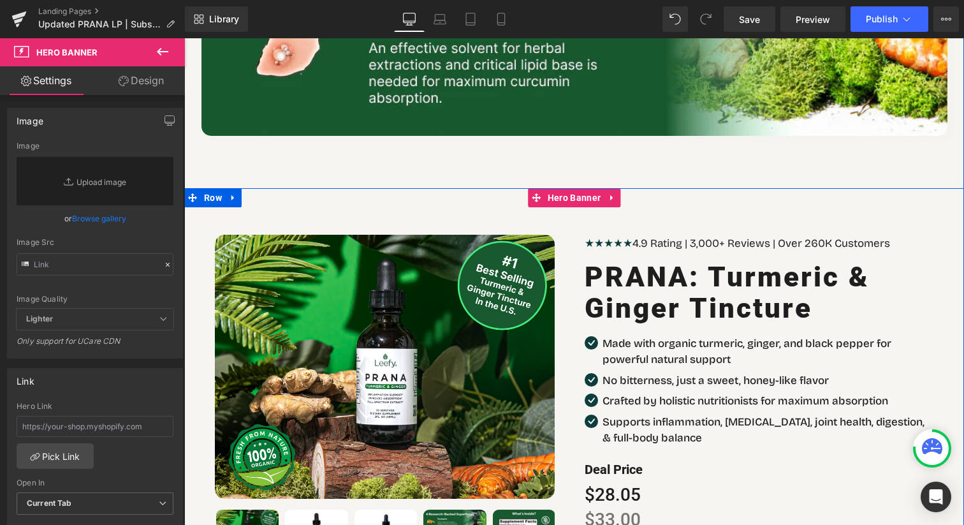
scroll to position [7557, 0]
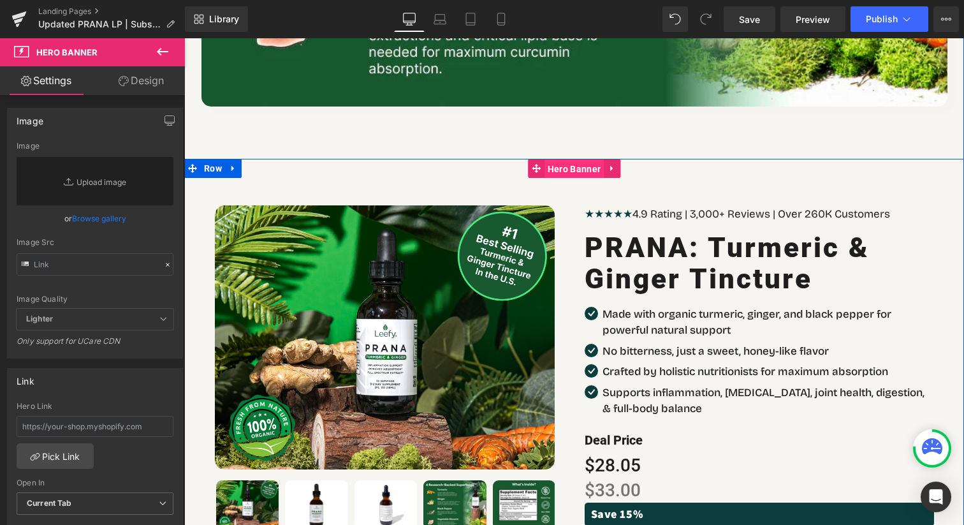
click at [586, 159] on span "Hero Banner" at bounding box center [573, 168] width 59 height 19
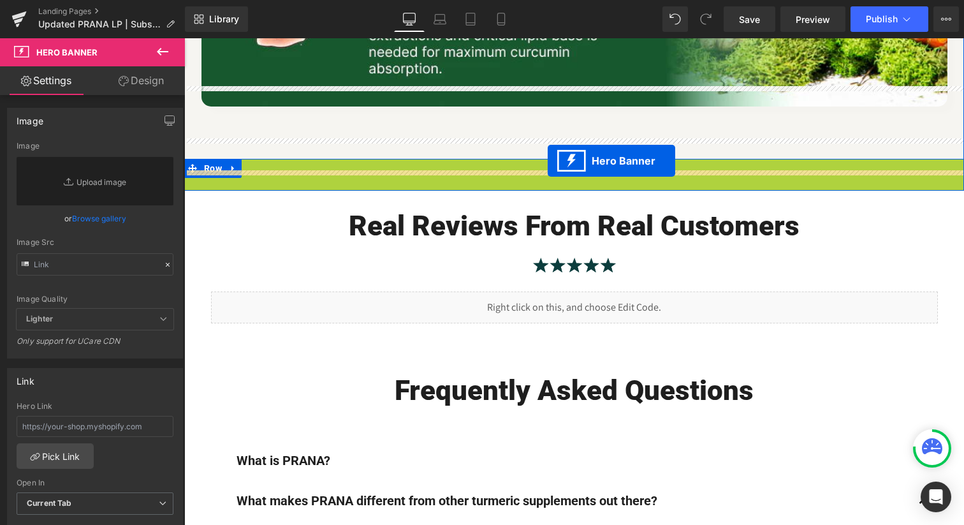
drag, startPoint x: 535, startPoint y: 147, endPoint x: 547, endPoint y: 161, distance: 18.9
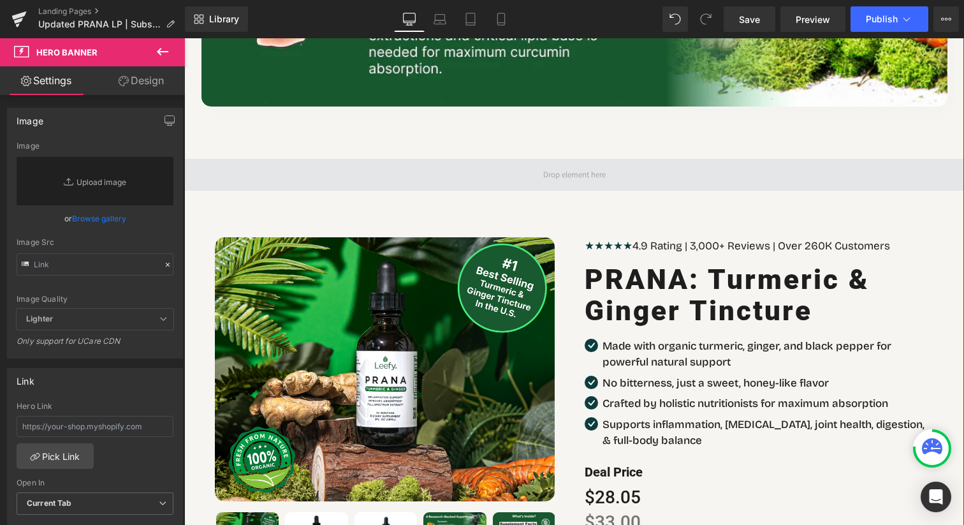
click at [525, 159] on span at bounding box center [573, 175] width 779 height 32
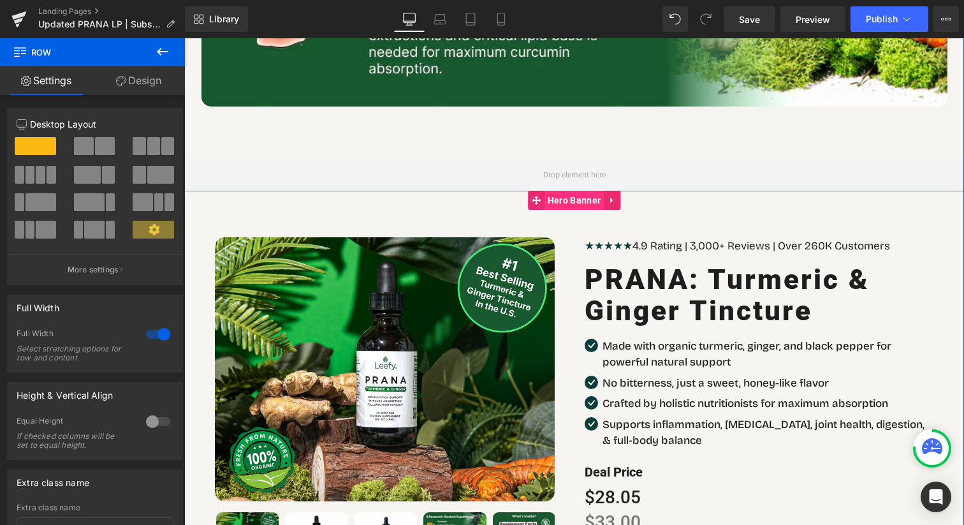
click at [559, 191] on span "Hero Banner" at bounding box center [573, 200] width 59 height 19
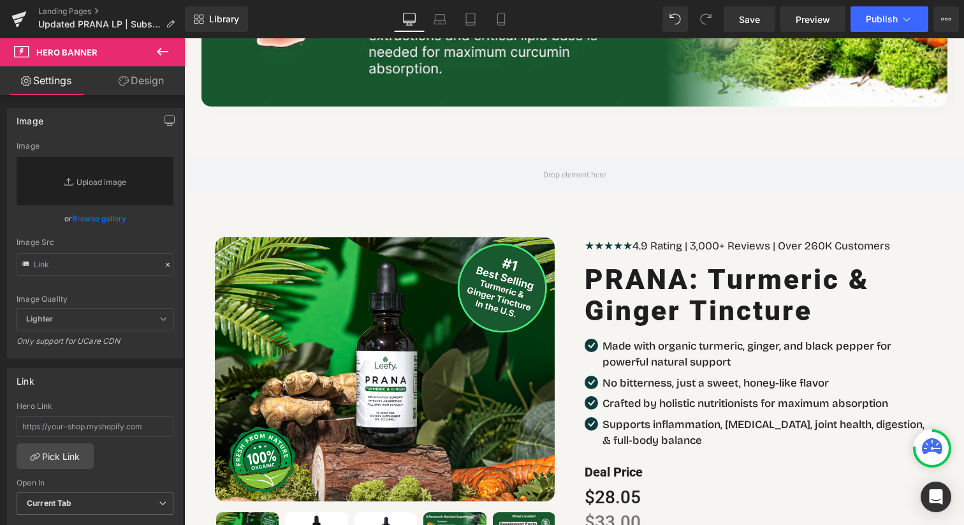
click at [164, 47] on icon at bounding box center [162, 51] width 15 height 15
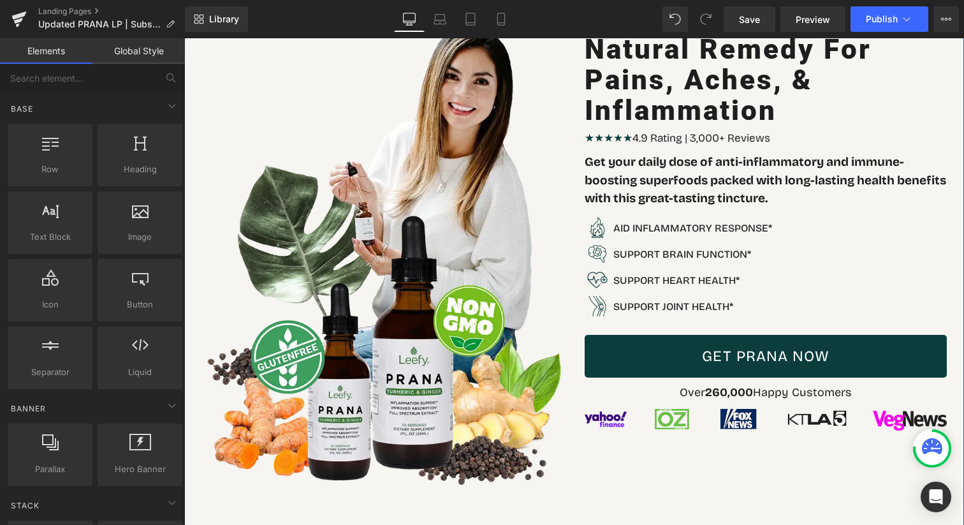
scroll to position [0, 0]
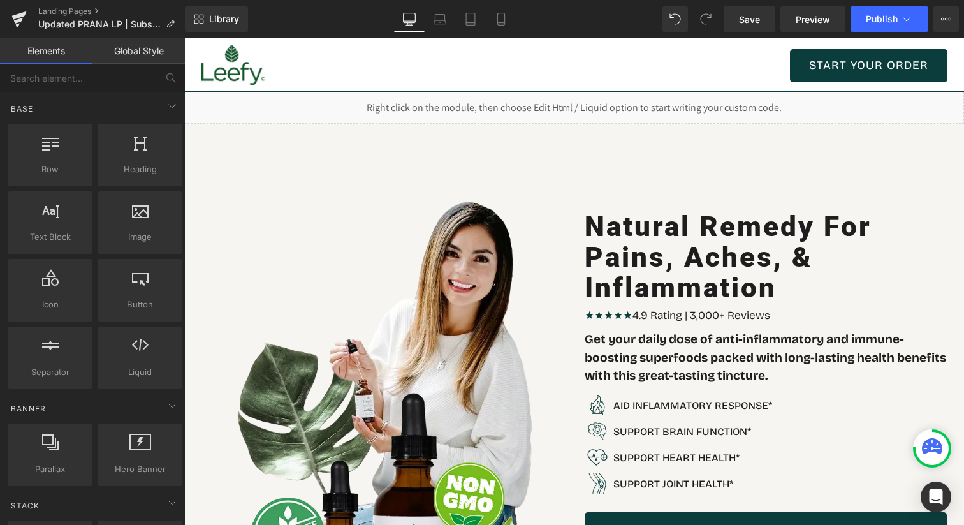
click at [871, 62] on span "Button" at bounding box center [869, 65] width 28 height 15
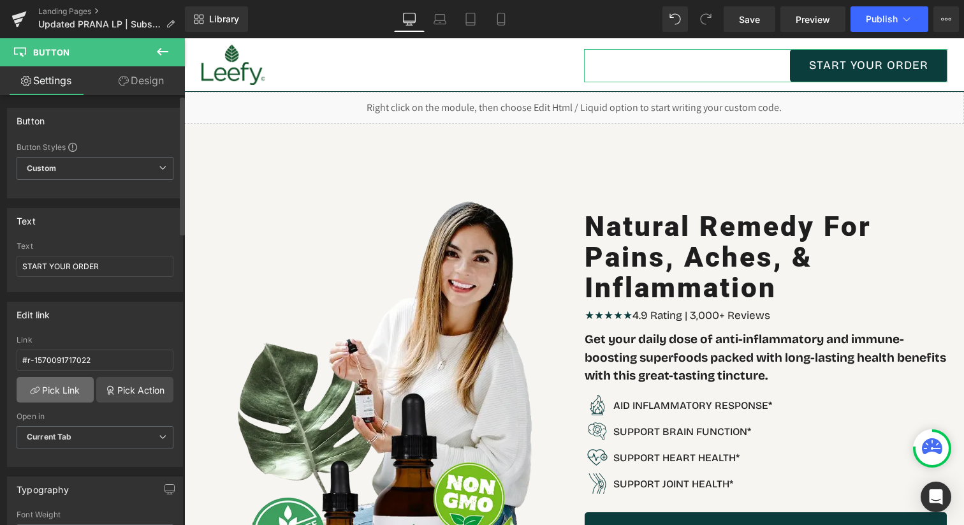
click at [59, 385] on link "Pick Link" at bounding box center [55, 389] width 77 height 25
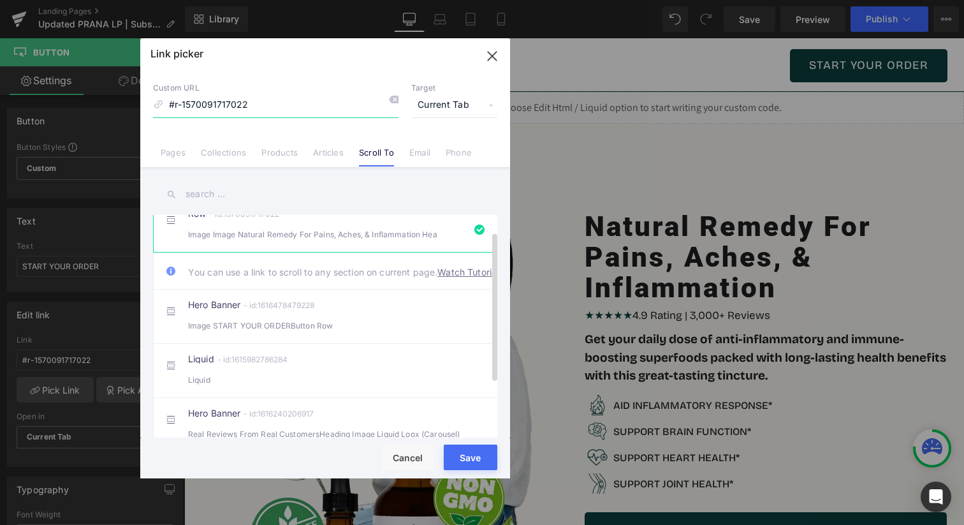
scroll to position [27, 0]
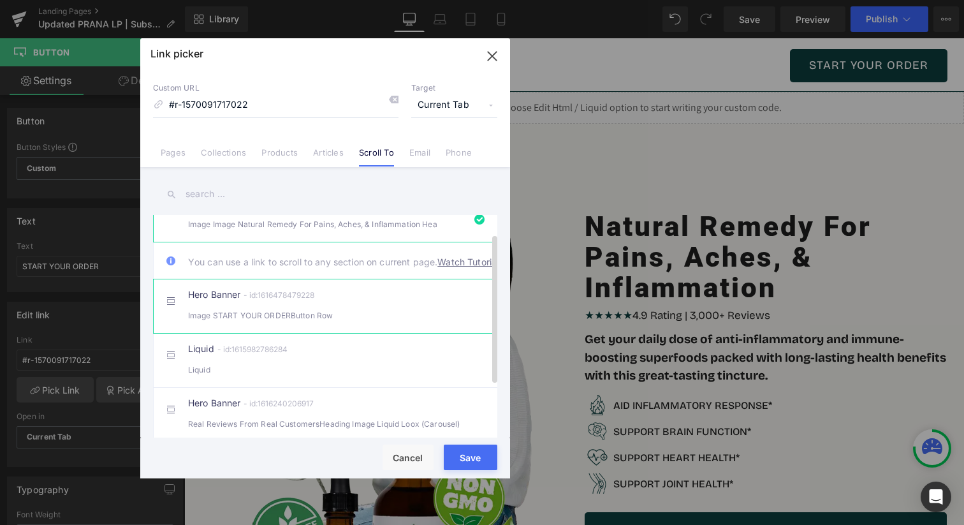
click at [341, 305] on div "Hero Banner - id:1616478479228 Image START YOUR ORDERButton Row" at bounding box center [344, 306] width 313 height 32
click at [465, 449] on button "Save" at bounding box center [471, 456] width 54 height 25
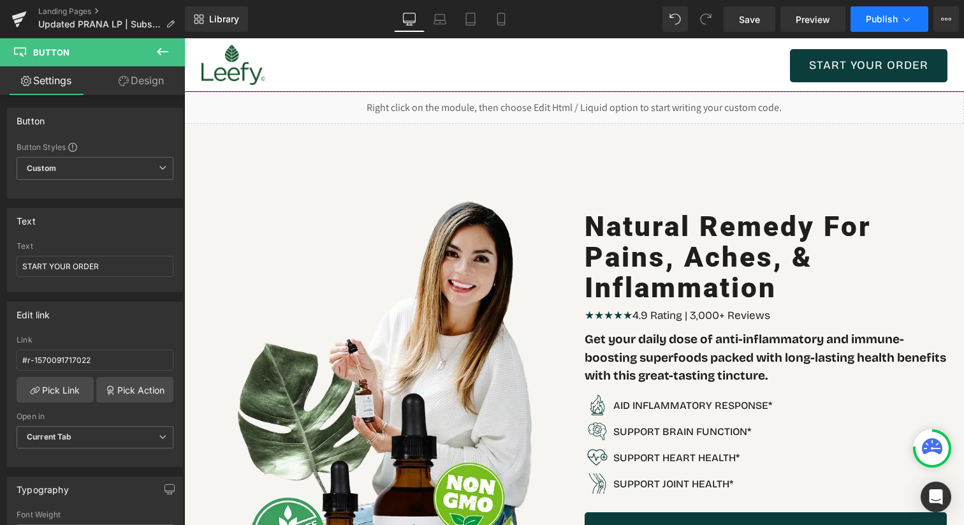
click at [891, 13] on button "Publish" at bounding box center [889, 18] width 78 height 25
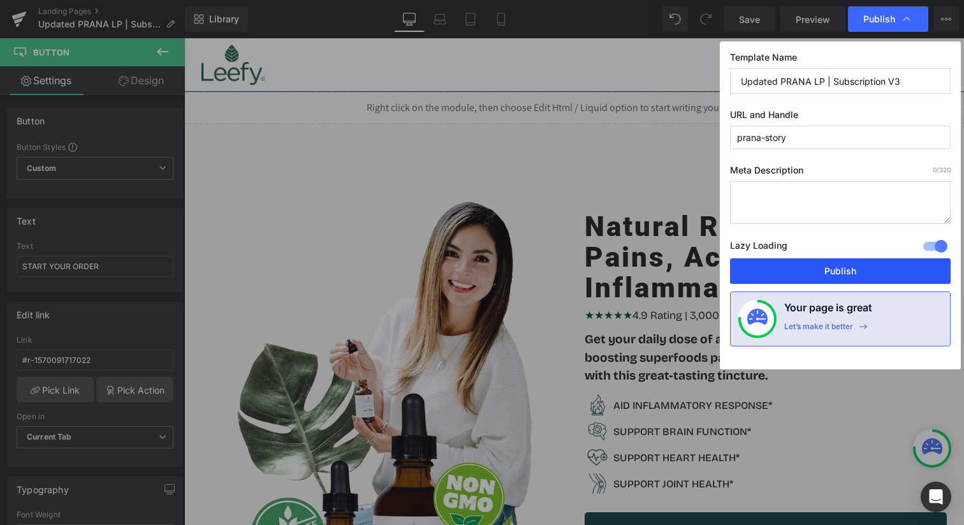
click at [843, 271] on button "Publish" at bounding box center [840, 270] width 221 height 25
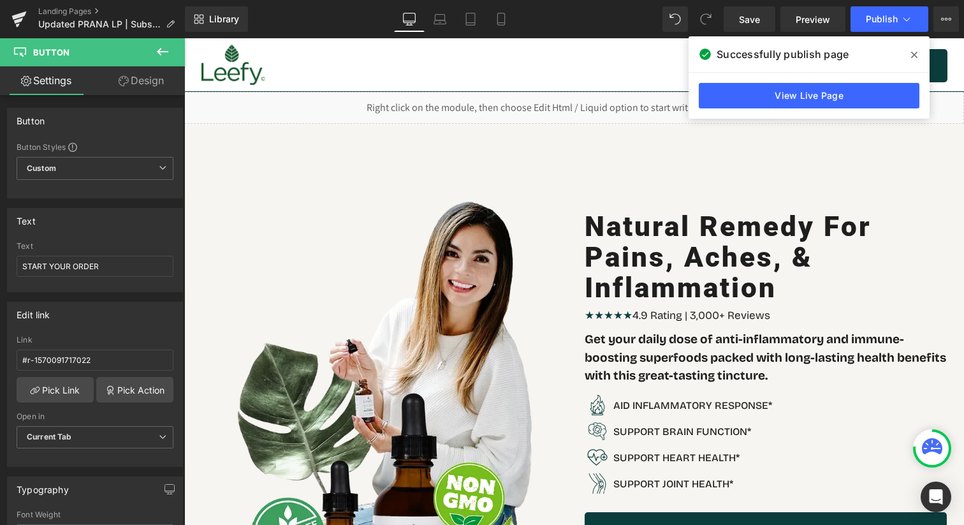
click at [915, 61] on span at bounding box center [914, 55] width 20 height 20
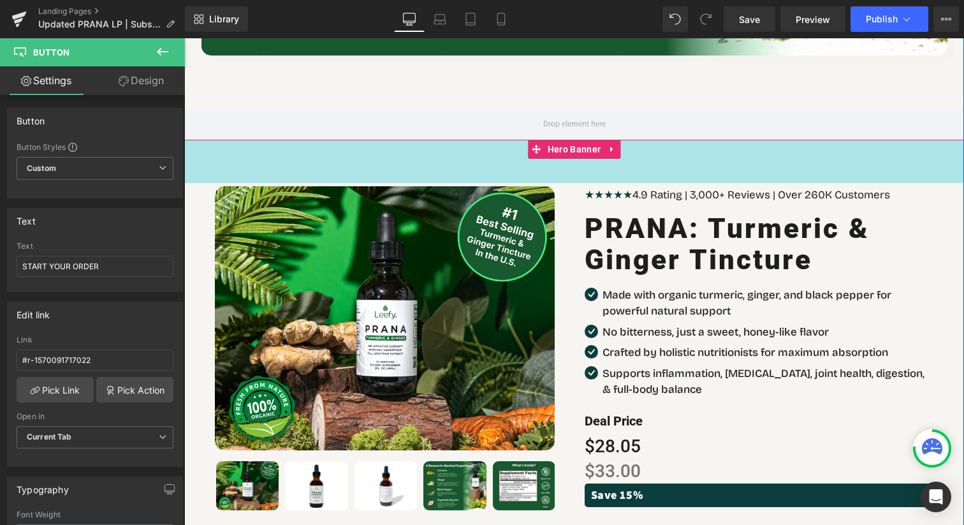
scroll to position [7546, 0]
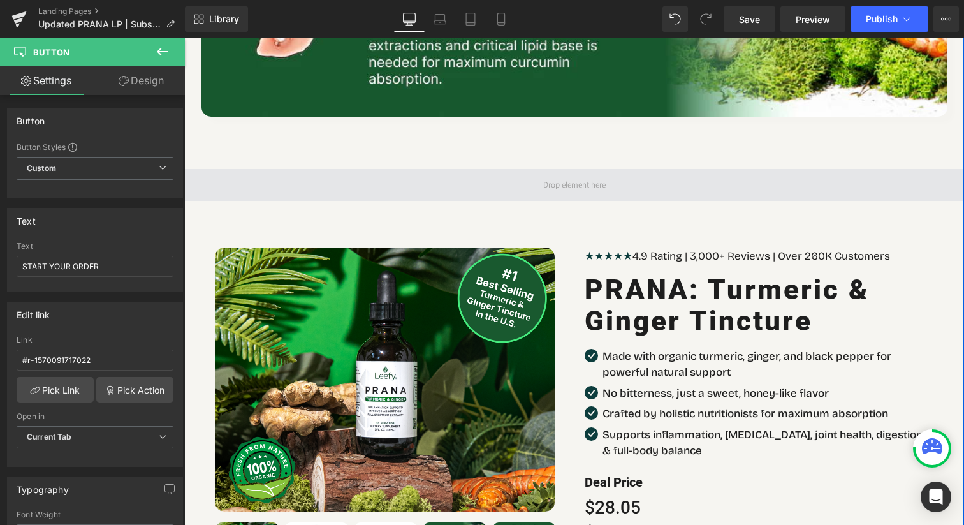
click at [263, 172] on span at bounding box center [573, 185] width 779 height 32
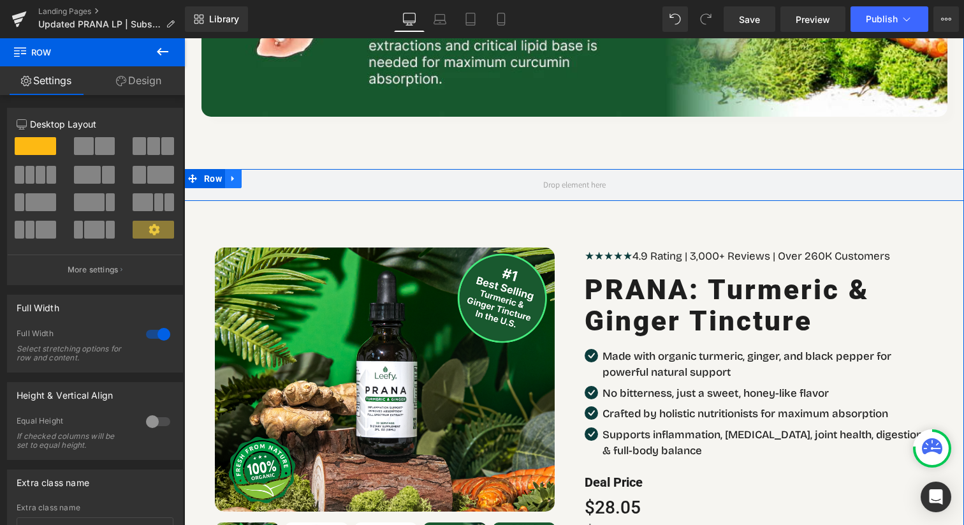
click at [236, 173] on icon at bounding box center [233, 178] width 9 height 10
click at [266, 173] on icon at bounding box center [266, 178] width 9 height 10
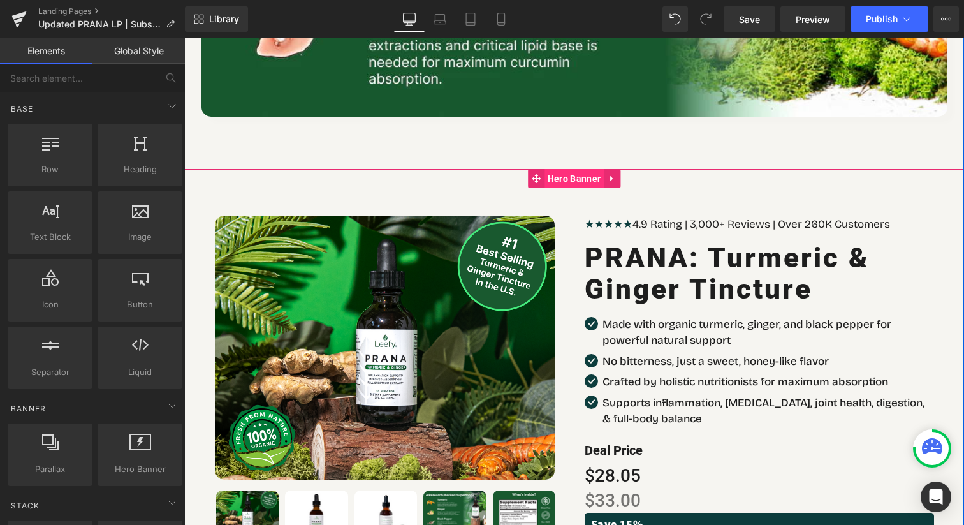
click at [579, 169] on span "Hero Banner" at bounding box center [573, 178] width 59 height 19
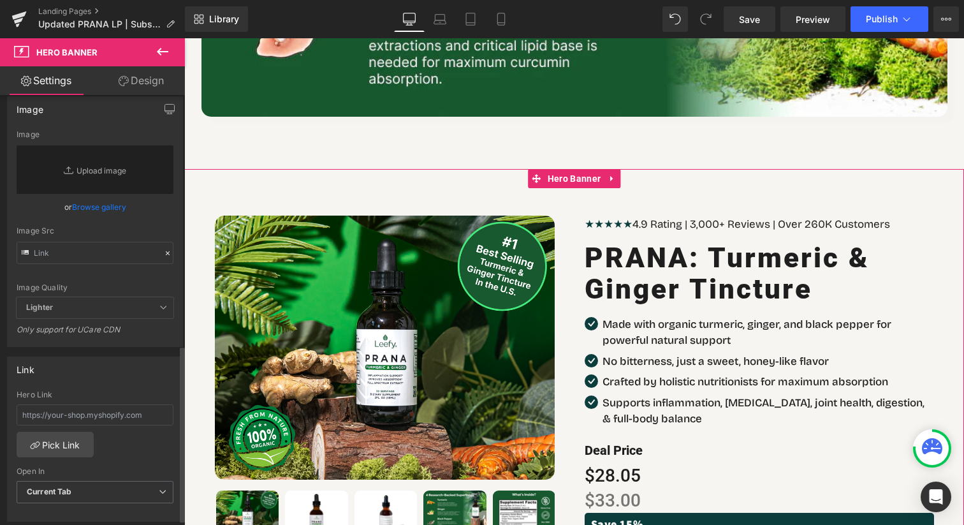
scroll to position [0, 0]
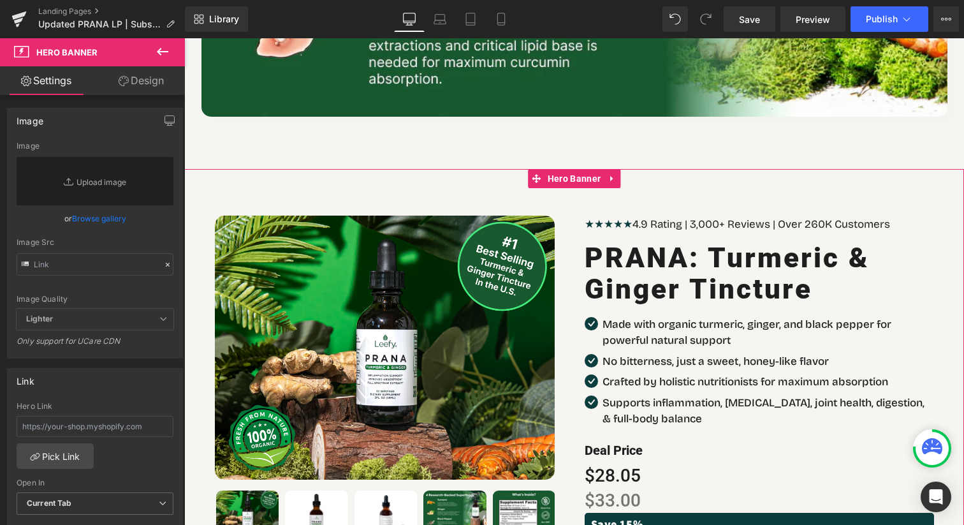
click at [151, 90] on link "Design" at bounding box center [141, 80] width 92 height 29
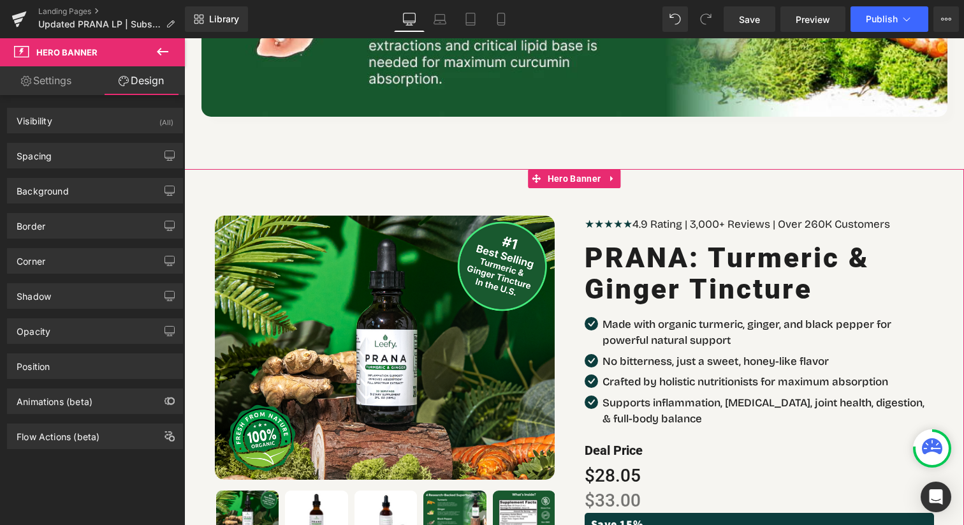
click at [40, 84] on link "Settings" at bounding box center [46, 80] width 92 height 29
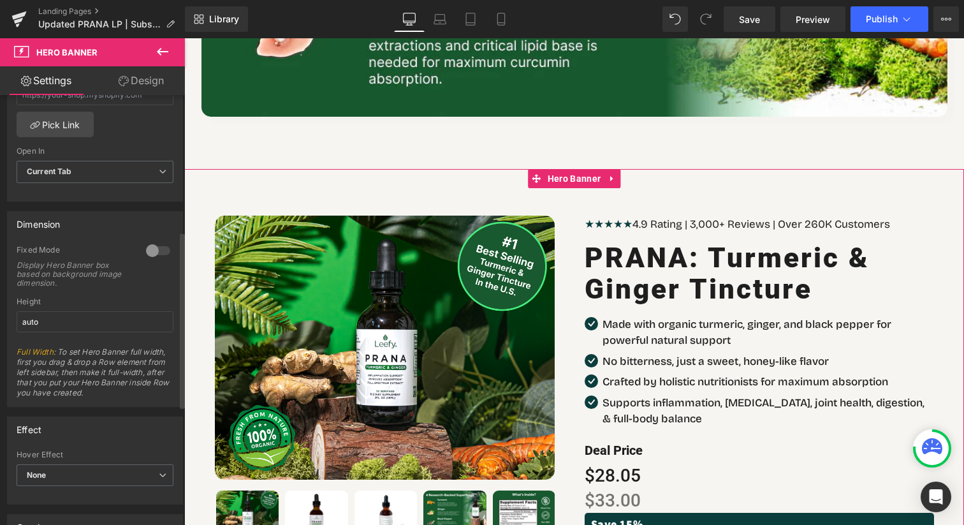
scroll to position [622, 0]
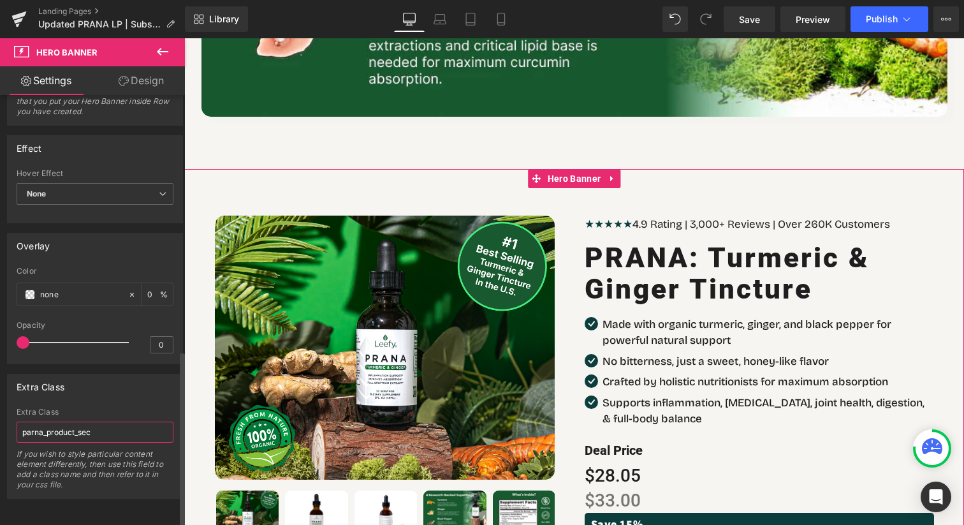
click at [33, 421] on input "parna_product_sec" at bounding box center [95, 431] width 157 height 21
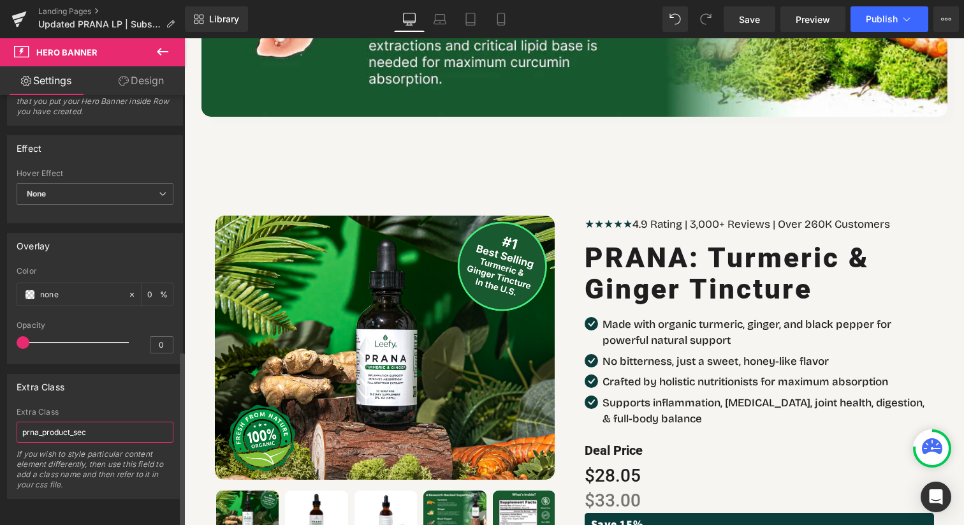
type input "prana_product_sec"
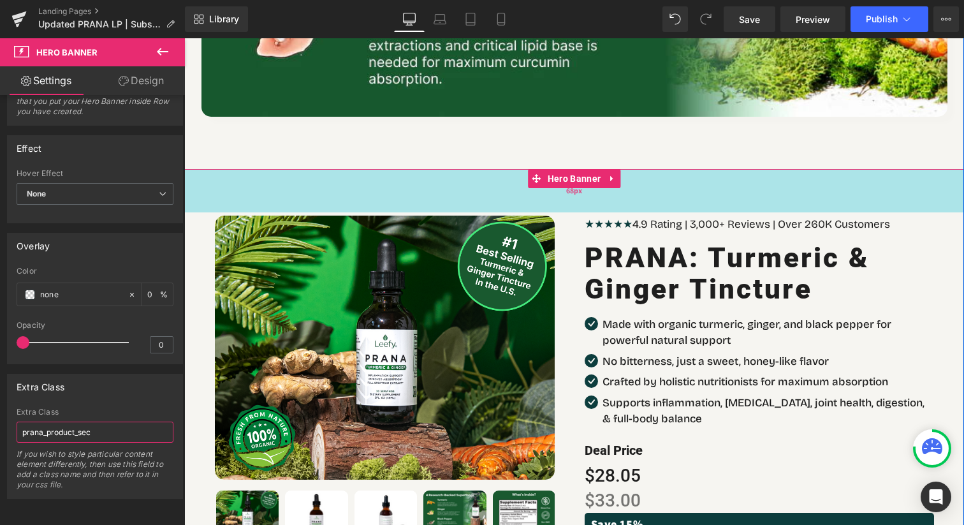
click at [368, 169] on div "68px" at bounding box center [573, 190] width 779 height 43
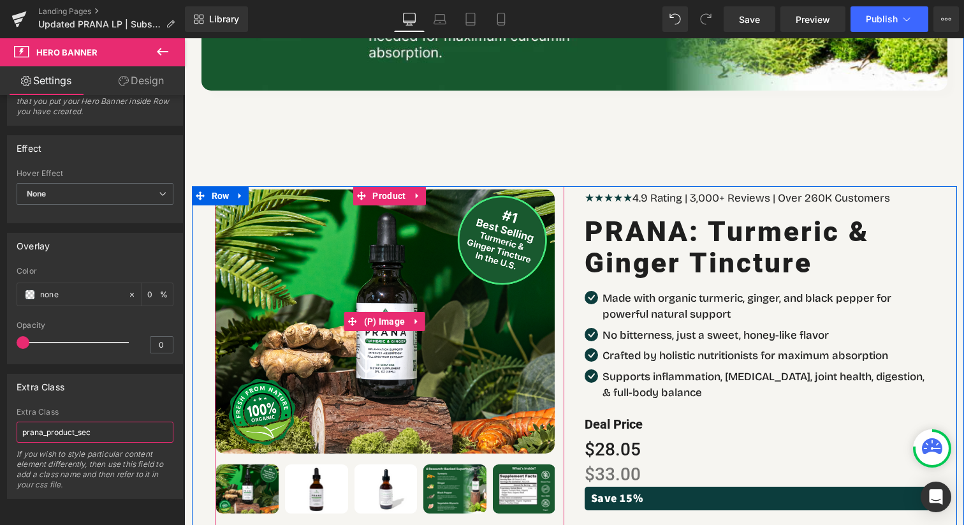
scroll to position [7566, 0]
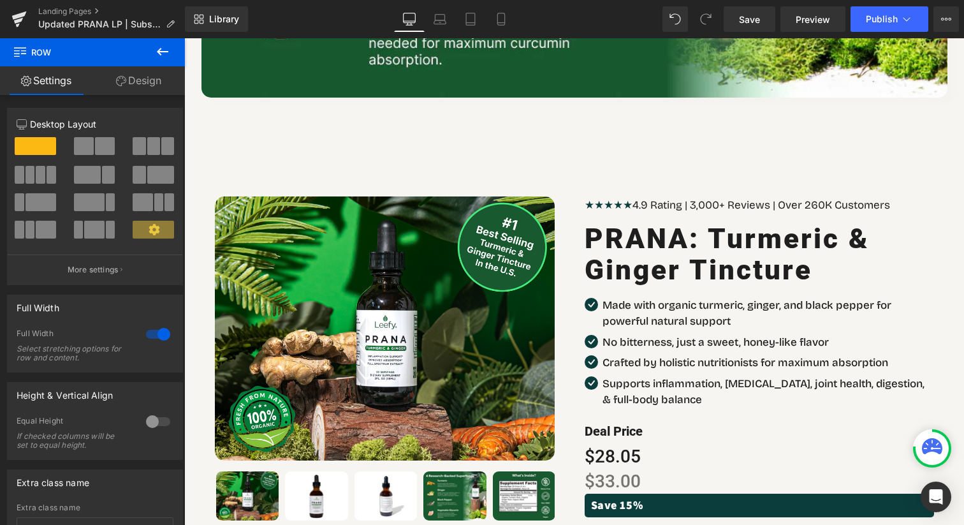
click at [164, 45] on icon at bounding box center [162, 51] width 15 height 15
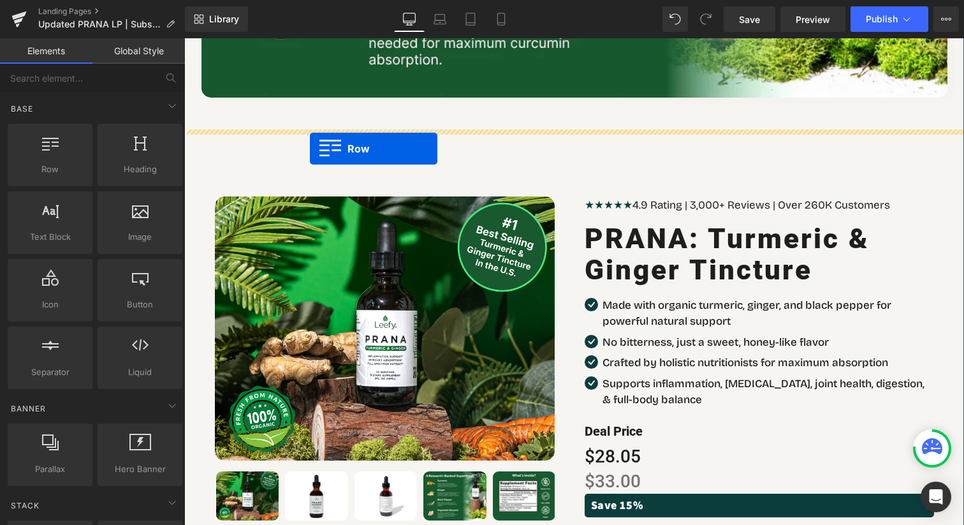
drag, startPoint x: 224, startPoint y: 192, endPoint x: 312, endPoint y: 146, distance: 99.2
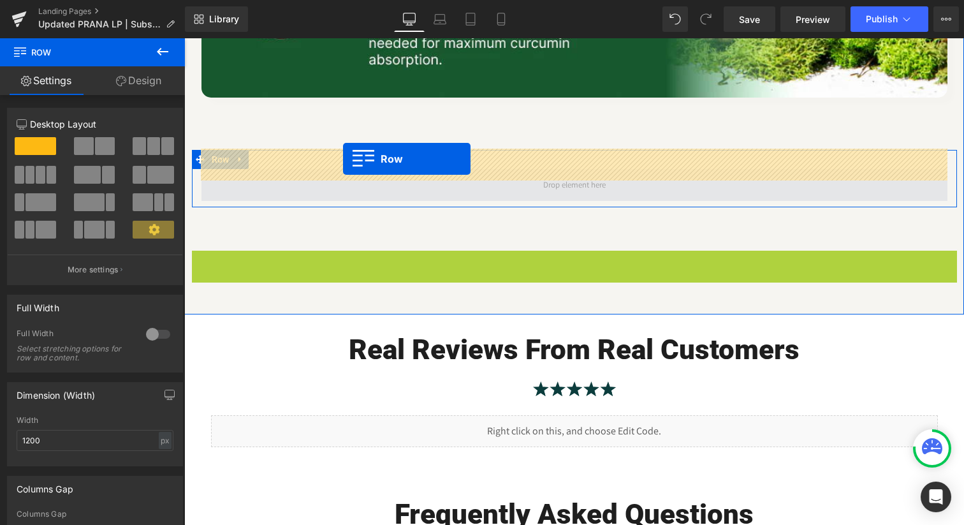
drag, startPoint x: 198, startPoint y: 240, endPoint x: 342, endPoint y: 159, distance: 165.5
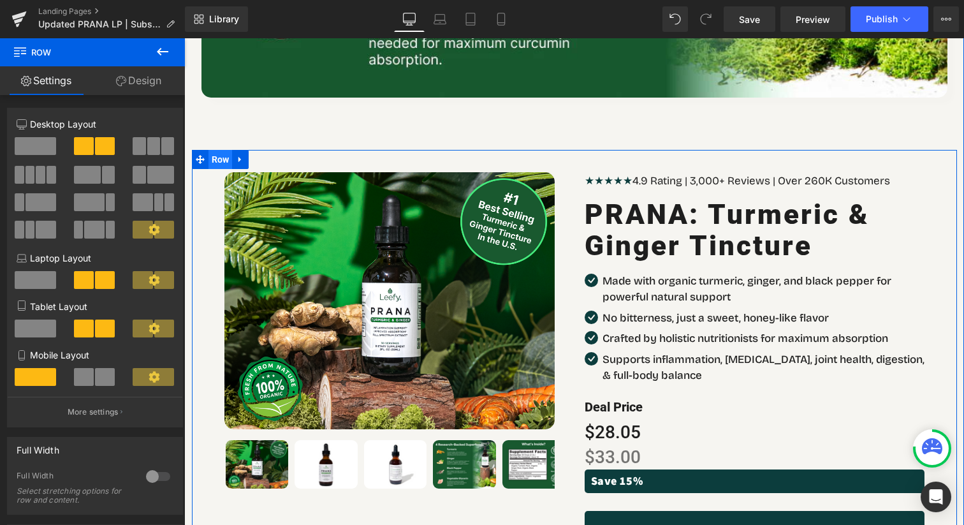
click at [216, 150] on span "Row" at bounding box center [220, 159] width 24 height 19
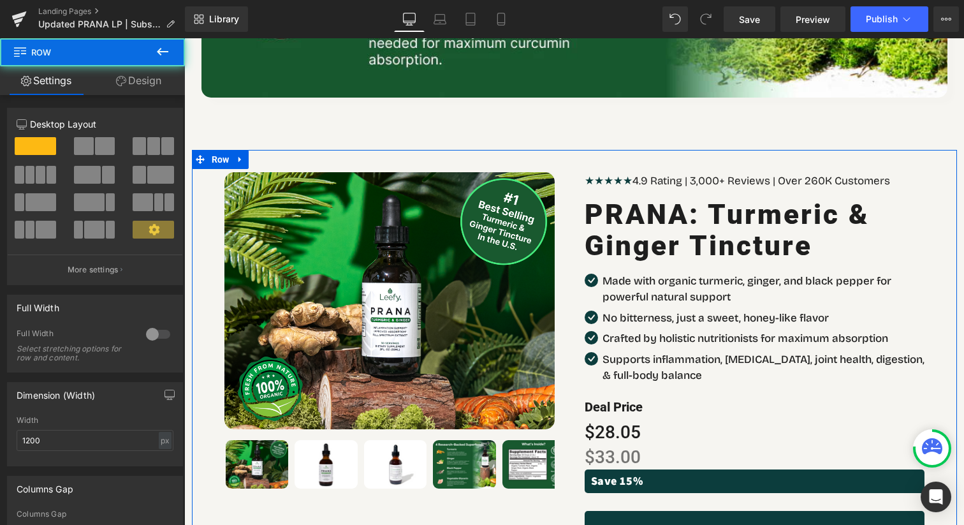
click at [154, 82] on link "Design" at bounding box center [138, 80] width 92 height 29
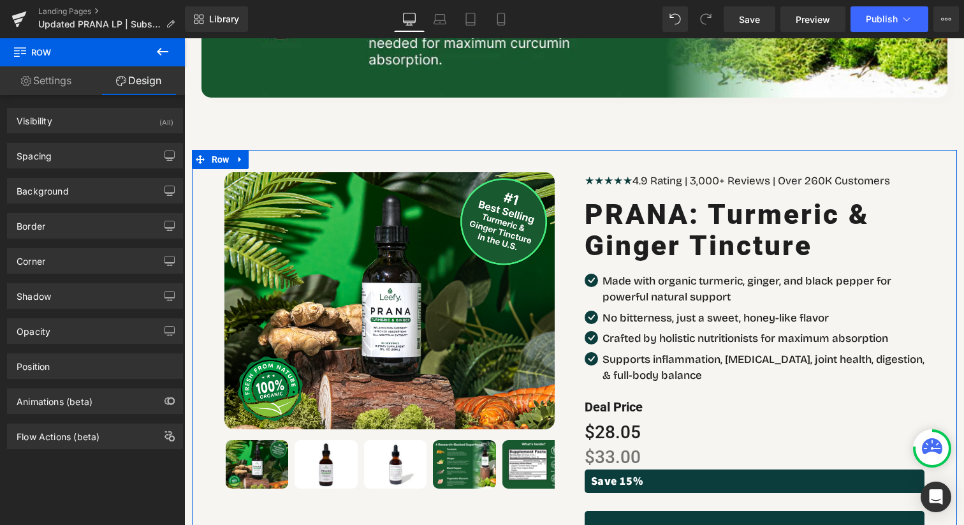
click at [43, 91] on link "Settings" at bounding box center [46, 80] width 92 height 29
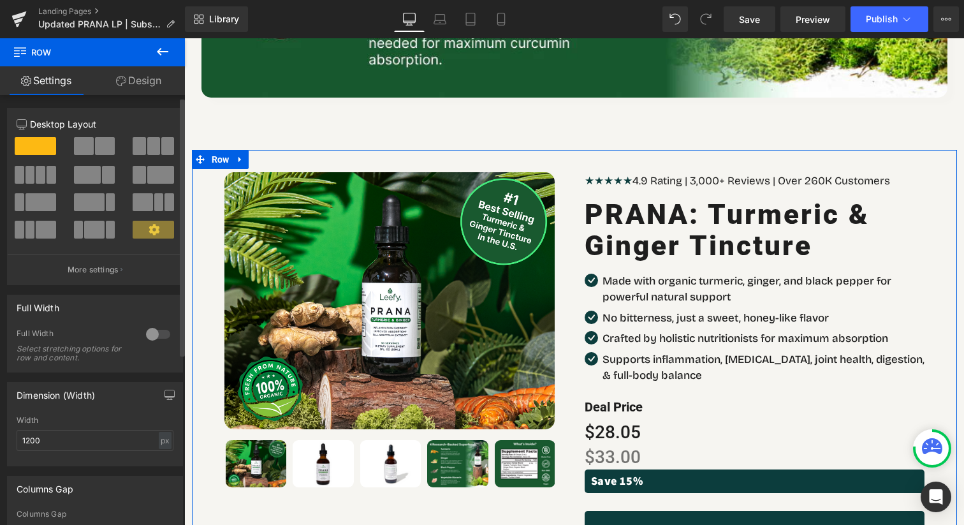
scroll to position [4, 0]
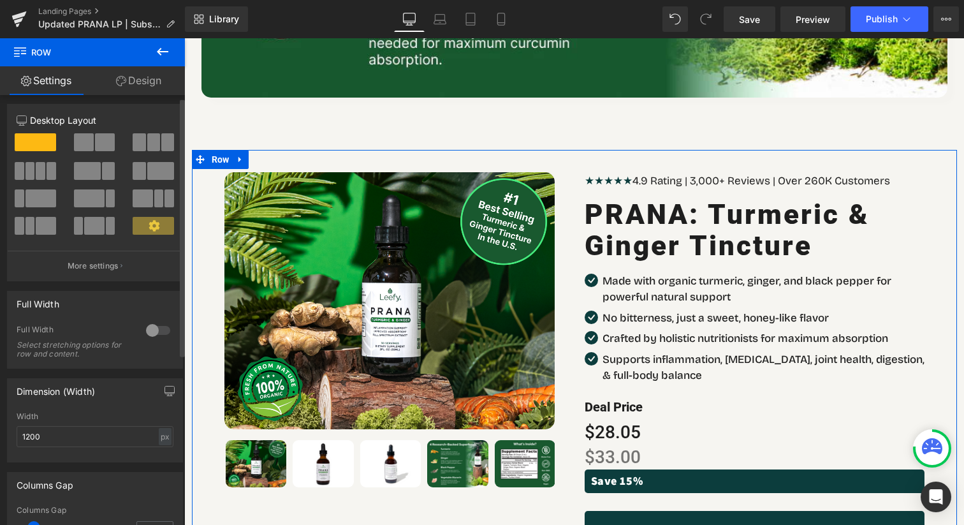
click at [157, 333] on div at bounding box center [158, 330] width 31 height 20
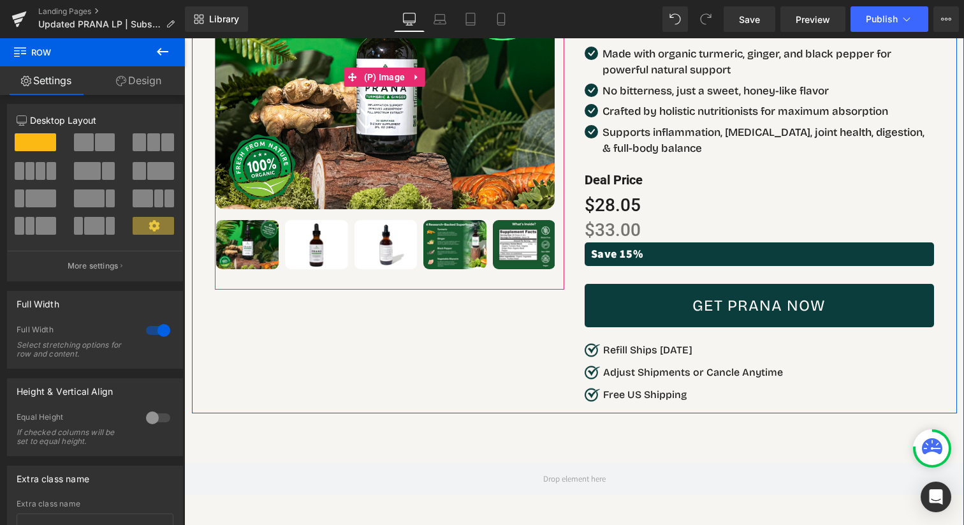
scroll to position [7881, 0]
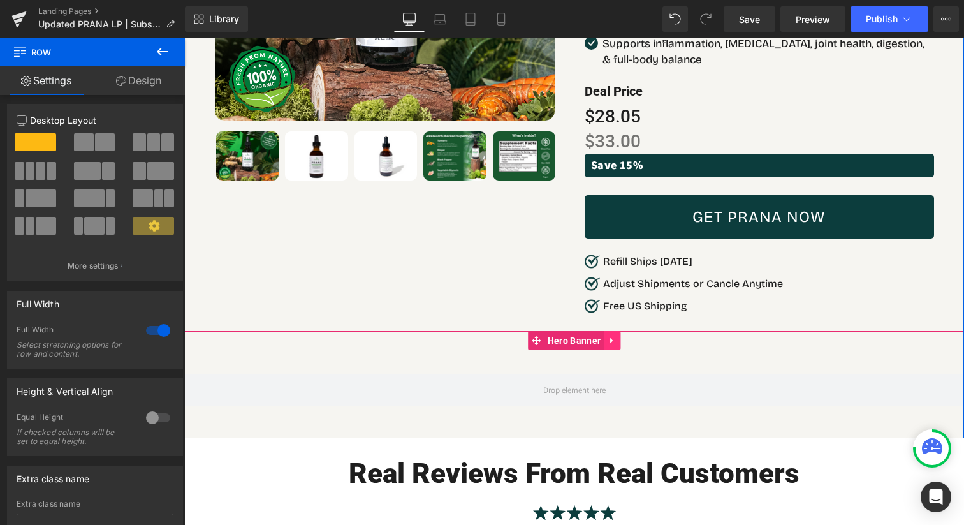
click at [613, 331] on link at bounding box center [612, 340] width 17 height 19
click at [619, 336] on icon at bounding box center [620, 340] width 9 height 9
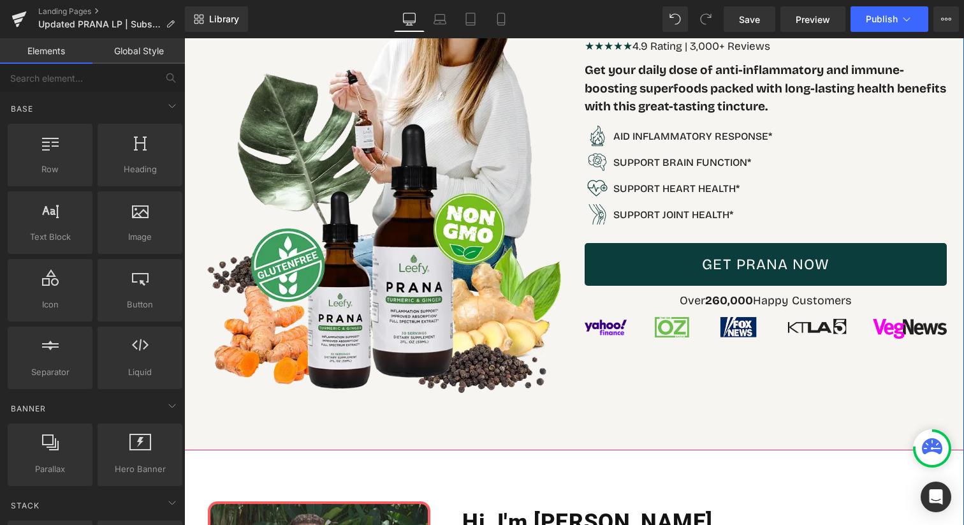
scroll to position [0, 0]
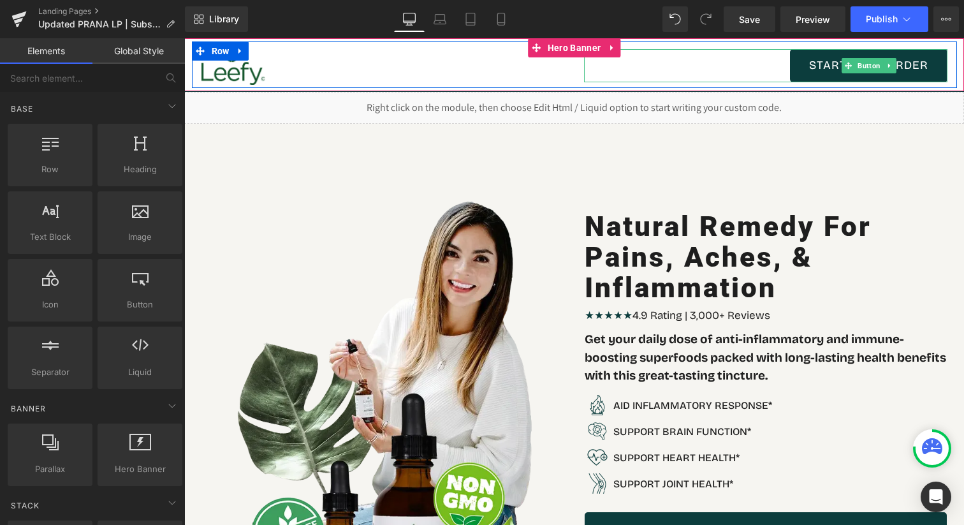
click at [839, 75] on link "START YOUR ORDER" at bounding box center [868, 65] width 157 height 33
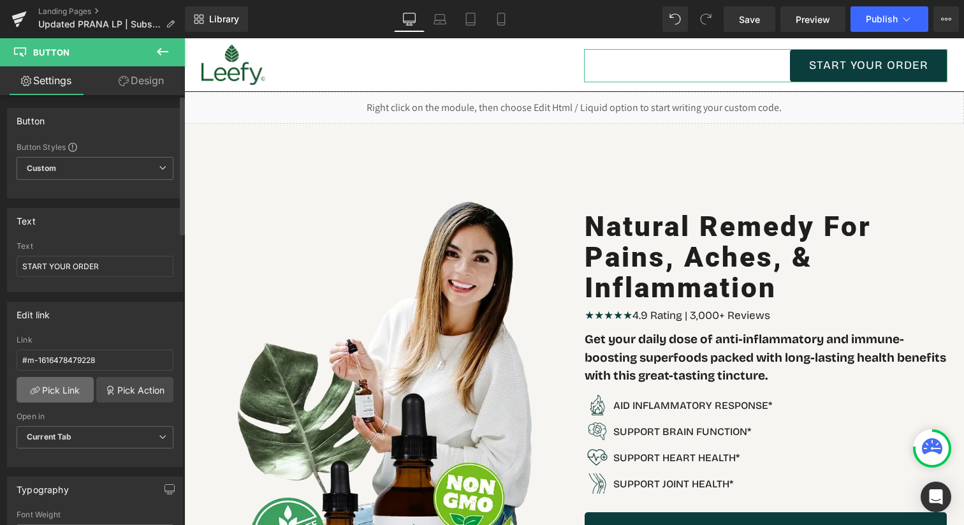
click at [50, 381] on link "Pick Link" at bounding box center [55, 389] width 77 height 25
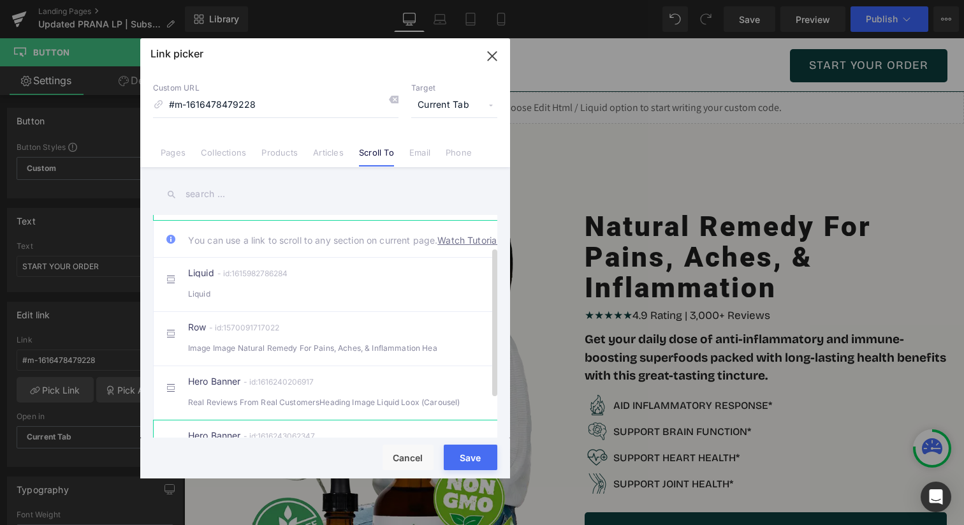
scroll to position [19, 0]
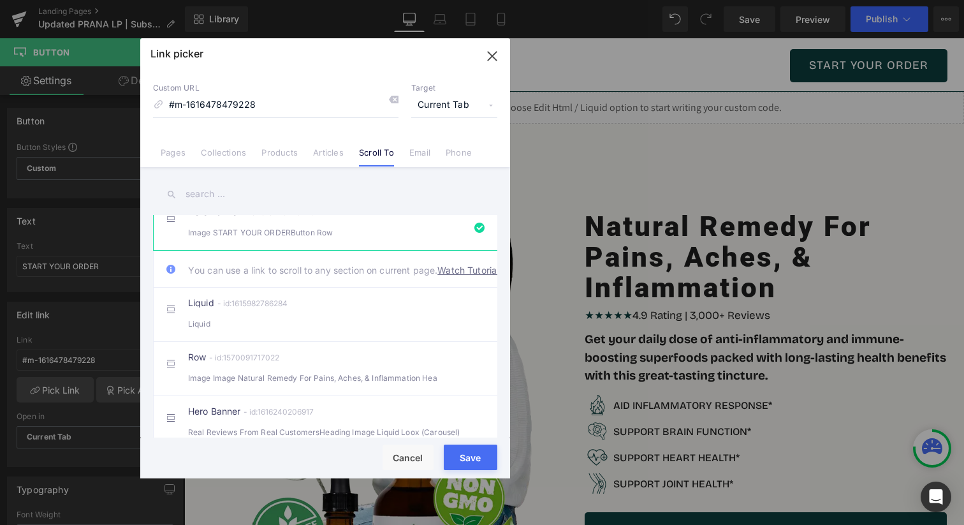
click at [488, 59] on icon "button" at bounding box center [492, 56] width 8 height 8
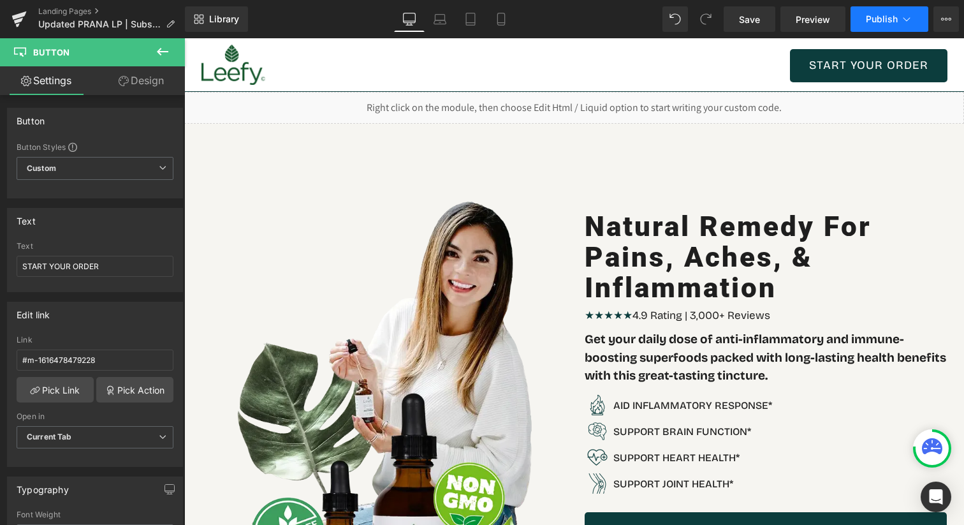
click at [923, 25] on button "Publish" at bounding box center [889, 18] width 78 height 25
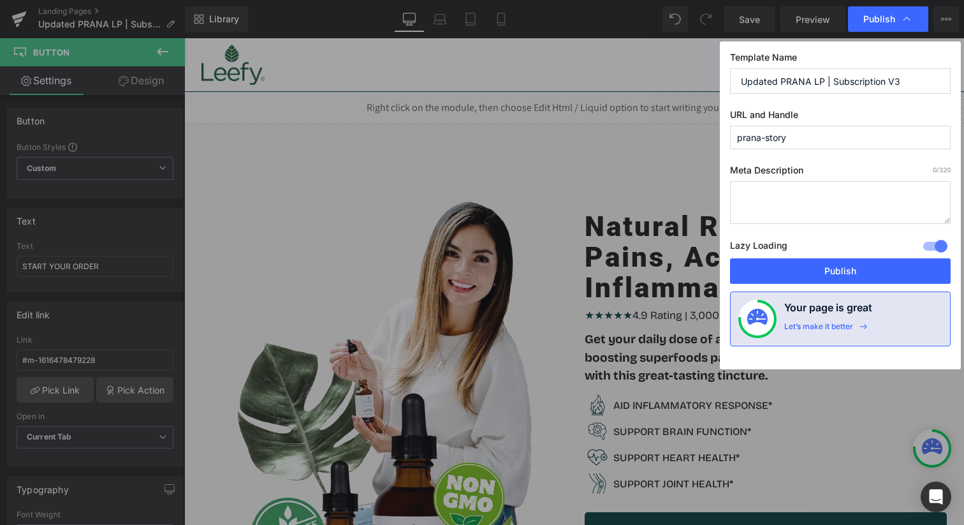
click at [804, 256] on div "Lazy Loading Build Upgrade plan to unlock" at bounding box center [840, 247] width 221 height 21
click at [804, 264] on button "Publish" at bounding box center [840, 270] width 221 height 25
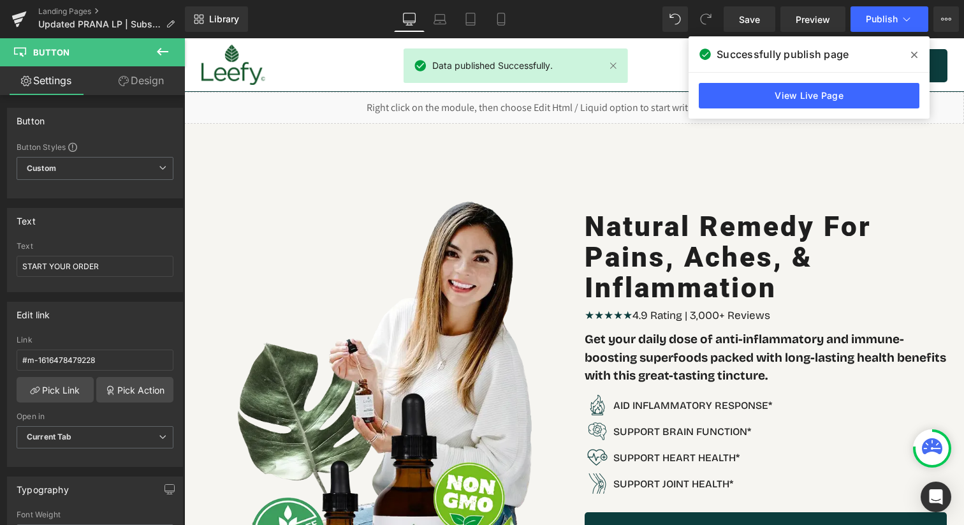
click at [906, 55] on span at bounding box center [914, 55] width 20 height 20
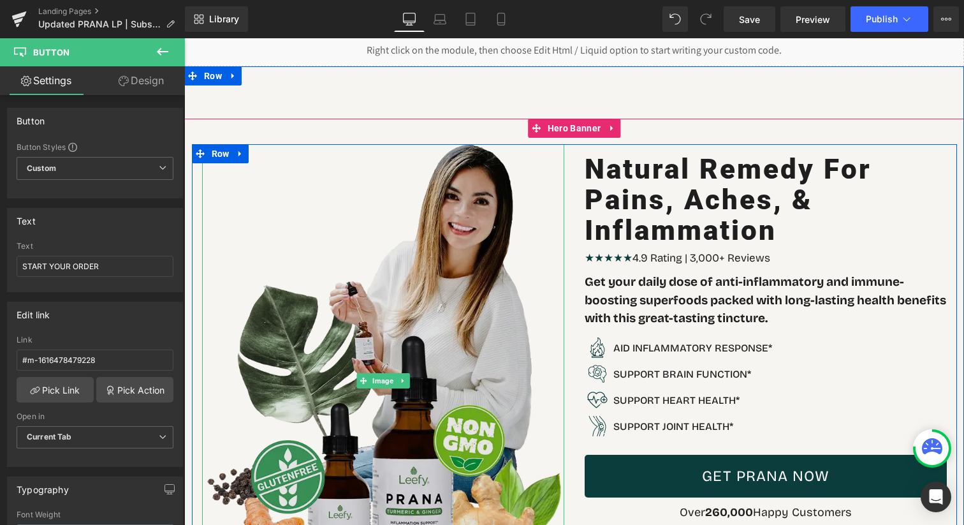
scroll to position [171, 0]
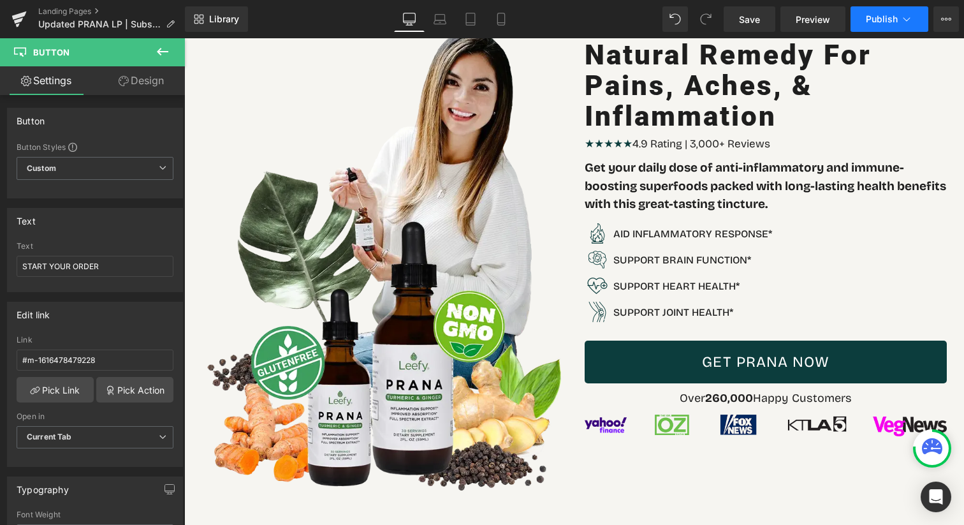
click at [868, 27] on button "Publish" at bounding box center [889, 18] width 78 height 25
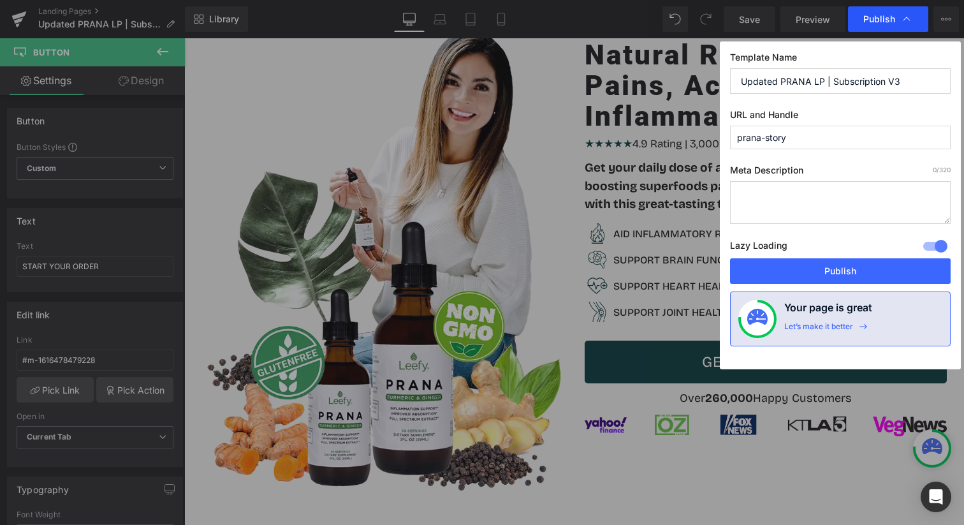
click at [869, 27] on div "Publish" at bounding box center [888, 18] width 80 height 25
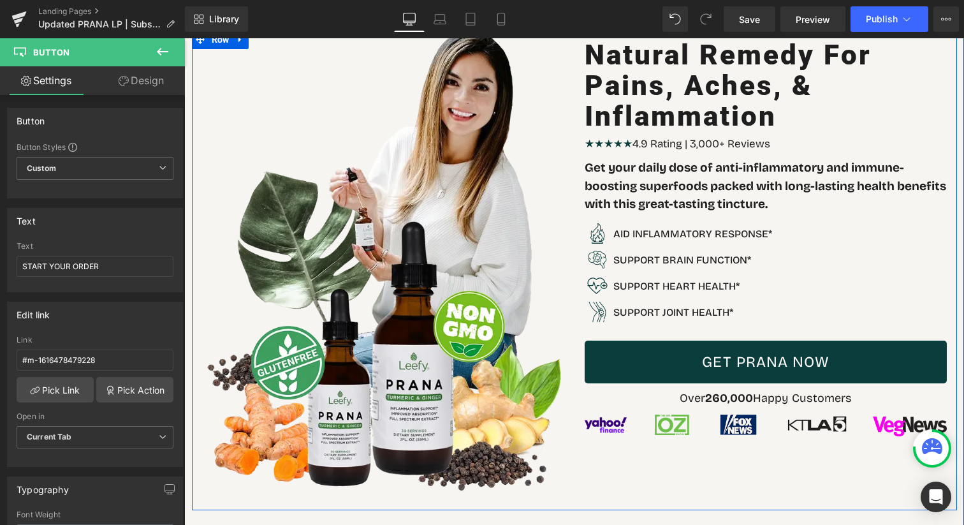
click at [742, 356] on span at bounding box center [744, 361] width 13 height 15
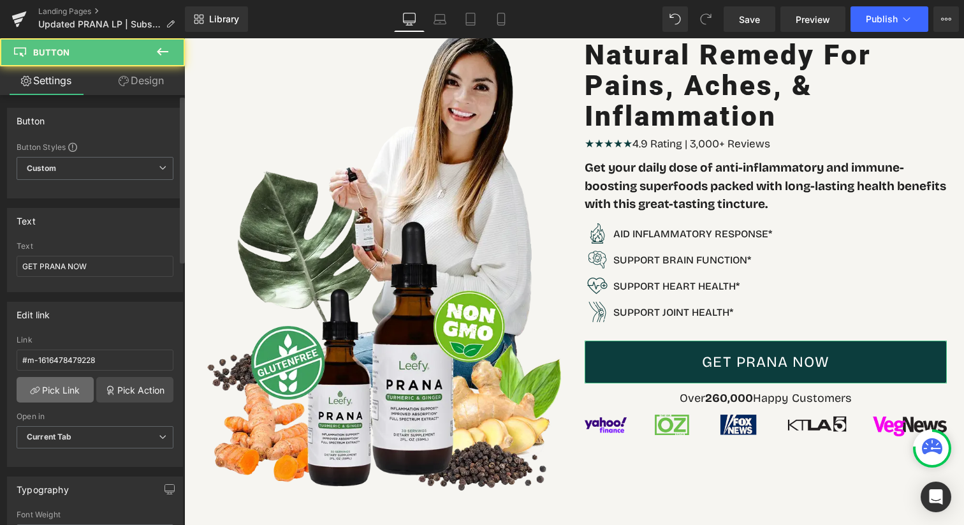
click at [73, 384] on link "Pick Link" at bounding box center [55, 389] width 77 height 25
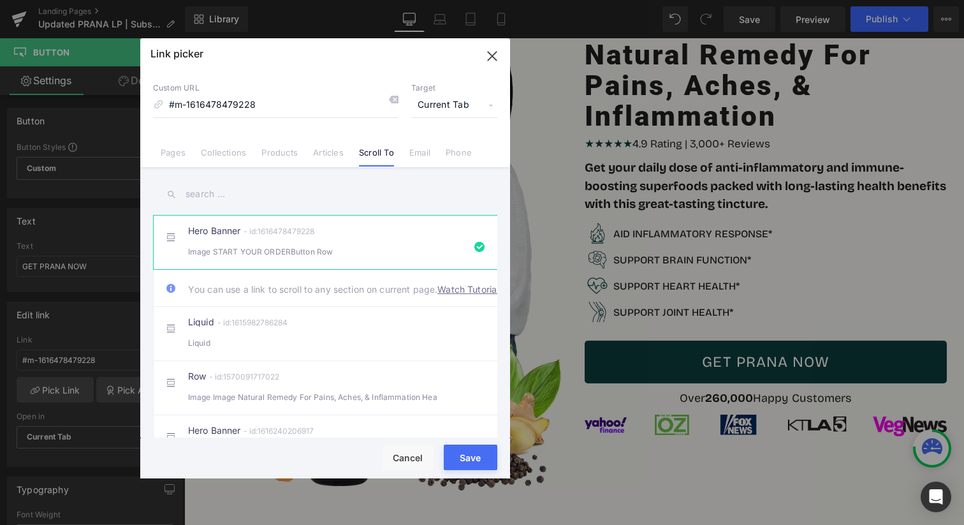
click at [298, 192] on input "text" at bounding box center [325, 194] width 344 height 29
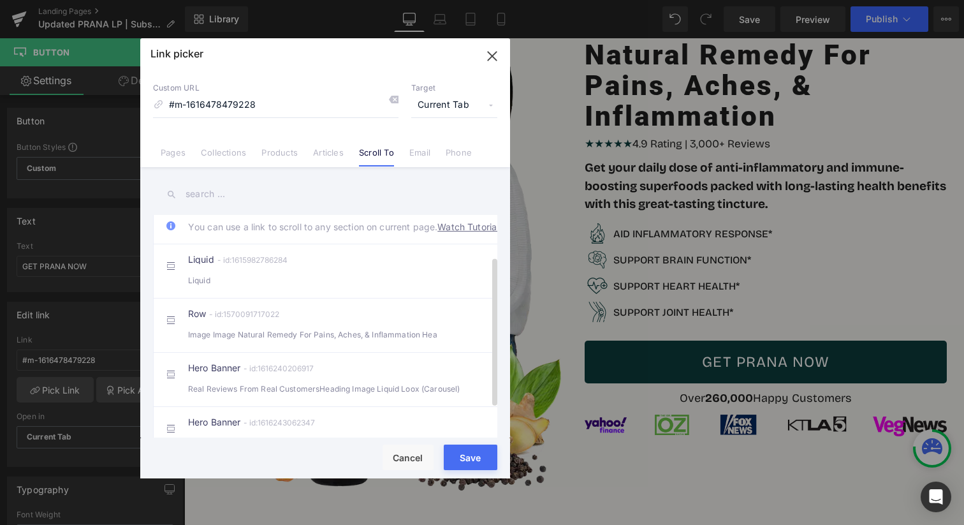
scroll to position [83, 0]
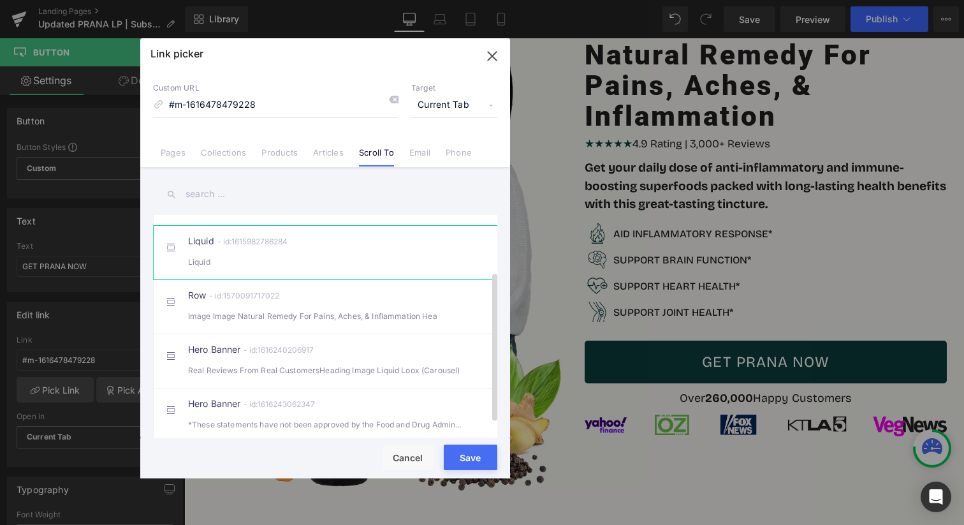
click at [271, 268] on div "Liquid" at bounding box center [325, 261] width 274 height 13
click at [465, 456] on button "Save" at bounding box center [471, 456] width 54 height 25
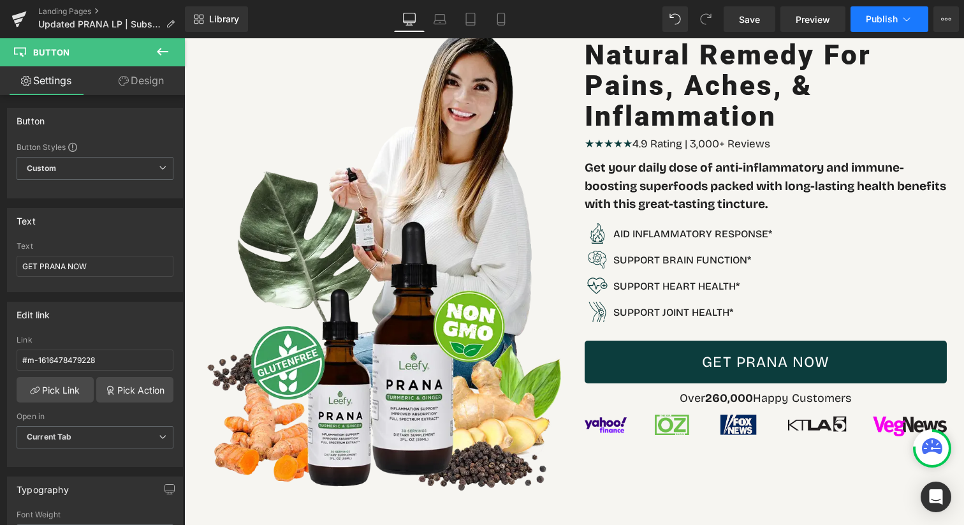
click at [892, 31] on button "Publish" at bounding box center [889, 18] width 78 height 25
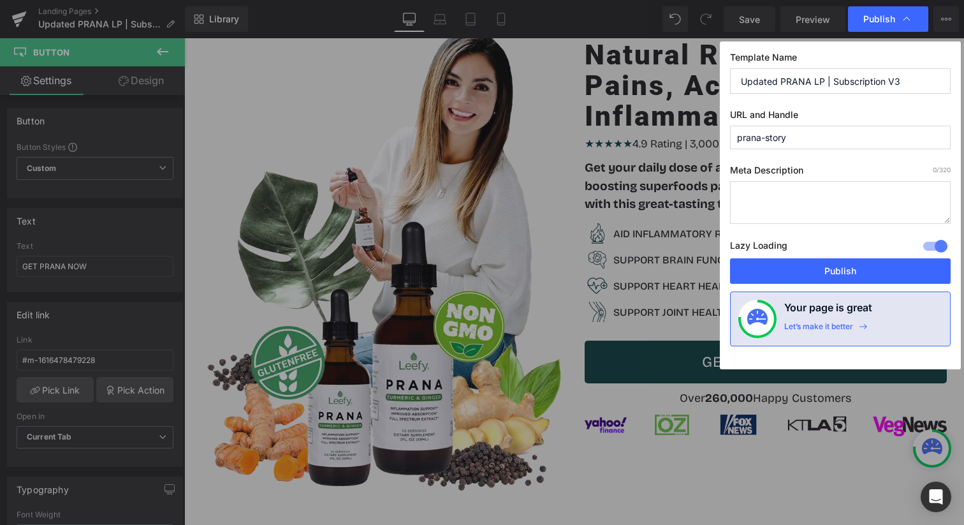
click at [862, 257] on div "Lazy Loading Build Upgrade plan to unlock" at bounding box center [840, 247] width 221 height 21
click at [862, 260] on button "Publish" at bounding box center [840, 270] width 221 height 25
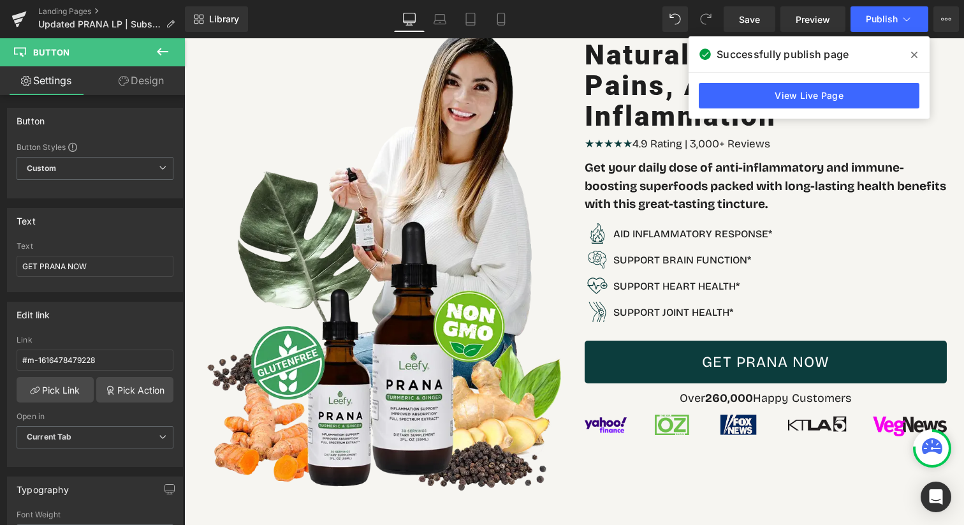
drag, startPoint x: 908, startPoint y: 55, endPoint x: 662, endPoint y: 6, distance: 250.8
click at [908, 55] on span at bounding box center [914, 55] width 20 height 20
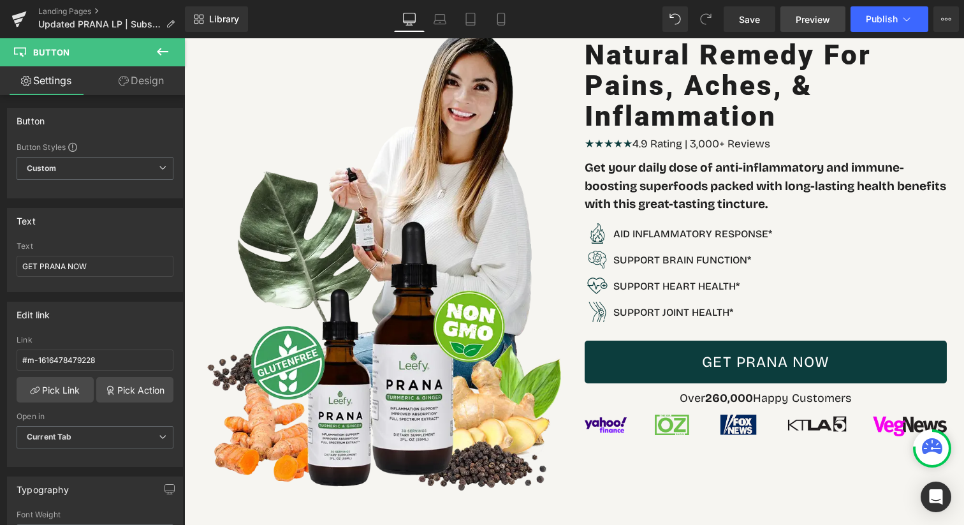
click at [798, 23] on span "Preview" at bounding box center [812, 19] width 34 height 13
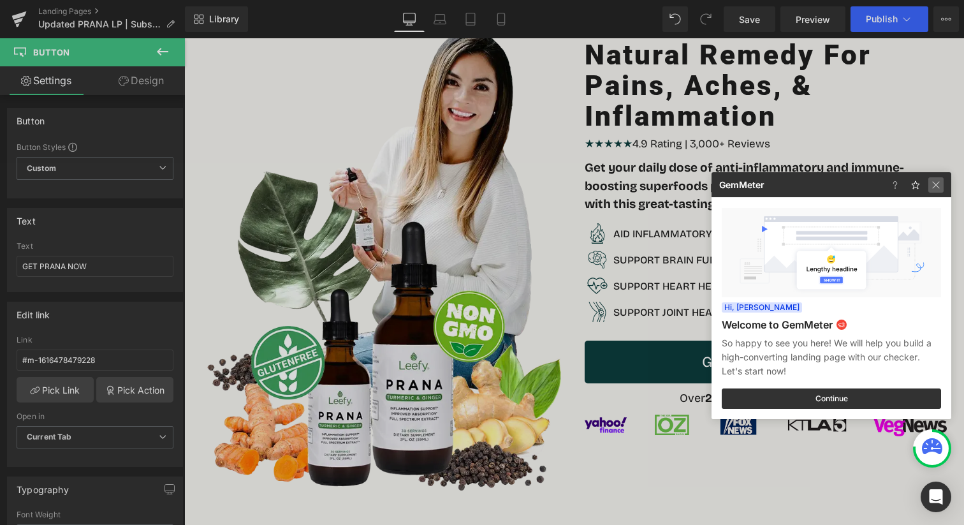
click at [939, 188] on img at bounding box center [935, 184] width 15 height 15
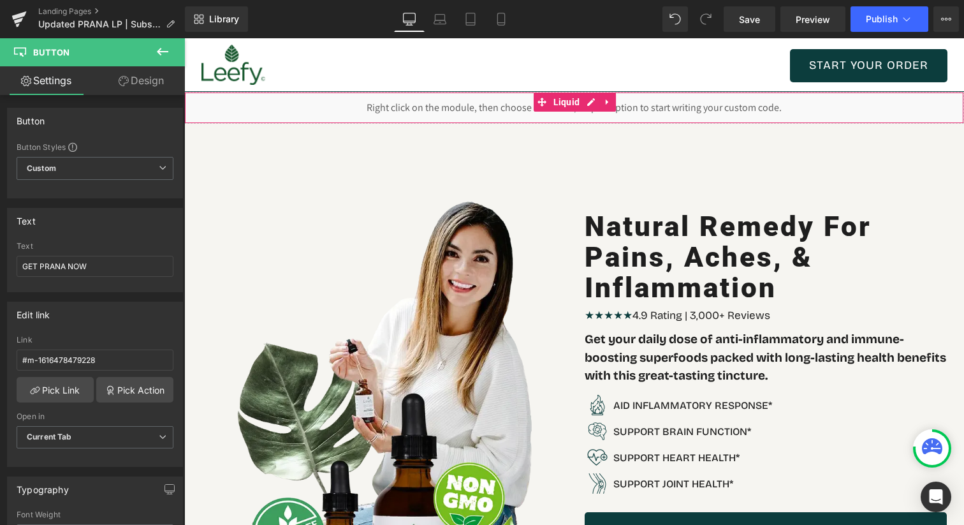
click at [452, 106] on div "Liquid" at bounding box center [573, 108] width 779 height 32
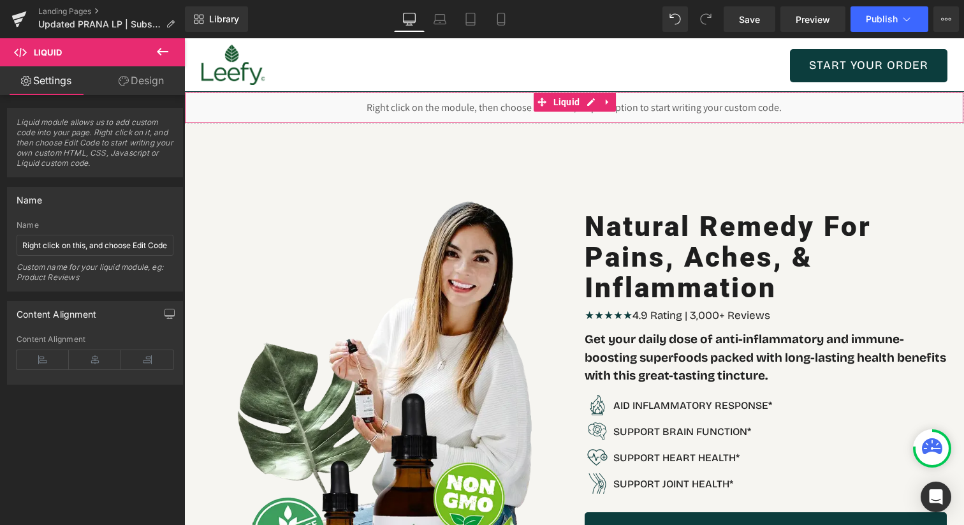
click at [454, 108] on div "Liquid" at bounding box center [573, 108] width 779 height 32
click at [590, 98] on div "Liquid" at bounding box center [573, 108] width 779 height 32
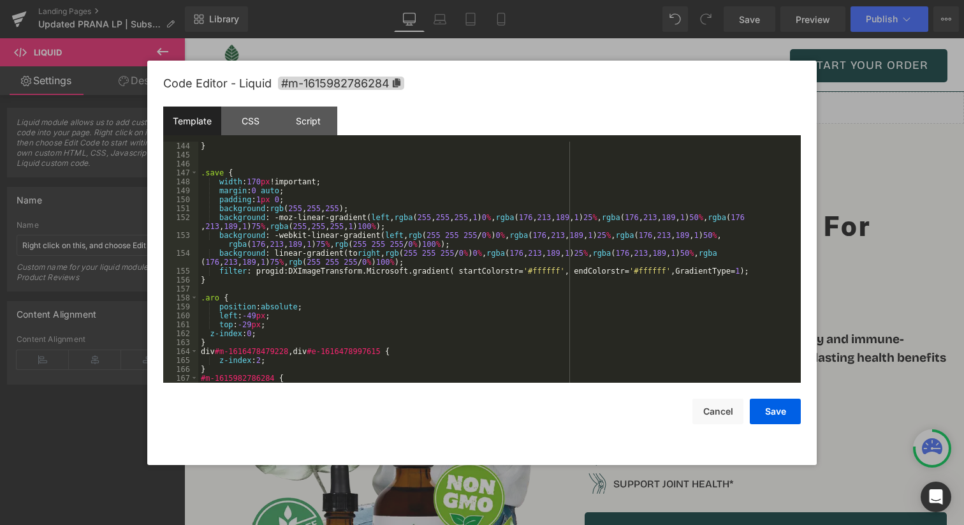
scroll to position [1900, 0]
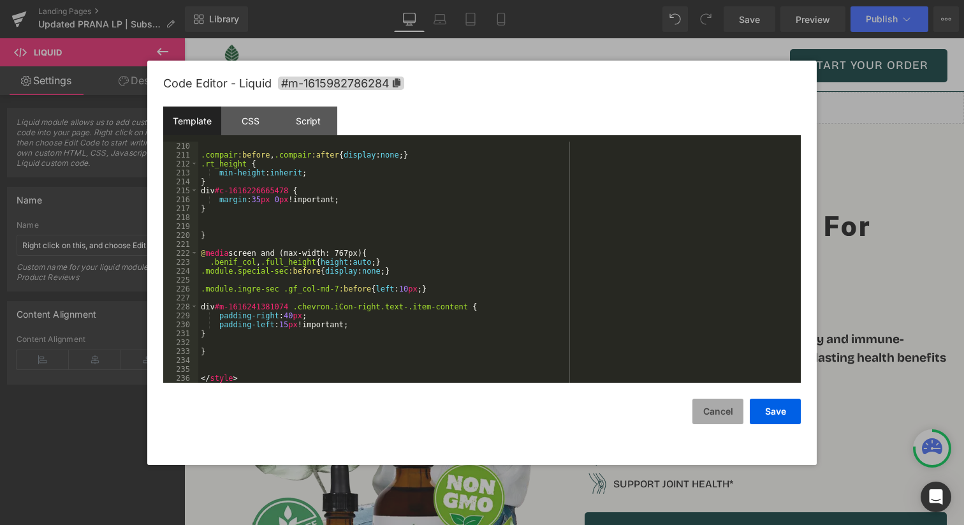
click at [730, 406] on button "Cancel" at bounding box center [717, 410] width 51 height 25
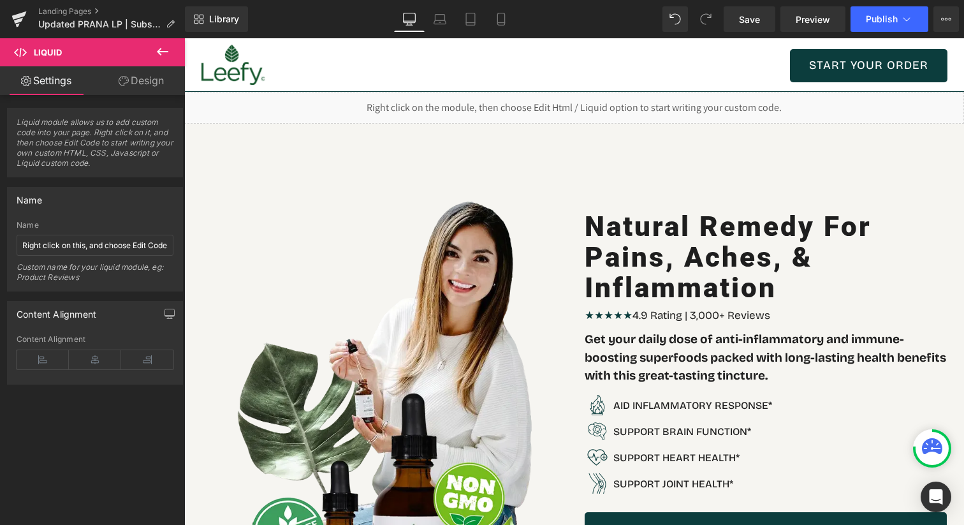
click at [159, 50] on icon at bounding box center [162, 52] width 11 height 8
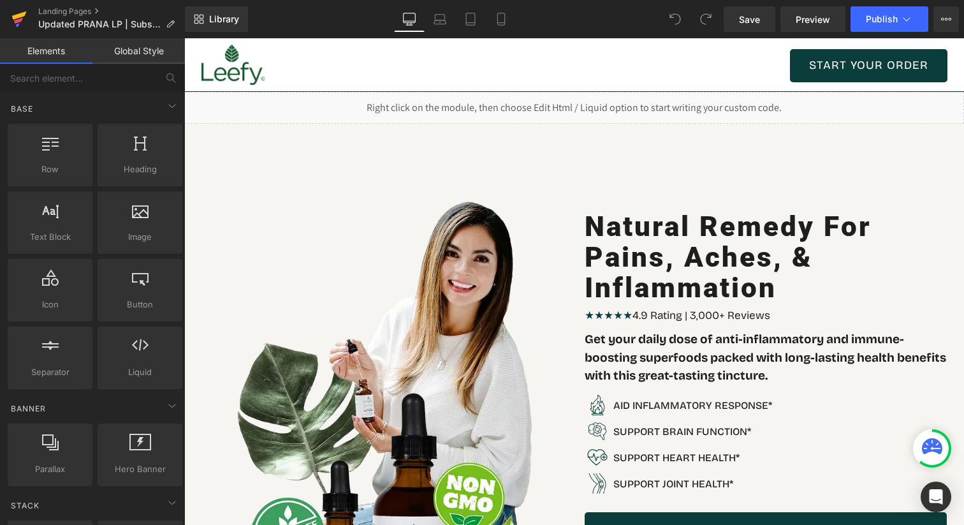
click at [29, 8] on link at bounding box center [19, 19] width 38 height 38
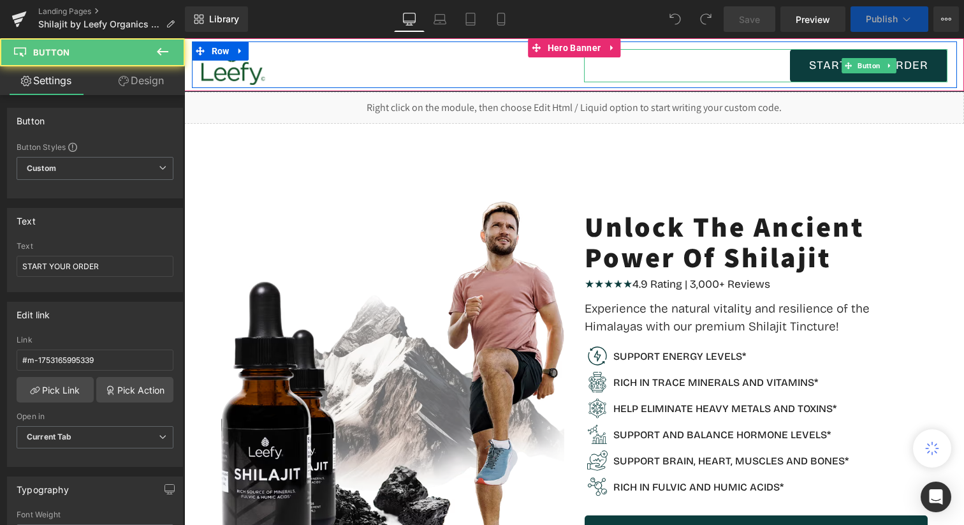
click at [811, 67] on link "START YOUR ORDER" at bounding box center [868, 65] width 157 height 33
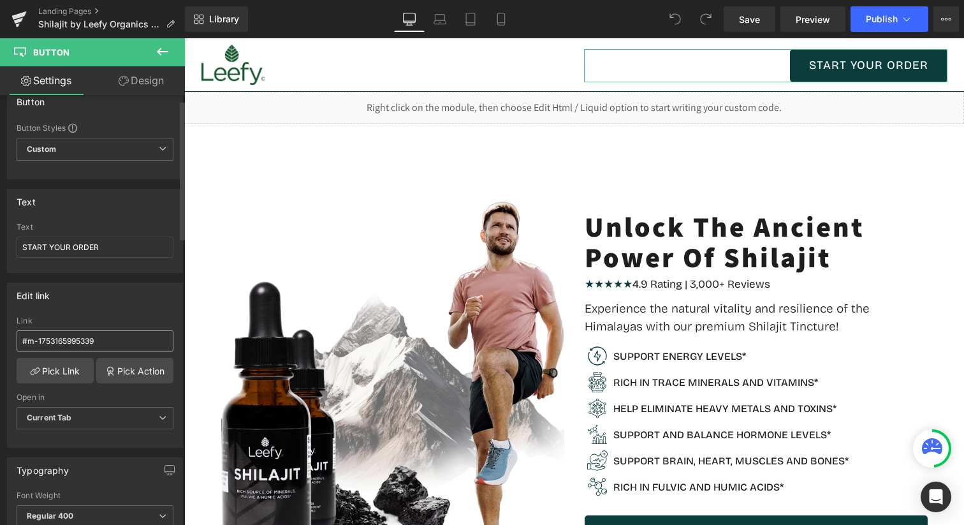
scroll to position [18, 0]
click at [45, 365] on link "Pick Link" at bounding box center [55, 371] width 77 height 25
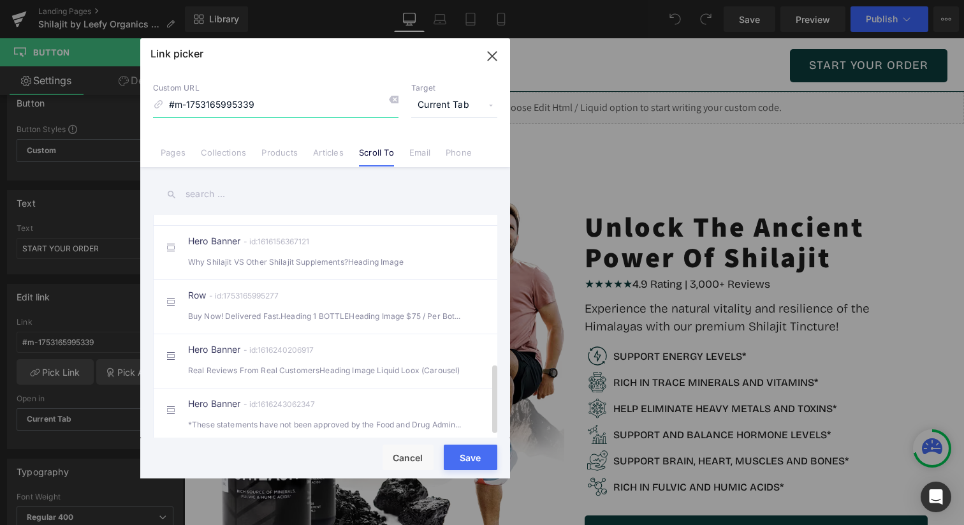
scroll to position [484, 0]
click at [491, 54] on icon "button" at bounding box center [492, 56] width 20 height 20
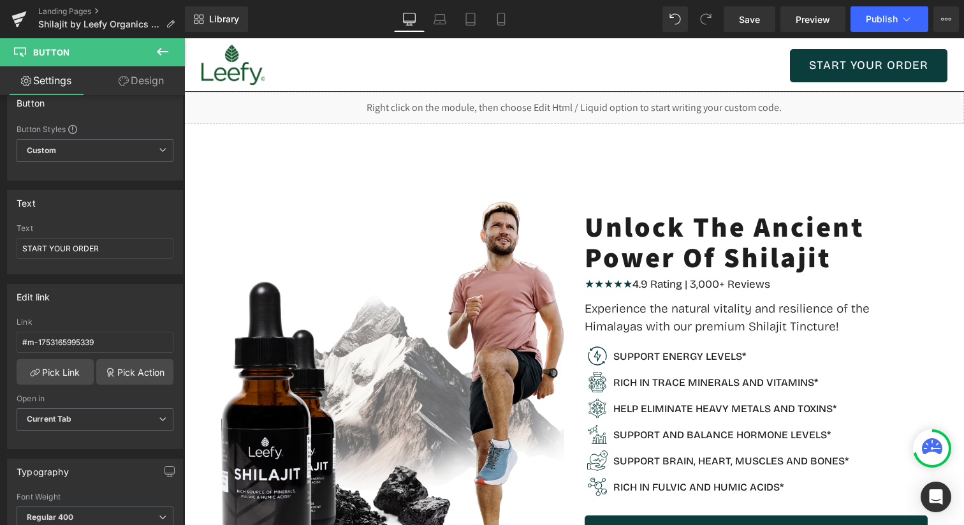
scroll to position [152, 0]
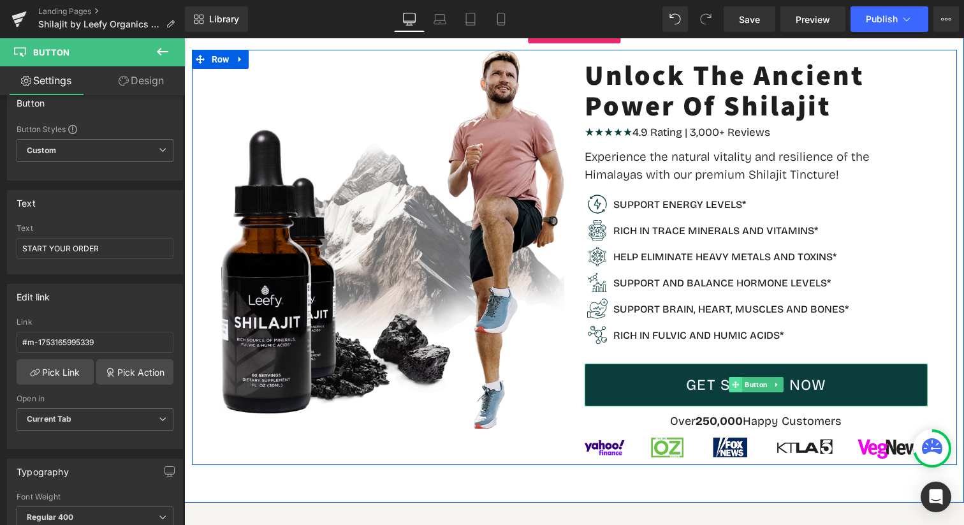
click at [734, 379] on span at bounding box center [734, 384] width 13 height 15
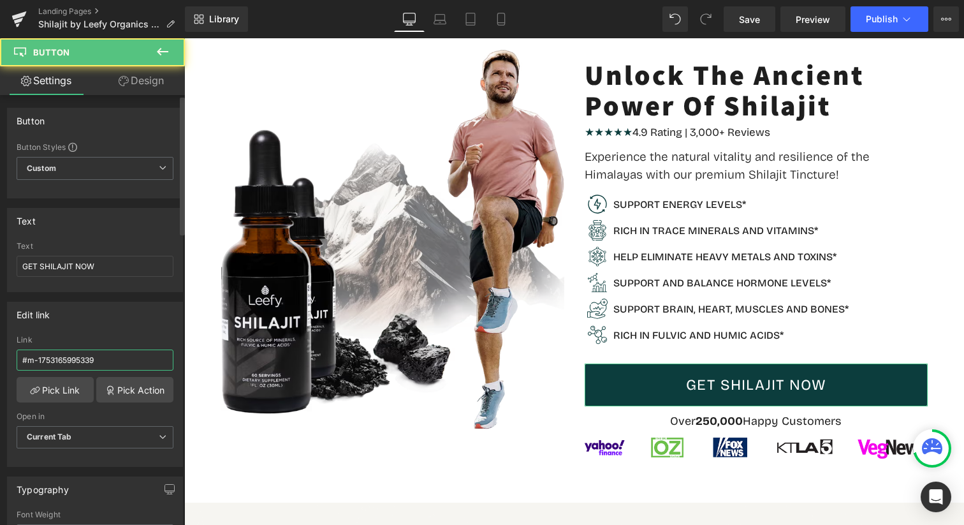
click at [113, 354] on input "#m-1753165995339" at bounding box center [95, 359] width 157 height 21
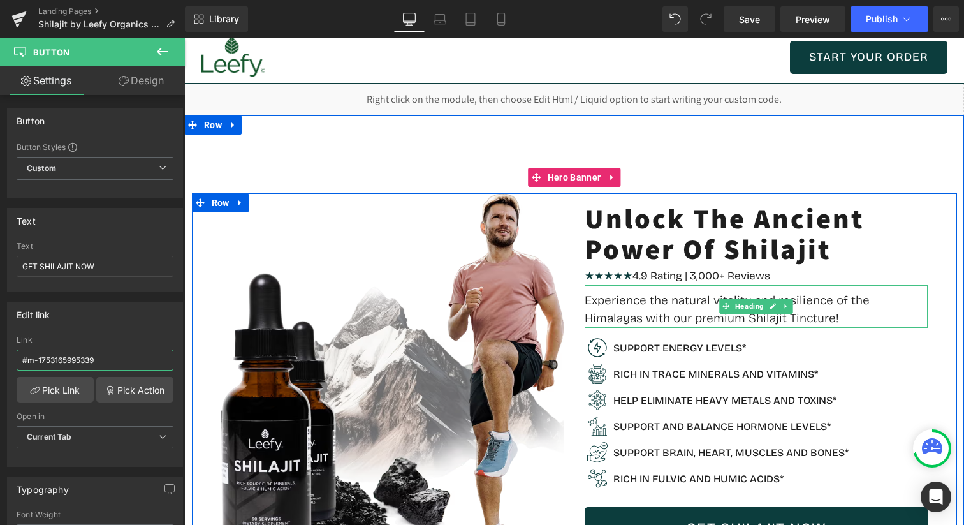
scroll to position [0, 0]
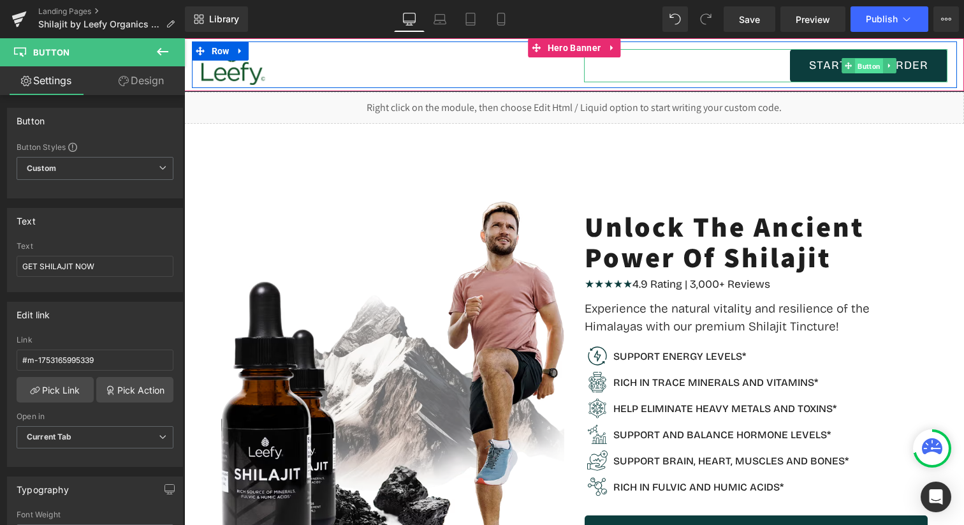
click at [867, 59] on span "Button" at bounding box center [869, 66] width 28 height 15
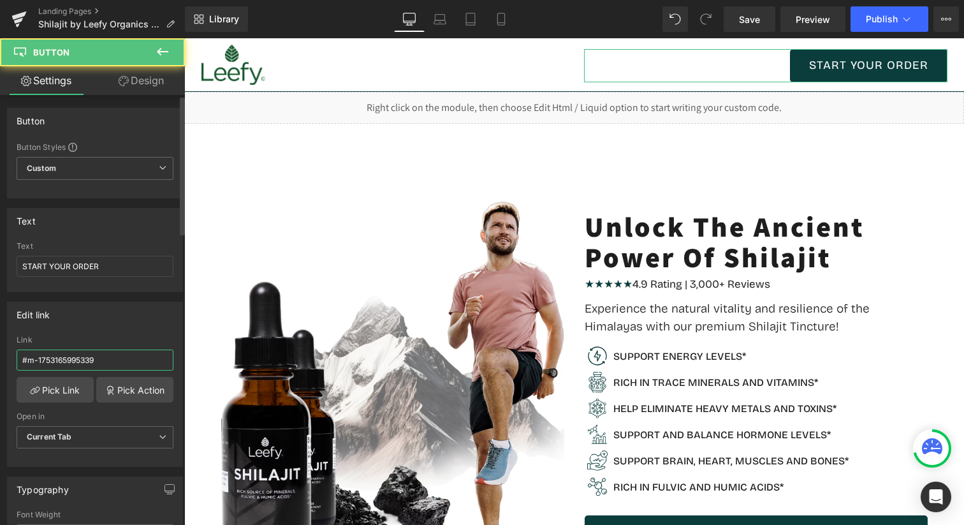
click at [98, 361] on input "#m-1753165995339" at bounding box center [95, 359] width 157 height 21
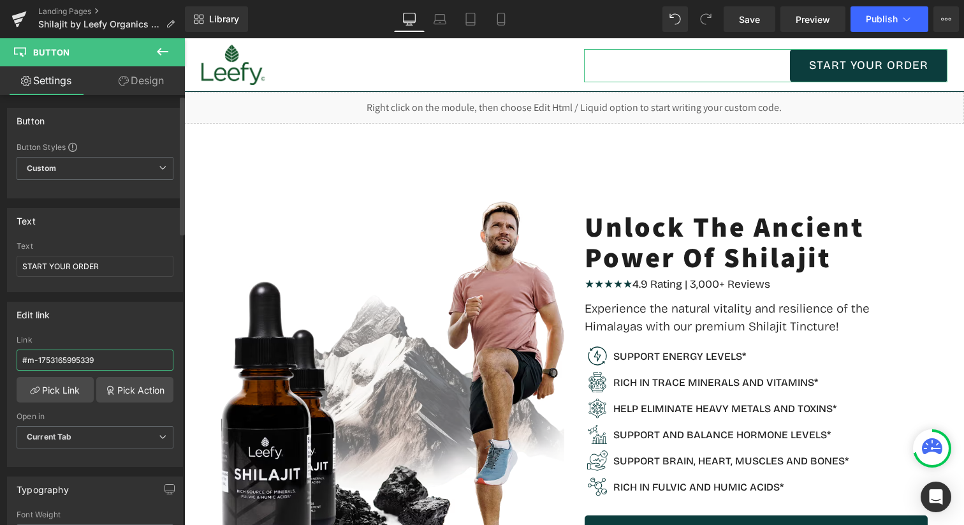
click at [98, 361] on input "#m-1753165995339" at bounding box center [95, 359] width 157 height 21
